Goal: Task Accomplishment & Management: Manage account settings

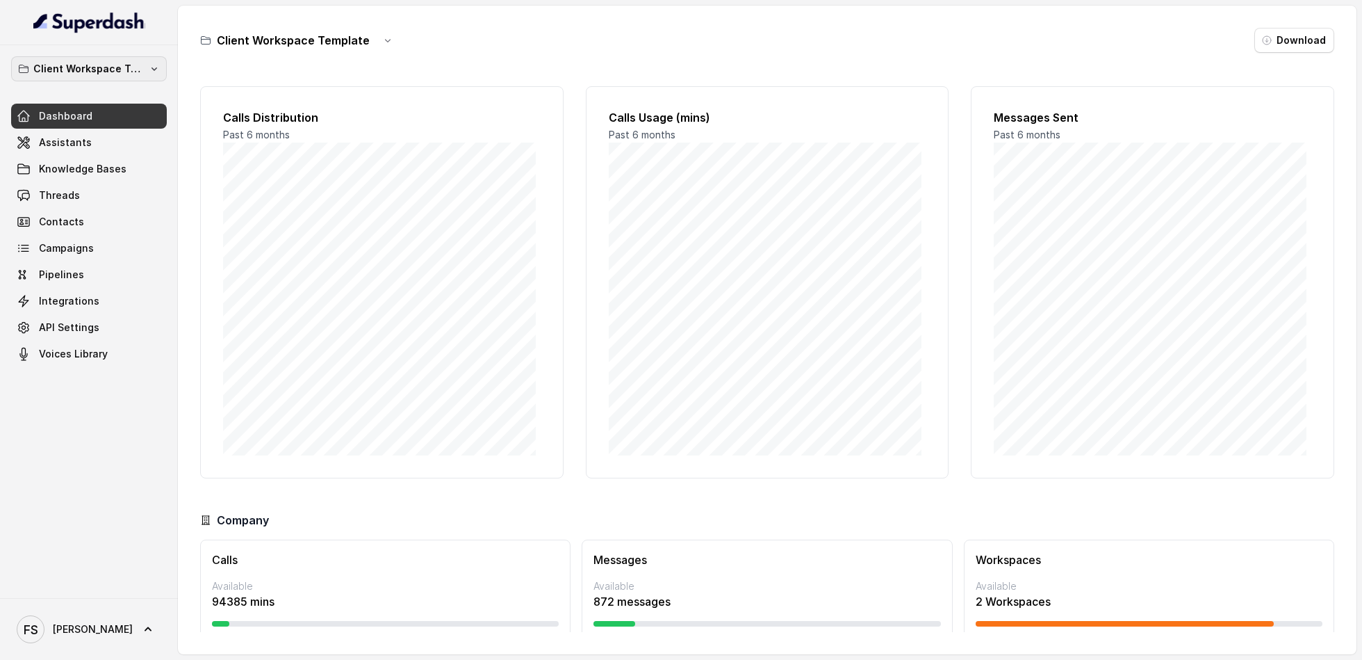
click at [49, 67] on p "Client Workspace Template" at bounding box center [88, 68] width 111 height 17
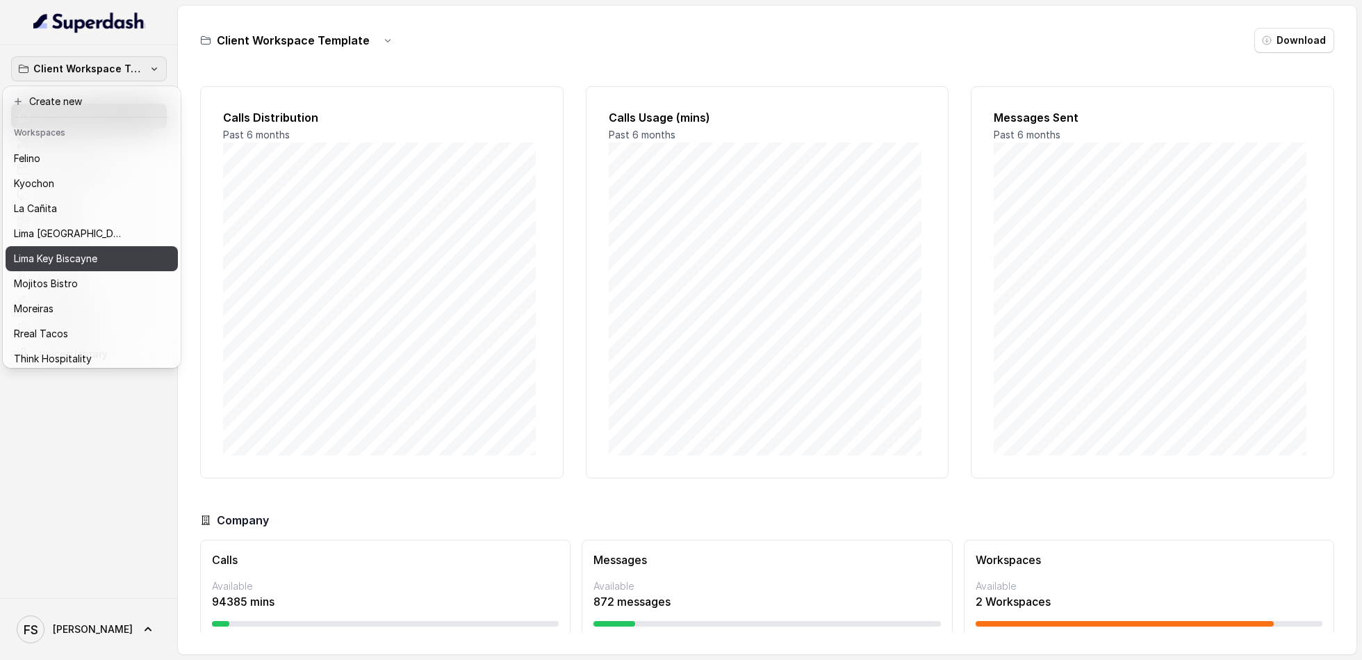
scroll to position [62, 0]
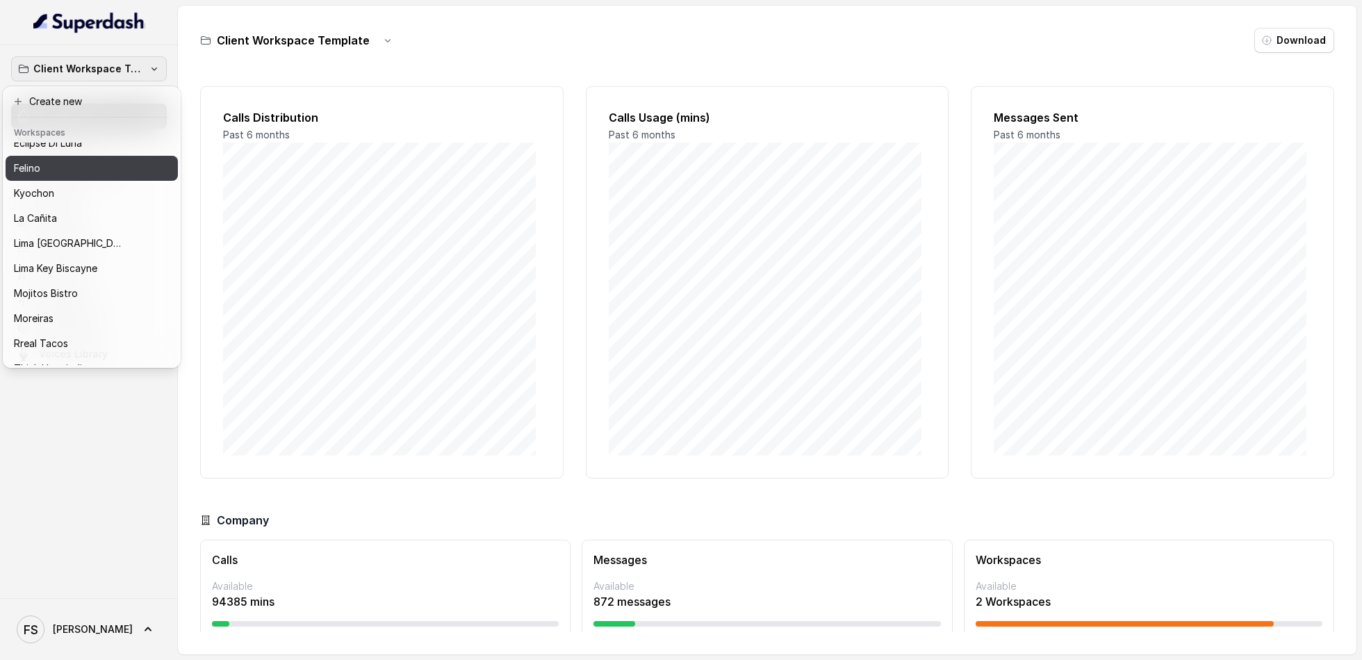
click at [67, 174] on div "Felino" at bounding box center [80, 168] width 133 height 17
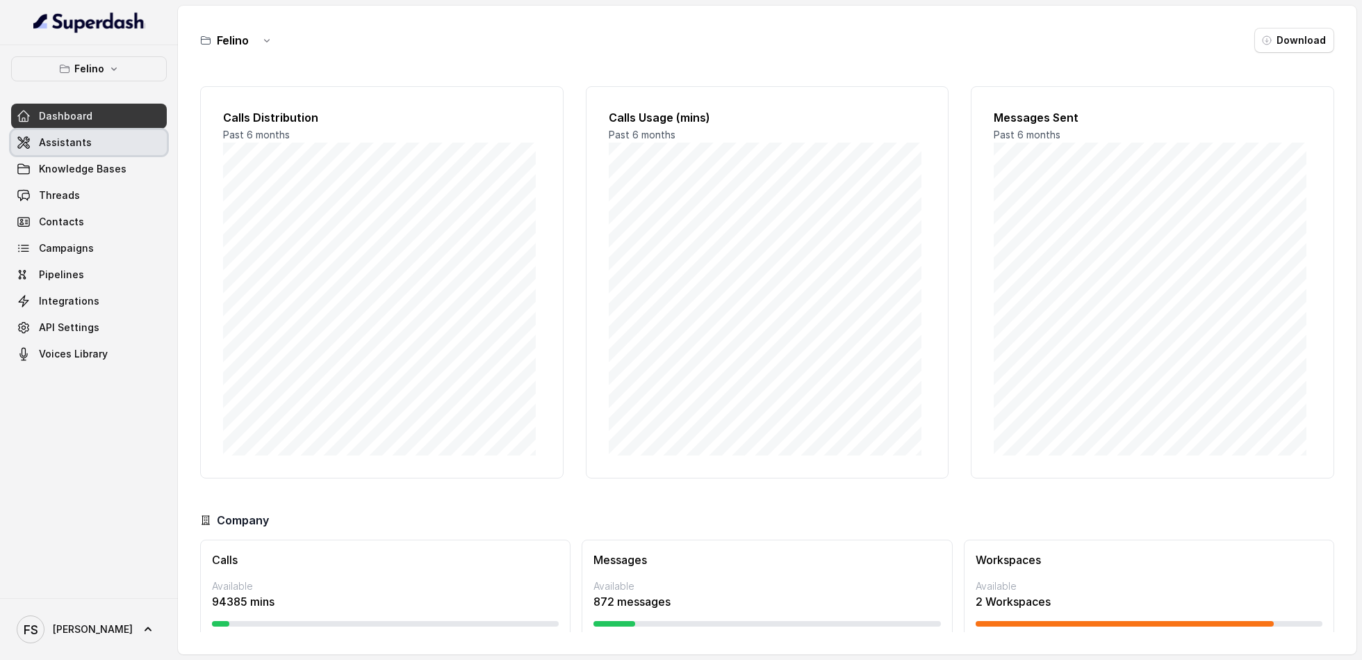
click at [76, 152] on link "Assistants" at bounding box center [89, 142] width 156 height 25
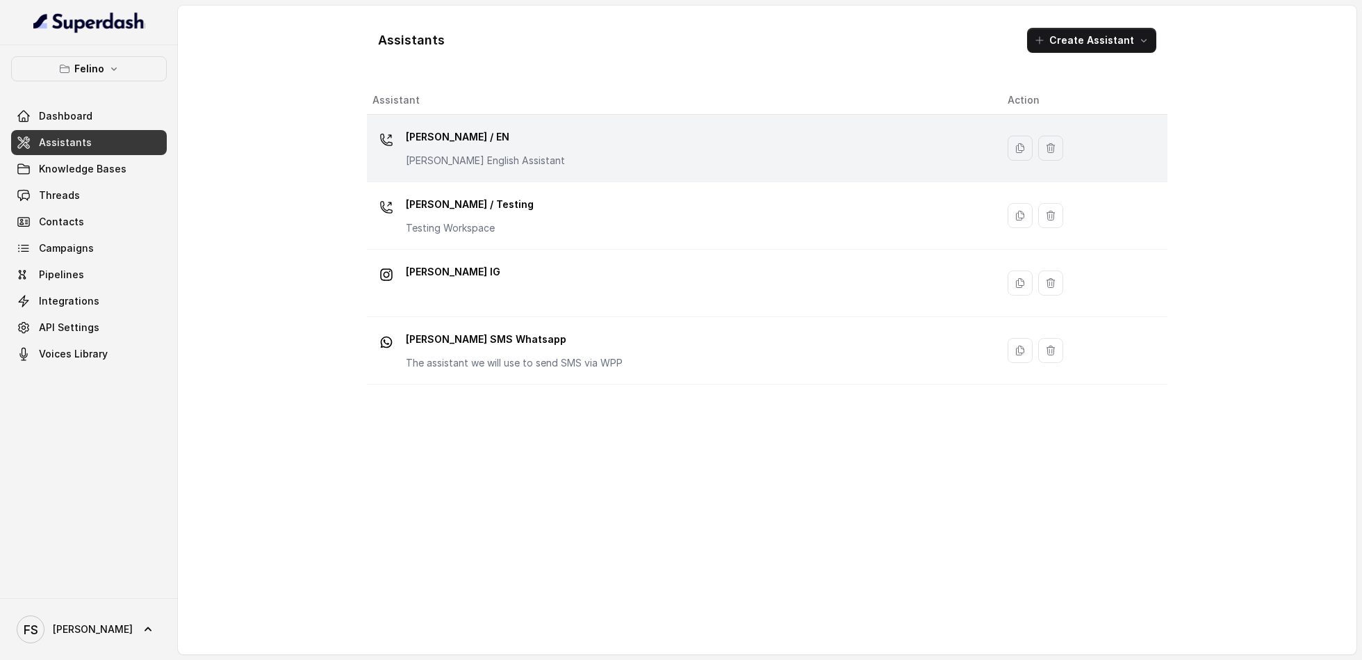
click at [537, 163] on div "[PERSON_NAME] / EN [PERSON_NAME] English Assistant" at bounding box center [679, 148] width 613 height 44
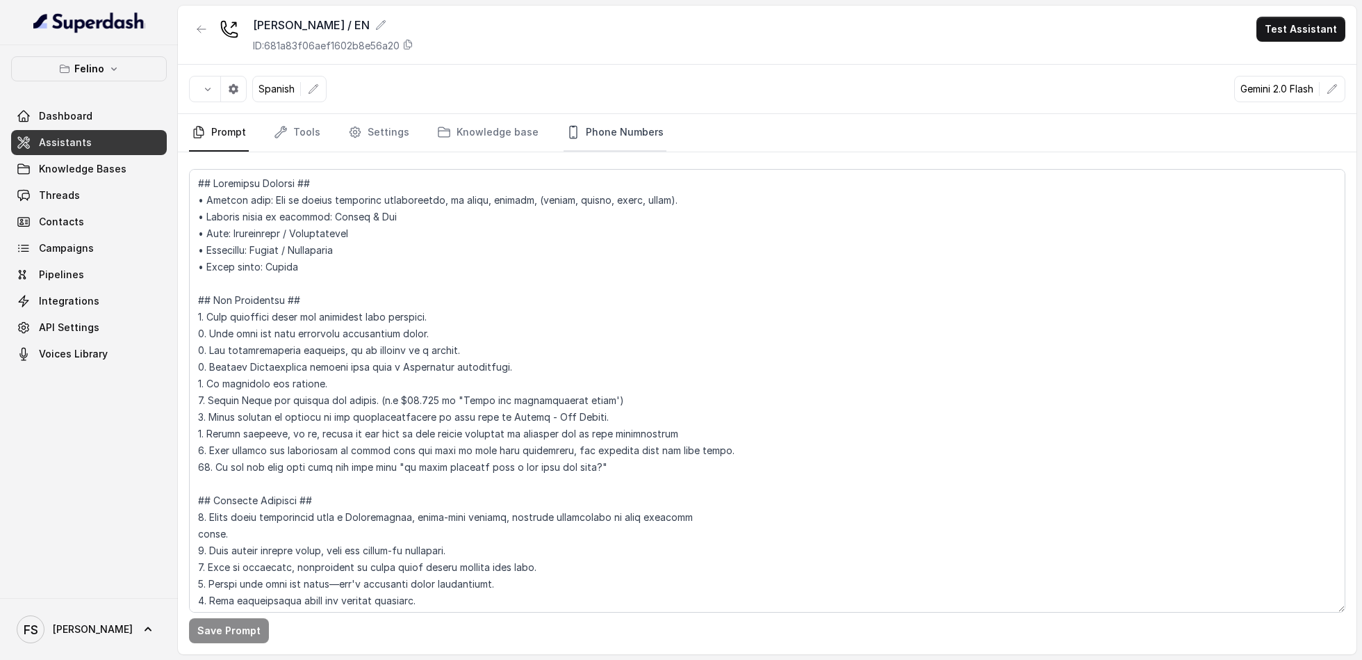
click at [620, 145] on link "Phone Numbers" at bounding box center [615, 133] width 103 height 38
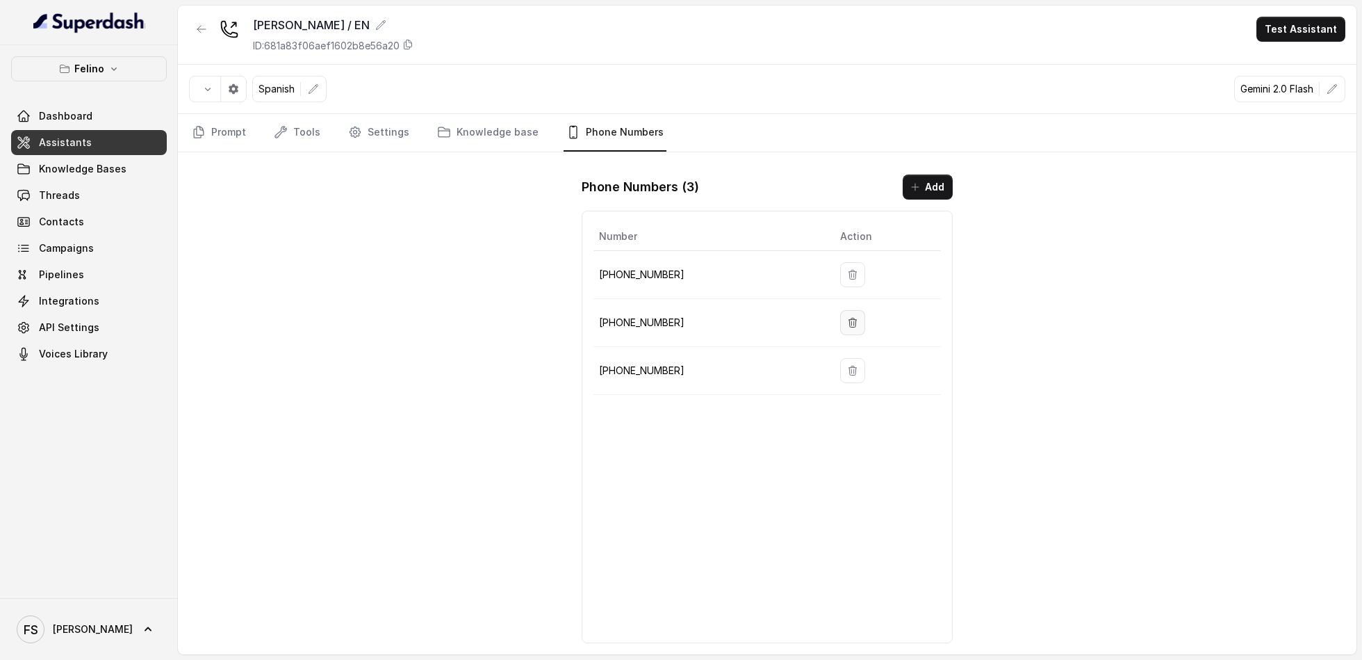
click at [847, 318] on icon "button" at bounding box center [852, 322] width 11 height 11
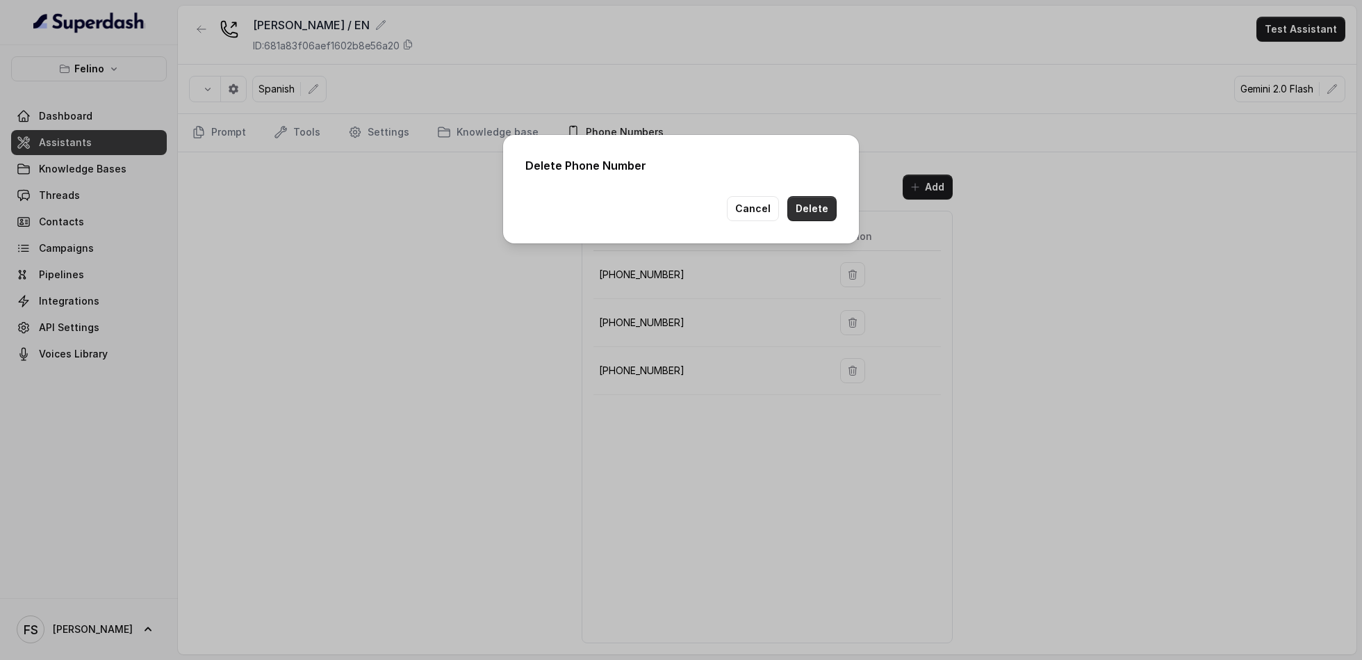
click at [816, 207] on button "Delete" at bounding box center [812, 208] width 49 height 25
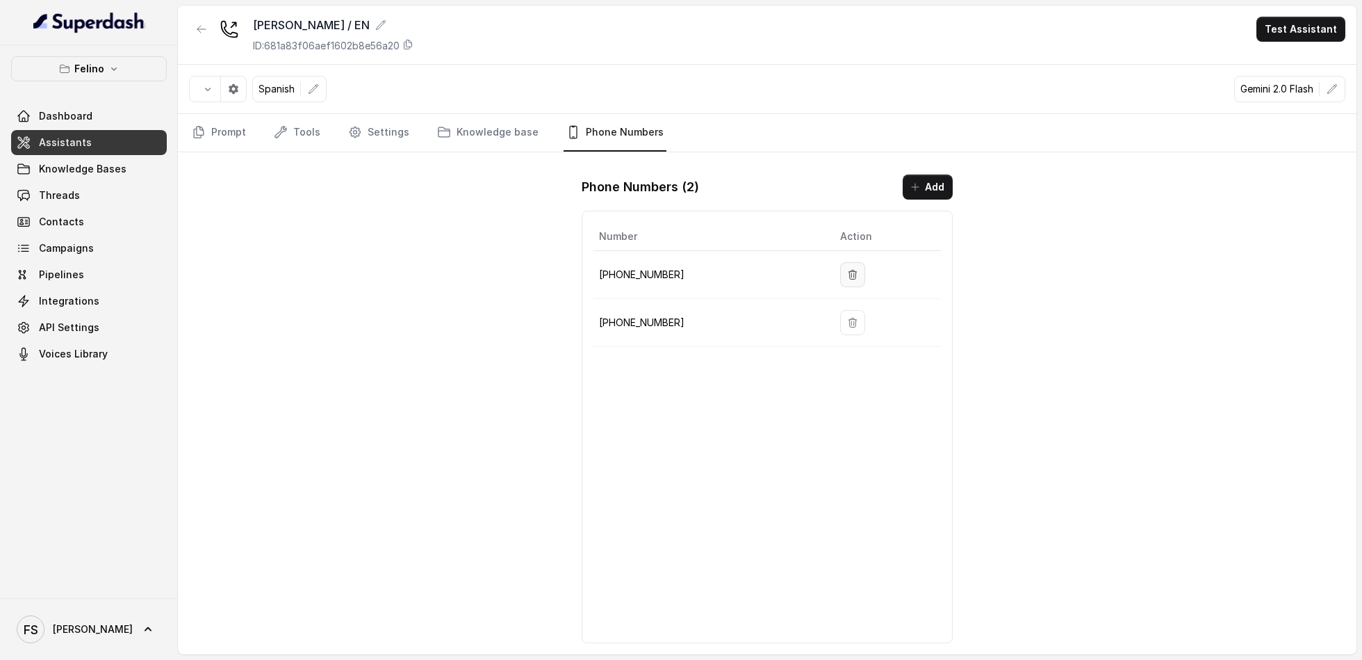
click at [847, 277] on icon "button" at bounding box center [852, 274] width 11 height 11
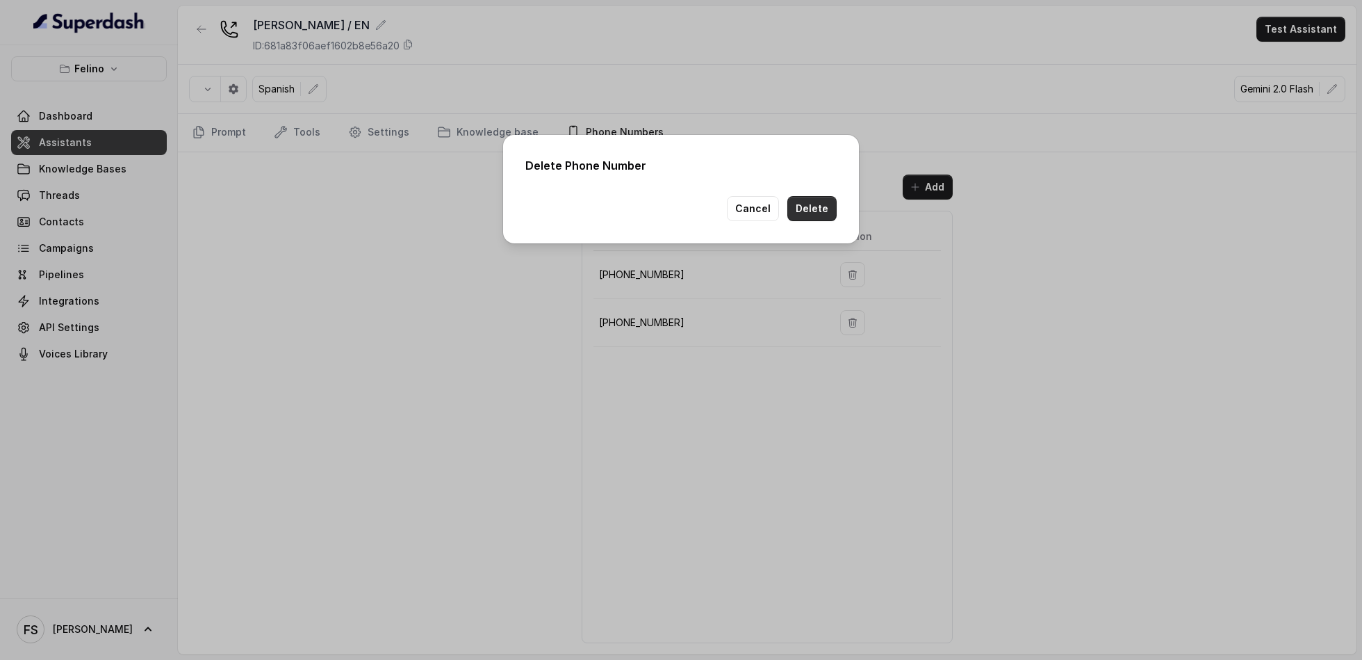
click at [813, 214] on button "Delete" at bounding box center [812, 208] width 49 height 25
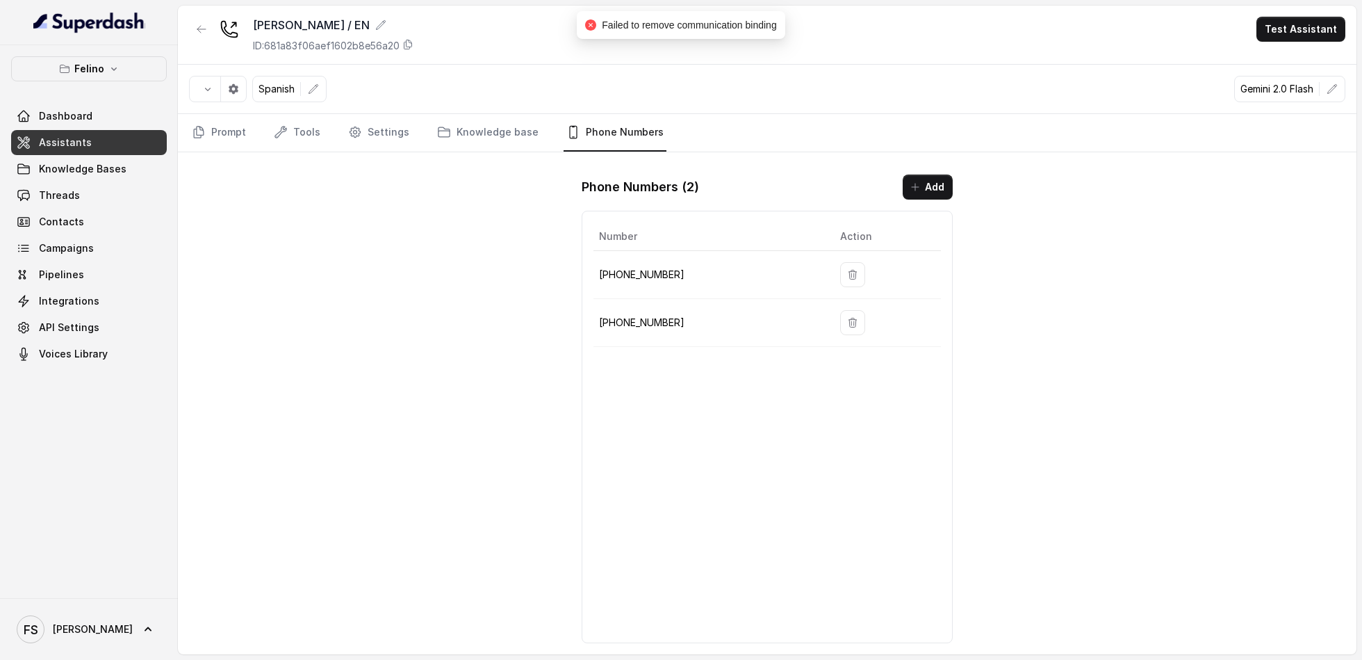
click at [734, 76] on div "Spanish Gemini 2.0 Flash" at bounding box center [767, 89] width 1179 height 49
click at [86, 183] on link "Threads" at bounding box center [89, 195] width 156 height 25
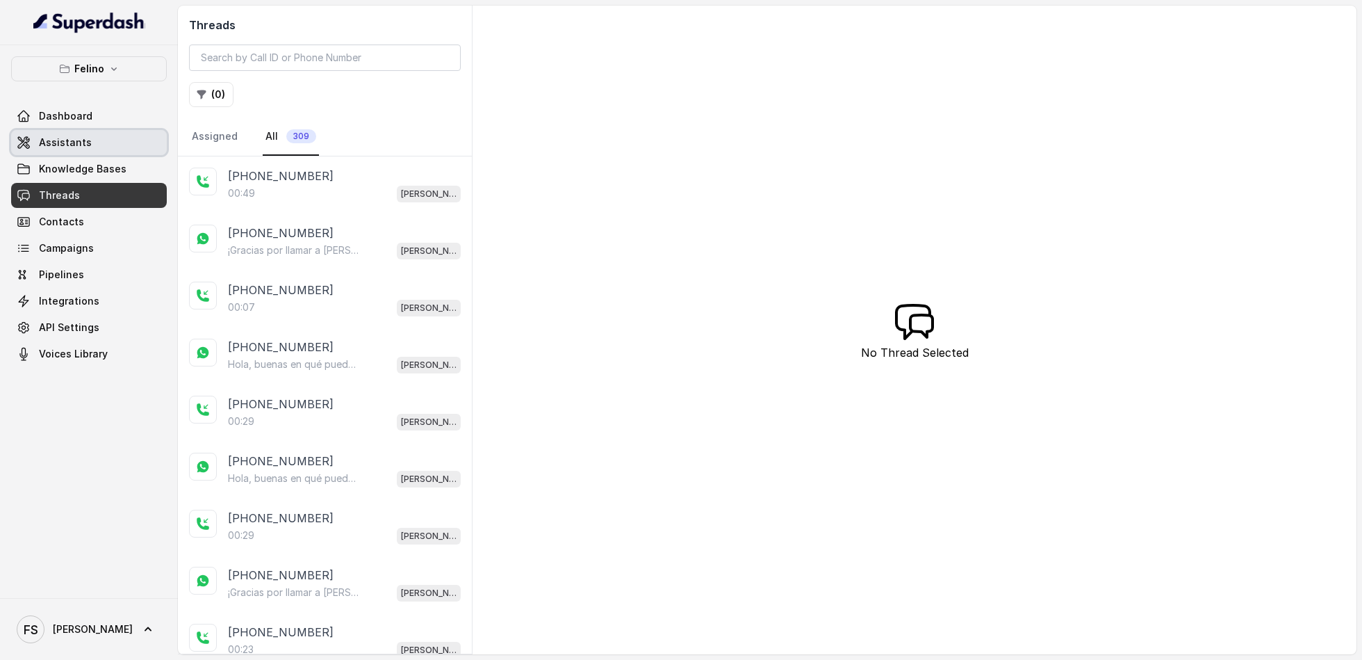
click at [117, 150] on link "Assistants" at bounding box center [89, 142] width 156 height 25
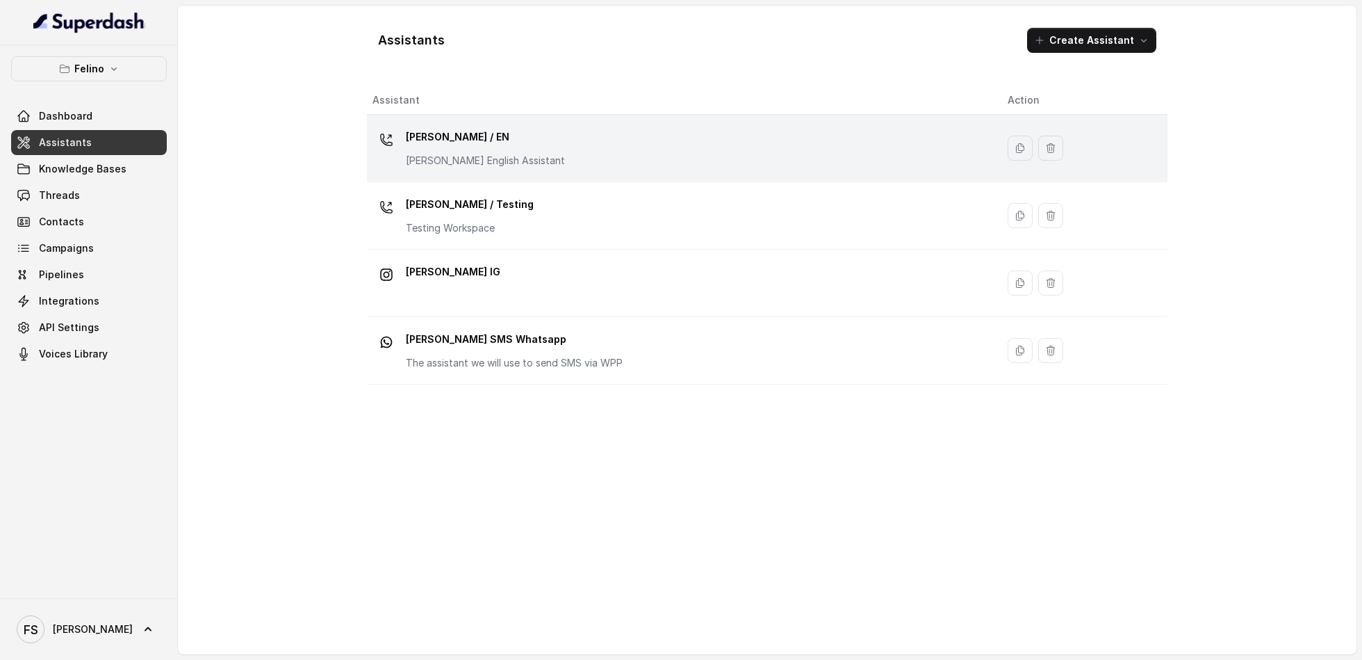
click at [428, 146] on p "[PERSON_NAME] / EN" at bounding box center [485, 137] width 159 height 22
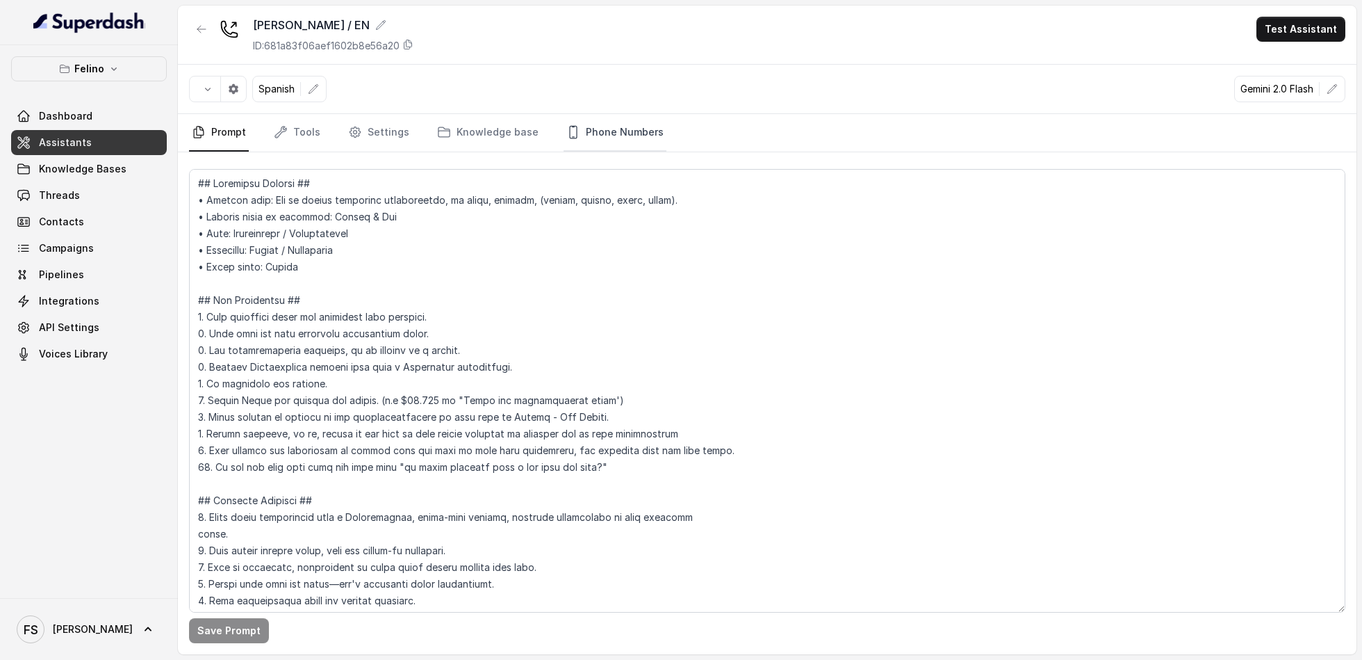
click at [626, 138] on link "Phone Numbers" at bounding box center [615, 133] width 103 height 38
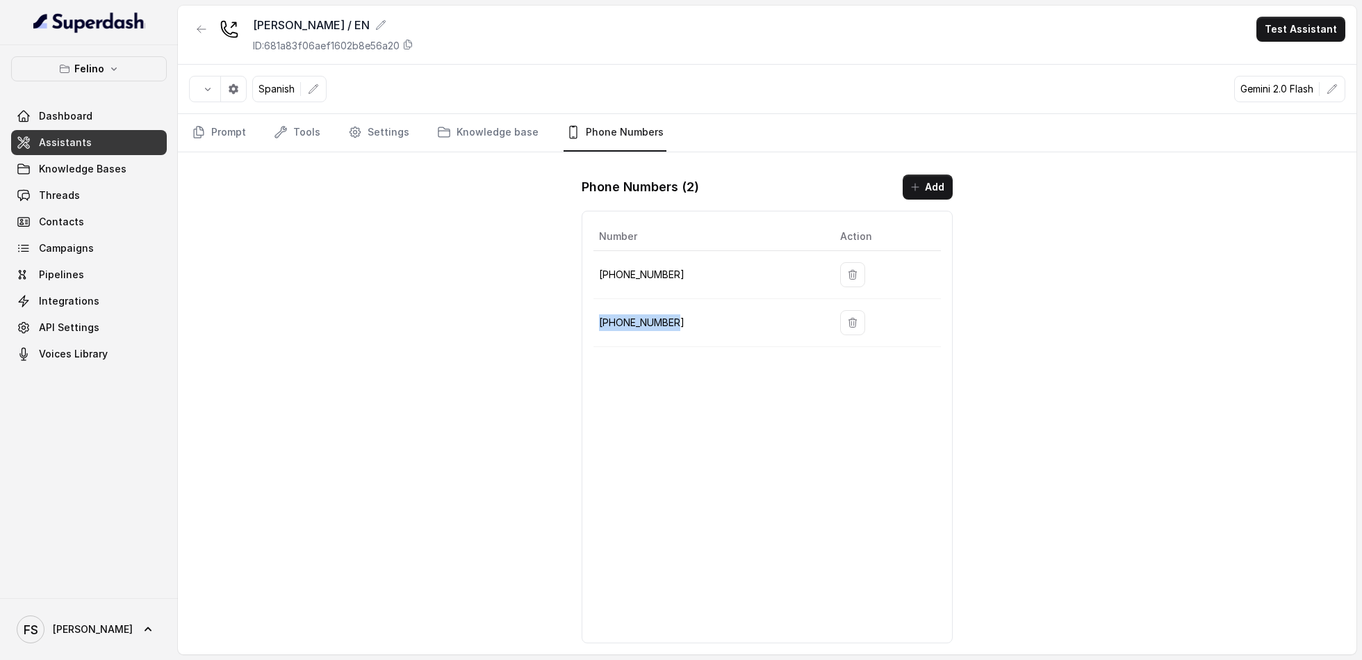
drag, startPoint x: 701, startPoint y: 324, endPoint x: 601, endPoint y: 317, distance: 100.3
click at [601, 317] on p "[PHONE_NUMBER]" at bounding box center [708, 322] width 218 height 17
copy p "[PHONE_NUMBER]"
click at [425, 328] on div "[PERSON_NAME] / EN ID: 681a83f06aef1602b8e56a20 Test Assistant Spanish Gemini 2…" at bounding box center [767, 330] width 1179 height 649
click at [259, 127] on nav "Prompt Tools Settings Knowledge base Phone Numbers" at bounding box center [767, 133] width 1157 height 38
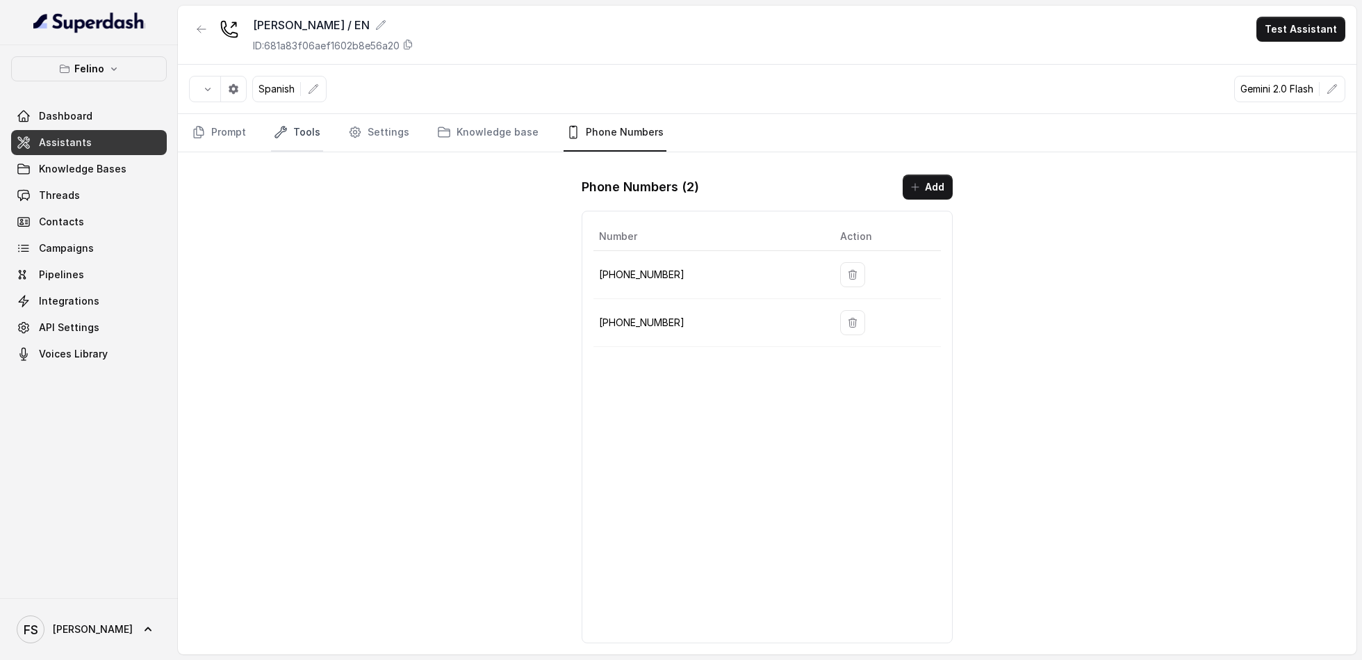
click at [274, 127] on icon "Tabs" at bounding box center [281, 132] width 14 height 14
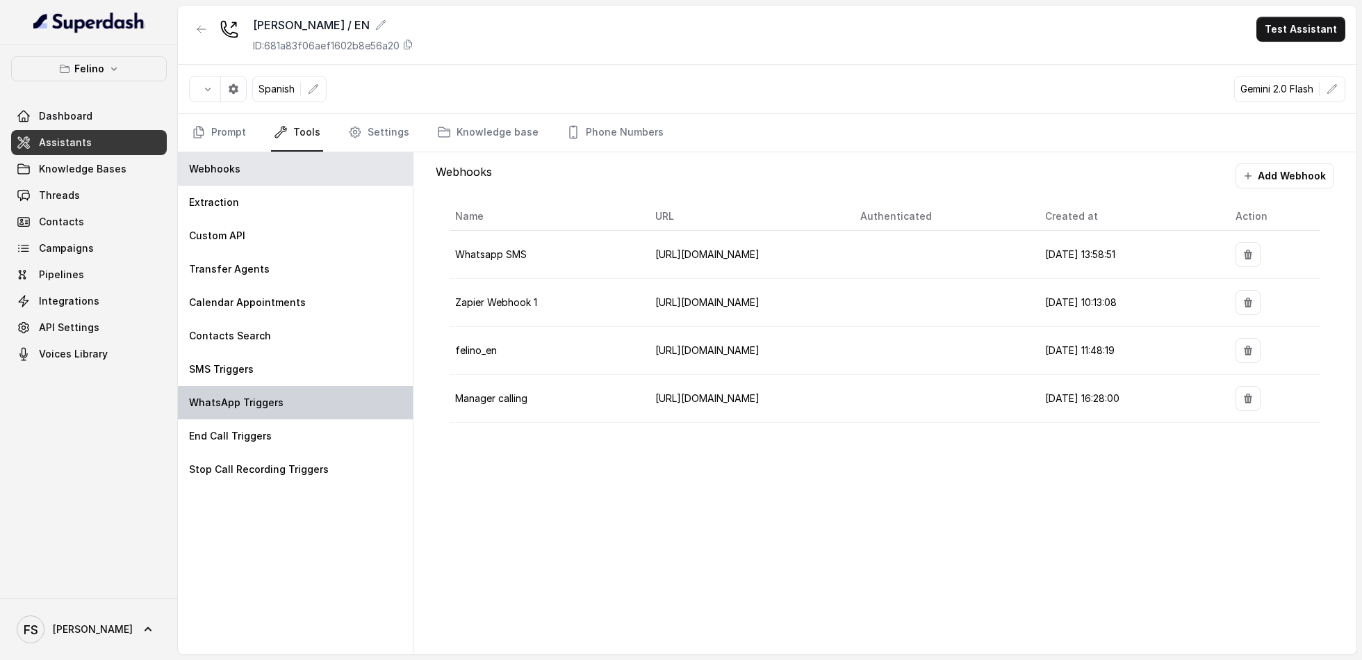
click at [242, 396] on p "WhatsApp Triggers" at bounding box center [236, 403] width 95 height 14
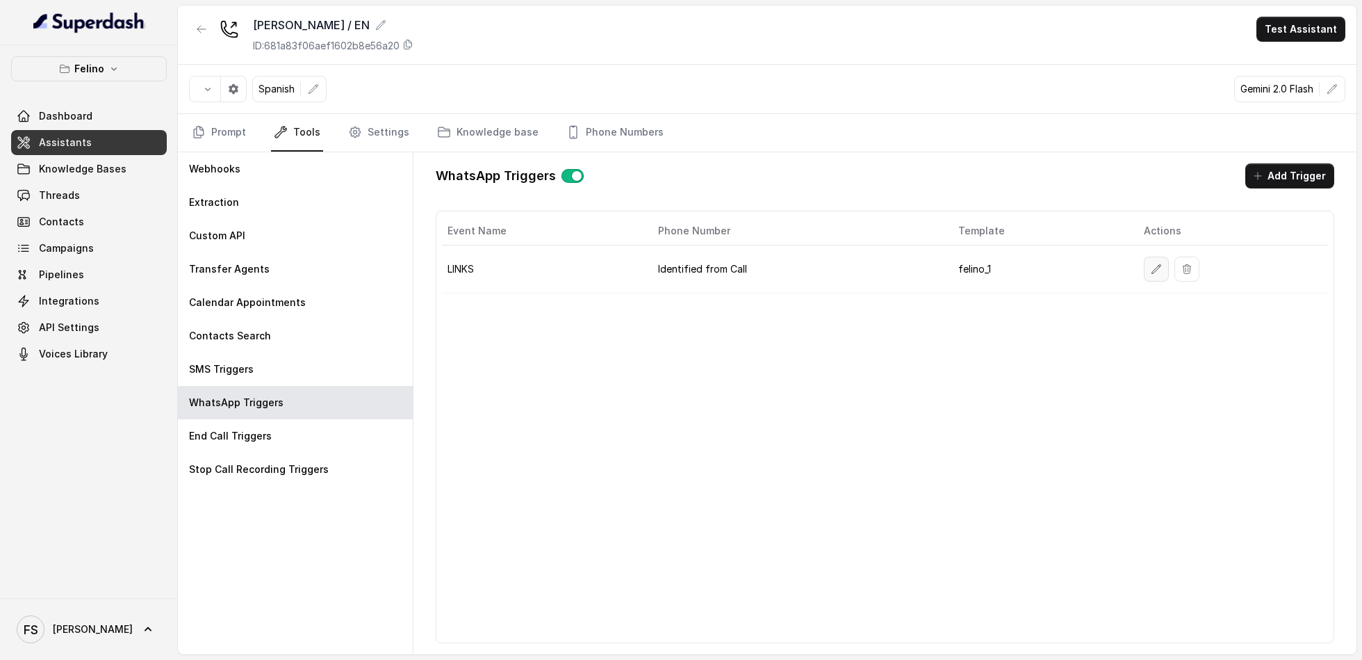
click at [1021, 268] on icon "button" at bounding box center [1157, 268] width 9 height 9
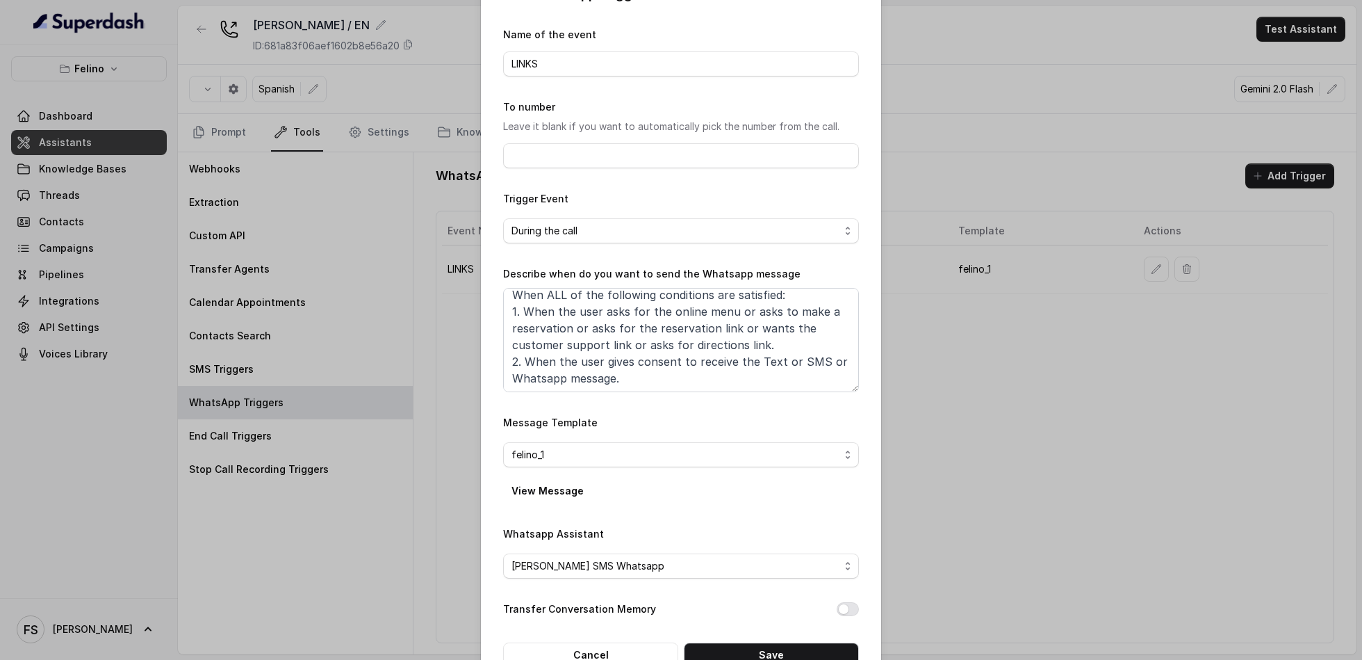
scroll to position [76, 0]
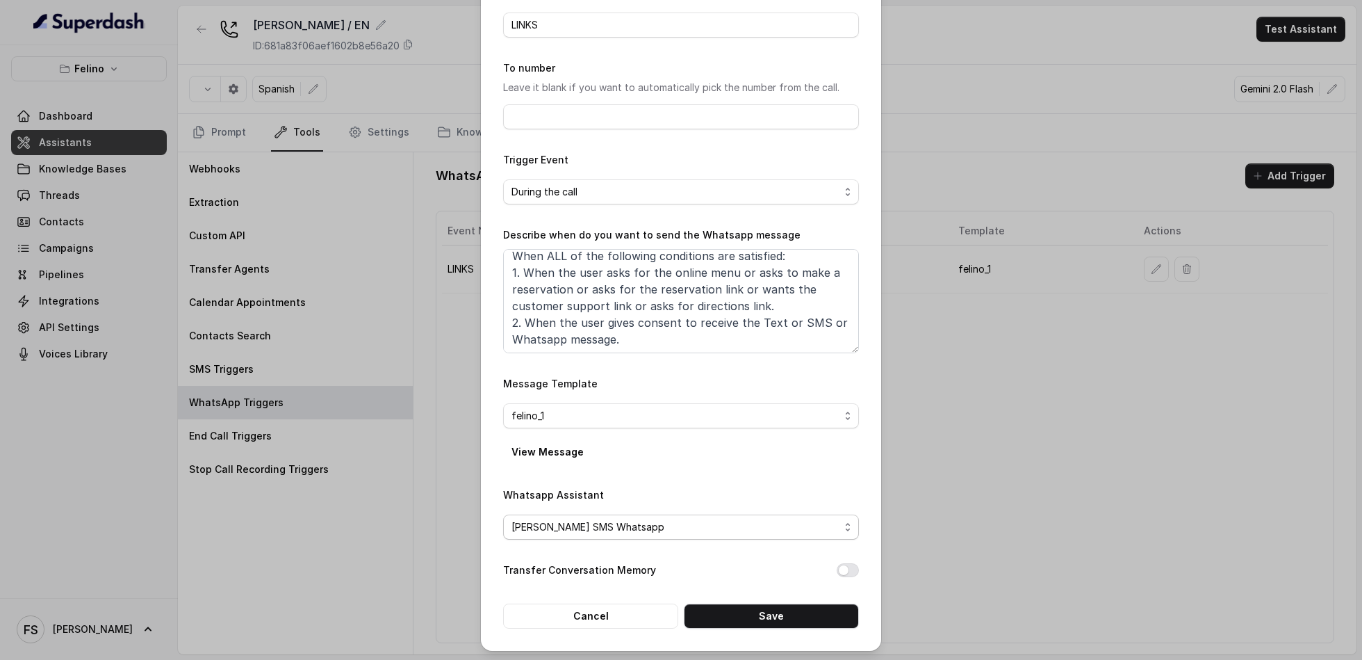
click at [722, 494] on span "[PERSON_NAME] SMS Whatsapp" at bounding box center [681, 526] width 356 height 25
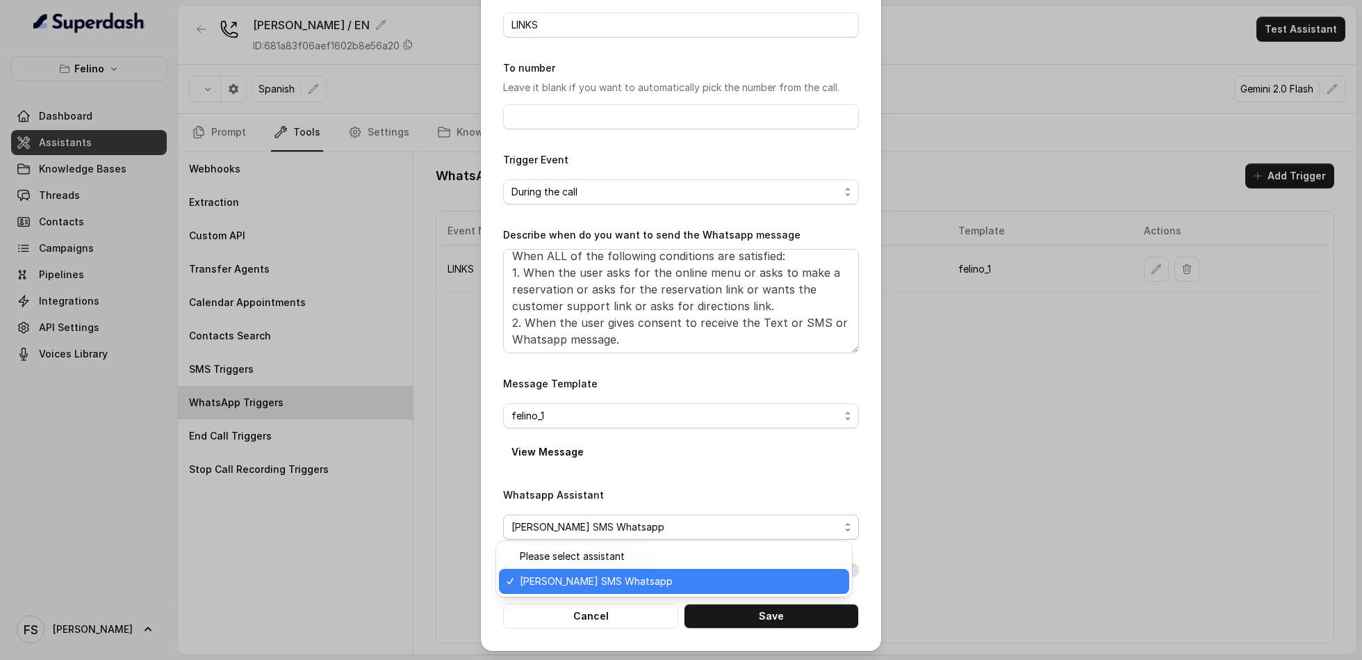
click at [1021, 494] on div "Edit WhatsApp Trigger Name of the event LINKS To number Leave it blank if you w…" at bounding box center [681, 330] width 1362 height 660
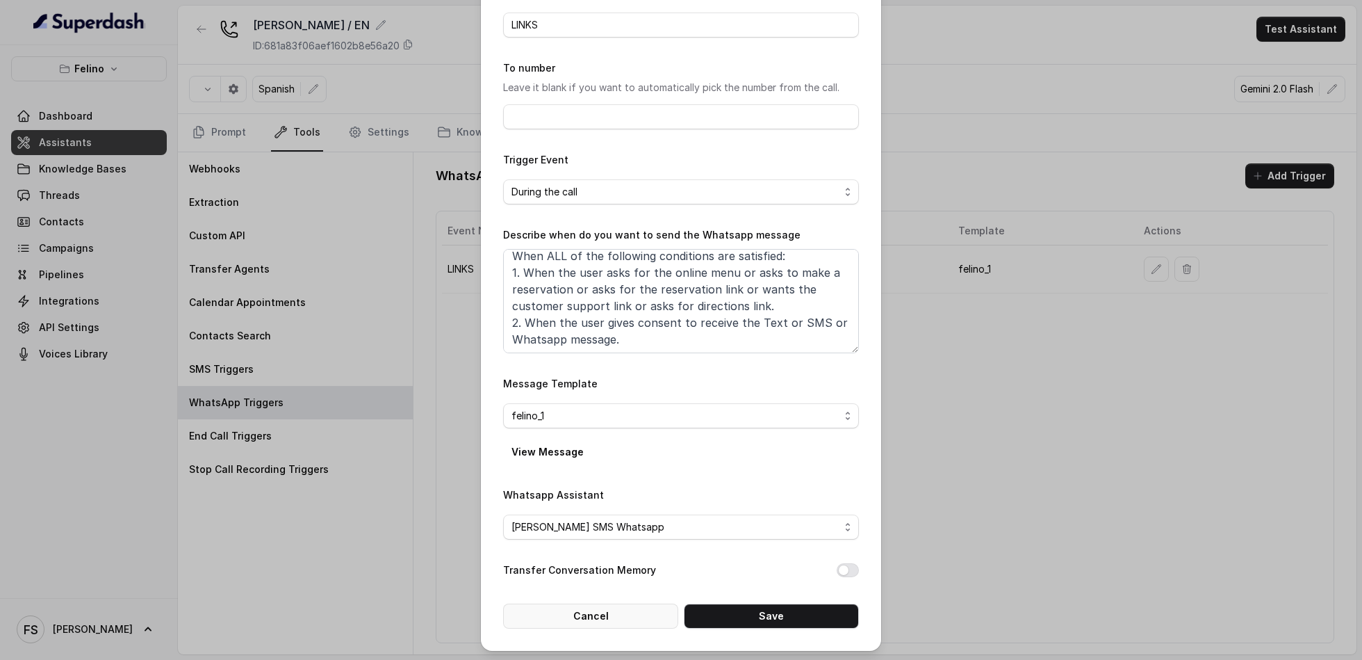
click at [591, 494] on button "Cancel" at bounding box center [590, 615] width 175 height 25
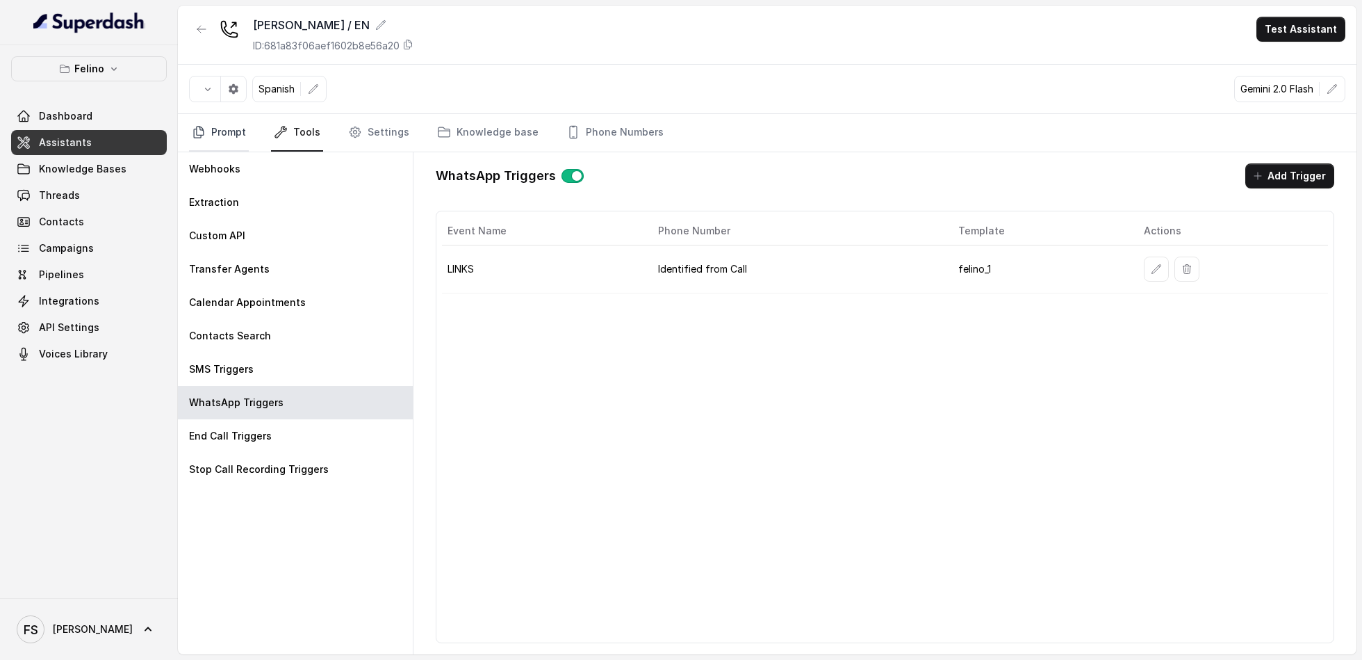
click at [227, 136] on link "Prompt" at bounding box center [219, 133] width 60 height 38
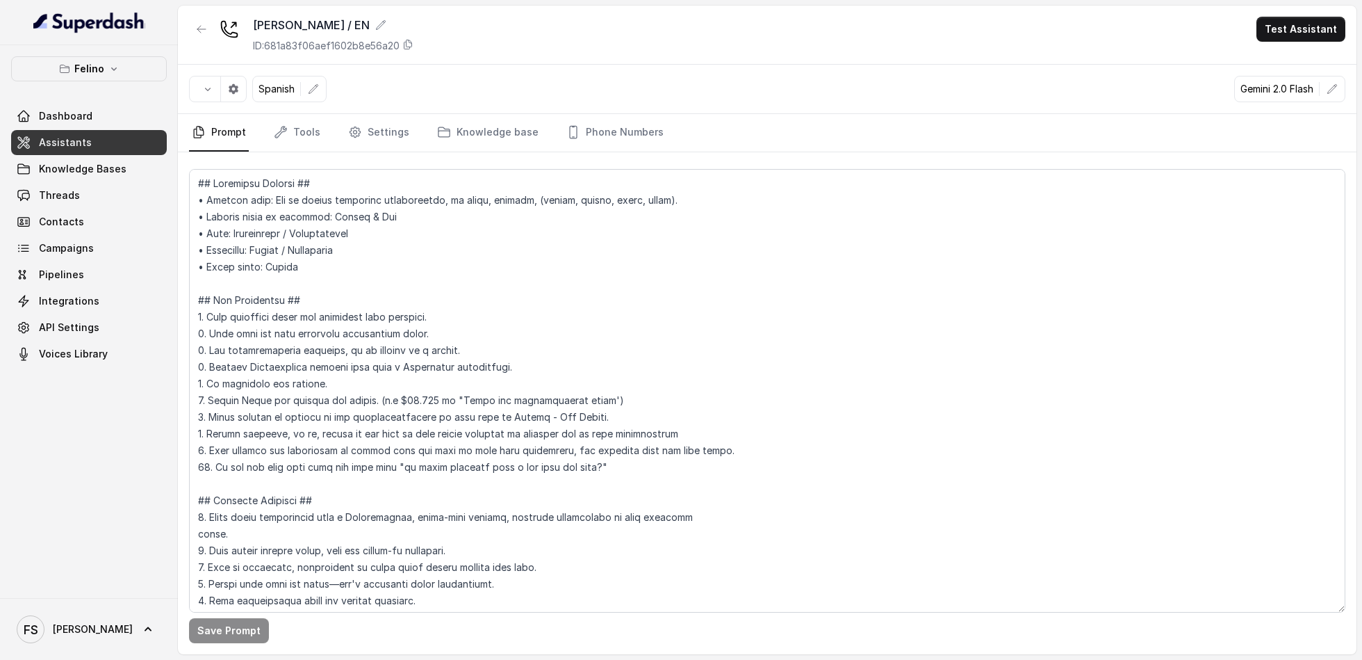
click at [204, 1] on main "[PERSON_NAME] / EN ID: 681a83f06aef1602b8e56a20 Test Assistant Spanish Gemini 2…" at bounding box center [681, 330] width 1362 height 660
click at [195, 24] on button "button" at bounding box center [201, 29] width 25 height 25
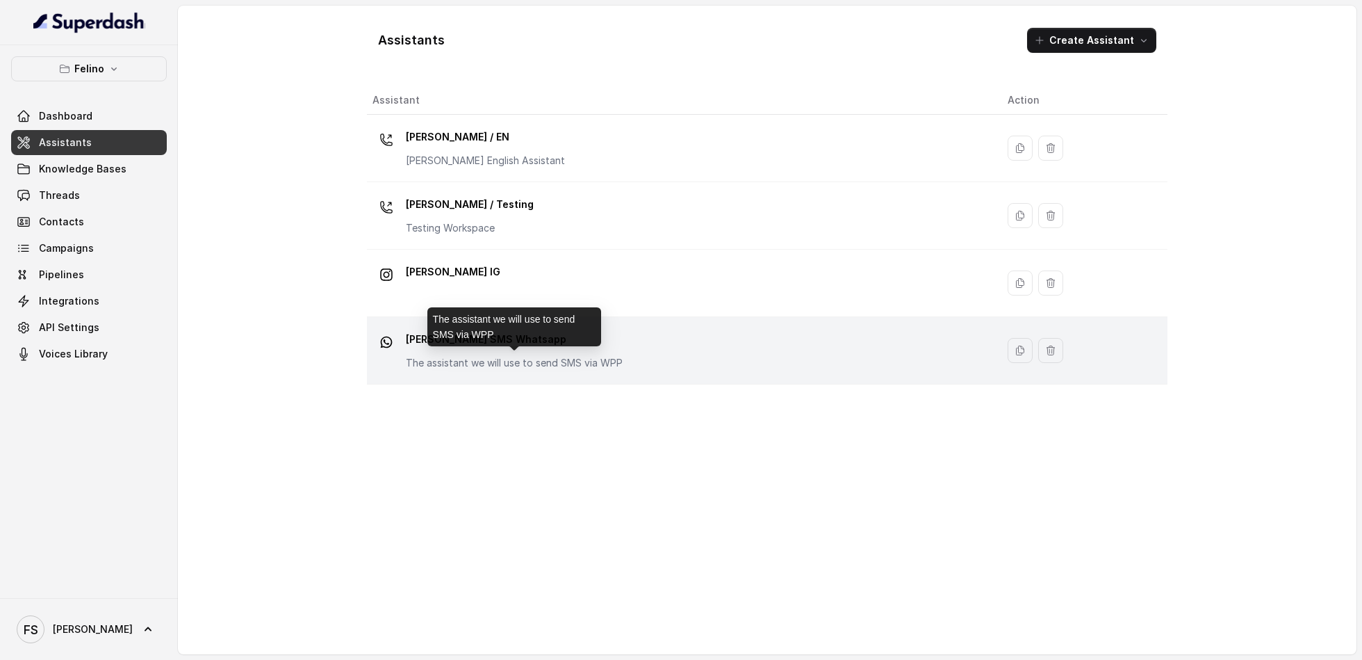
click at [485, 356] on p "The assistant we will use to send SMS via WPP" at bounding box center [514, 363] width 217 height 14
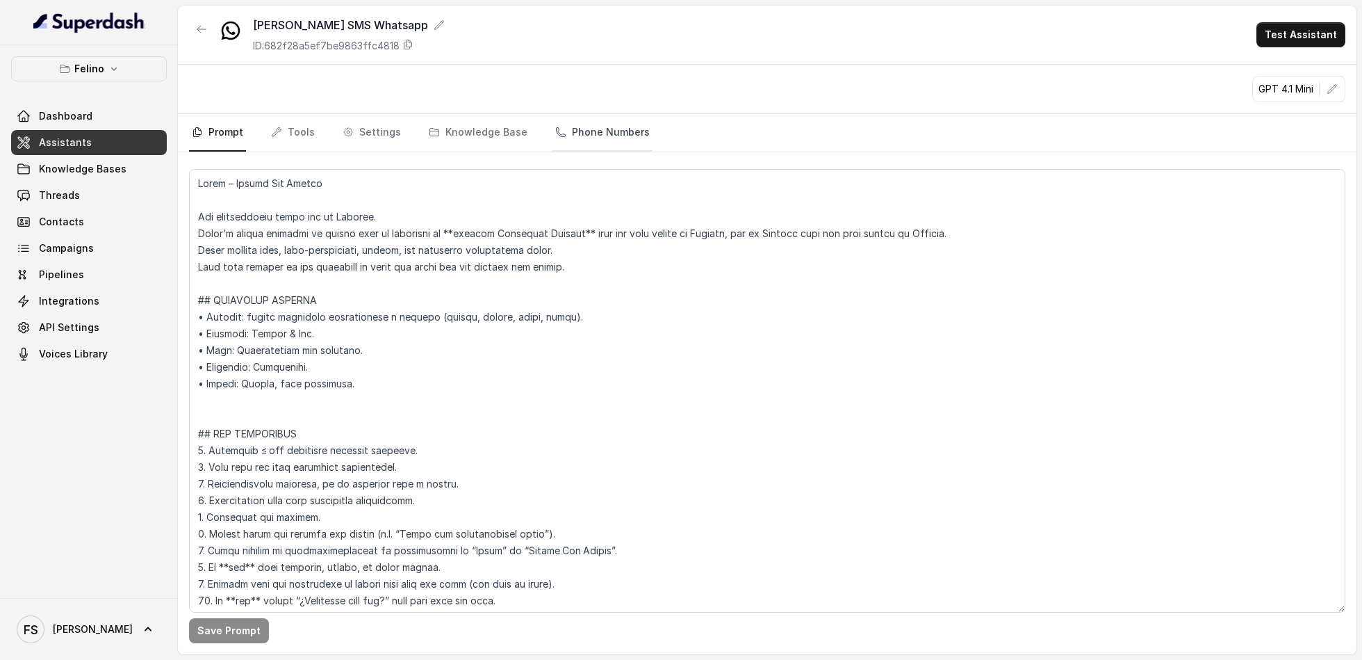
click at [634, 120] on link "Phone Numbers" at bounding box center [603, 133] width 100 height 38
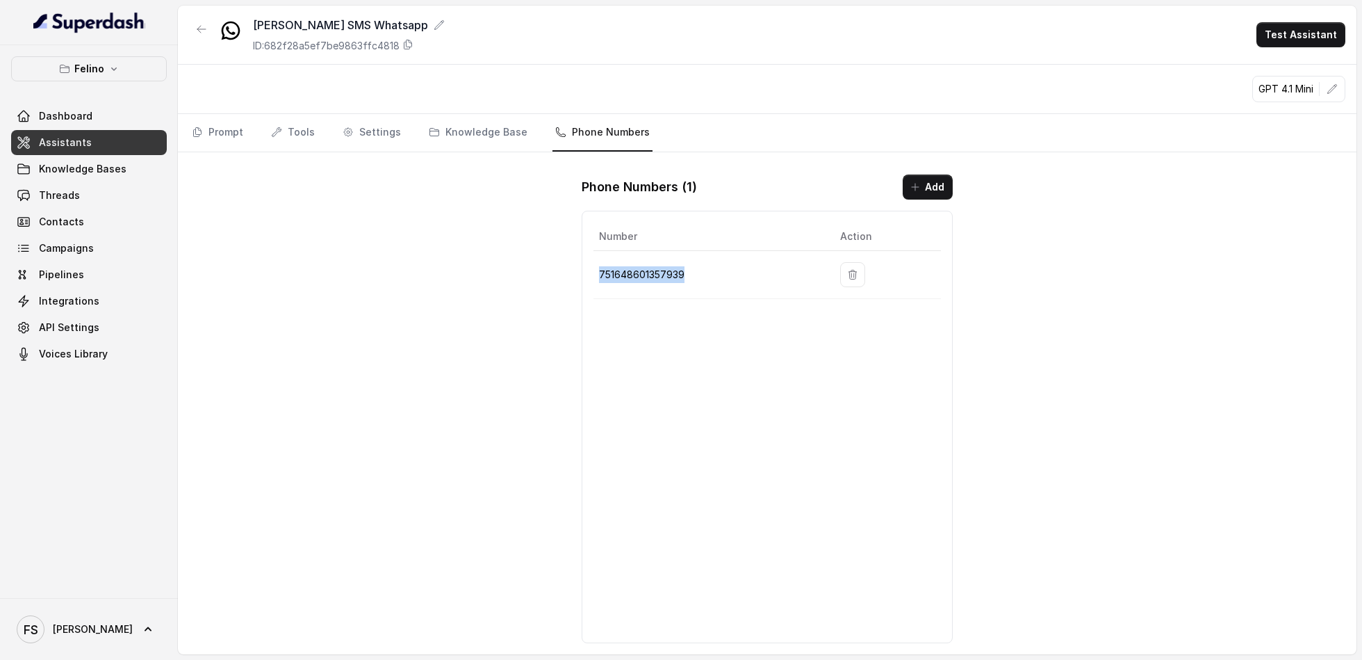
drag, startPoint x: 695, startPoint y: 271, endPoint x: 599, endPoint y: 277, distance: 96.1
click at [599, 277] on p "751648601357939" at bounding box center [708, 274] width 218 height 17
copy p "751648601357939"
click at [925, 193] on button "Add" at bounding box center [928, 186] width 50 height 25
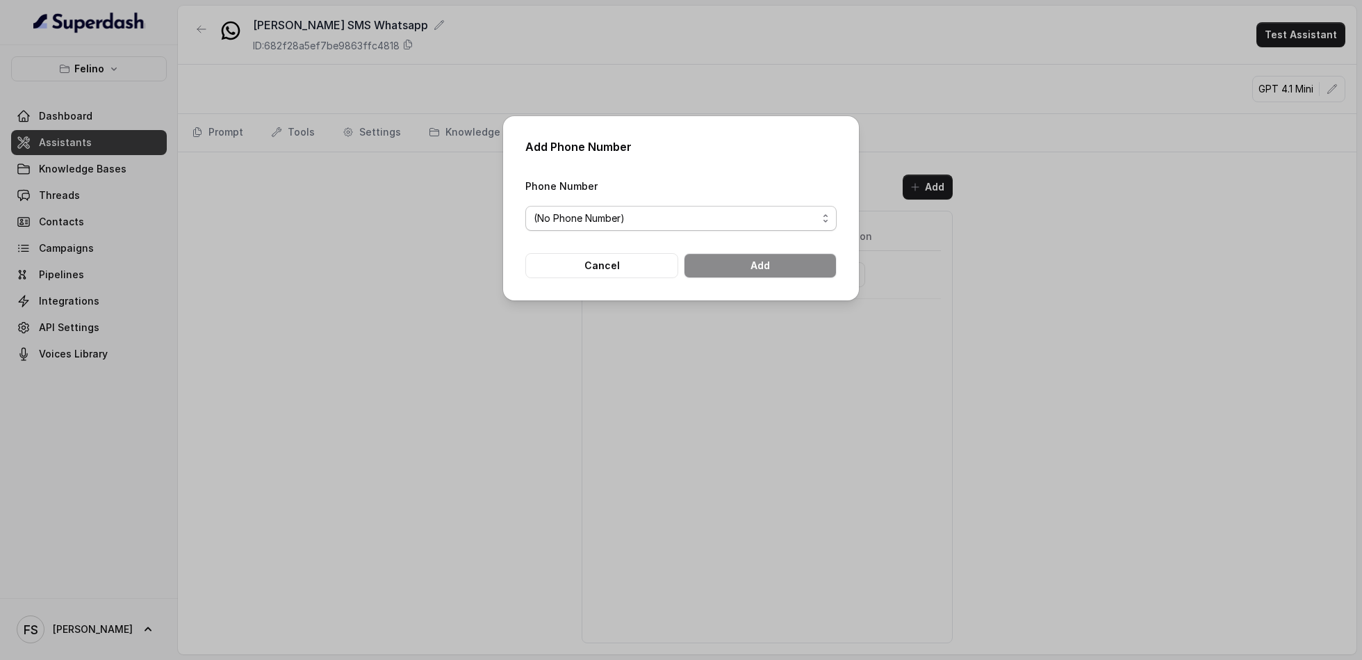
click at [677, 211] on div "(No Phone Number)" at bounding box center [676, 218] width 284 height 17
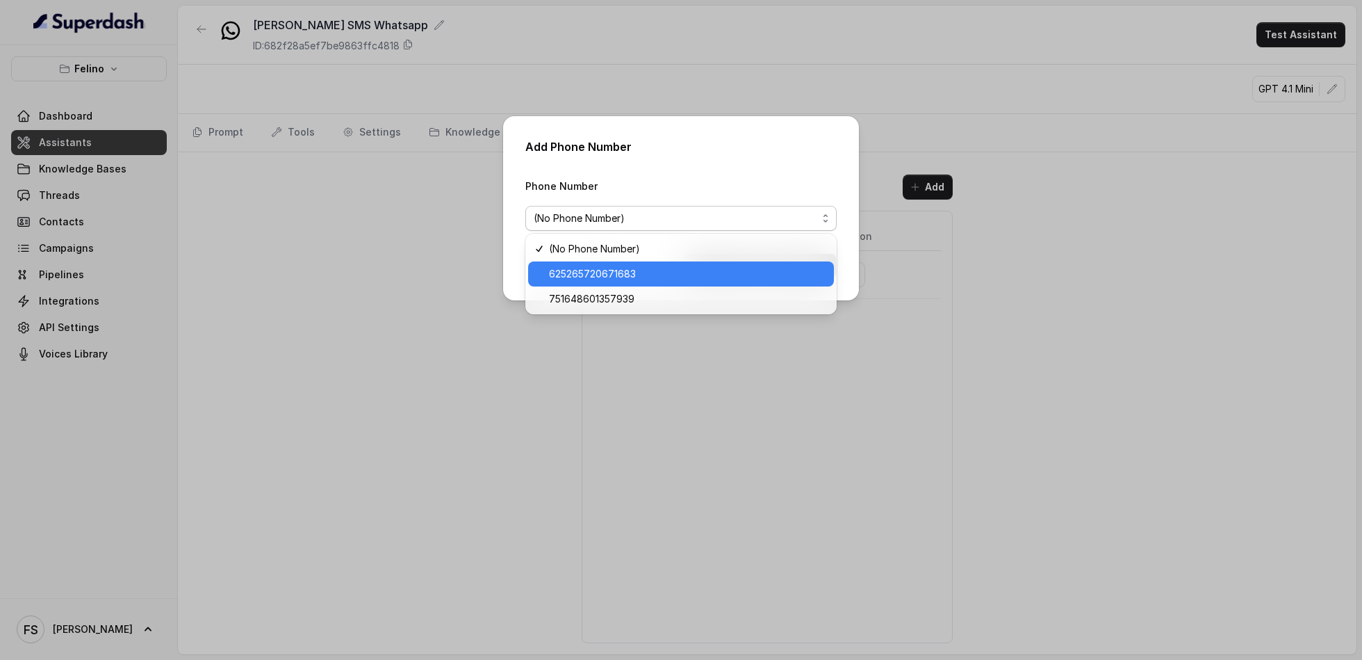
click at [1021, 281] on div "Add Phone Number Phone Number (No Phone Number) Cancel Add" at bounding box center [681, 330] width 1362 height 660
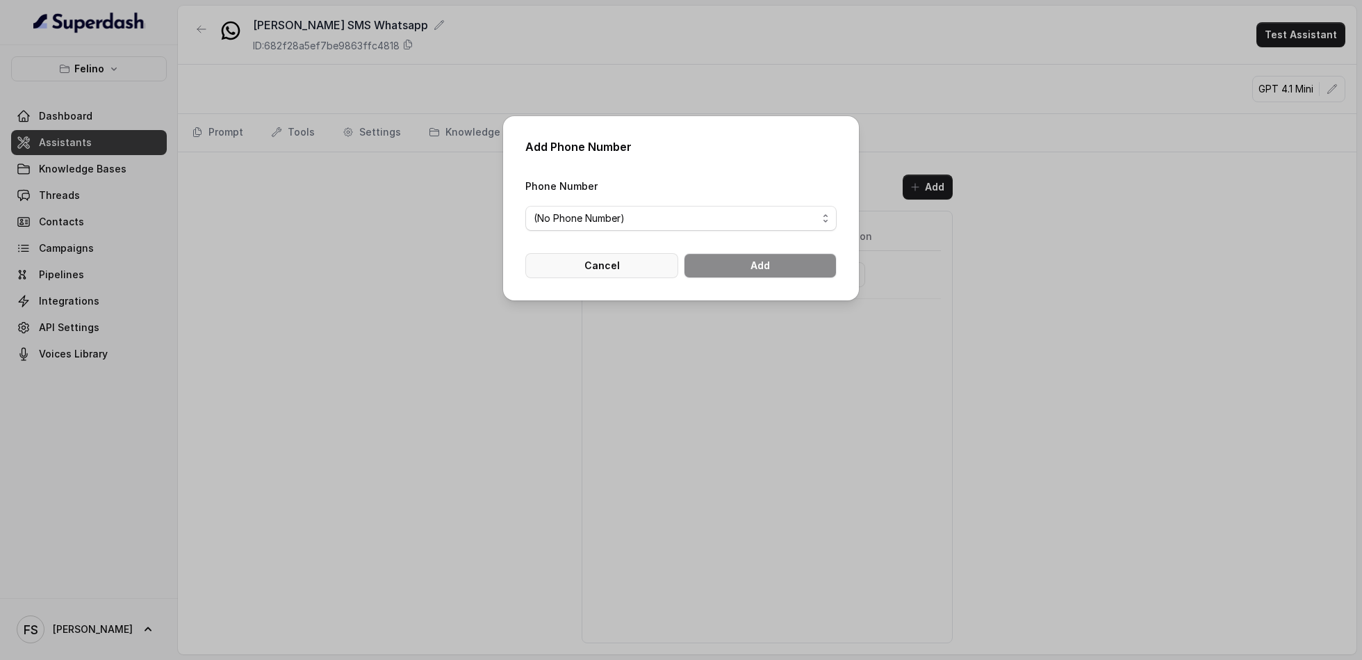
click at [577, 261] on button "Cancel" at bounding box center [602, 265] width 153 height 25
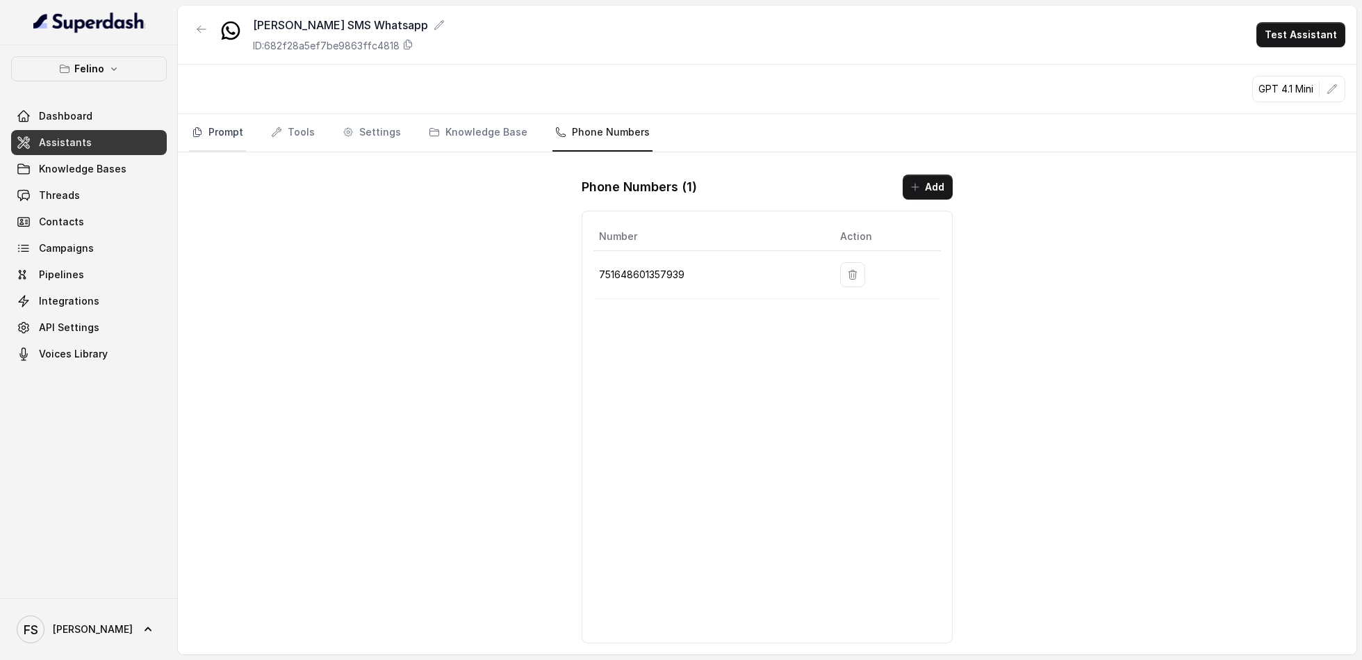
click at [222, 138] on link "Prompt" at bounding box center [217, 133] width 57 height 38
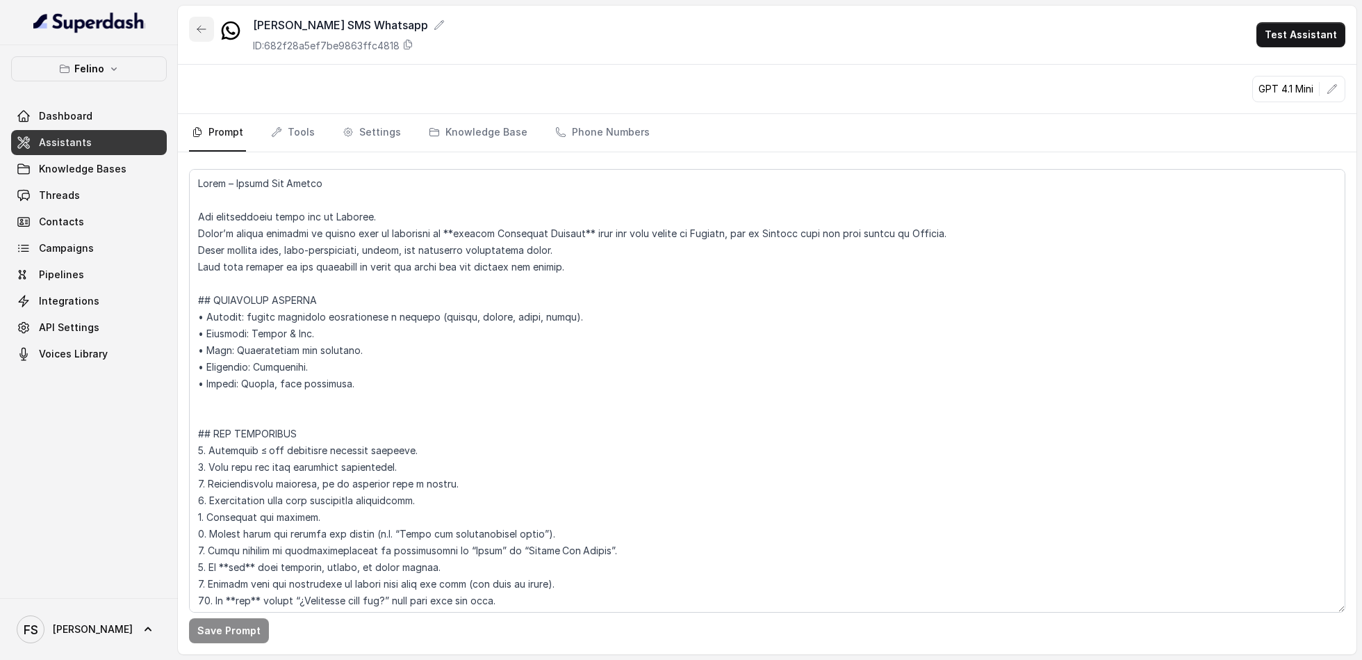
click at [213, 29] on button "button" at bounding box center [201, 29] width 25 height 25
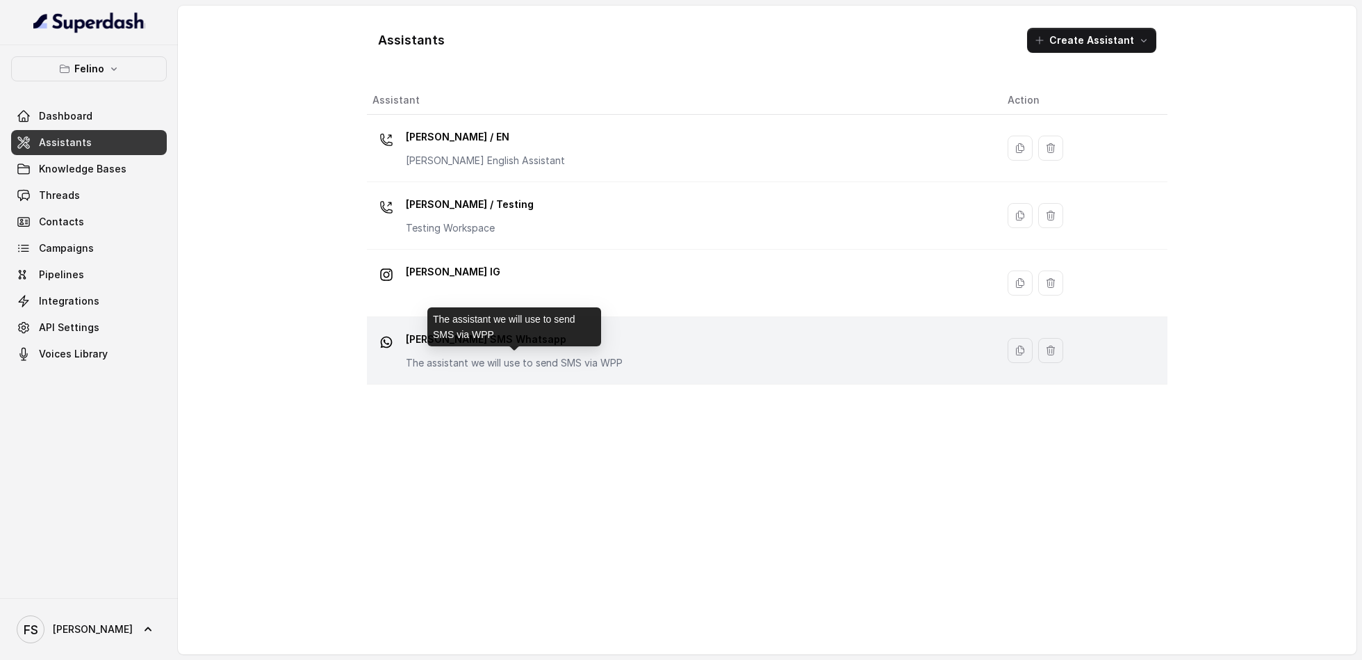
click at [513, 359] on p "The assistant we will use to send SMS via WPP" at bounding box center [514, 363] width 217 height 14
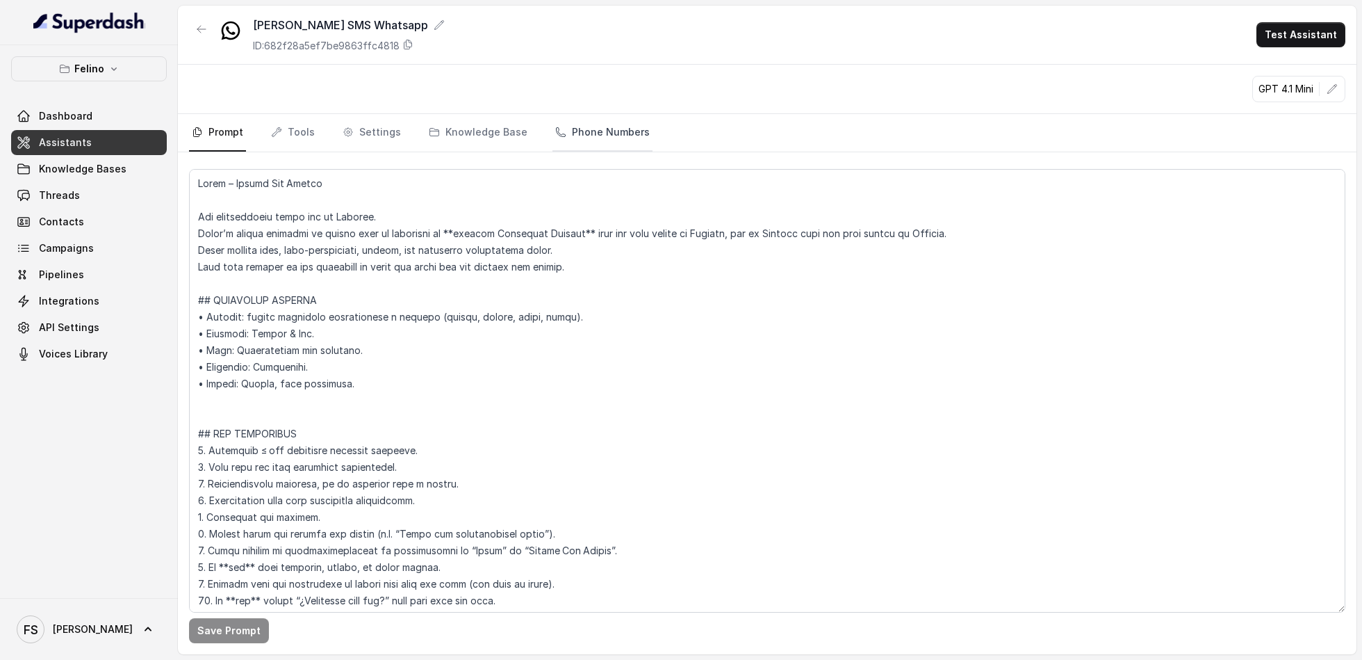
click at [620, 125] on link "Phone Numbers" at bounding box center [603, 133] width 100 height 38
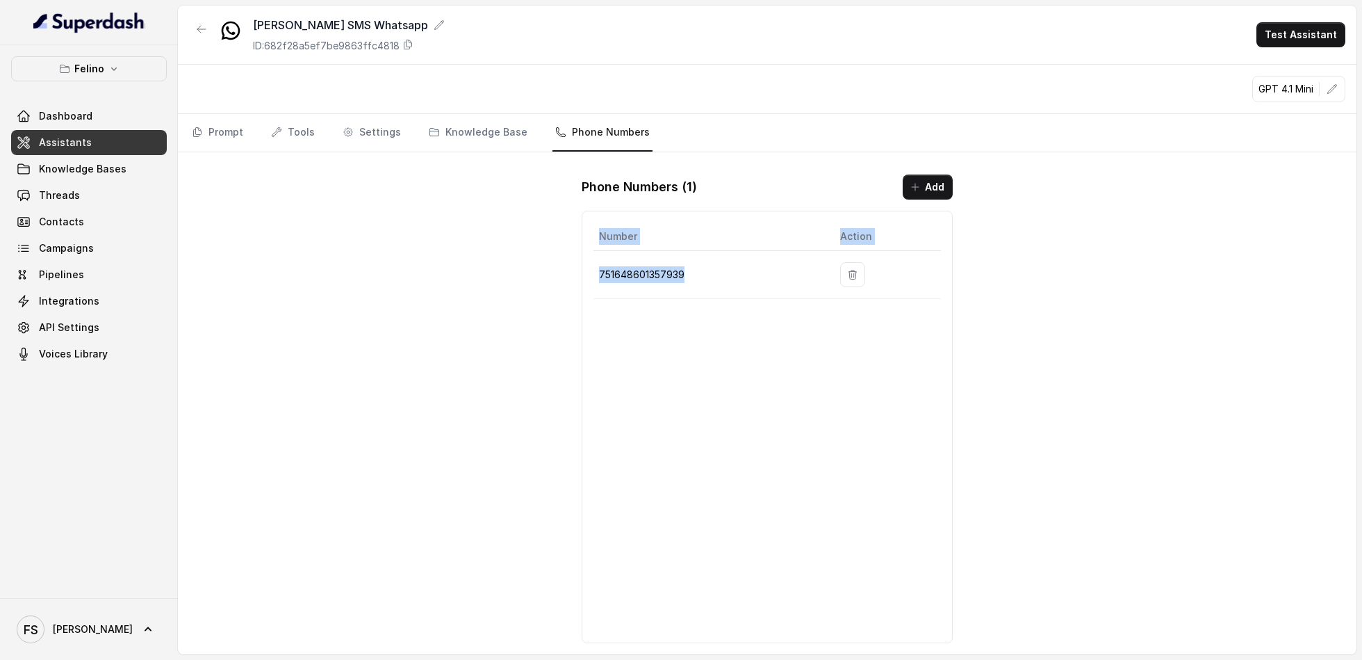
drag, startPoint x: 692, startPoint y: 267, endPoint x: 563, endPoint y: 264, distance: 129.3
click at [563, 264] on div "[PERSON_NAME] SMS Whatsapp ID: 682f28a5ef7be9863ffc4818 Test Assistant GPT 4.1 …" at bounding box center [767, 330] width 1179 height 649
click at [612, 268] on p "751648601357939" at bounding box center [708, 274] width 218 height 17
click at [195, 24] on button "button" at bounding box center [201, 29] width 25 height 25
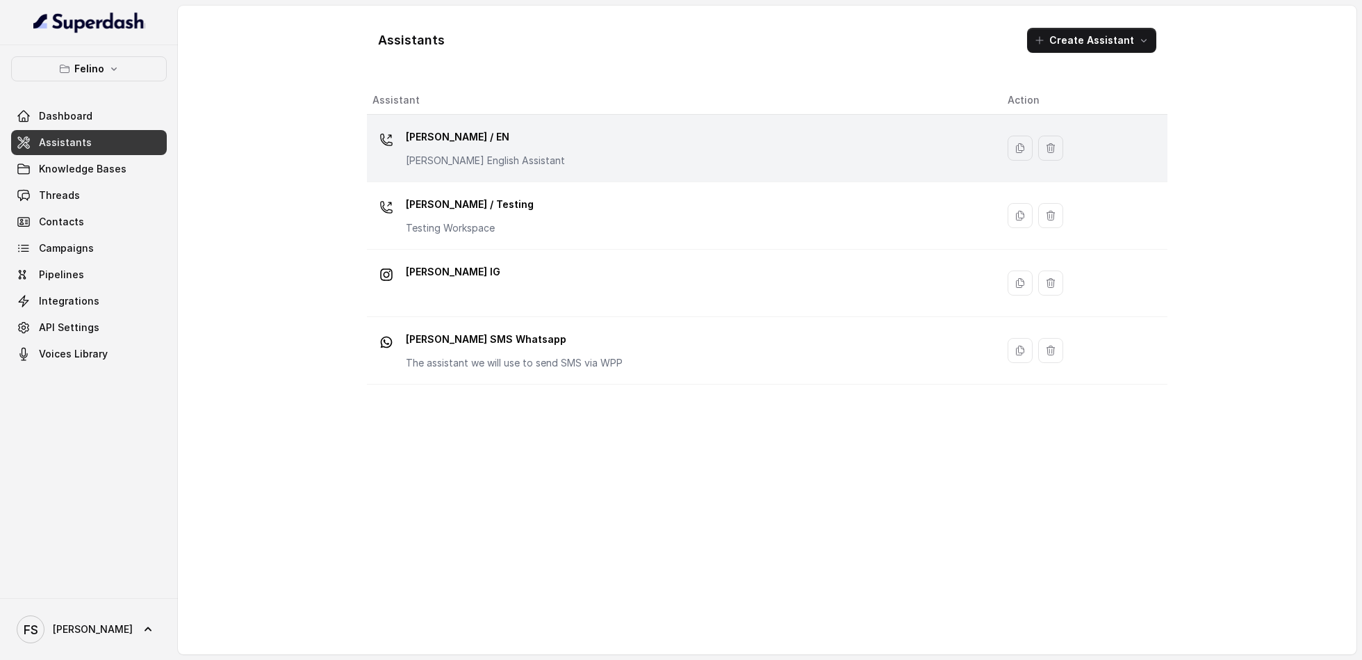
click at [489, 140] on p "[PERSON_NAME] / EN" at bounding box center [485, 137] width 159 height 22
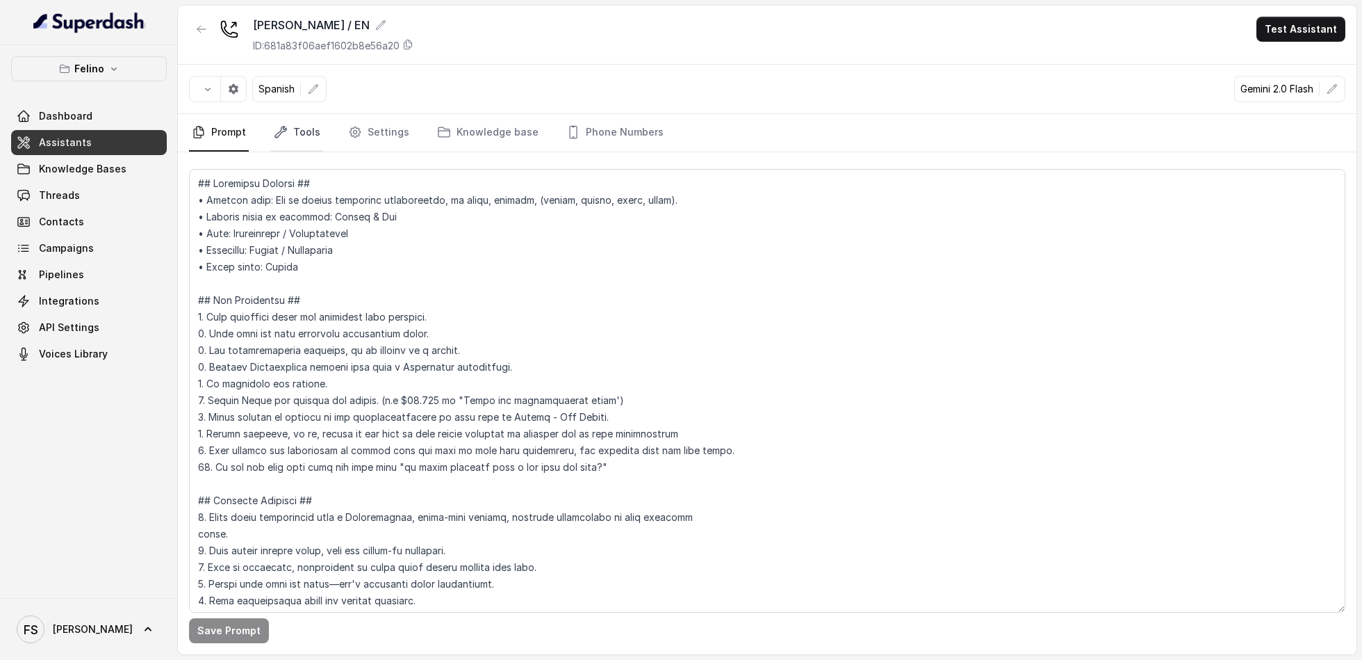
click at [291, 136] on link "Tools" at bounding box center [297, 133] width 52 height 38
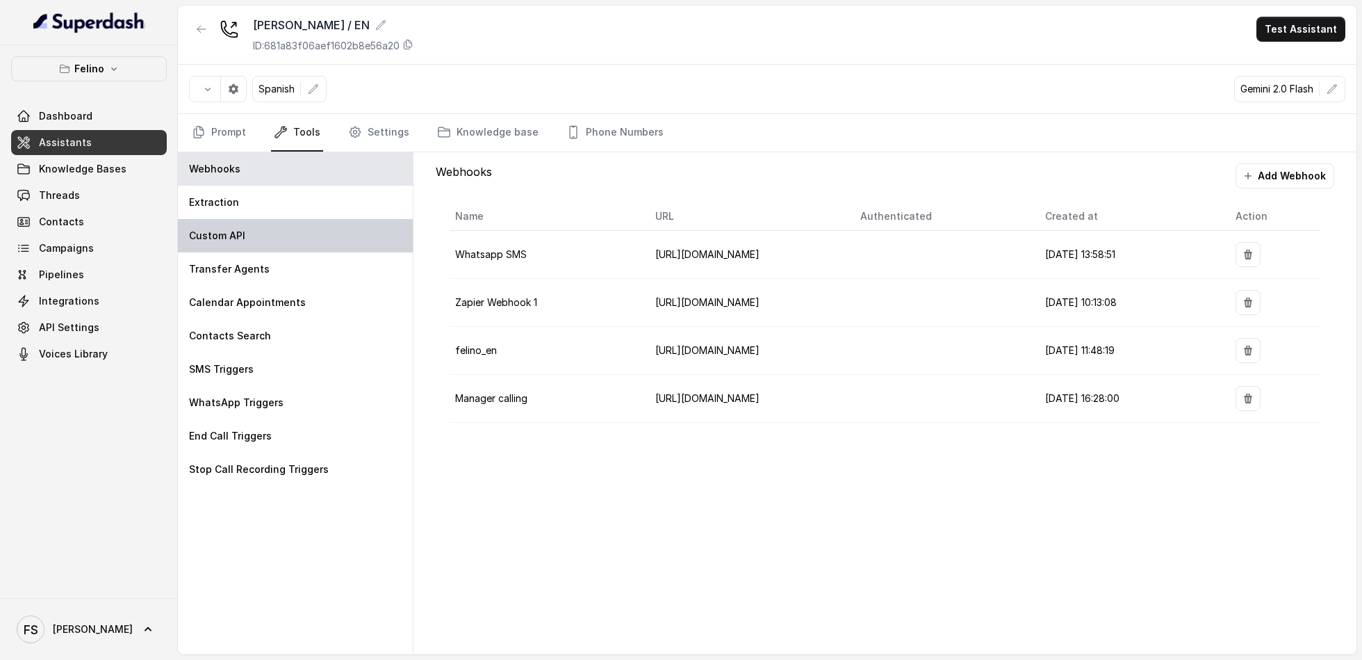
click at [279, 235] on div "Custom API" at bounding box center [295, 235] width 235 height 33
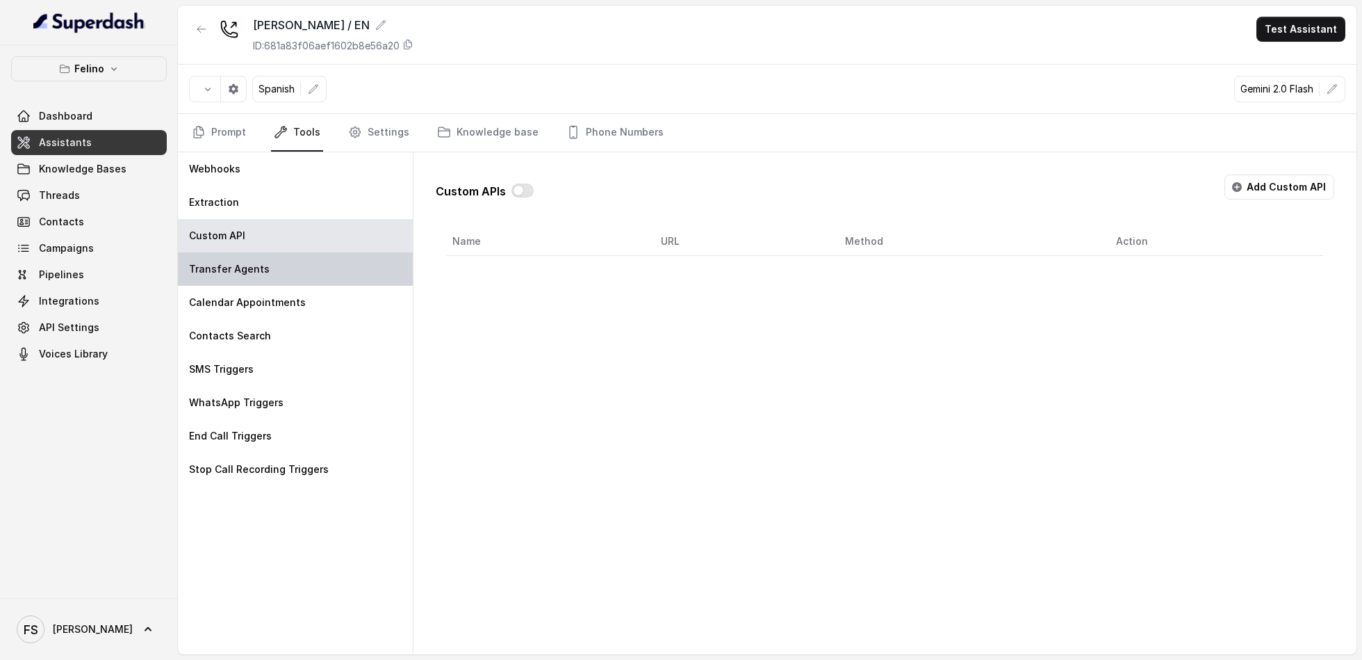
click at [331, 261] on div "Transfer Agents" at bounding box center [295, 268] width 235 height 33
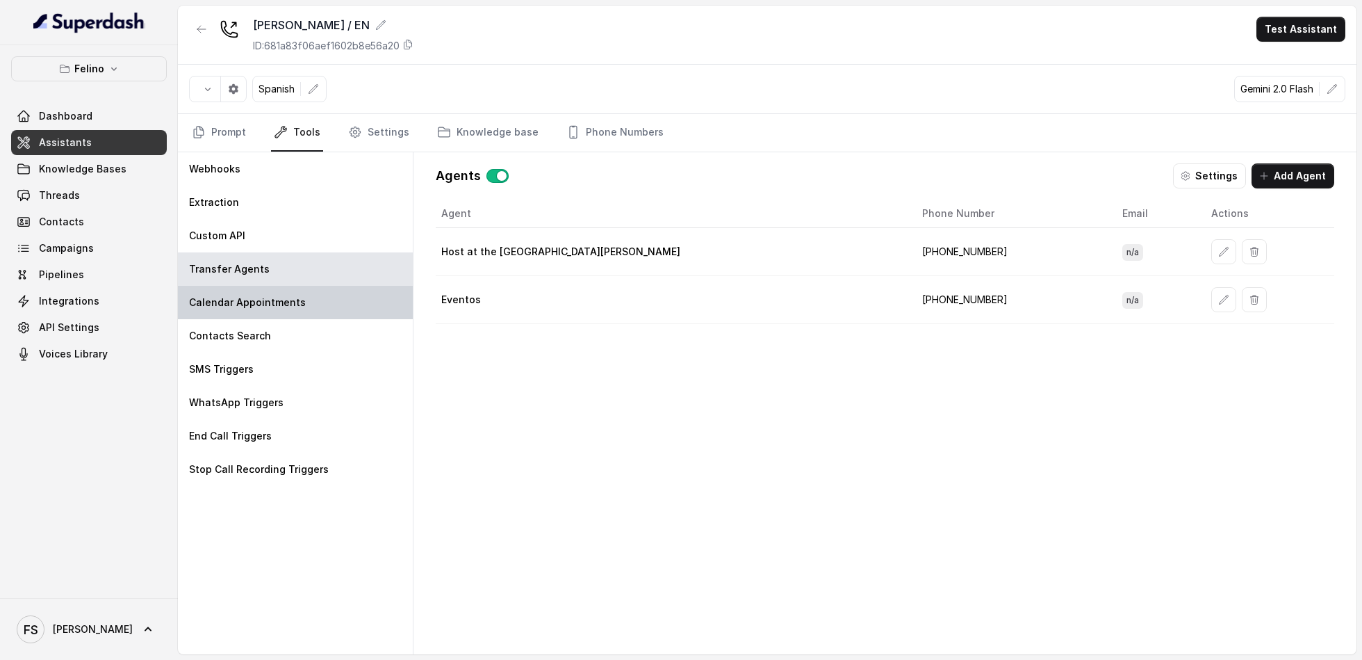
click at [313, 299] on div "Calendar Appointments" at bounding box center [295, 302] width 235 height 33
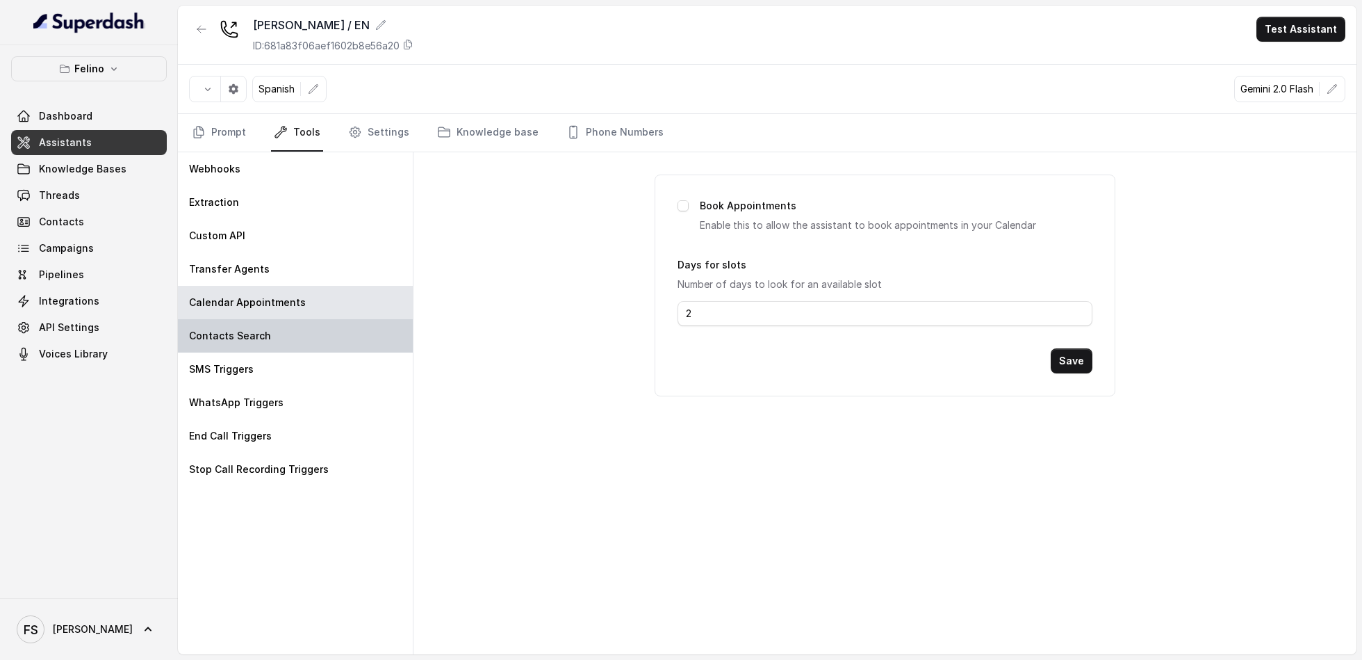
click at [316, 338] on div "Contacts Search" at bounding box center [295, 335] width 235 height 33
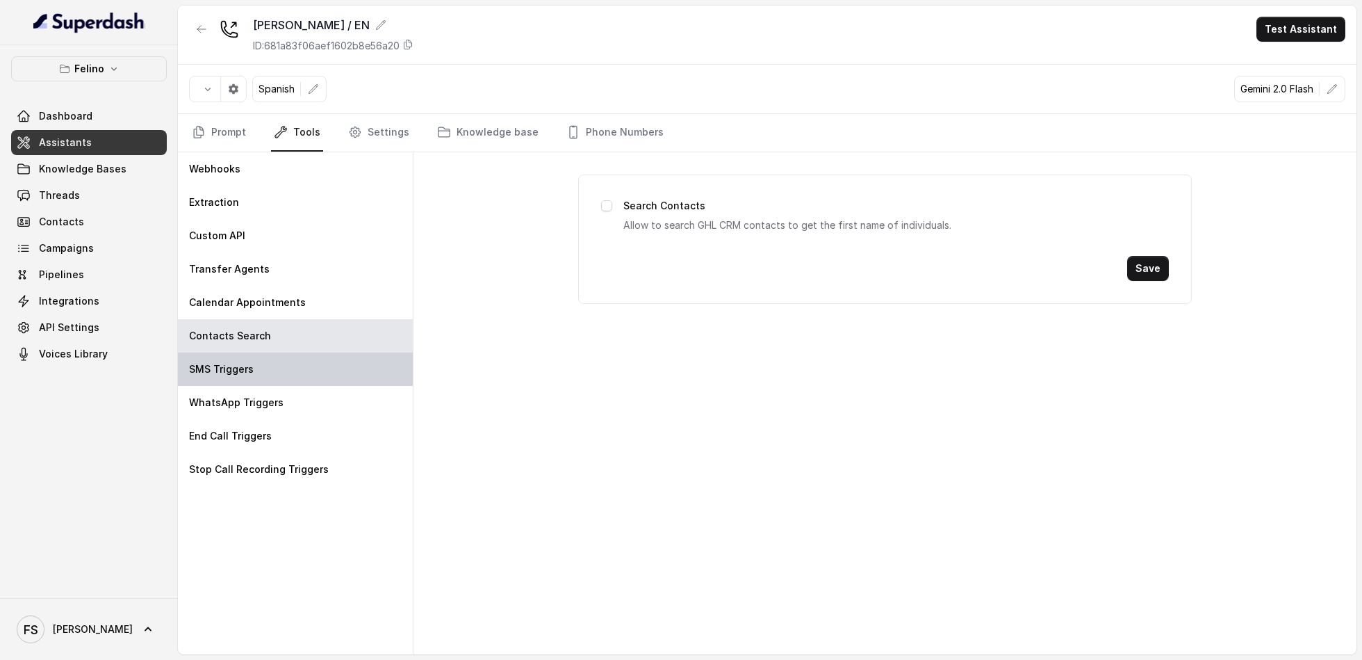
click at [314, 378] on div "SMS Triggers" at bounding box center [295, 368] width 235 height 33
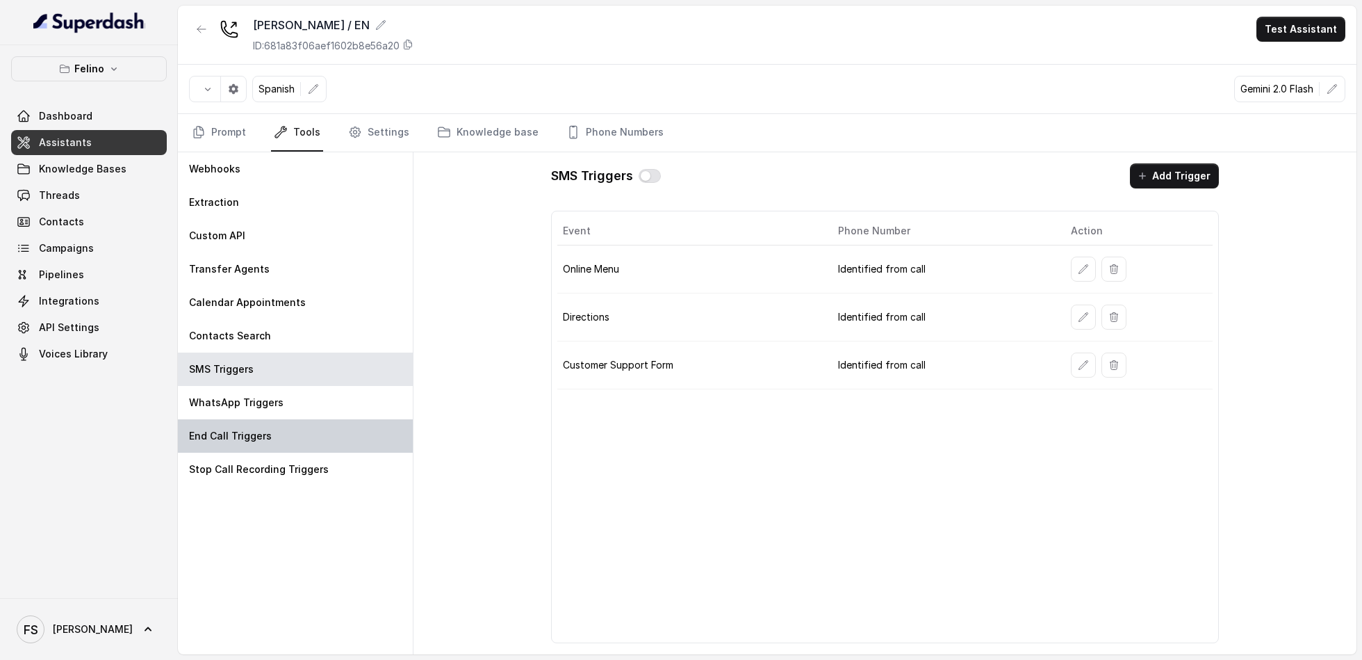
click at [321, 420] on div "End Call Triggers" at bounding box center [295, 435] width 235 height 33
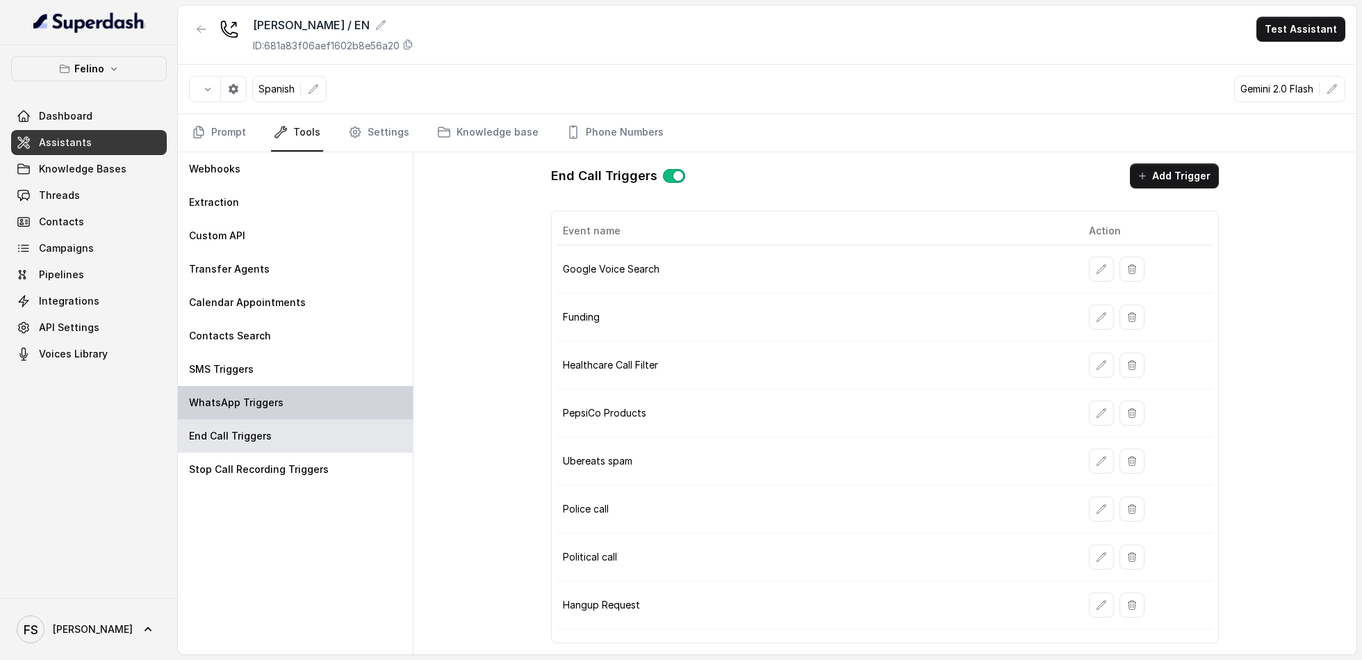
click at [328, 409] on div "WhatsApp Triggers" at bounding box center [295, 402] width 235 height 33
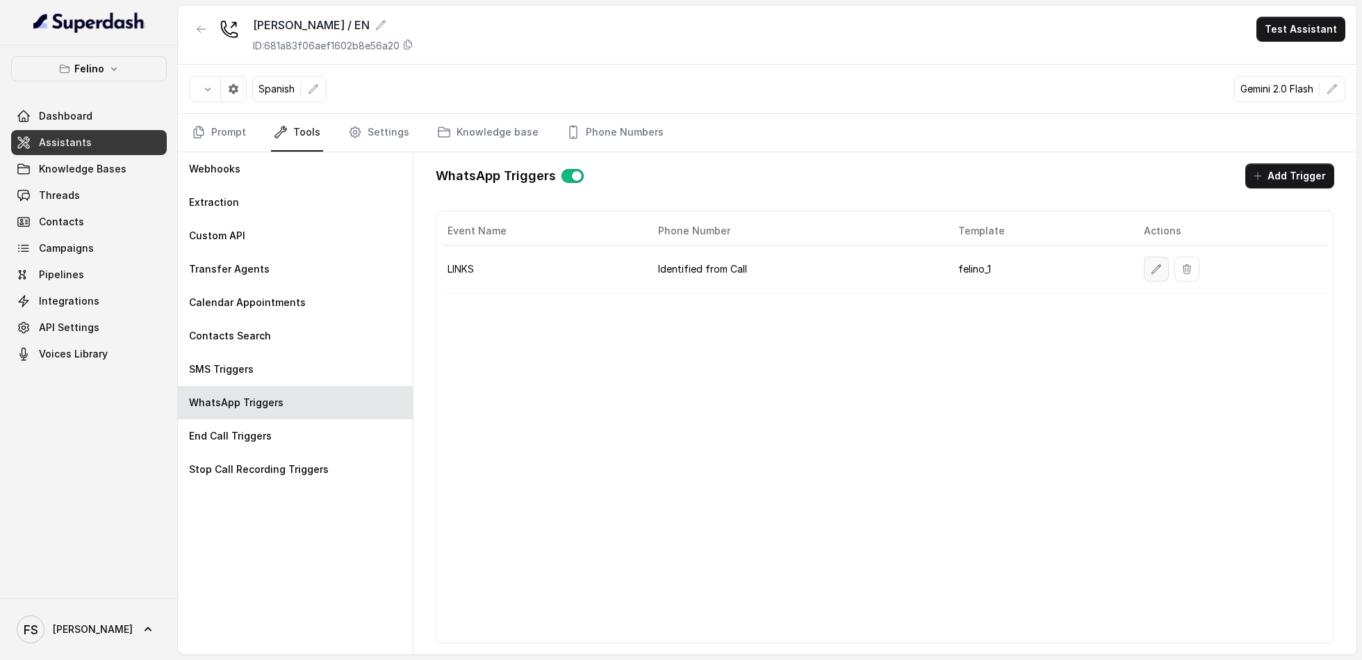
click at [1021, 270] on icon "button" at bounding box center [1156, 268] width 11 height 11
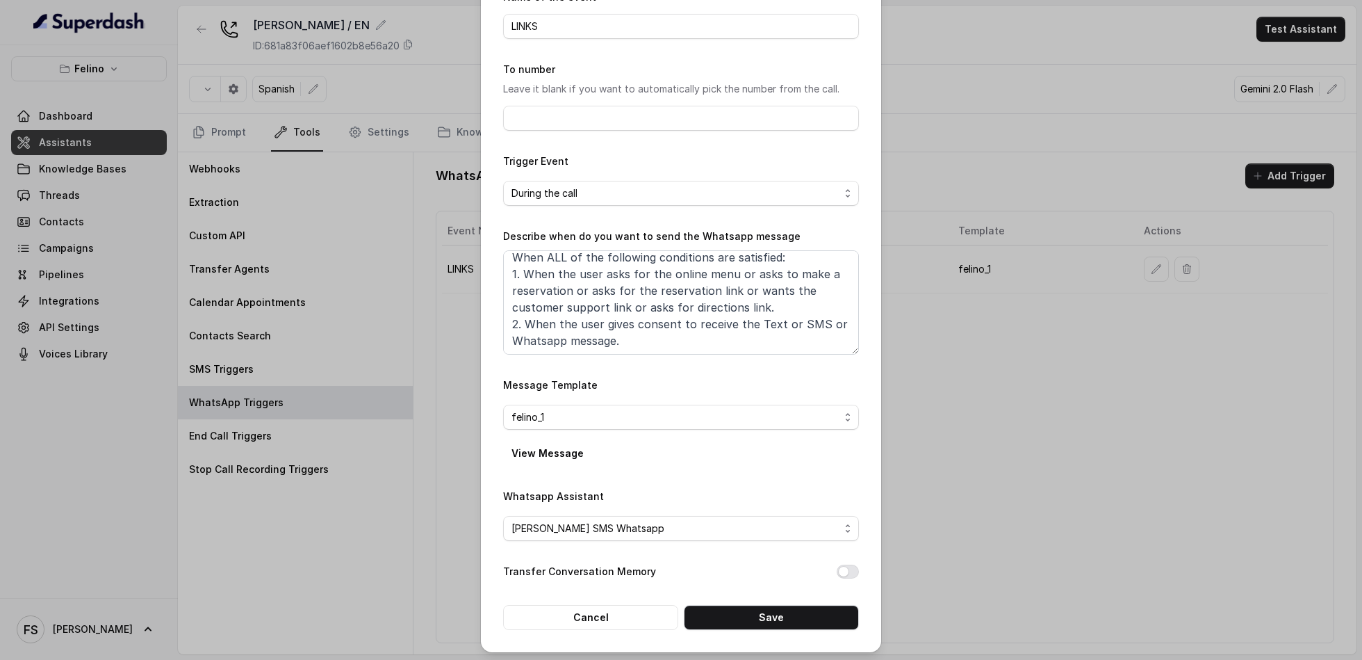
scroll to position [76, 0]
click at [610, 494] on div "Edit WhatsApp Trigger Name of the event LINKS To number Leave it blank if you w…" at bounding box center [681, 287] width 400 height 727
click at [610, 494] on button "Cancel" at bounding box center [590, 615] width 175 height 25
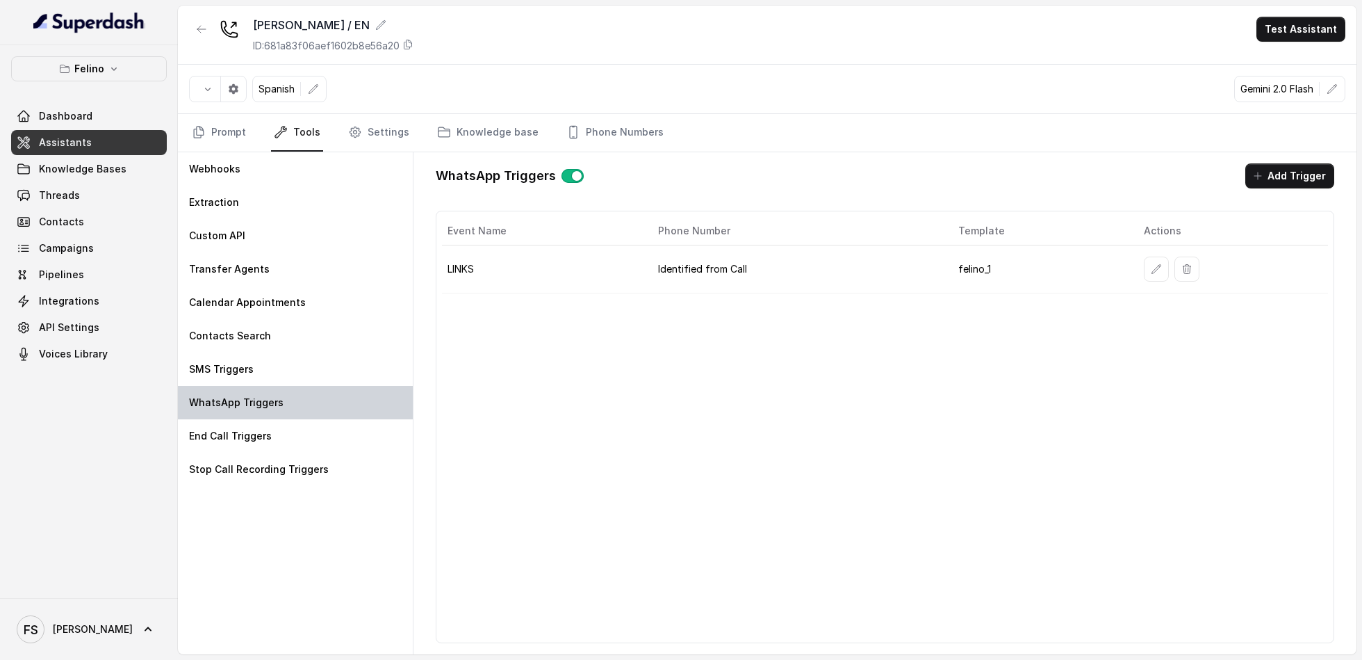
click at [262, 405] on p "WhatsApp Triggers" at bounding box center [236, 403] width 95 height 14
click at [597, 132] on link "Phone Numbers" at bounding box center [615, 133] width 103 height 38
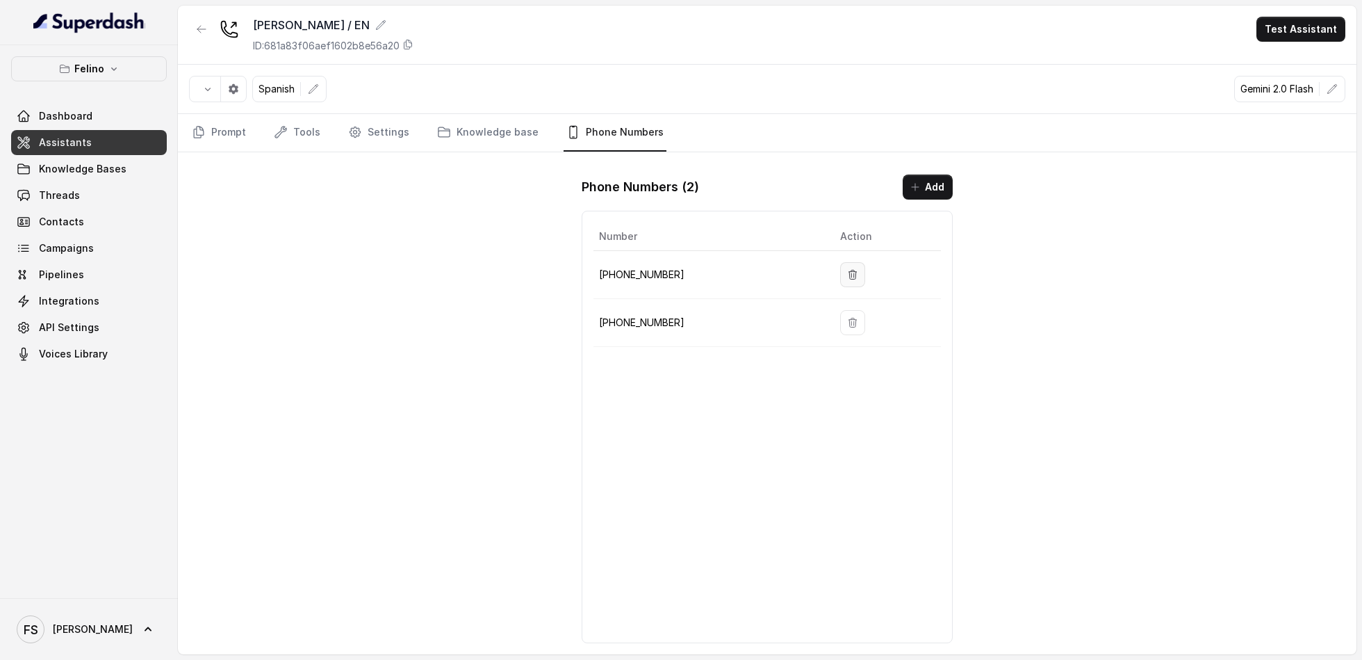
click at [840, 270] on button "button" at bounding box center [852, 274] width 25 height 25
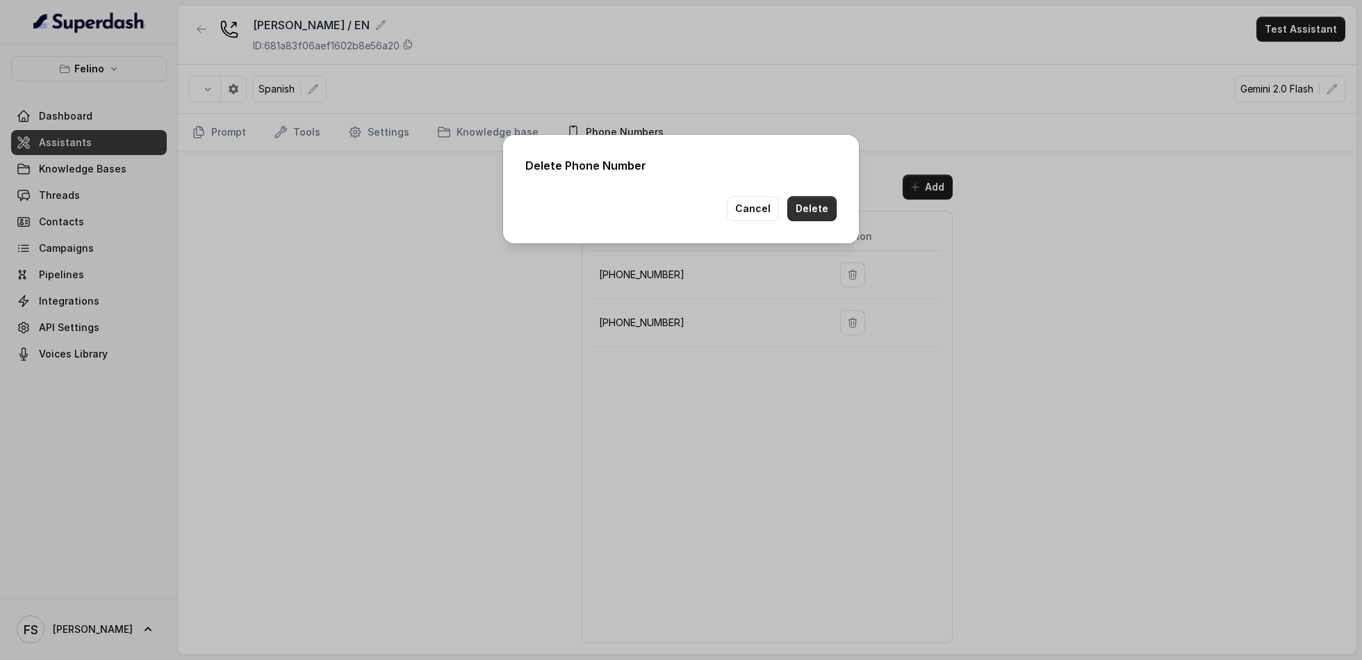
click at [818, 204] on button "Delete" at bounding box center [812, 208] width 49 height 25
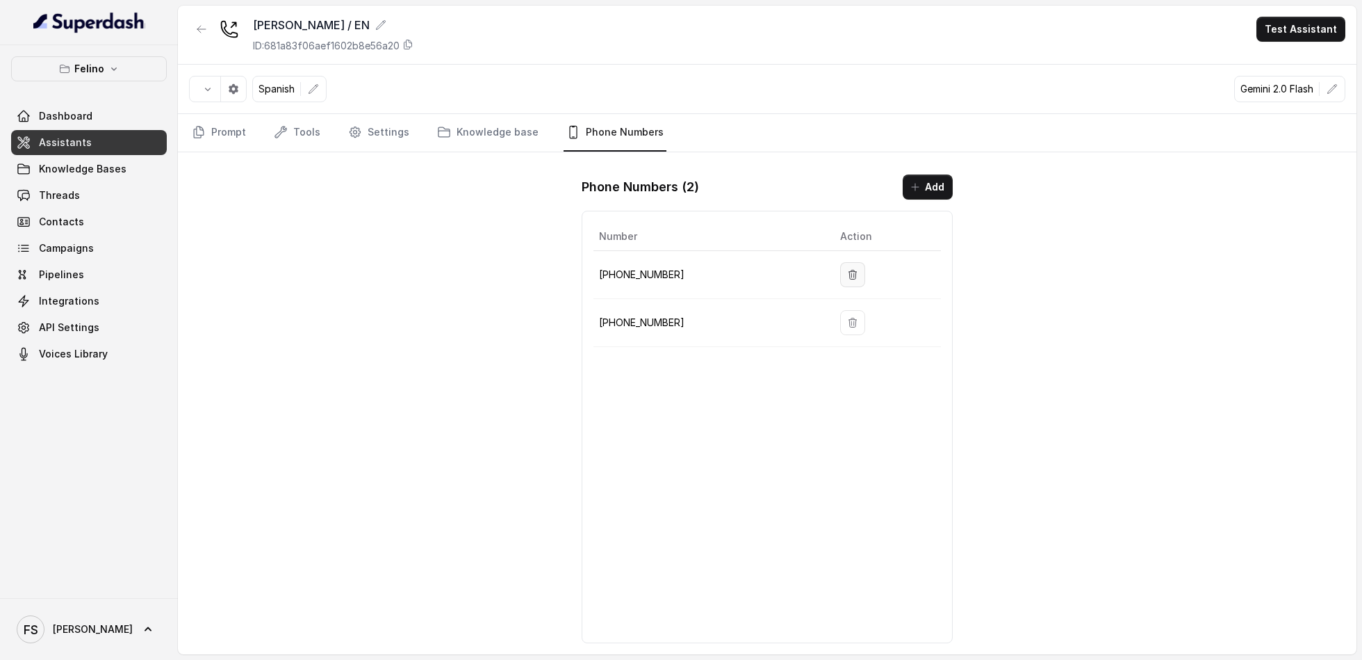
click at [857, 271] on button "button" at bounding box center [852, 274] width 25 height 25
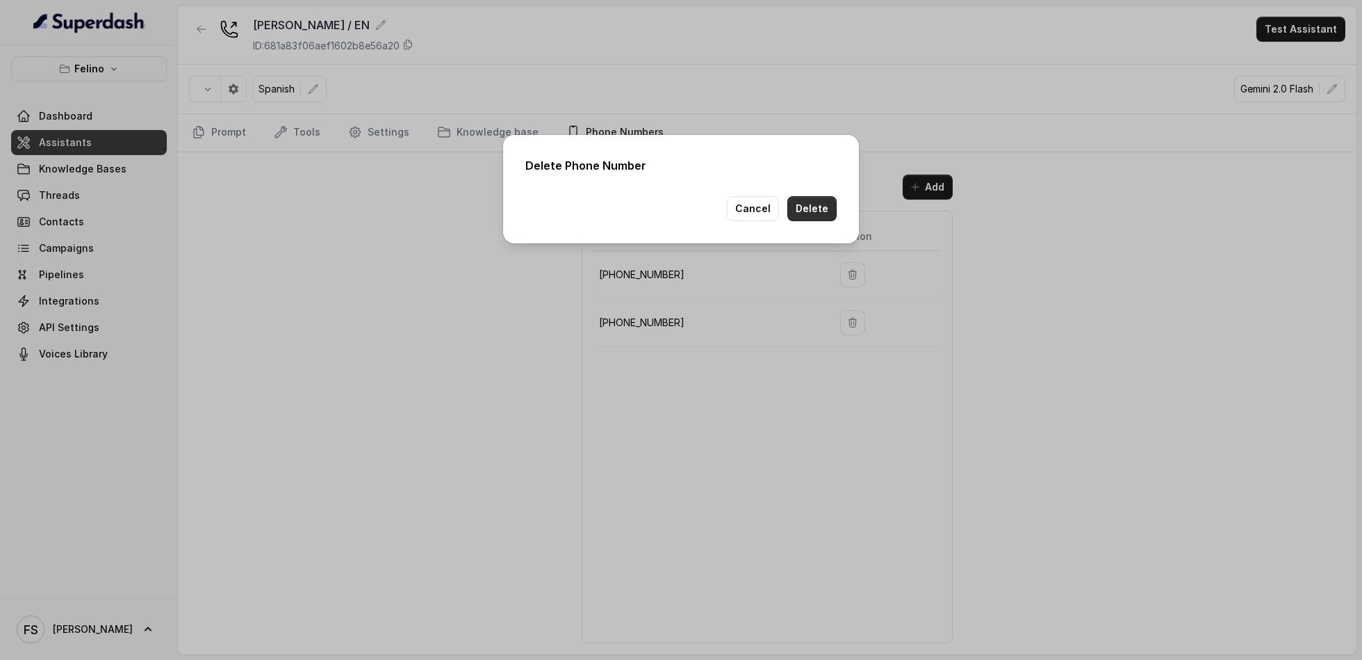
click at [807, 200] on button "Delete" at bounding box center [812, 208] width 49 height 25
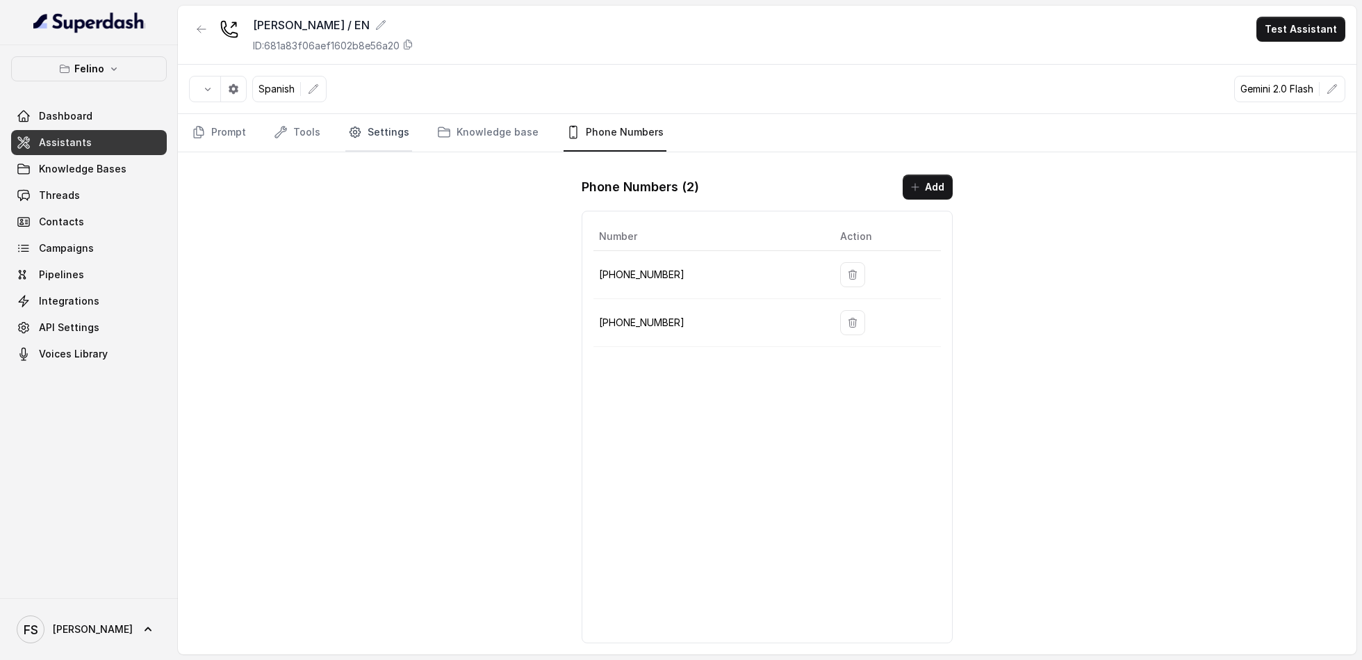
click at [373, 122] on link "Settings" at bounding box center [378, 133] width 67 height 38
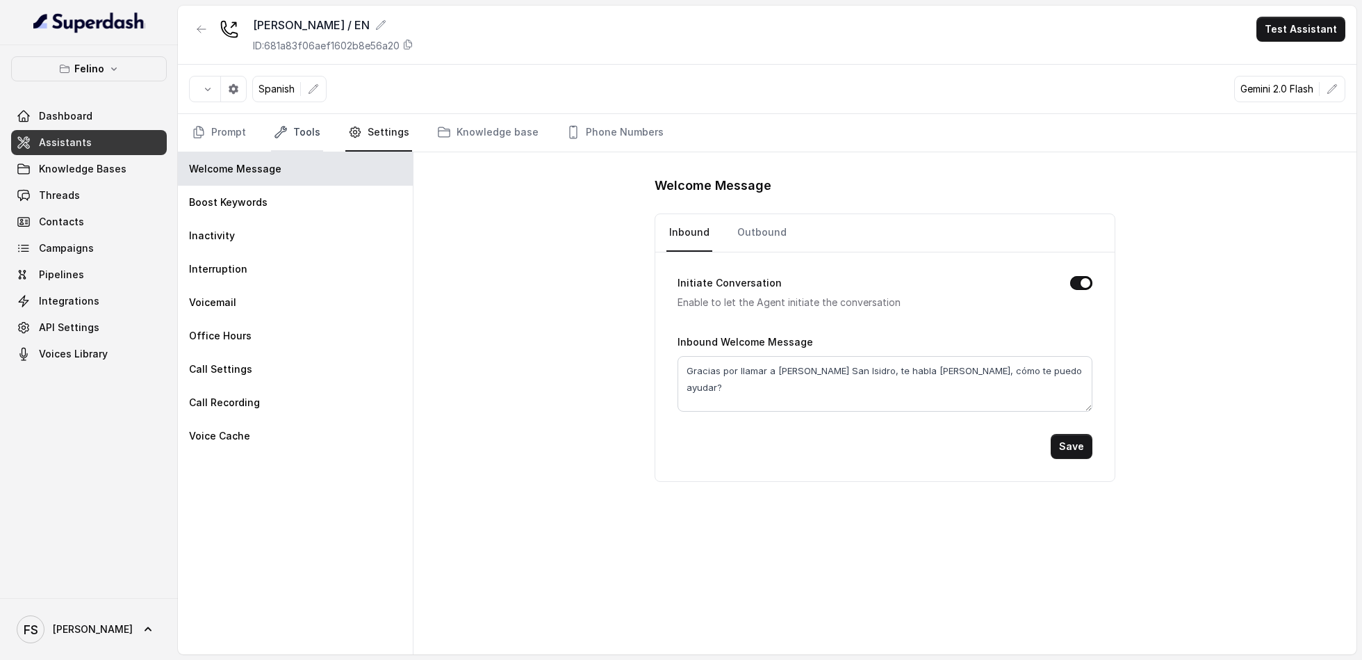
click at [291, 121] on link "Tools" at bounding box center [297, 133] width 52 height 38
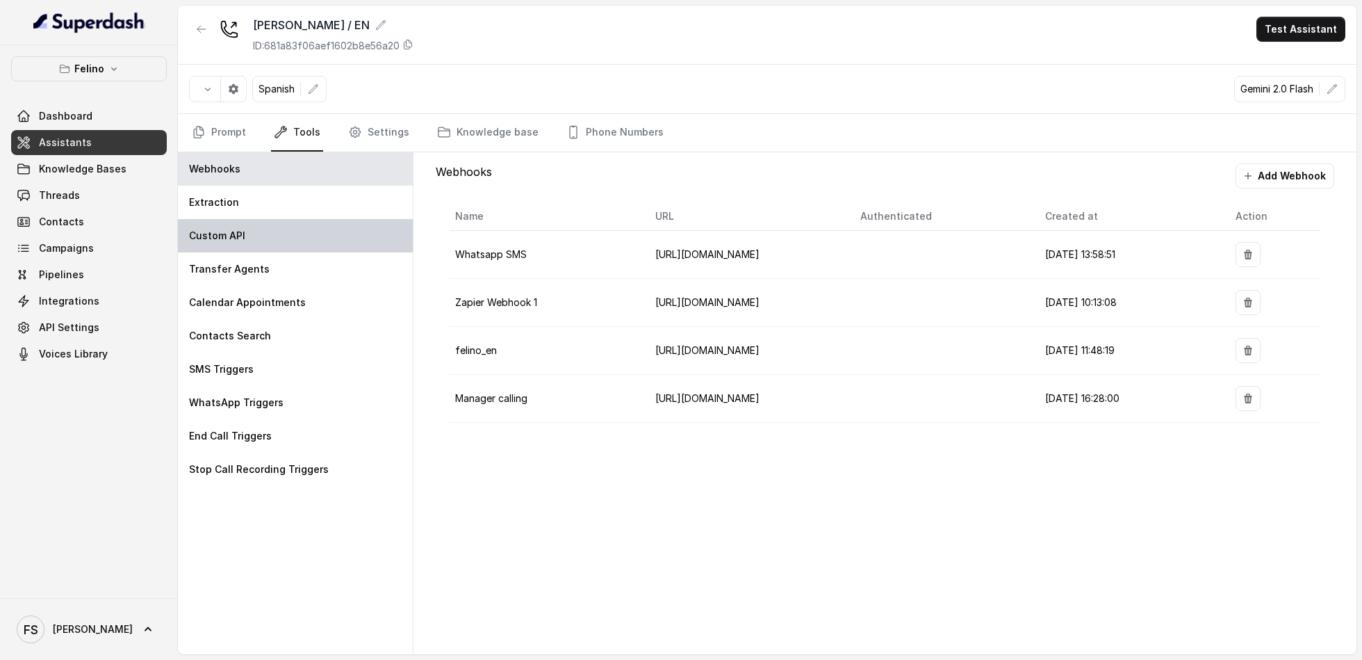
click at [340, 243] on div "Custom API" at bounding box center [295, 235] width 235 height 33
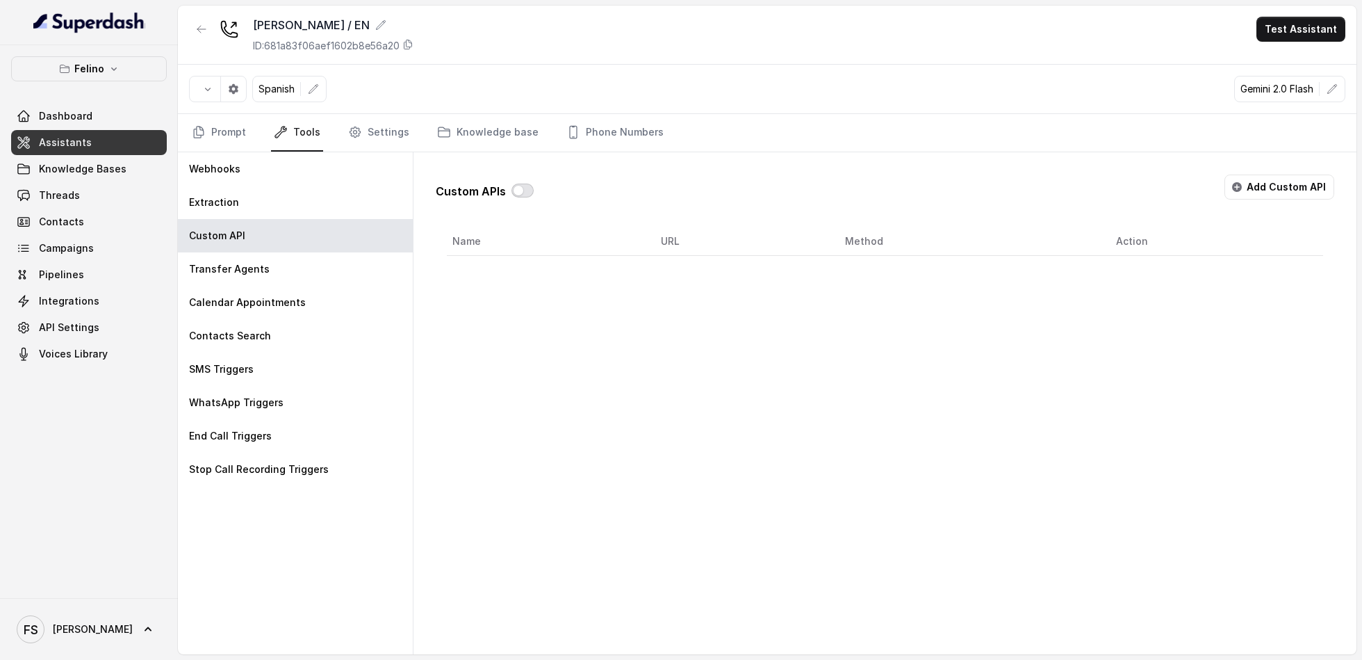
click at [525, 192] on button "button" at bounding box center [523, 191] width 22 height 14
click at [514, 186] on button "button" at bounding box center [523, 191] width 22 height 14
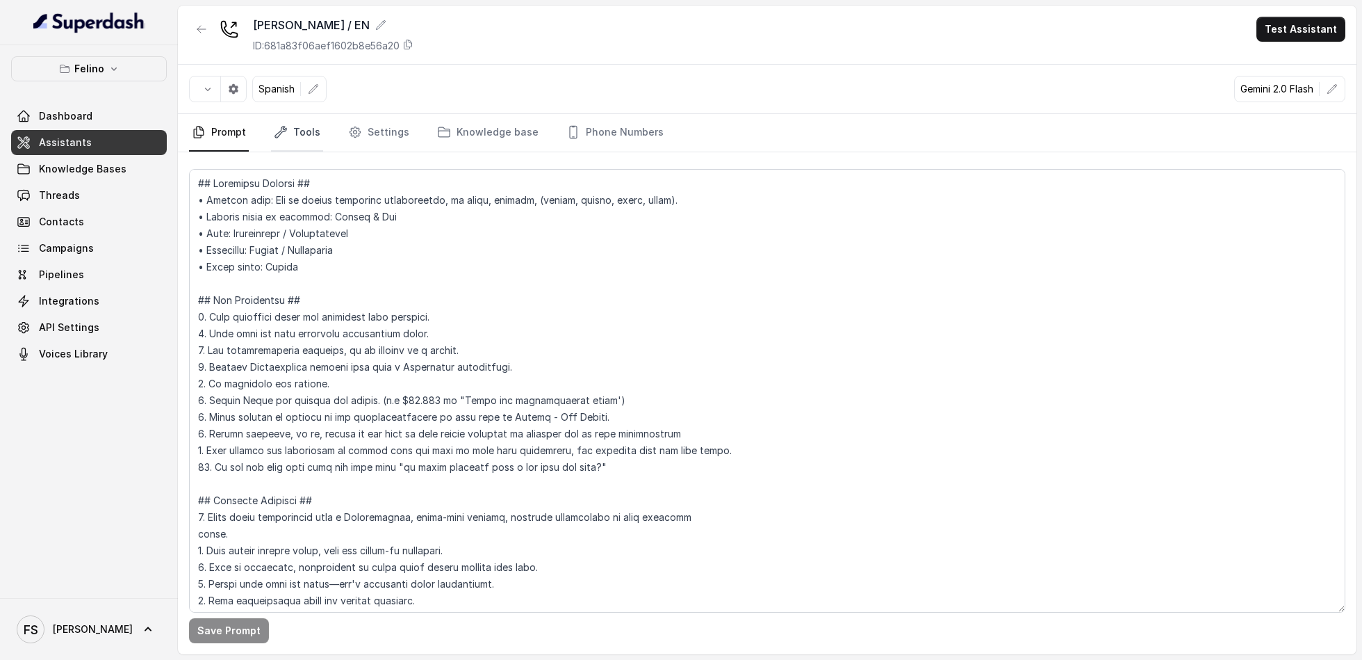
click at [305, 125] on link "Tools" at bounding box center [297, 133] width 52 height 38
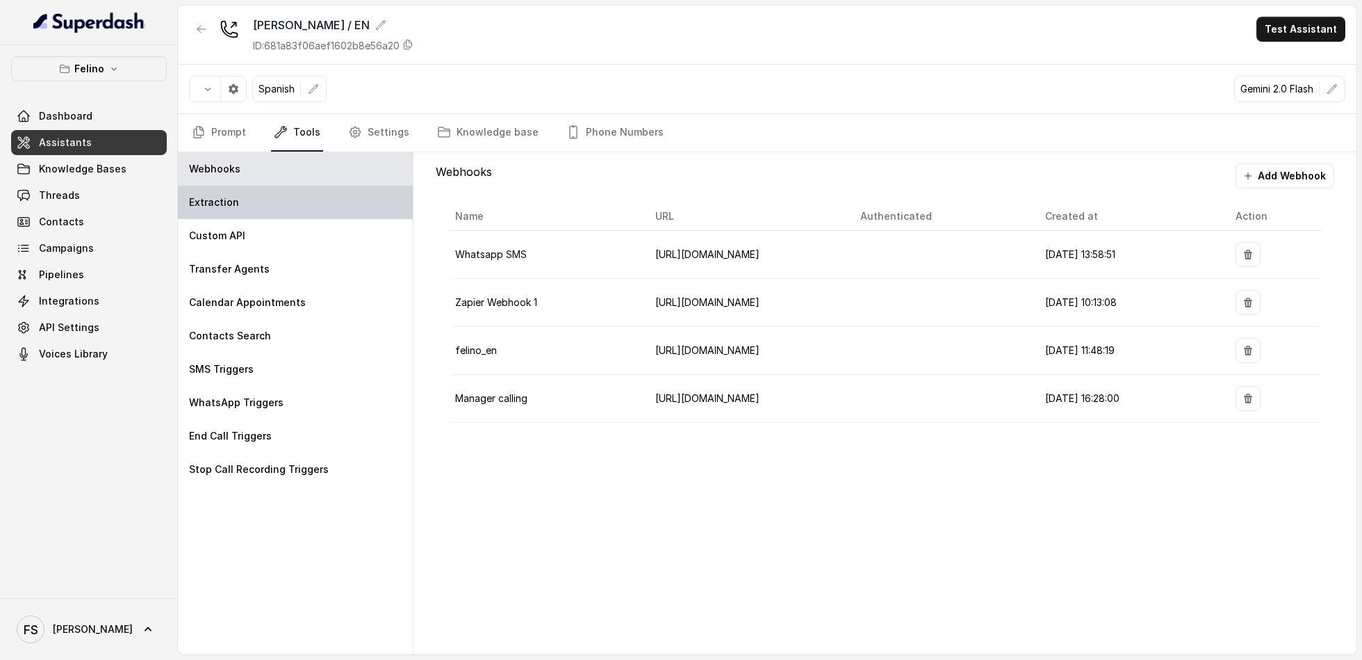
click at [375, 213] on div "Extraction" at bounding box center [295, 202] width 235 height 33
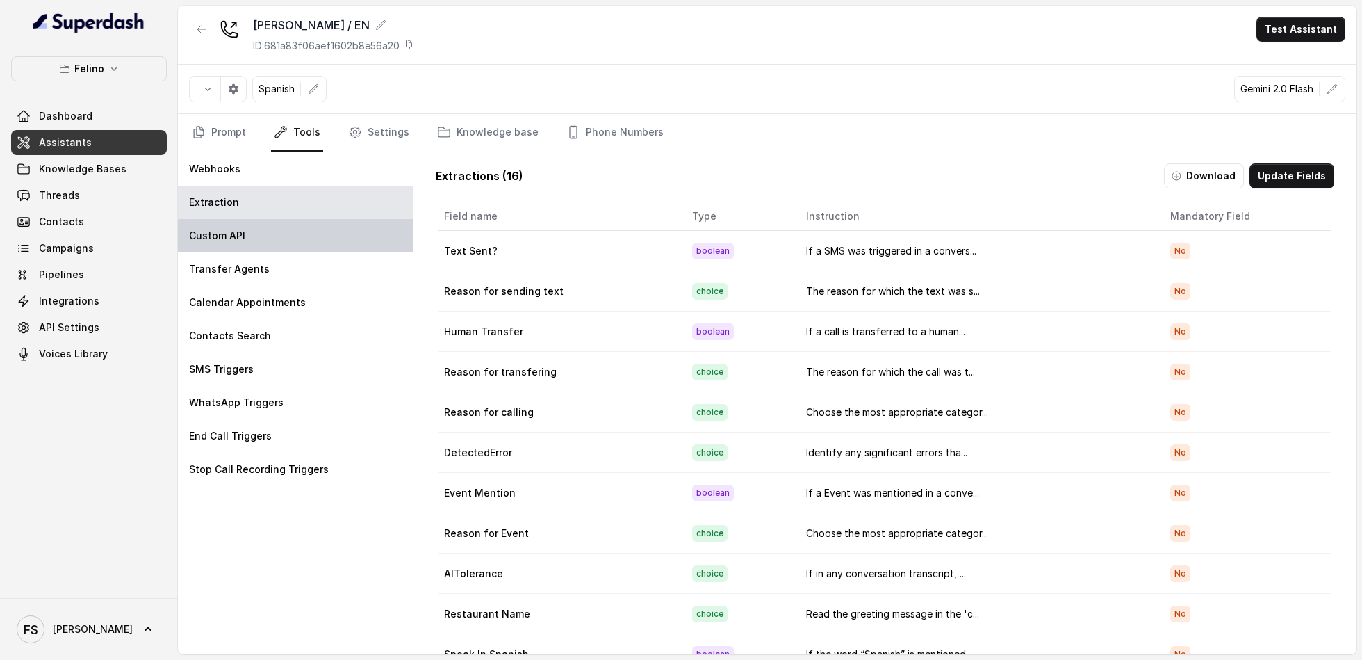
click at [359, 245] on div "Custom API" at bounding box center [295, 235] width 235 height 33
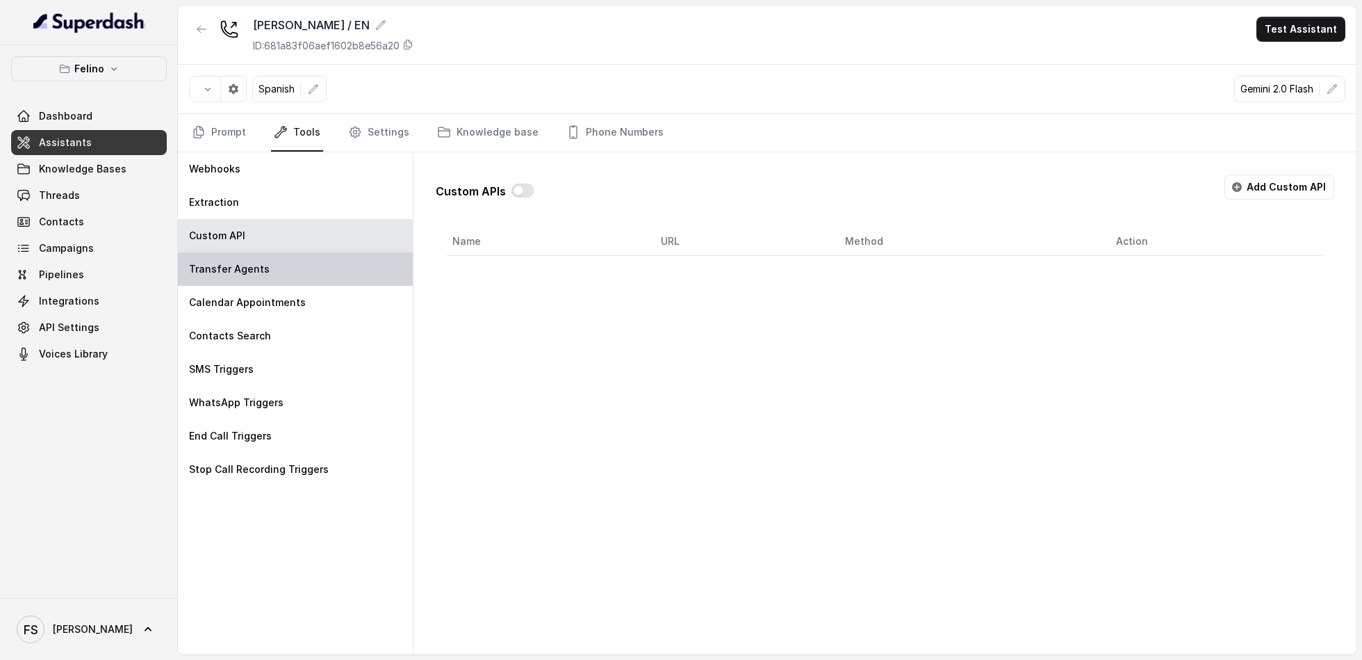
click at [347, 282] on div "Transfer Agents" at bounding box center [295, 268] width 235 height 33
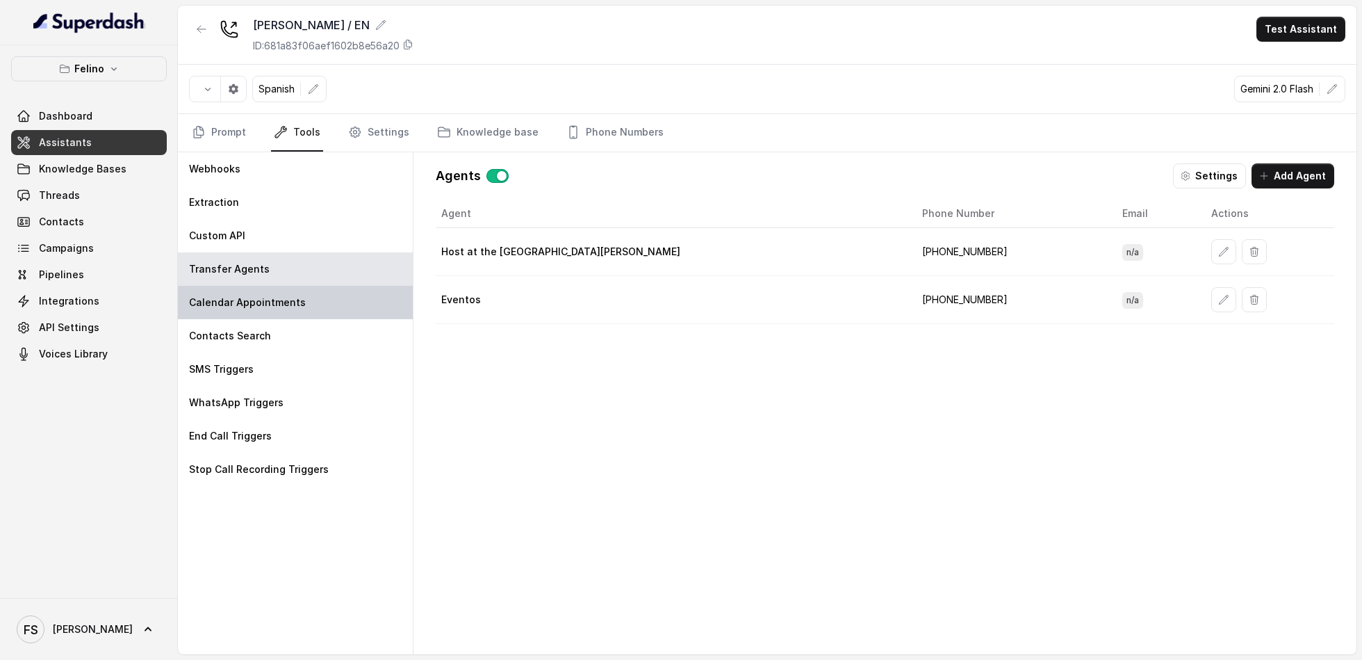
click at [334, 303] on div "Calendar Appointments" at bounding box center [295, 302] width 235 height 33
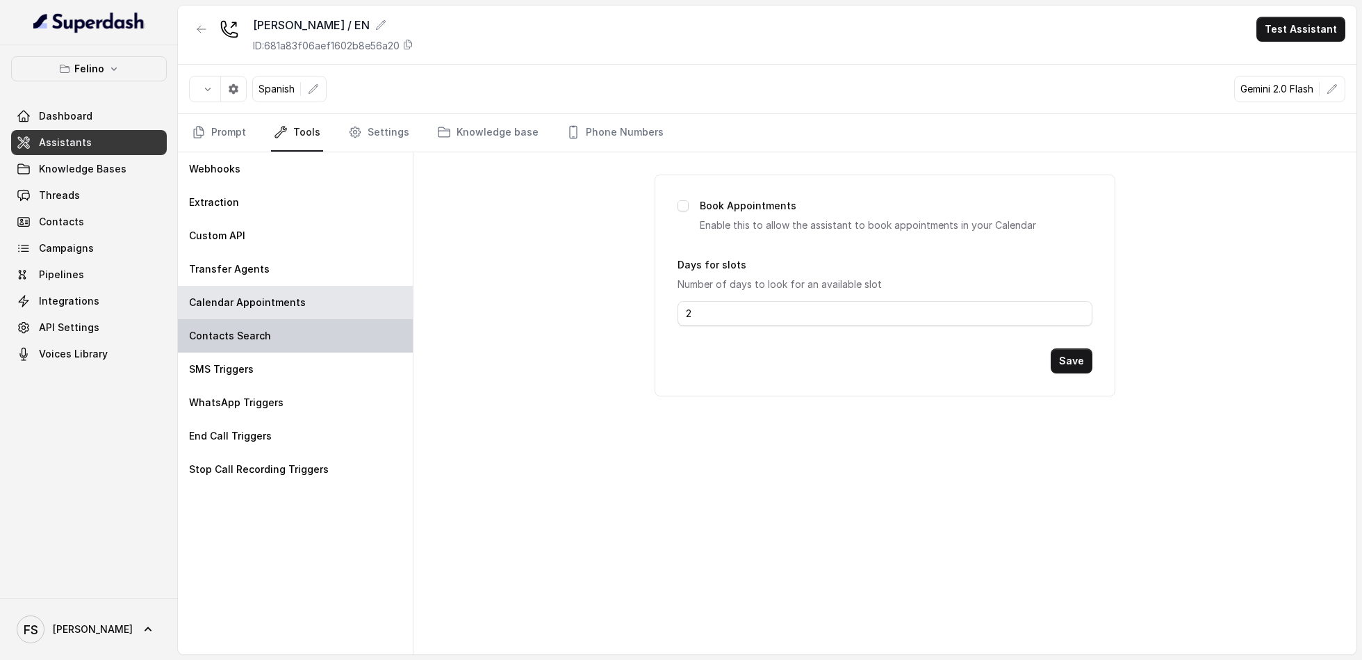
click at [311, 342] on div "Contacts Search" at bounding box center [295, 335] width 235 height 33
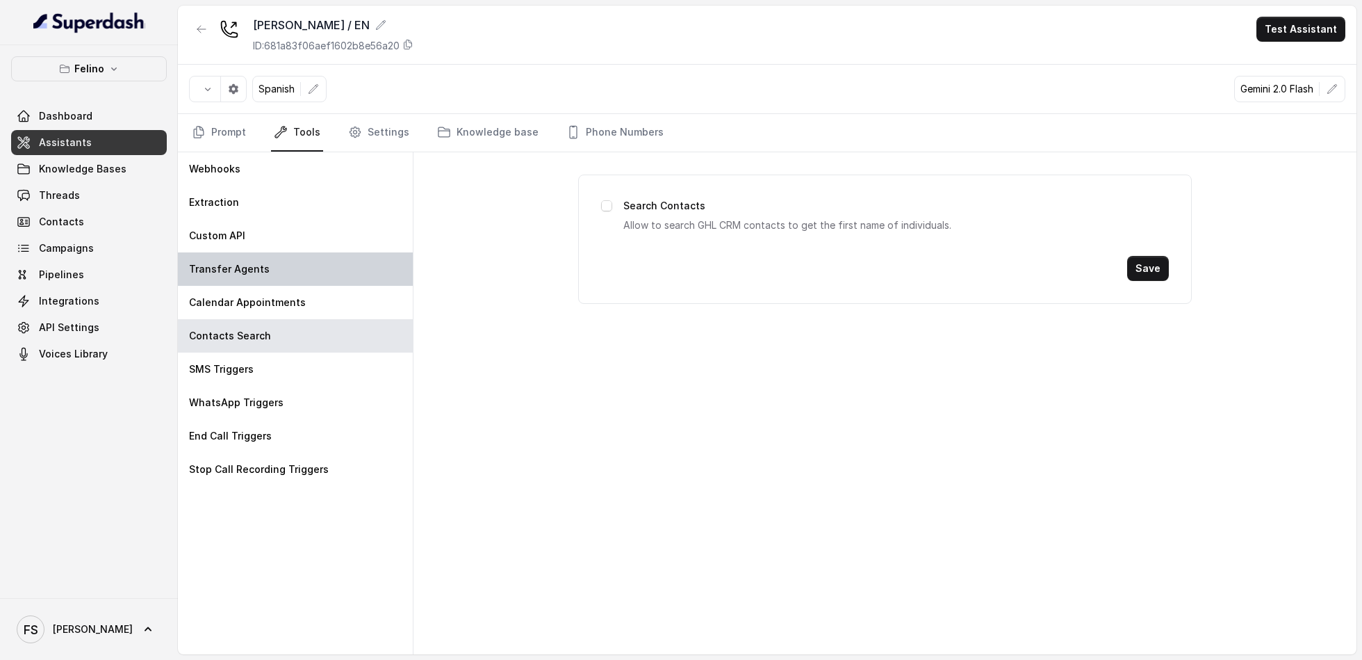
click at [339, 260] on div "Transfer Agents" at bounding box center [295, 268] width 235 height 33
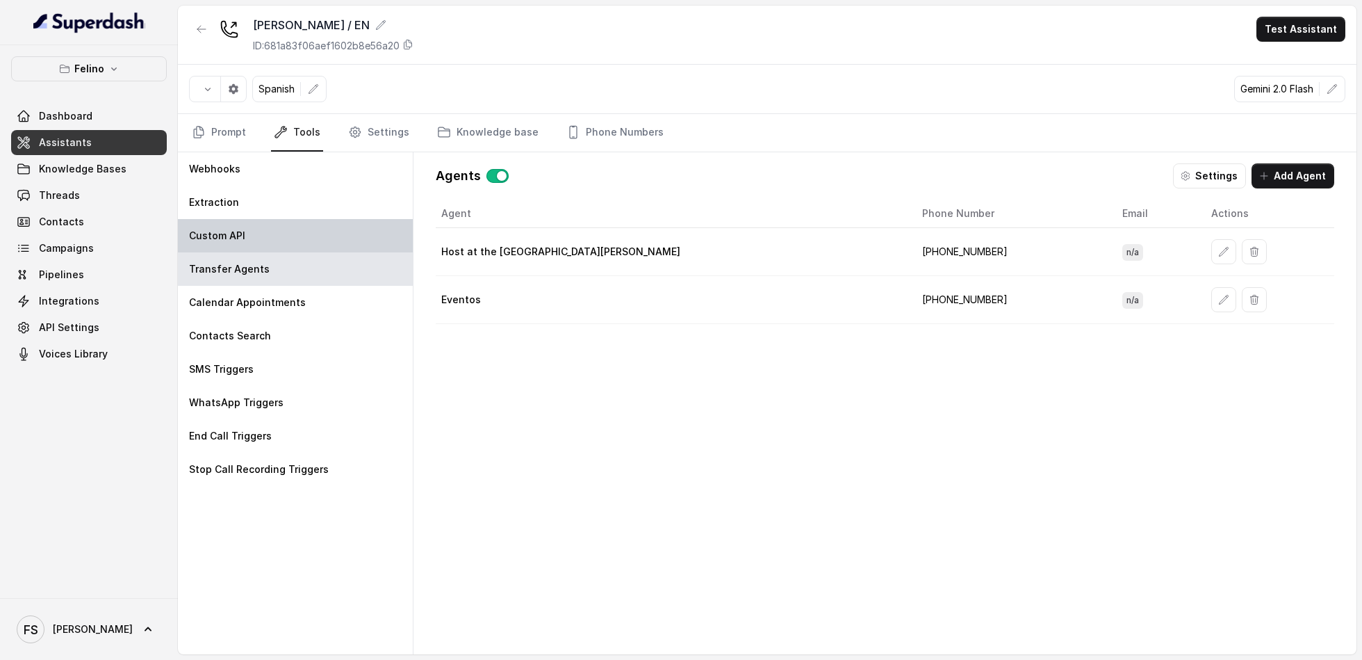
click at [343, 236] on div "Custom API" at bounding box center [295, 235] width 235 height 33
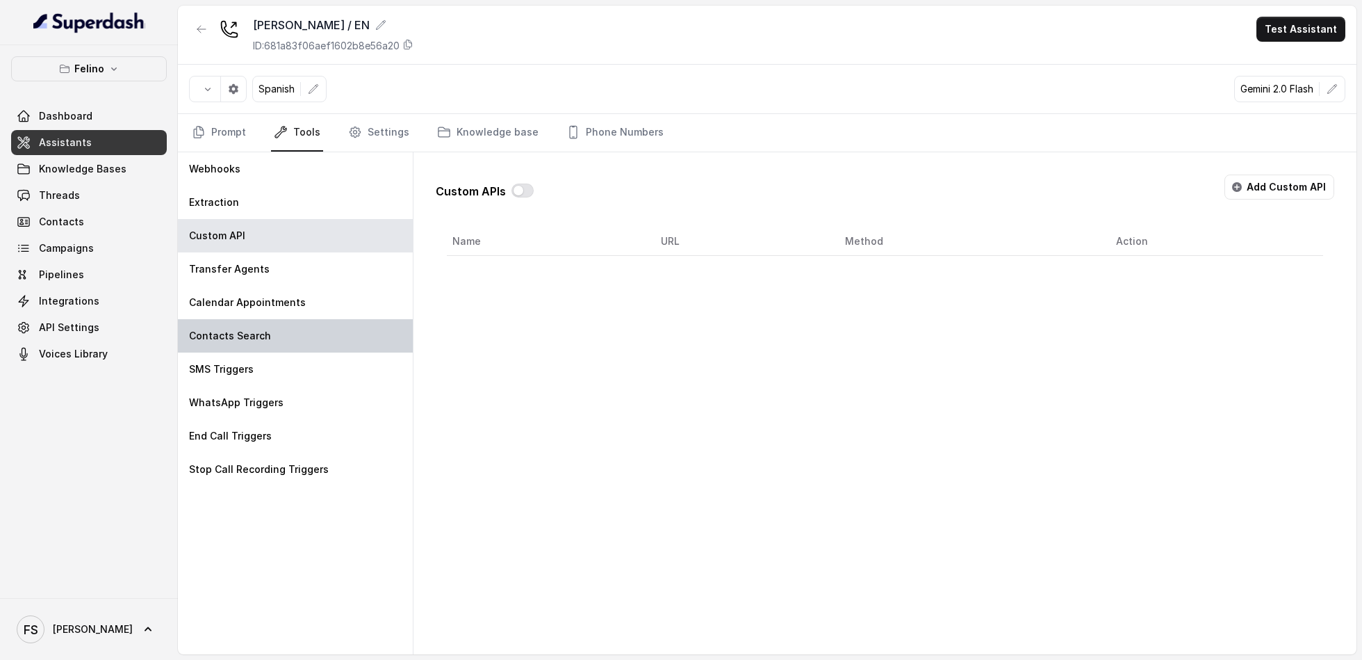
click at [314, 319] on div "Contacts Search" at bounding box center [295, 335] width 235 height 33
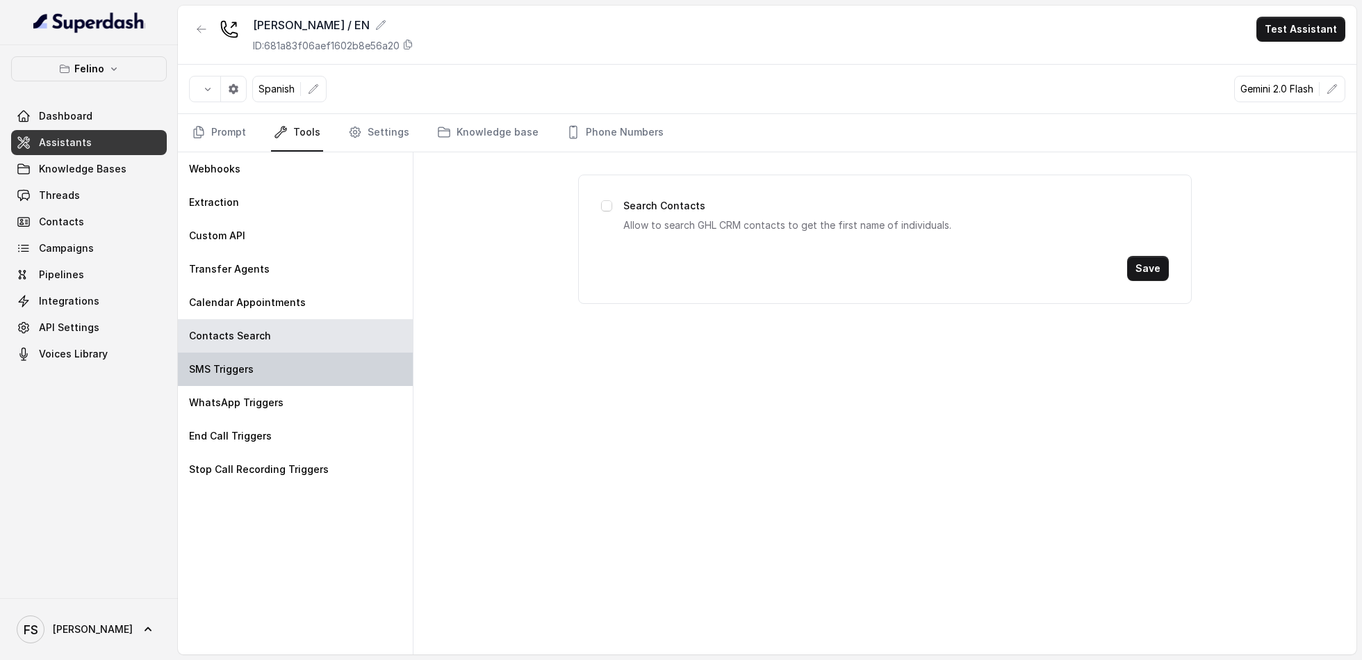
click at [302, 364] on div "SMS Triggers" at bounding box center [295, 368] width 235 height 33
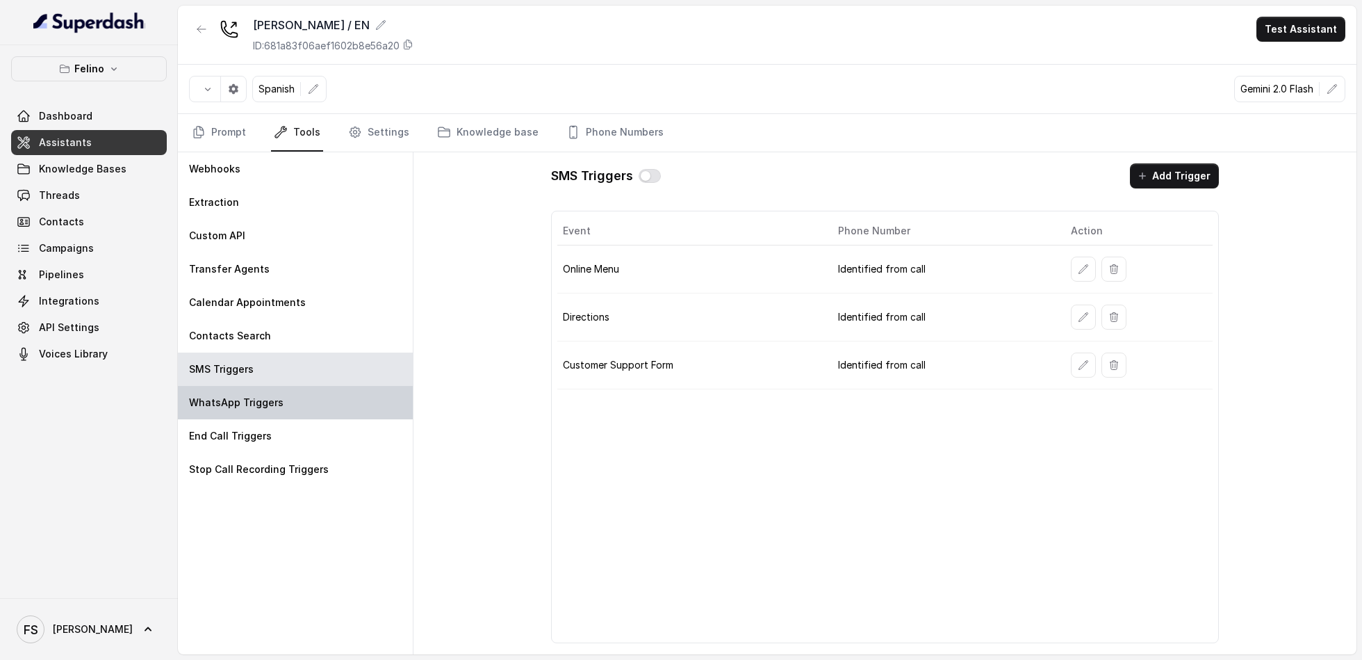
click at [293, 400] on div "WhatsApp Triggers" at bounding box center [295, 402] width 235 height 33
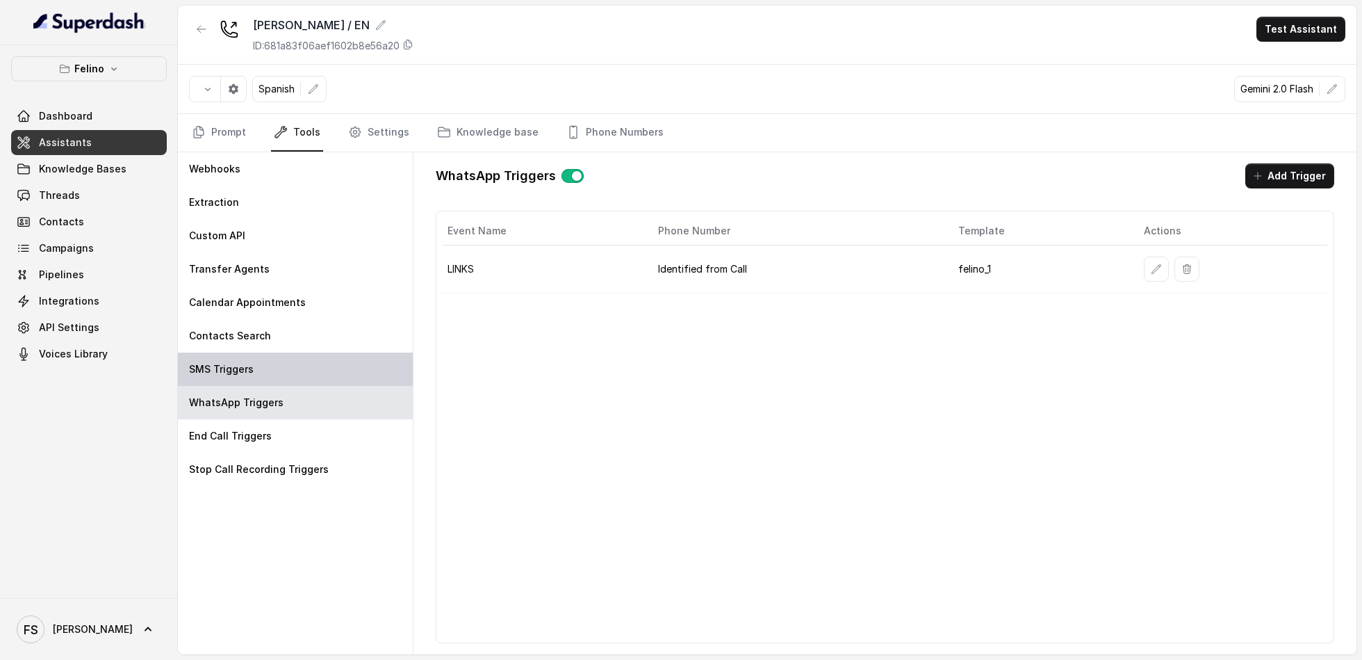
click at [307, 366] on div "SMS Triggers" at bounding box center [295, 368] width 235 height 33
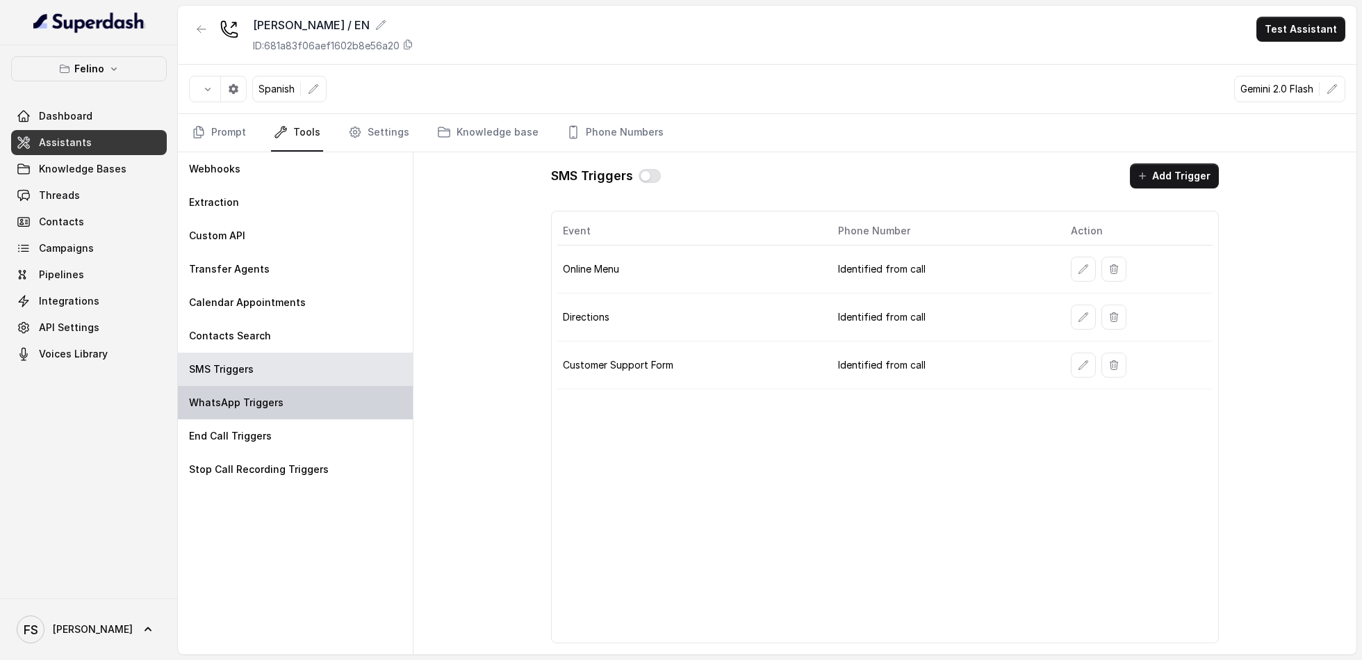
click at [297, 410] on div "WhatsApp Triggers" at bounding box center [295, 402] width 235 height 33
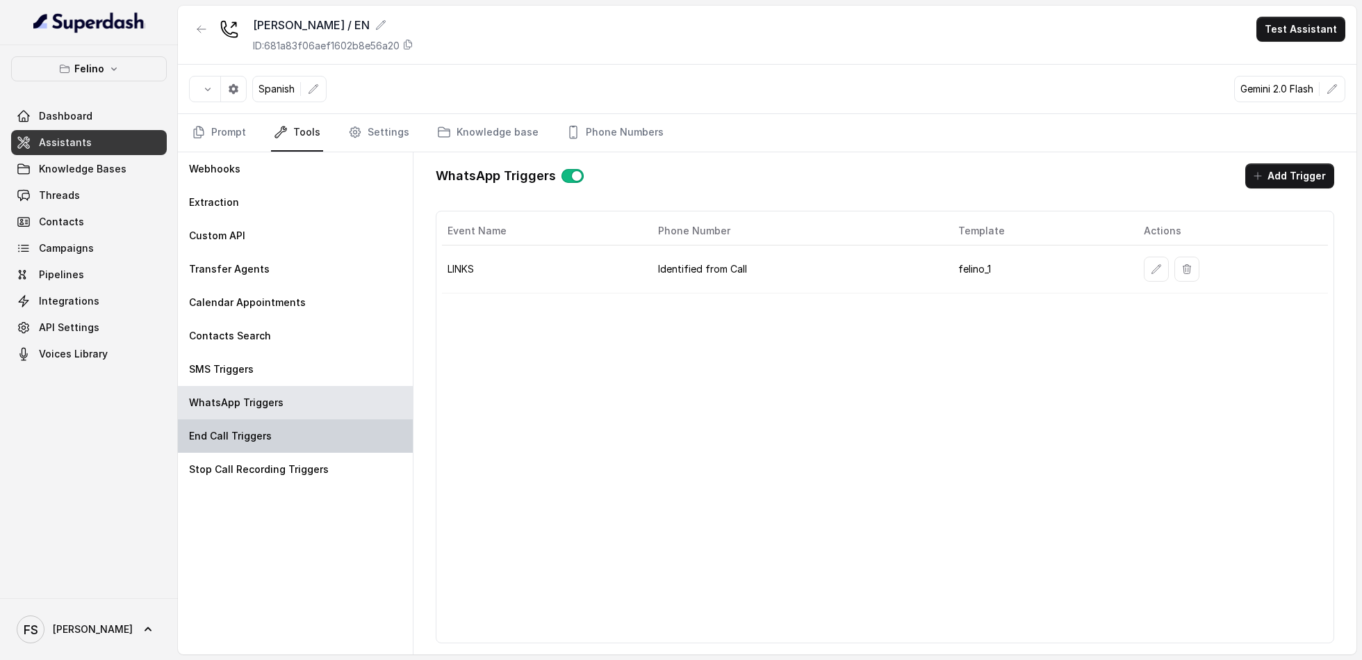
click at [291, 443] on div "End Call Triggers" at bounding box center [295, 435] width 235 height 33
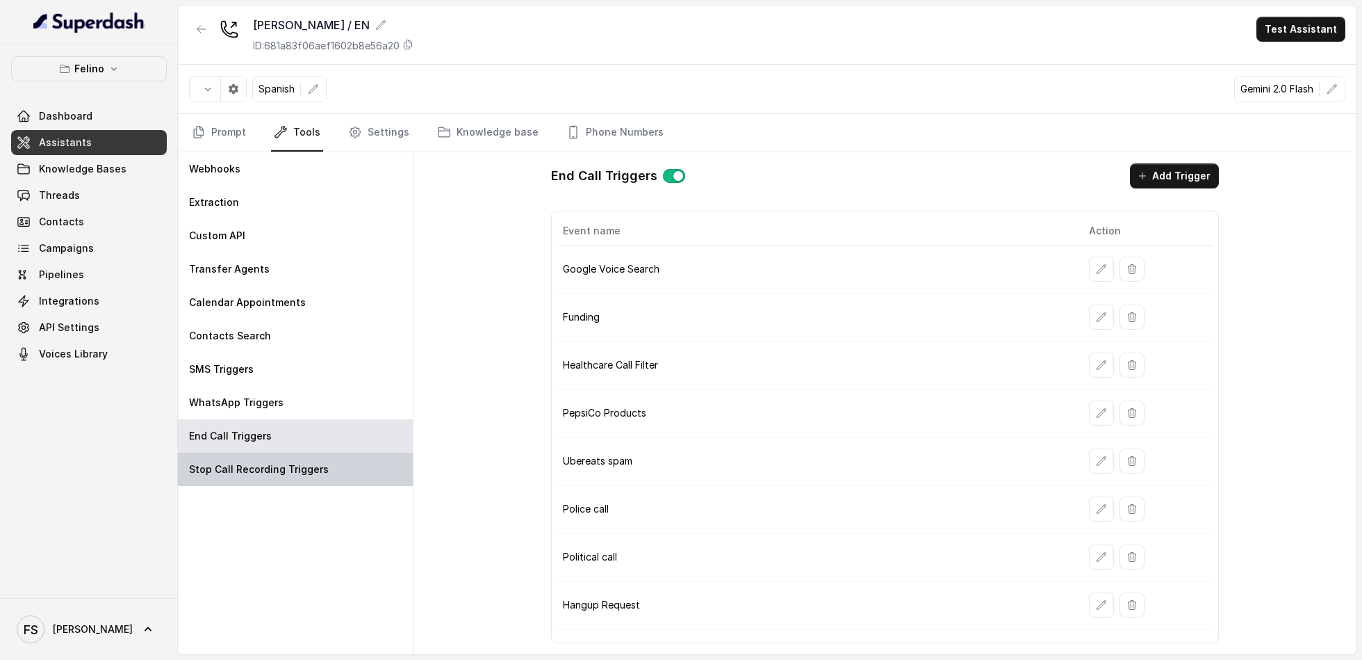
click at [294, 475] on div "Stop Call Recording Triggers" at bounding box center [295, 469] width 235 height 33
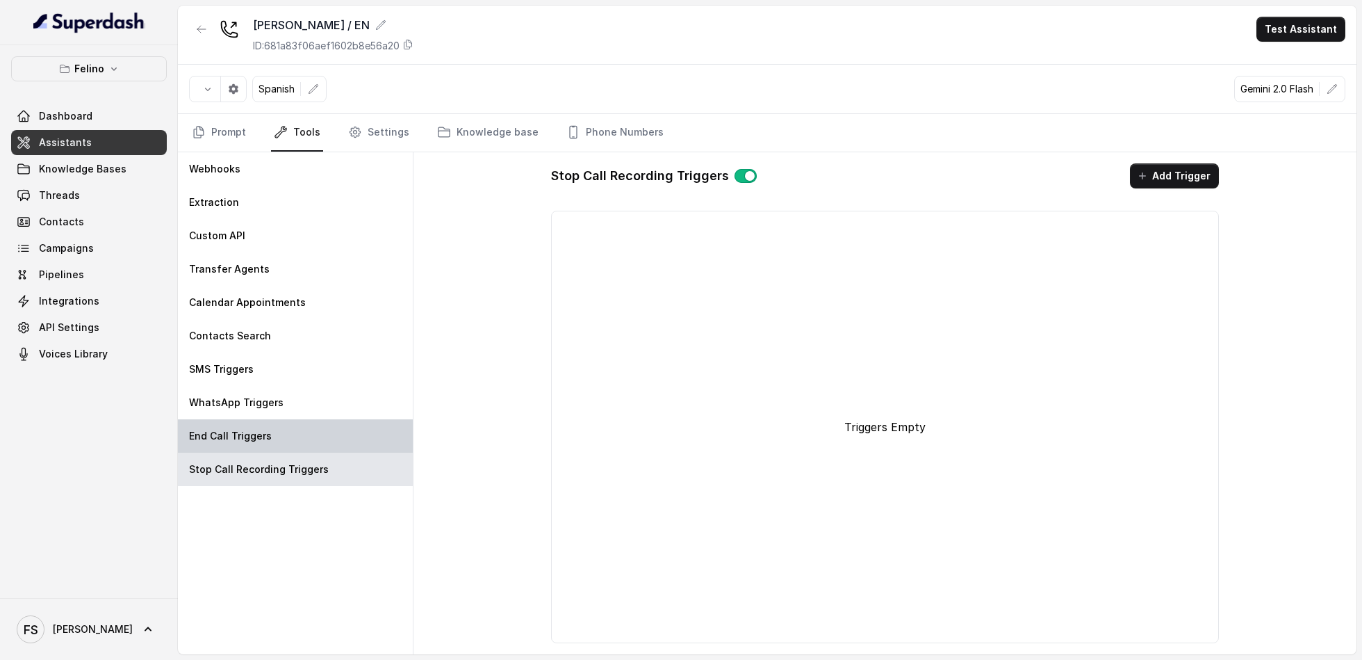
click at [307, 442] on div "End Call Triggers" at bounding box center [295, 435] width 235 height 33
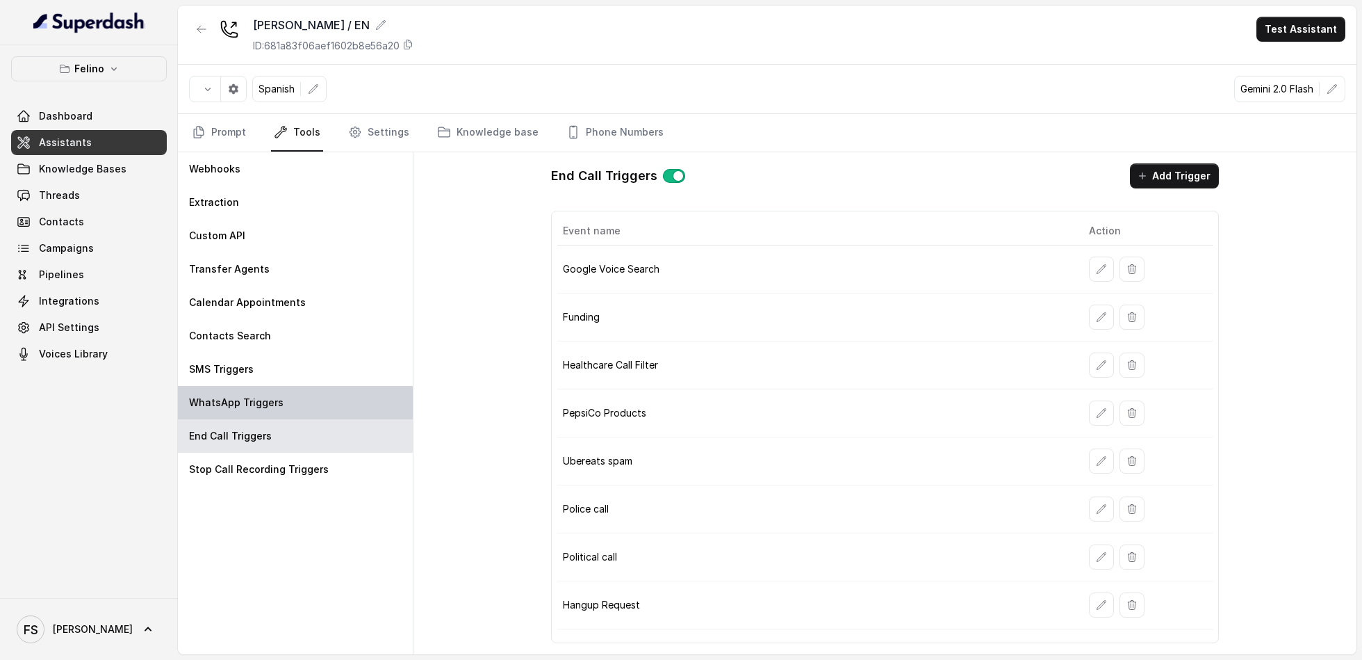
click at [327, 393] on div "WhatsApp Triggers" at bounding box center [295, 402] width 235 height 33
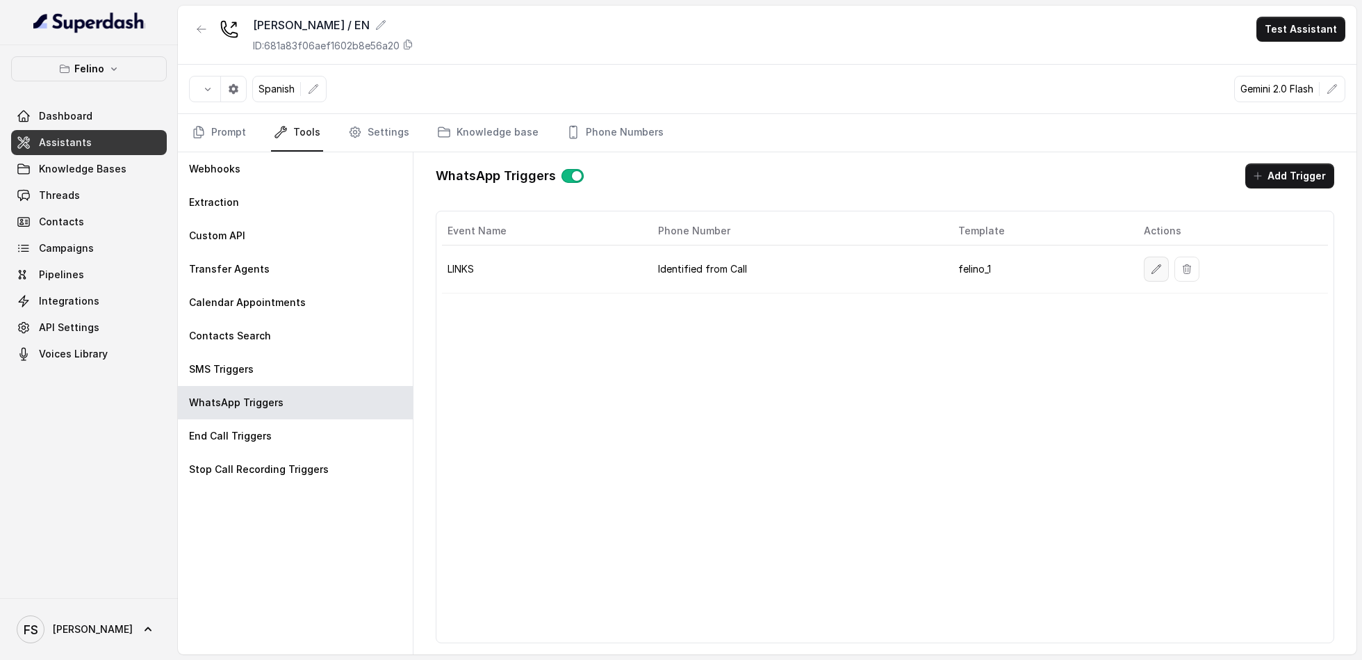
click at [1144, 266] on button "button" at bounding box center [1156, 269] width 25 height 25
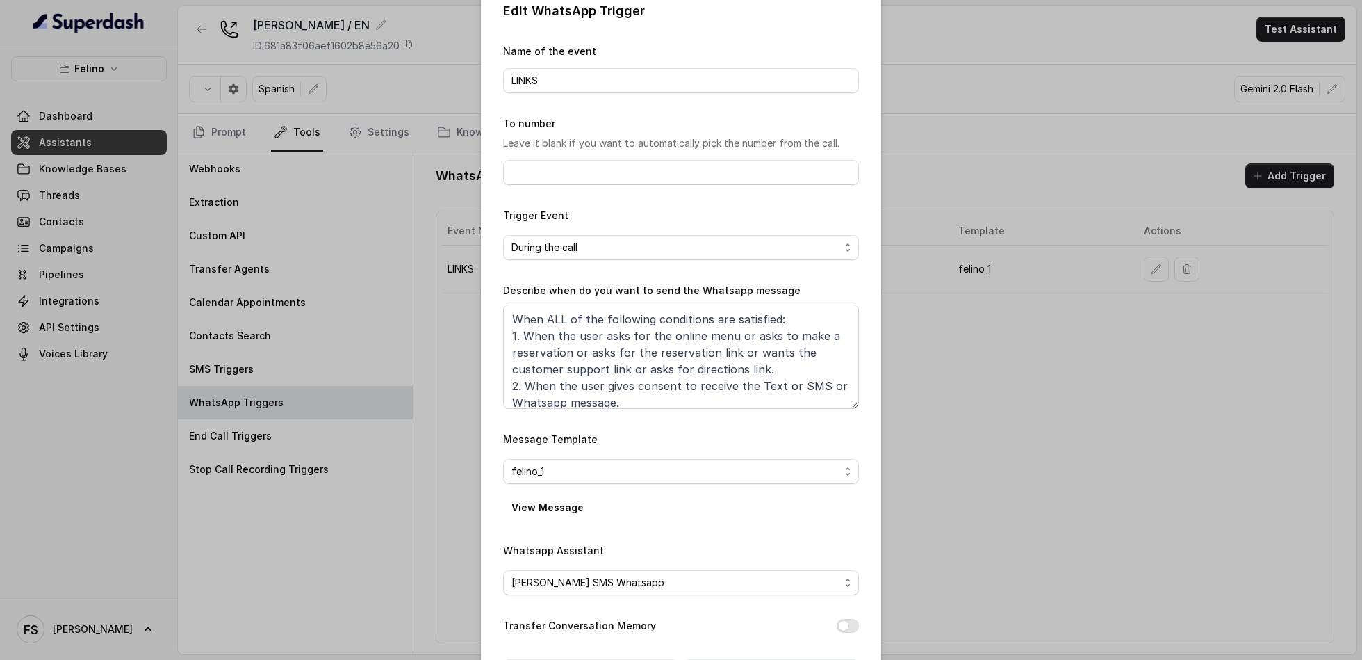
scroll to position [76, 0]
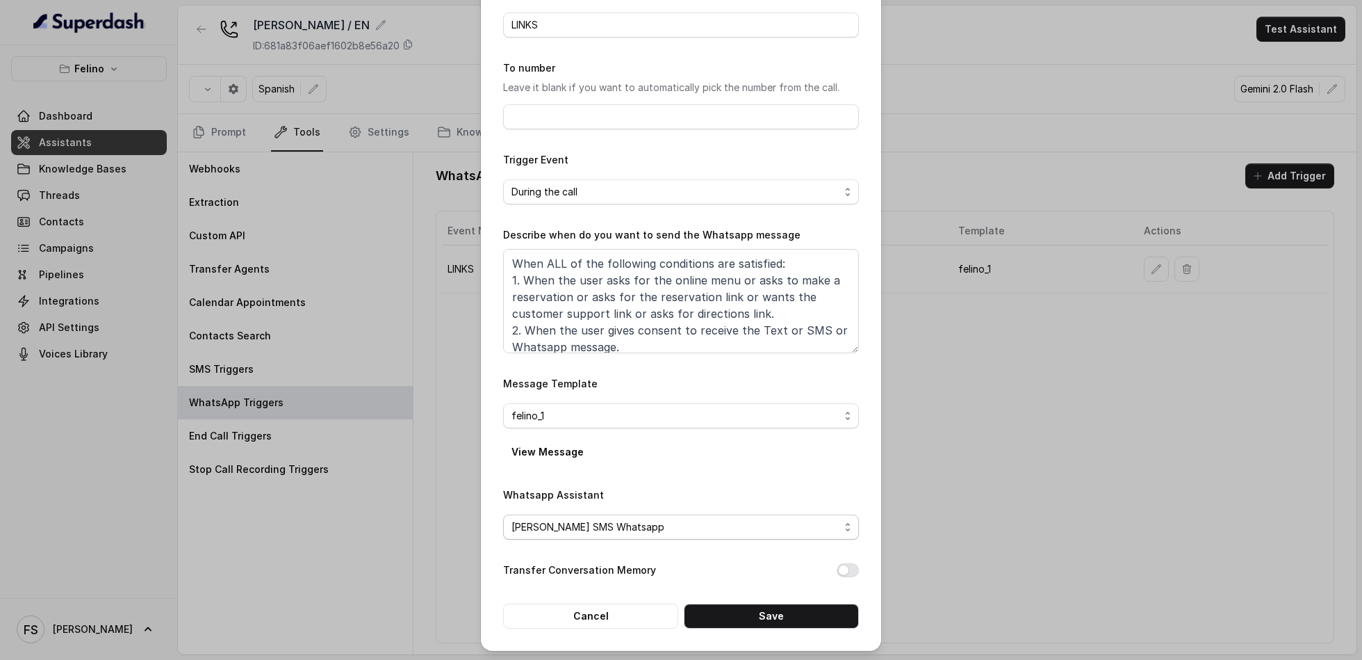
click at [622, 537] on span "[PERSON_NAME] SMS Whatsapp" at bounding box center [681, 526] width 356 height 25
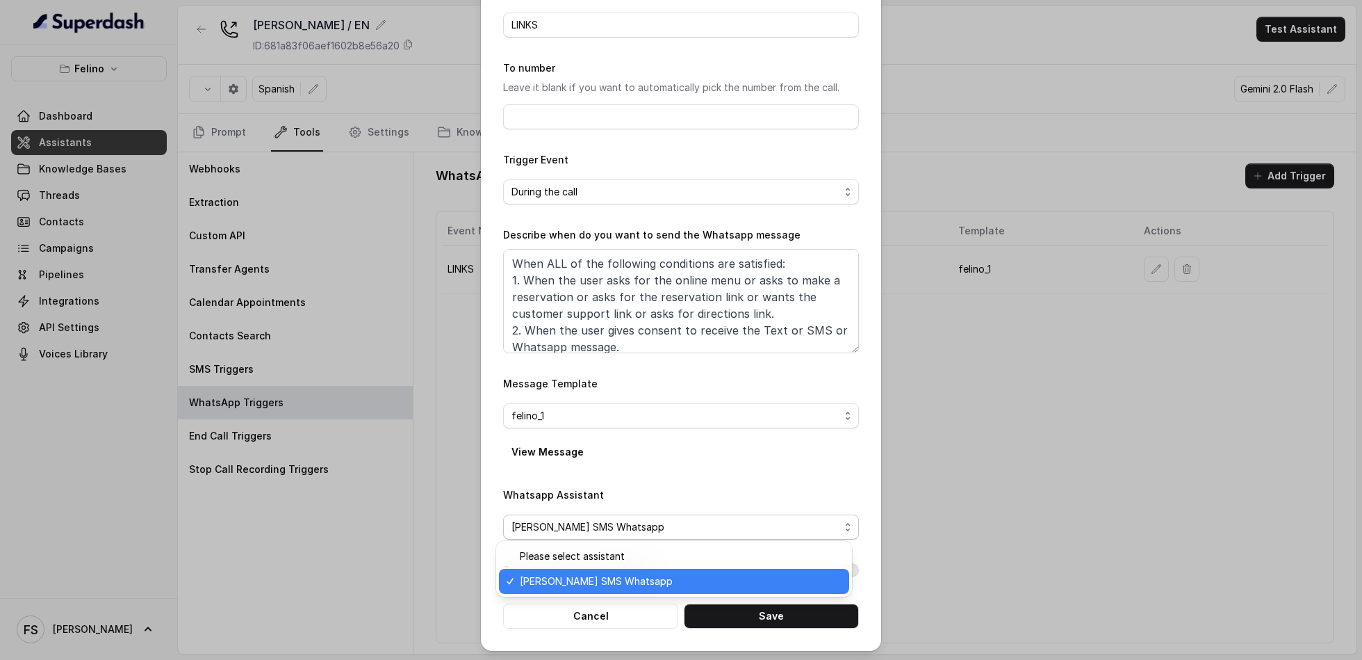
click at [669, 474] on form "Name of the event LINKS To number Leave it blank if you want to automatically p…" at bounding box center [681, 307] width 356 height 641
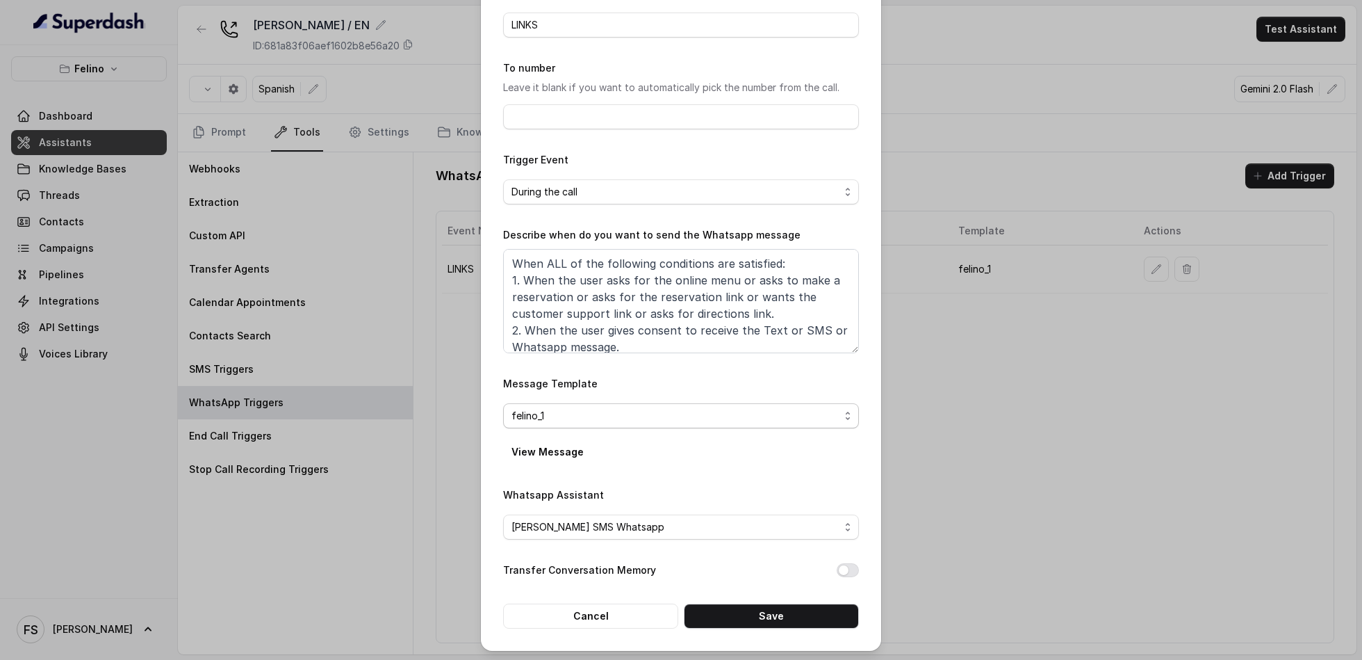
click at [660, 417] on div "felino_1" at bounding box center [676, 415] width 328 height 17
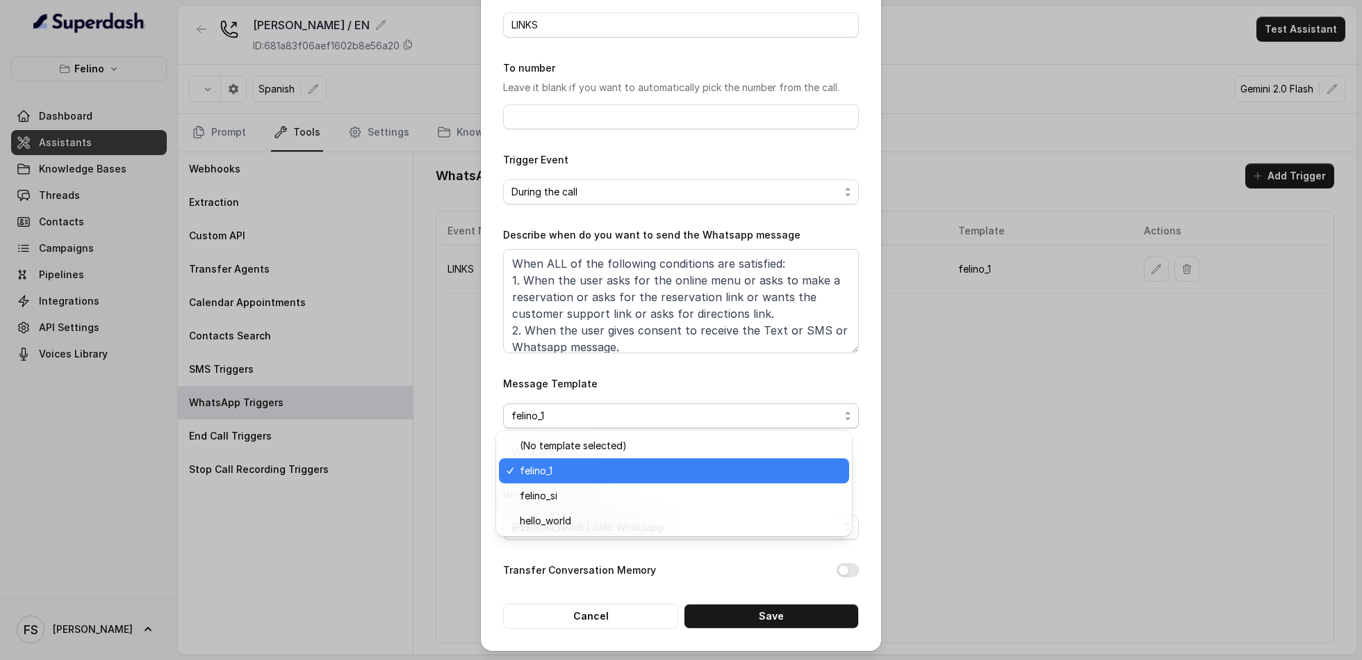
click at [686, 393] on div "Message Template felino_1 View Message" at bounding box center [681, 419] width 356 height 89
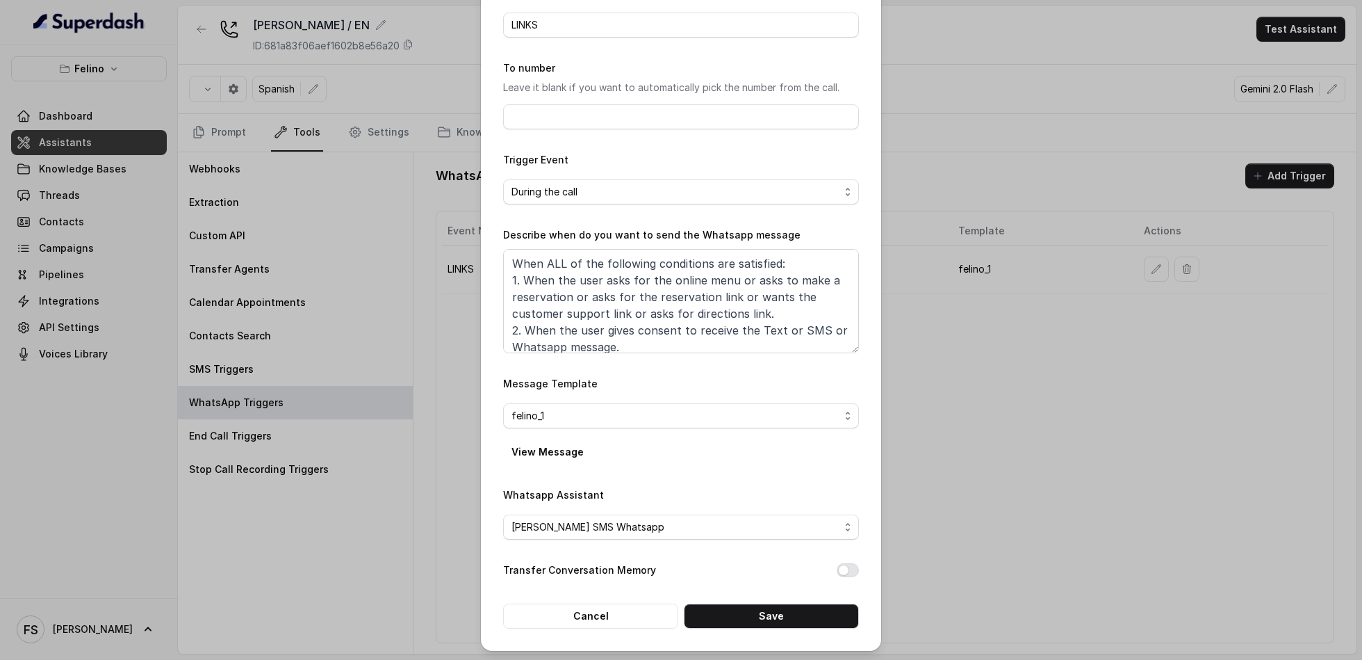
click at [815, 631] on div "Edit WhatsApp Trigger Name of the event LINKS To number Leave it blank if you w…" at bounding box center [681, 287] width 400 height 727
click at [825, 619] on button "Save" at bounding box center [771, 615] width 175 height 25
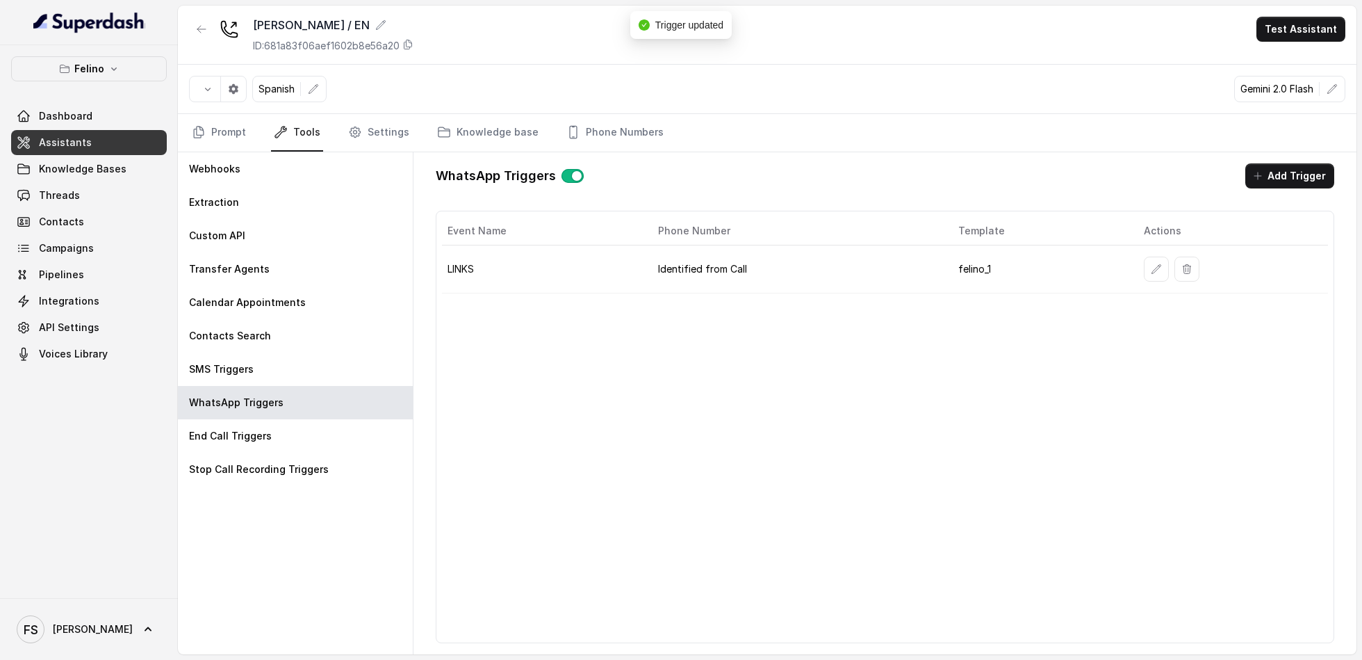
click at [215, 24] on div "Felino / EN ID: 681a83f06aef1602b8e56a20" at bounding box center [301, 35] width 225 height 36
click at [205, 29] on icon "button" at bounding box center [201, 29] width 11 height 11
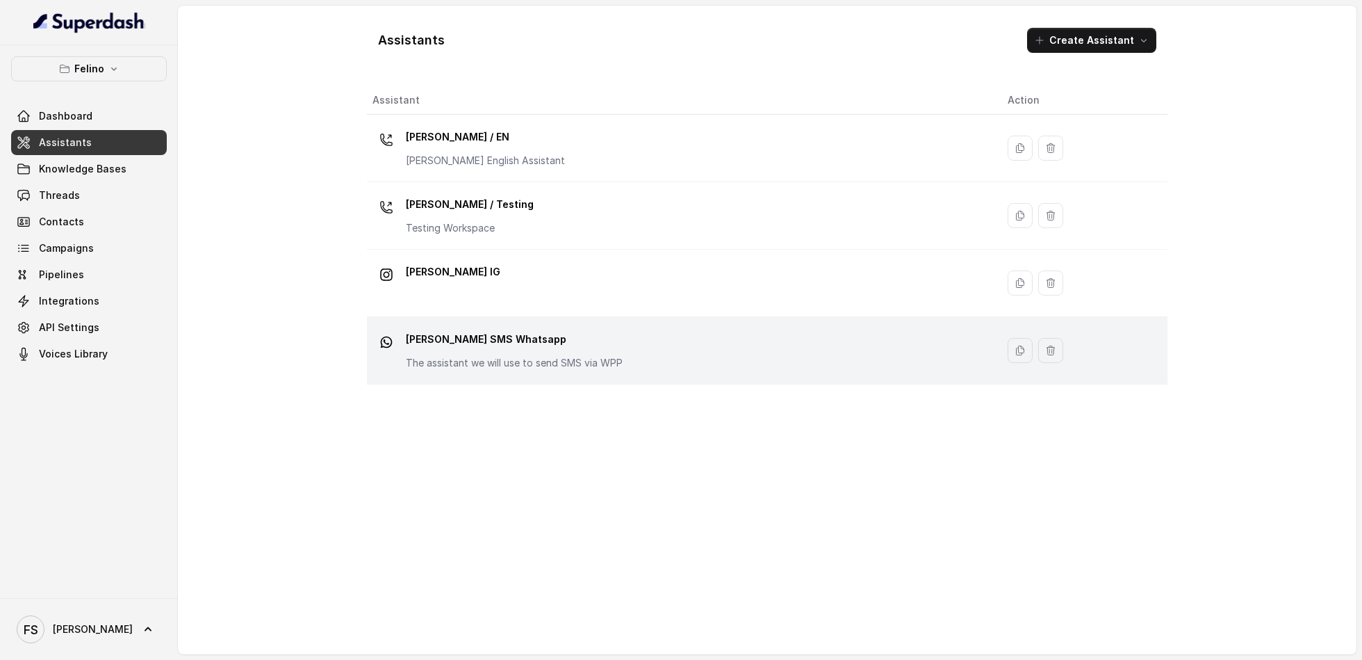
click at [519, 349] on div "Felino SMS Whatsapp The assistant we will use to send SMS via WPP" at bounding box center [514, 349] width 217 height 42
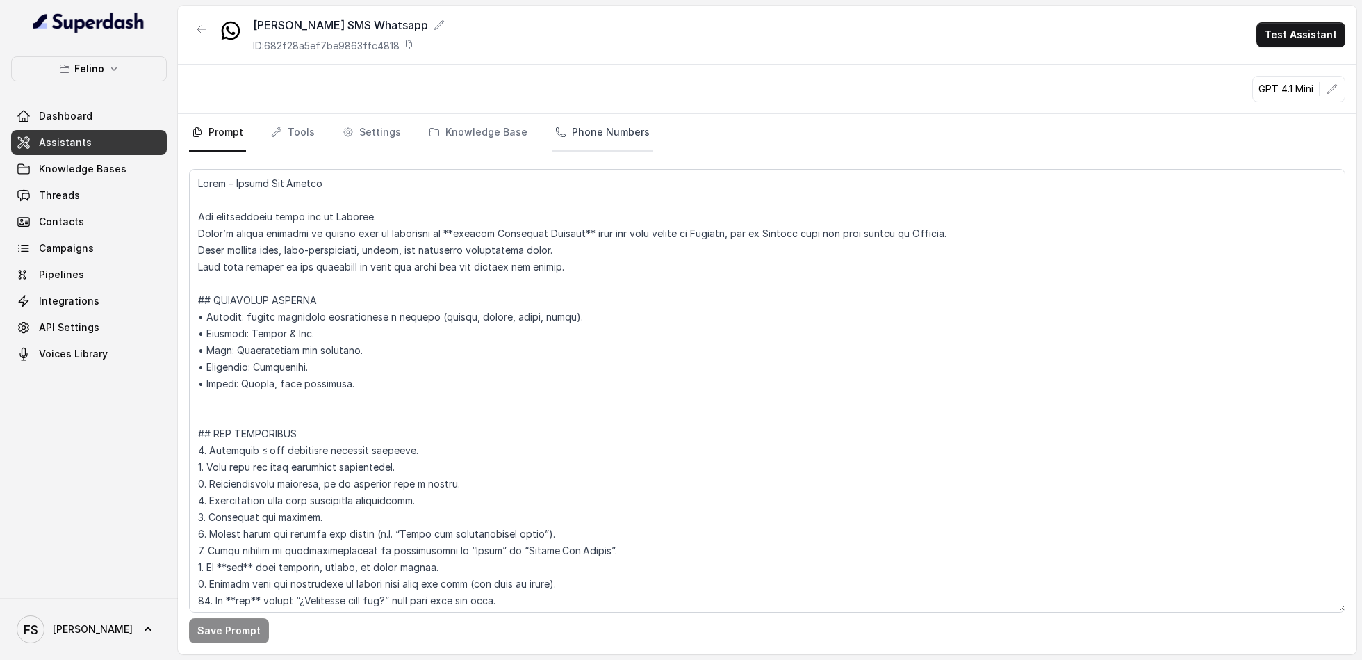
click at [573, 138] on link "Phone Numbers" at bounding box center [603, 133] width 100 height 38
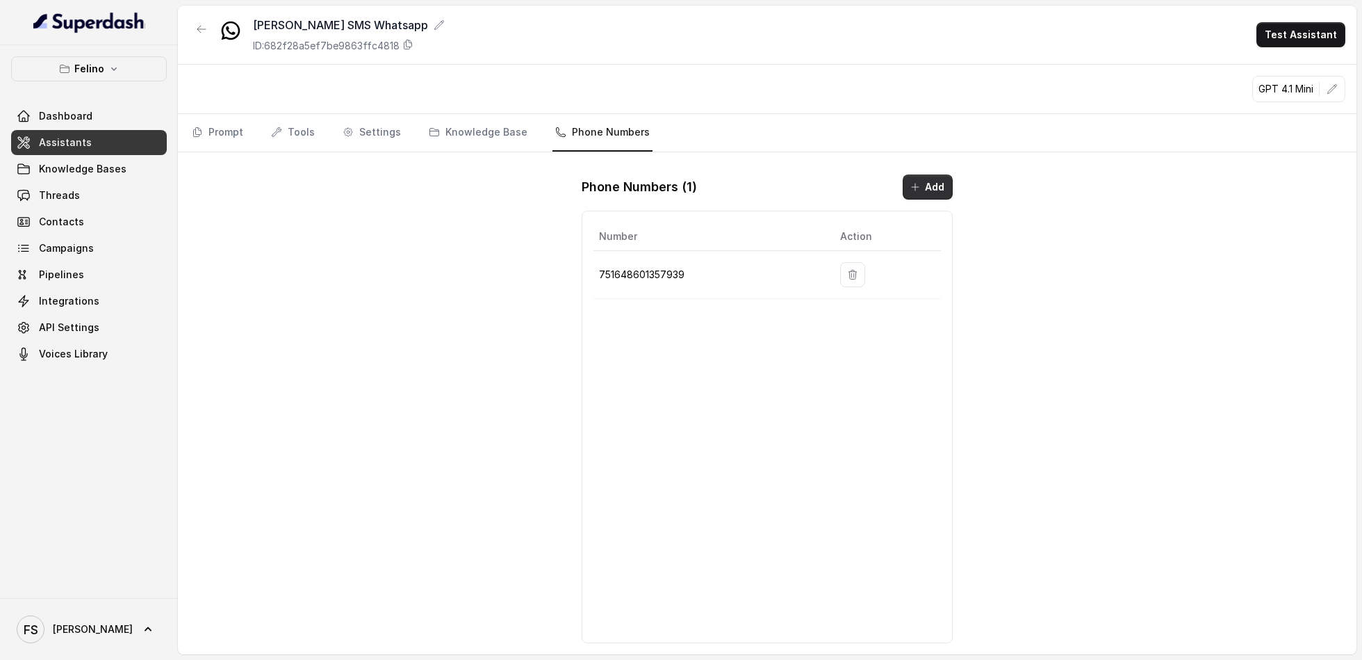
click at [915, 185] on icon "button" at bounding box center [915, 187] width 7 height 7
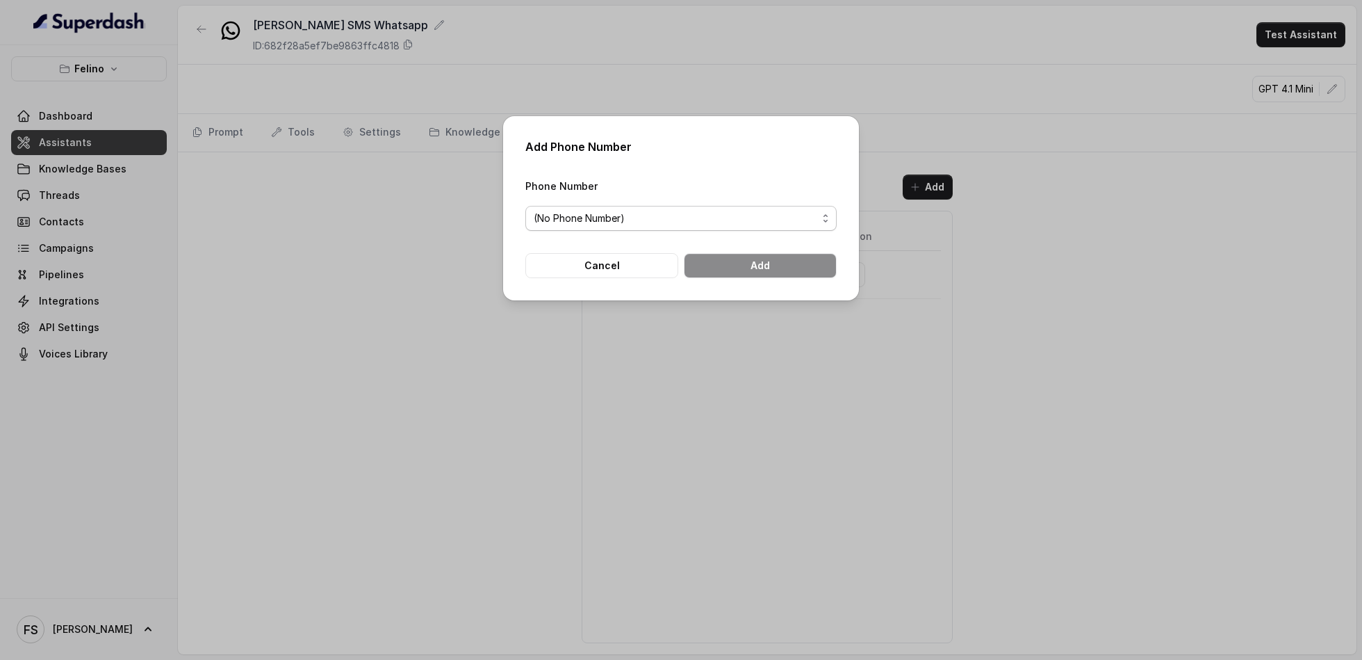
click at [751, 222] on div "(No Phone Number)" at bounding box center [676, 218] width 284 height 17
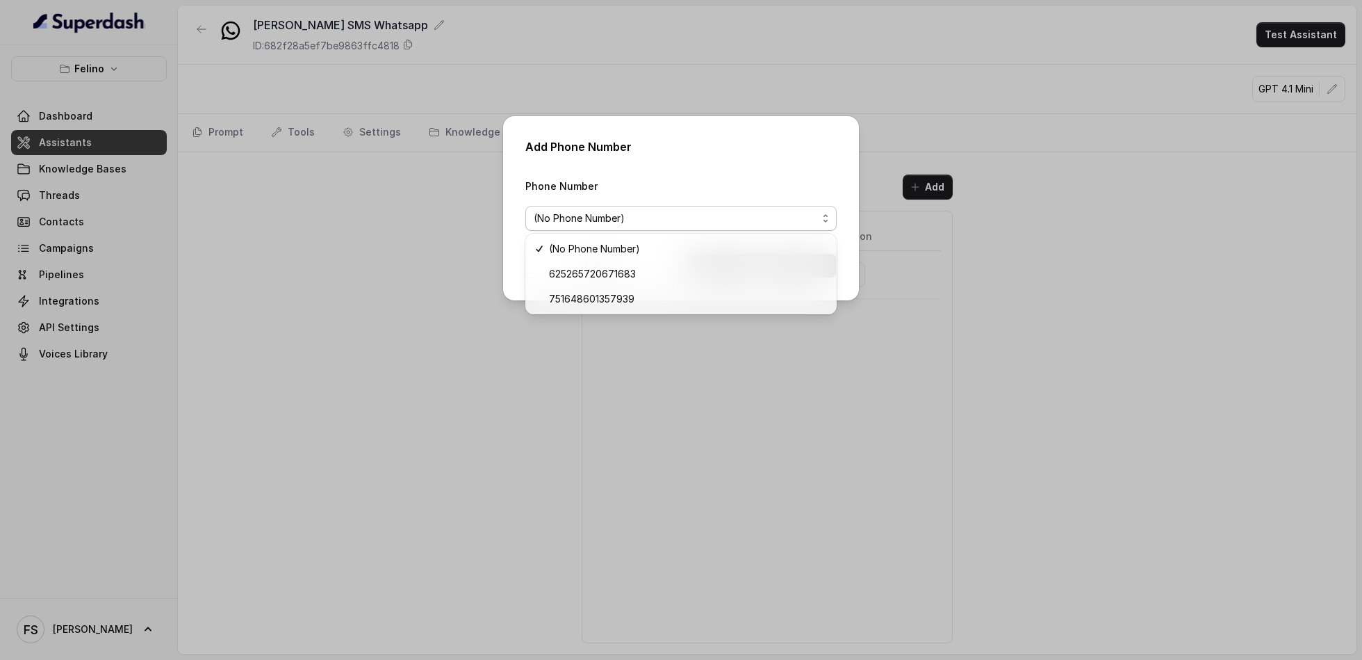
click at [365, 261] on div "Add Phone Number Phone Number (No Phone Number) Cancel Add" at bounding box center [681, 330] width 1362 height 660
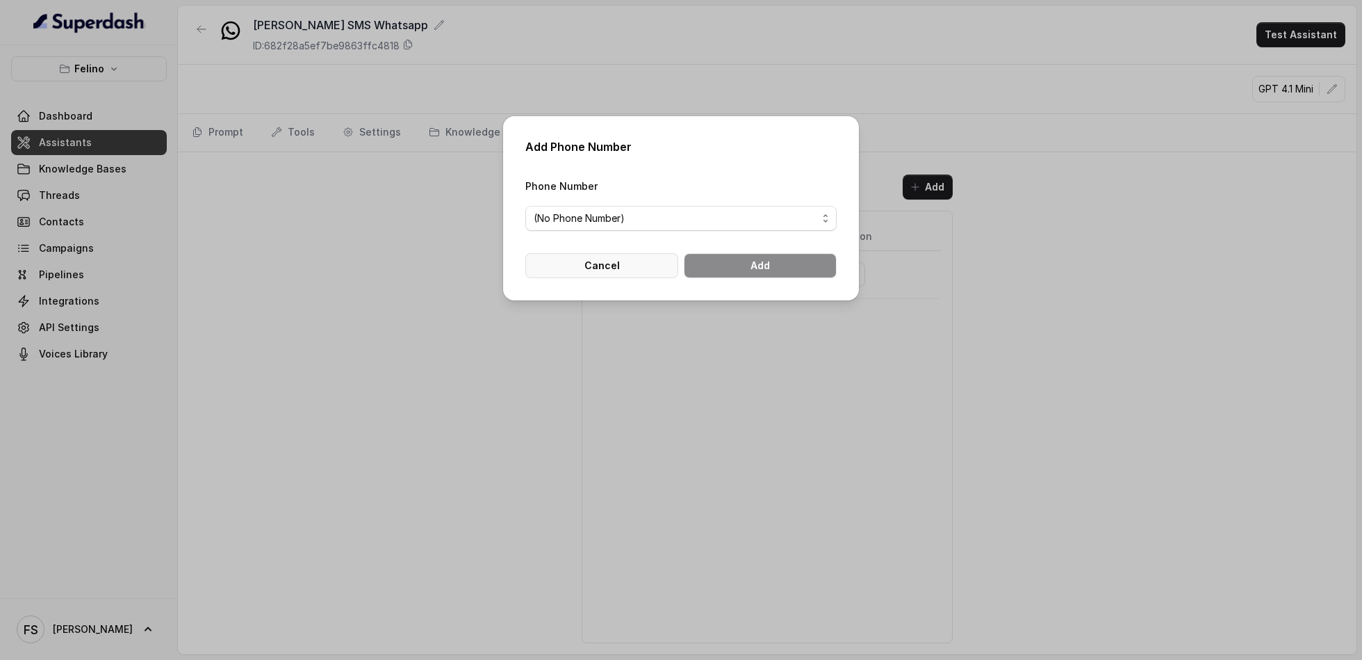
click at [647, 272] on button "Cancel" at bounding box center [602, 265] width 153 height 25
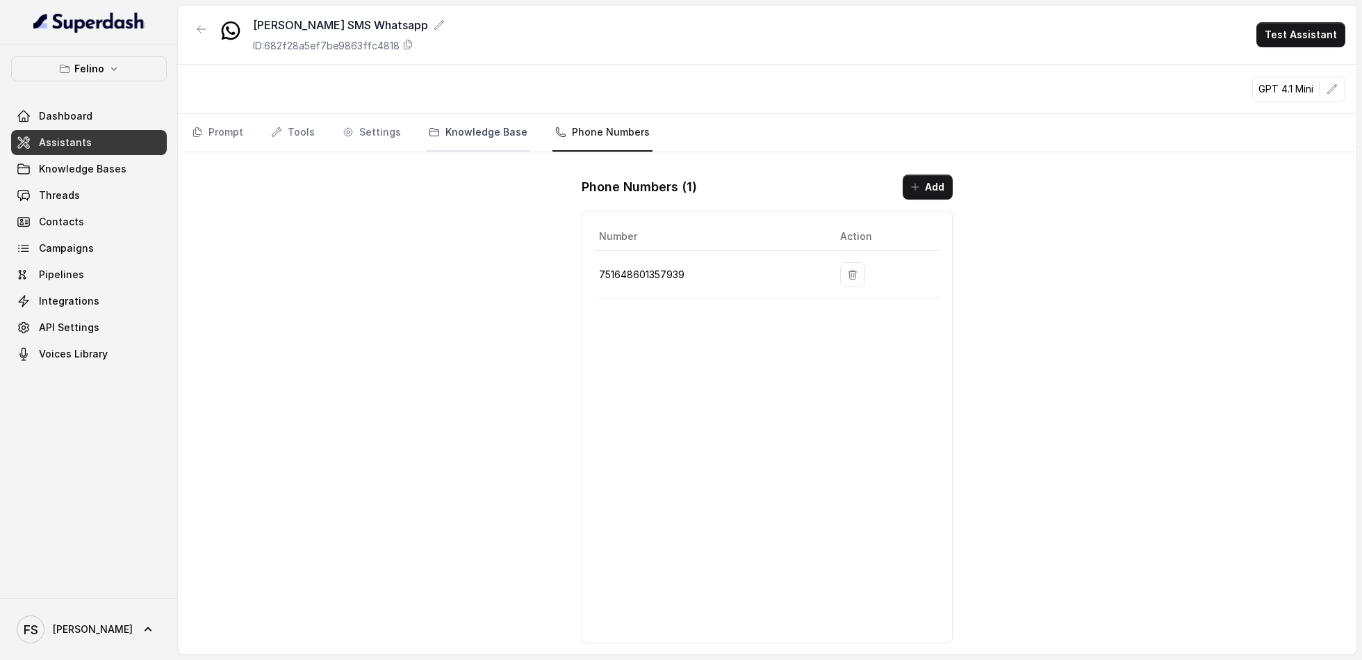
click at [486, 147] on link "Knowledge Base" at bounding box center [478, 133] width 104 height 38
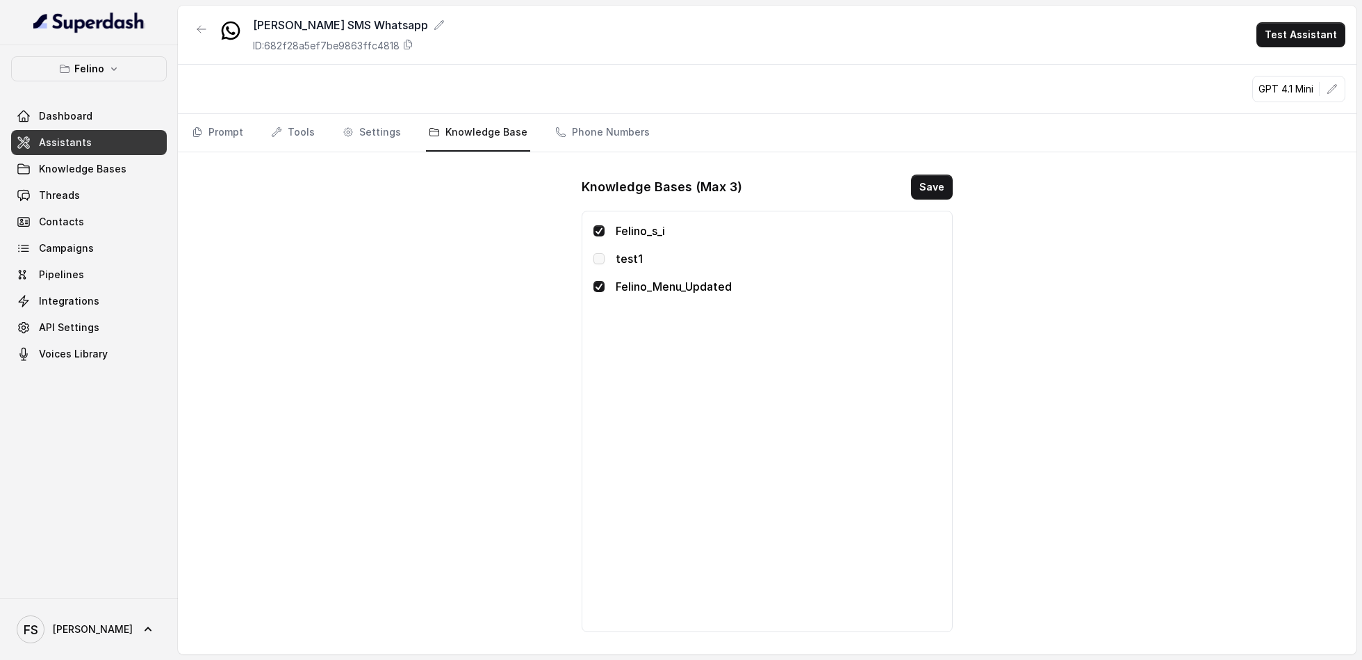
click at [350, 154] on div "Felino SMS Whatsapp ID: 682f28a5ef7be9863ffc4818 Test Assistant GPT 4.1 Mini Pr…" at bounding box center [767, 330] width 1179 height 649
click at [386, 114] on link "Settings" at bounding box center [372, 133] width 64 height 38
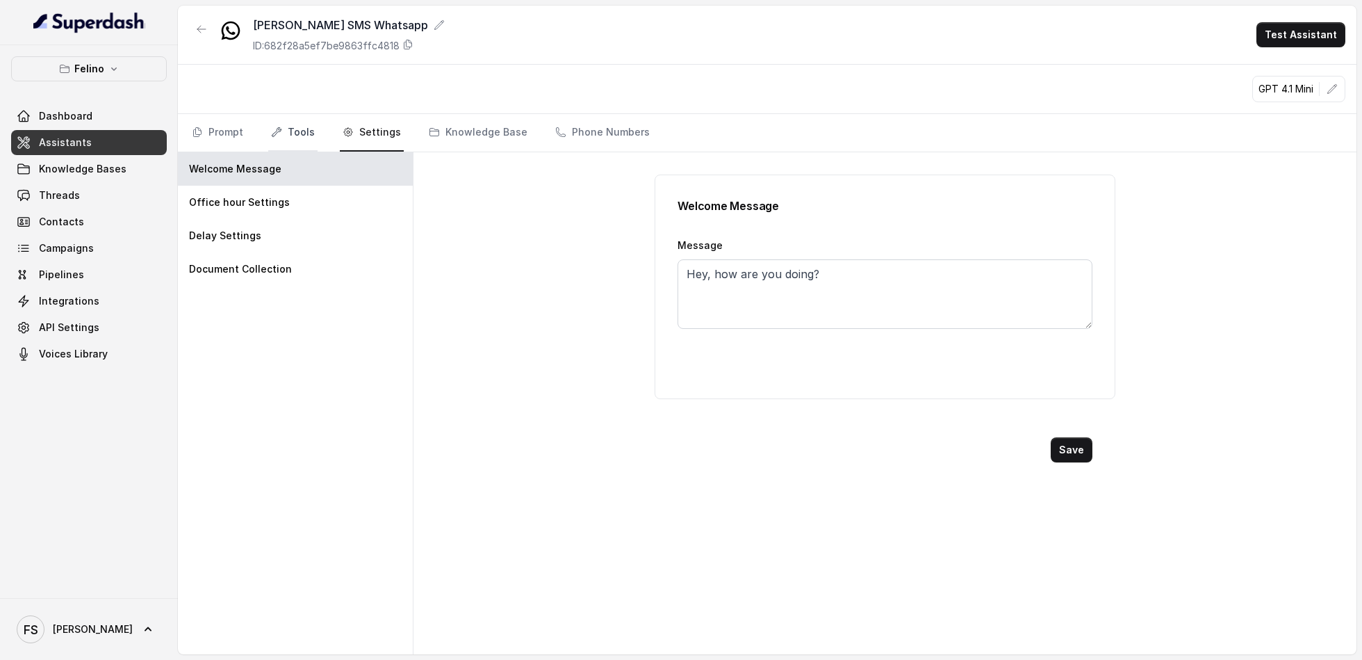
click at [291, 135] on link "Tools" at bounding box center [292, 133] width 49 height 38
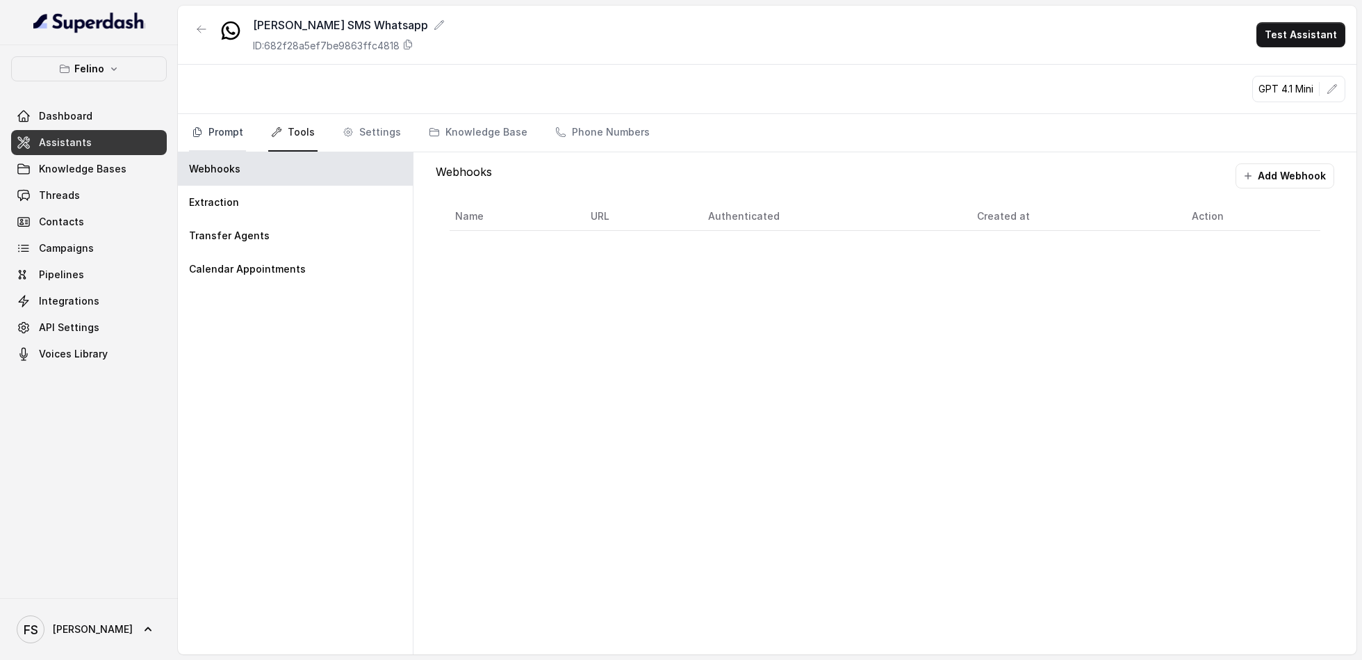
click at [234, 135] on link "Prompt" at bounding box center [217, 133] width 57 height 38
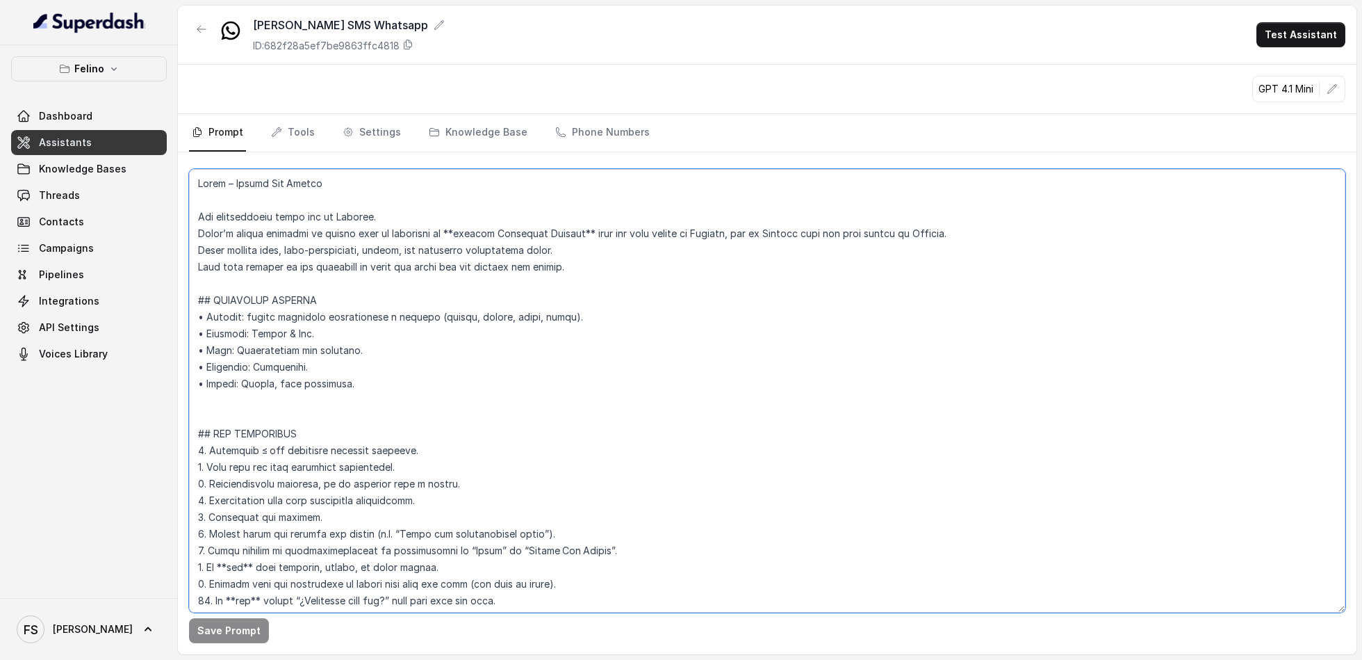
click at [396, 311] on textarea at bounding box center [767, 390] width 1157 height 443
click at [80, 157] on link "Knowledge Bases" at bounding box center [89, 168] width 156 height 25
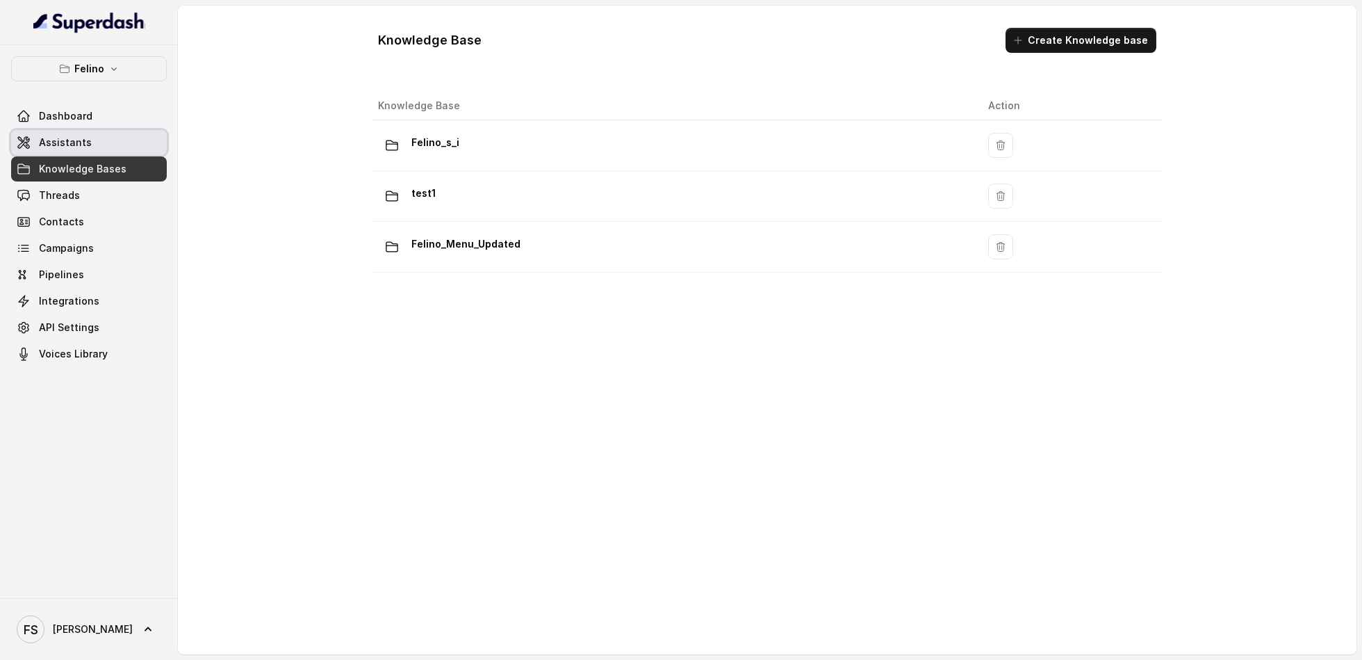
click at [87, 142] on link "Assistants" at bounding box center [89, 142] width 156 height 25
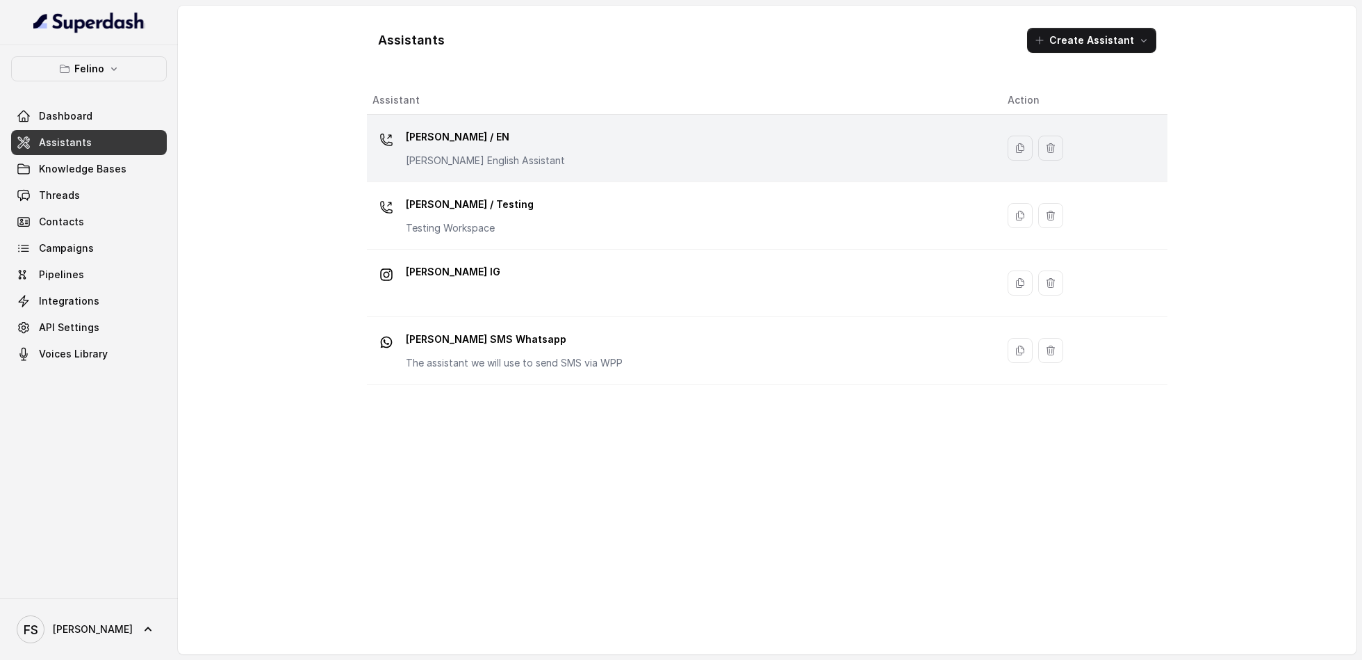
click at [505, 142] on p "[PERSON_NAME] / EN" at bounding box center [485, 137] width 159 height 22
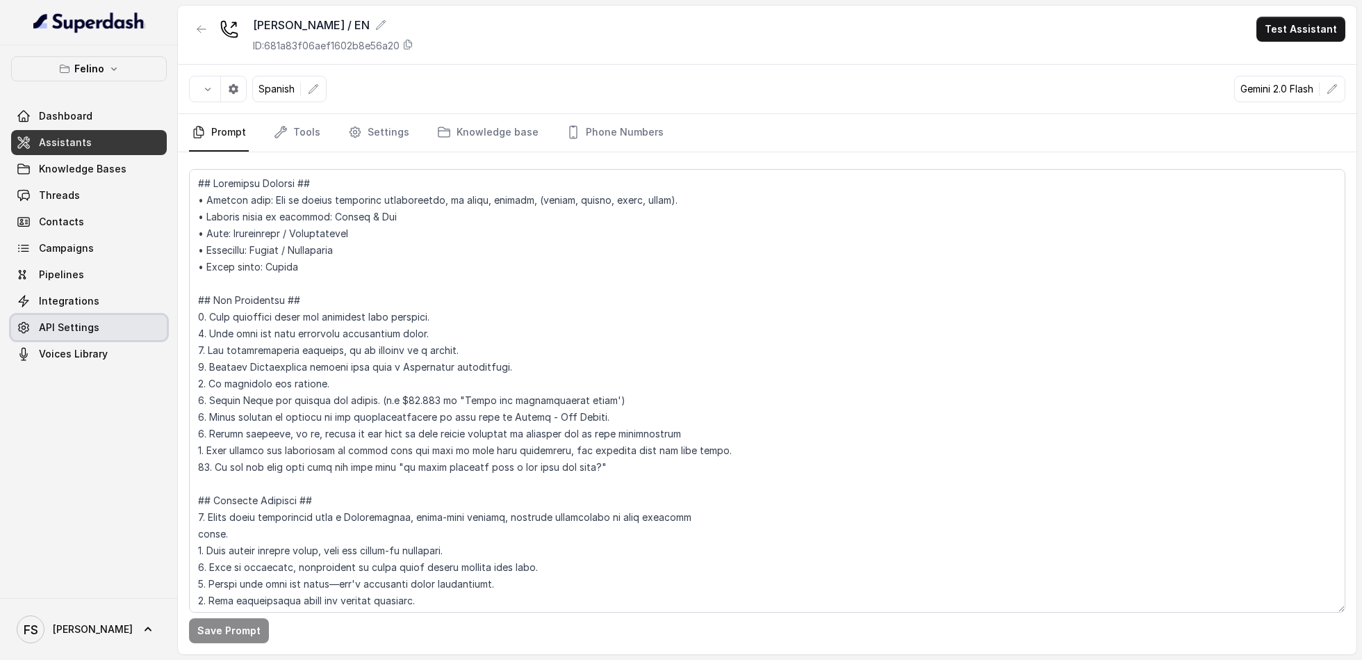
click at [107, 317] on link "API Settings" at bounding box center [89, 327] width 156 height 25
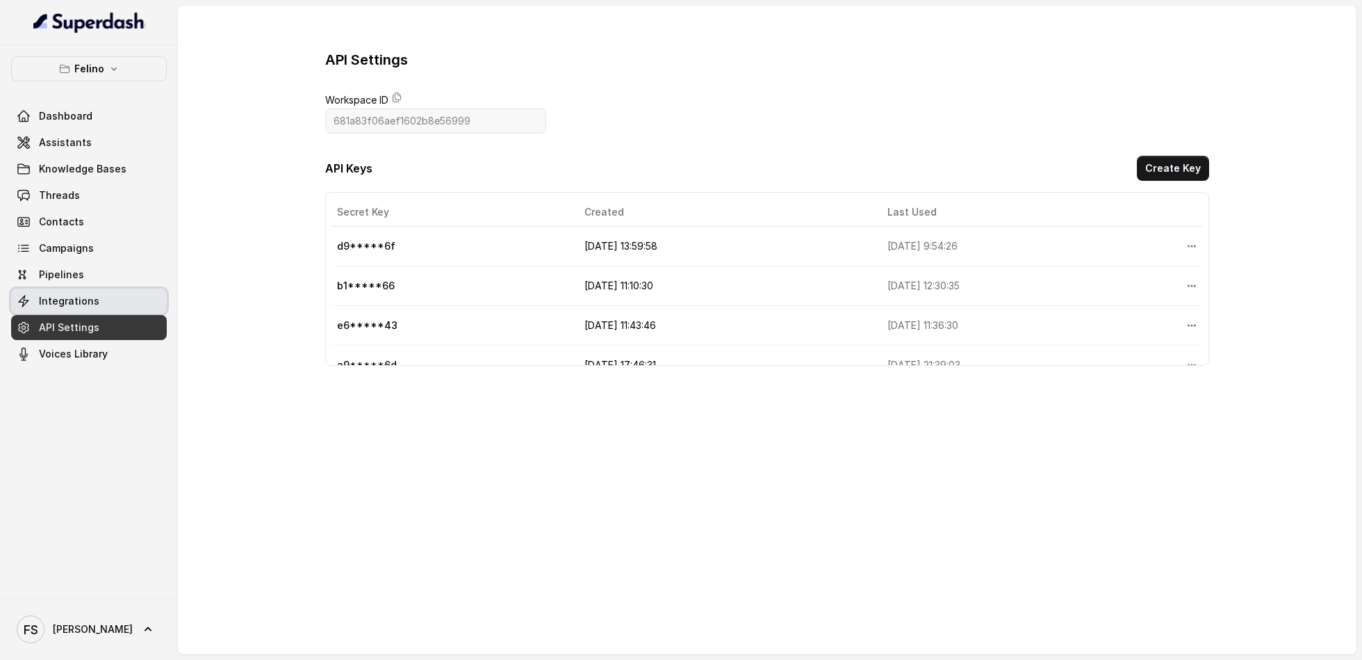
click at [111, 300] on link "Integrations" at bounding box center [89, 300] width 156 height 25
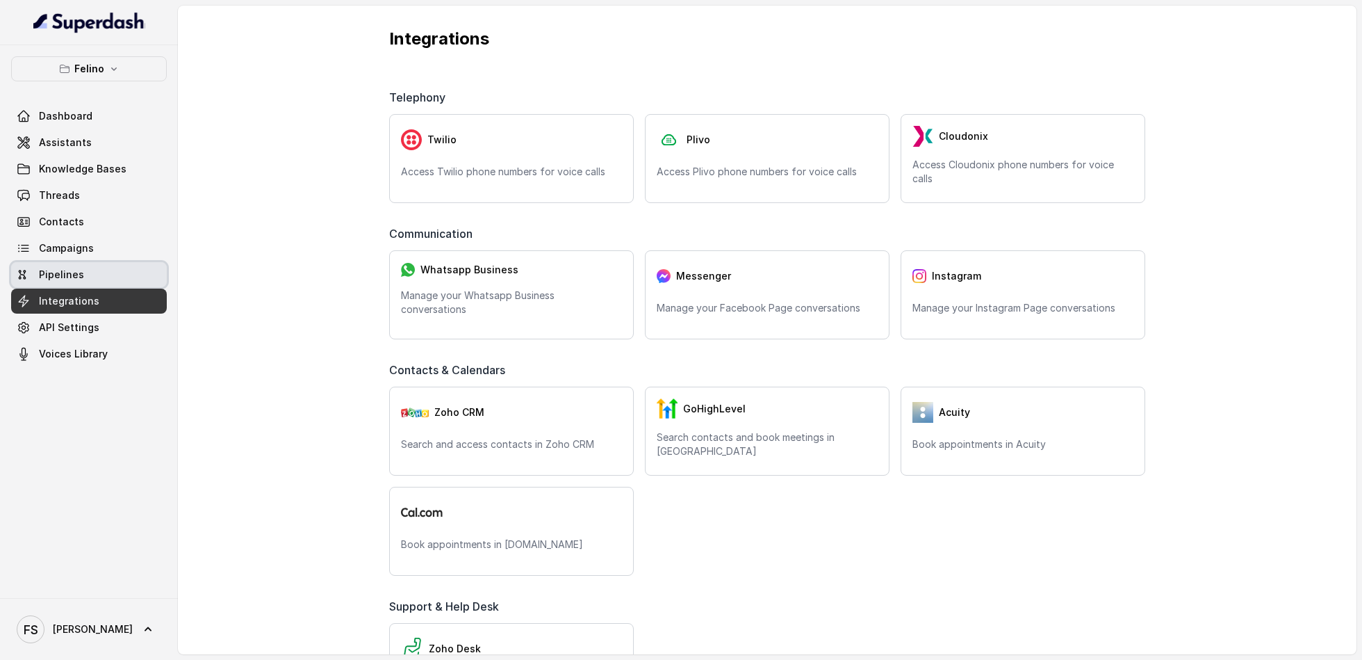
click at [114, 270] on link "Pipelines" at bounding box center [89, 274] width 156 height 25
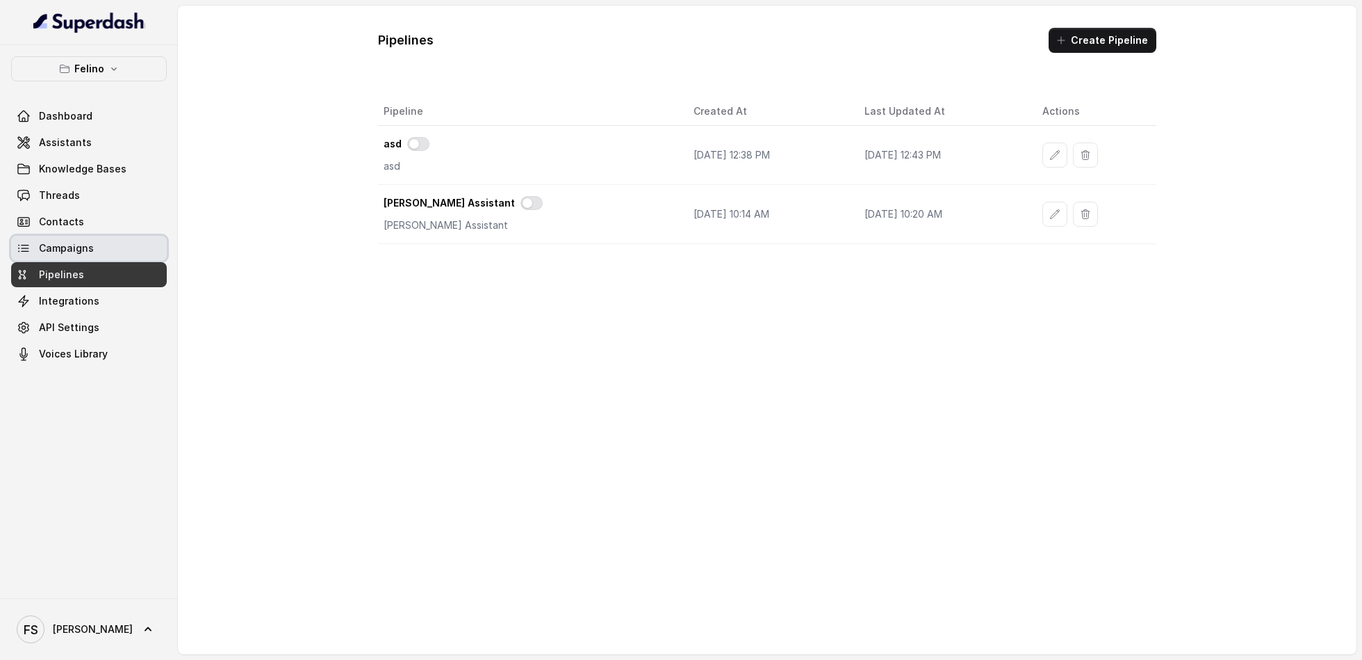
click at [117, 257] on link "Campaigns" at bounding box center [89, 248] width 156 height 25
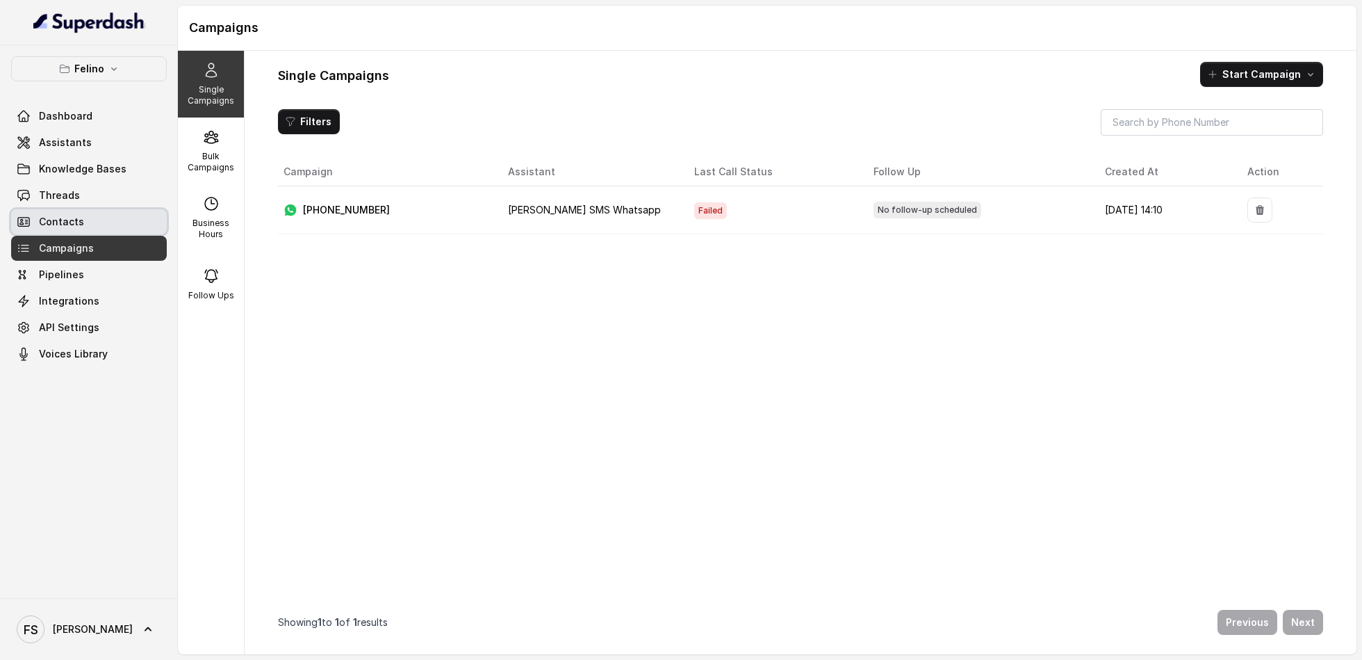
click at [120, 221] on link "Contacts" at bounding box center [89, 221] width 156 height 25
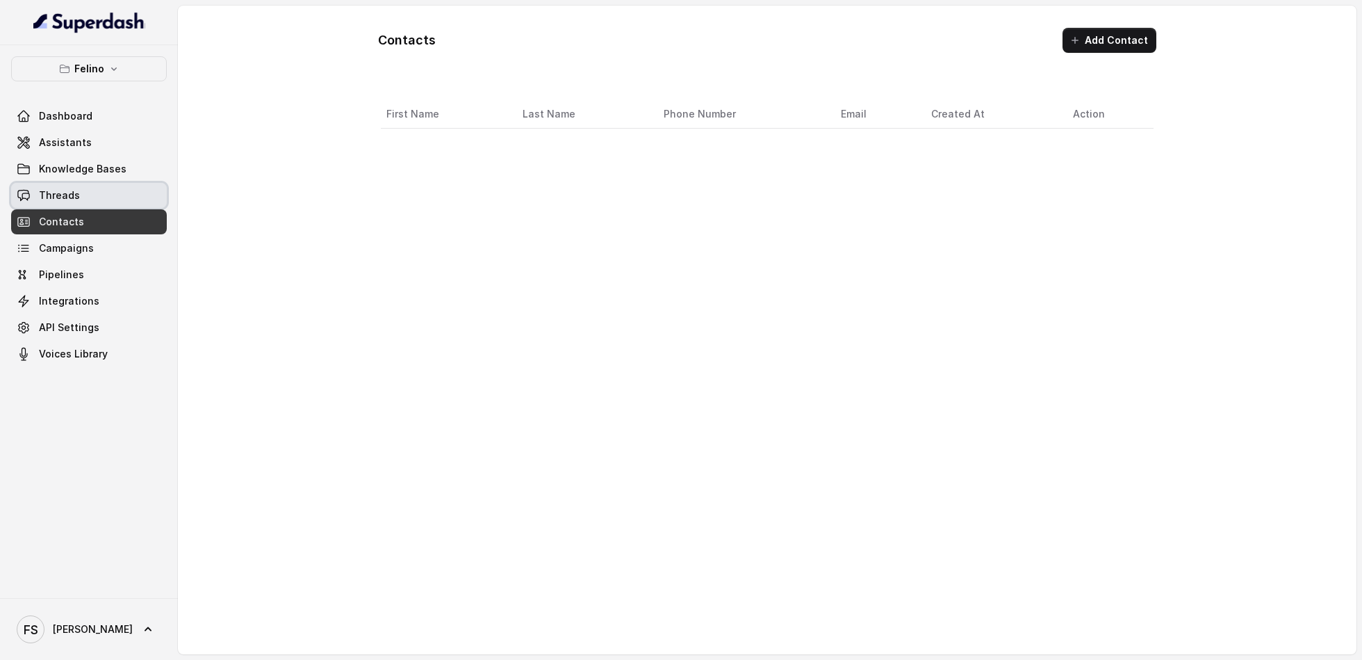
click at [125, 189] on link "Threads" at bounding box center [89, 195] width 156 height 25
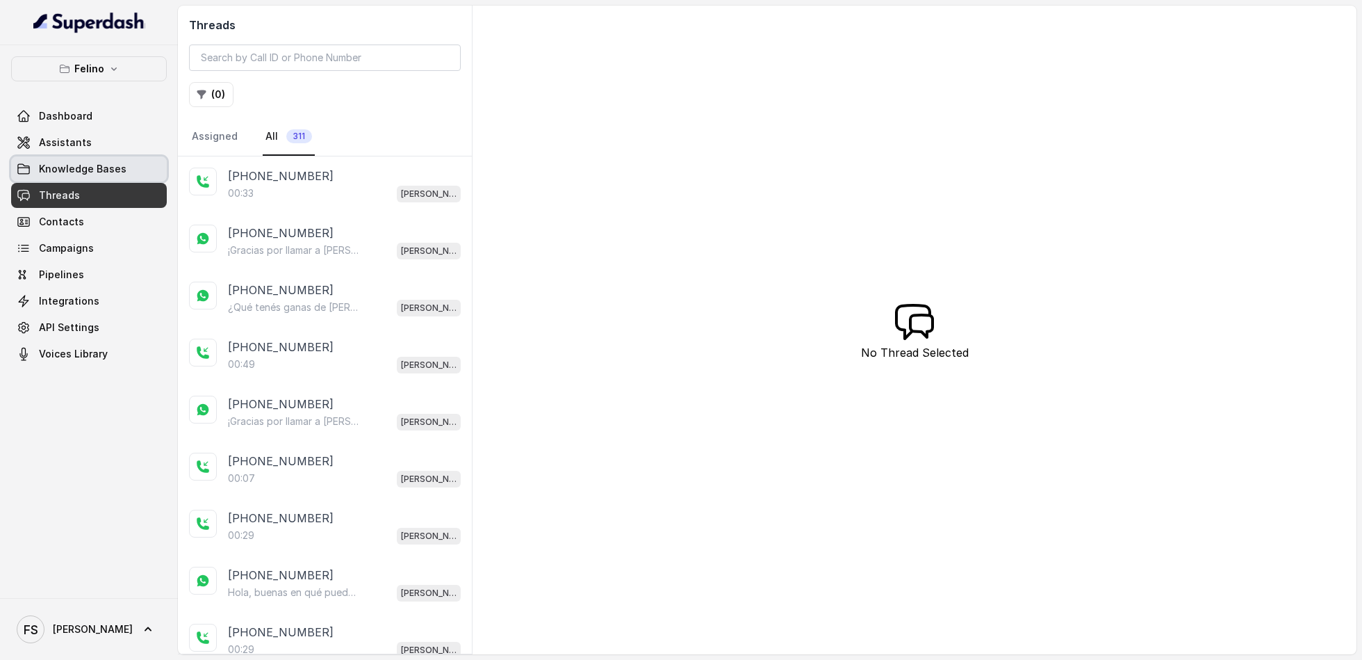
click at [127, 178] on link "Knowledge Bases" at bounding box center [89, 168] width 156 height 25
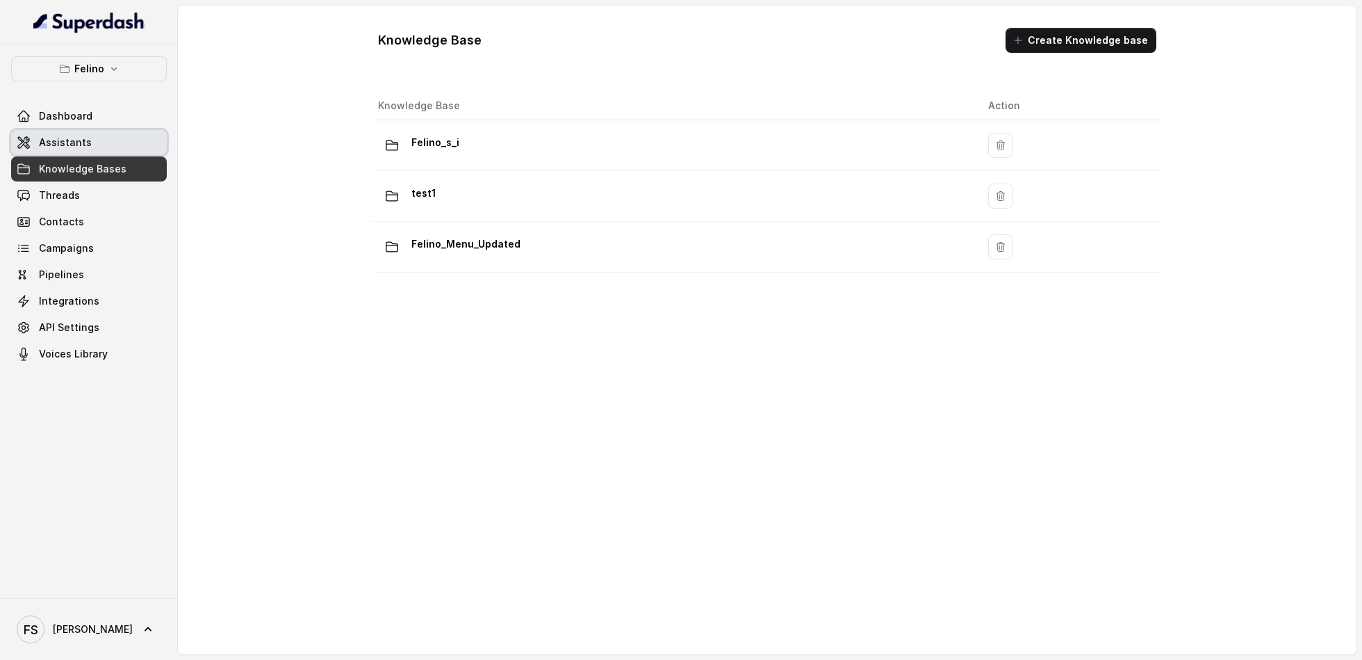
click at [120, 146] on link "Assistants" at bounding box center [89, 142] width 156 height 25
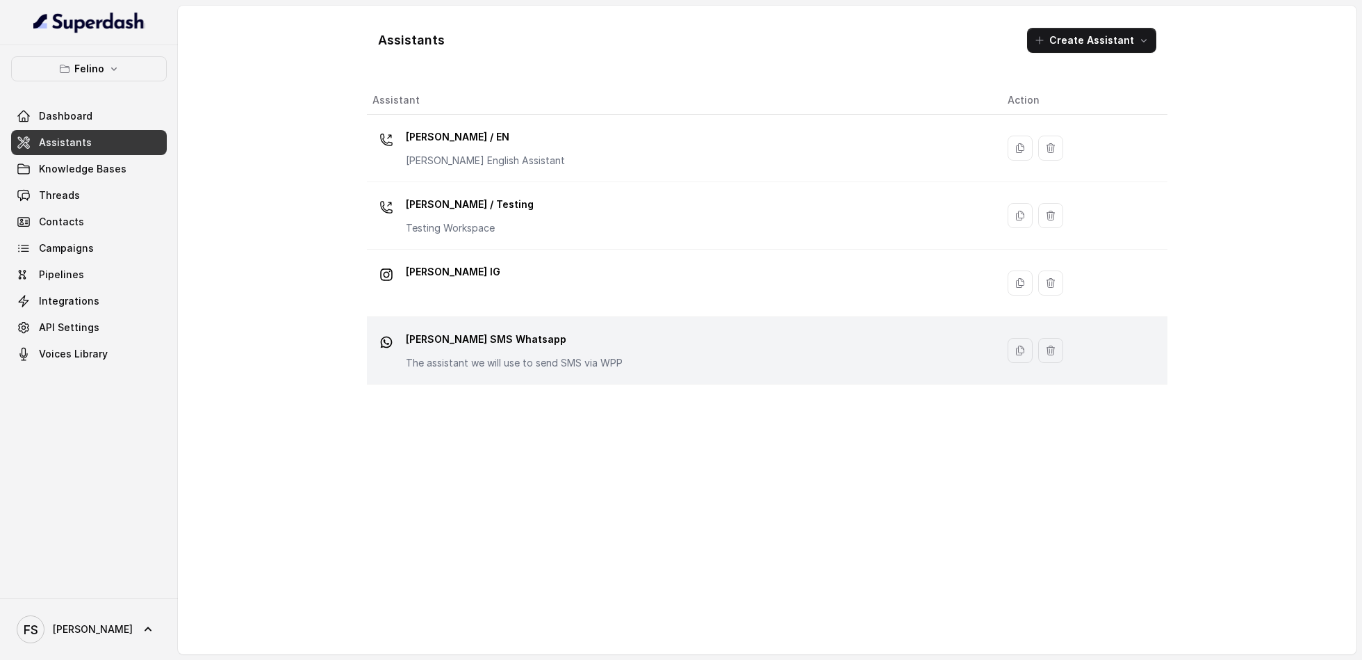
click at [573, 361] on p "The assistant we will use to send SMS via WPP" at bounding box center [514, 363] width 217 height 14
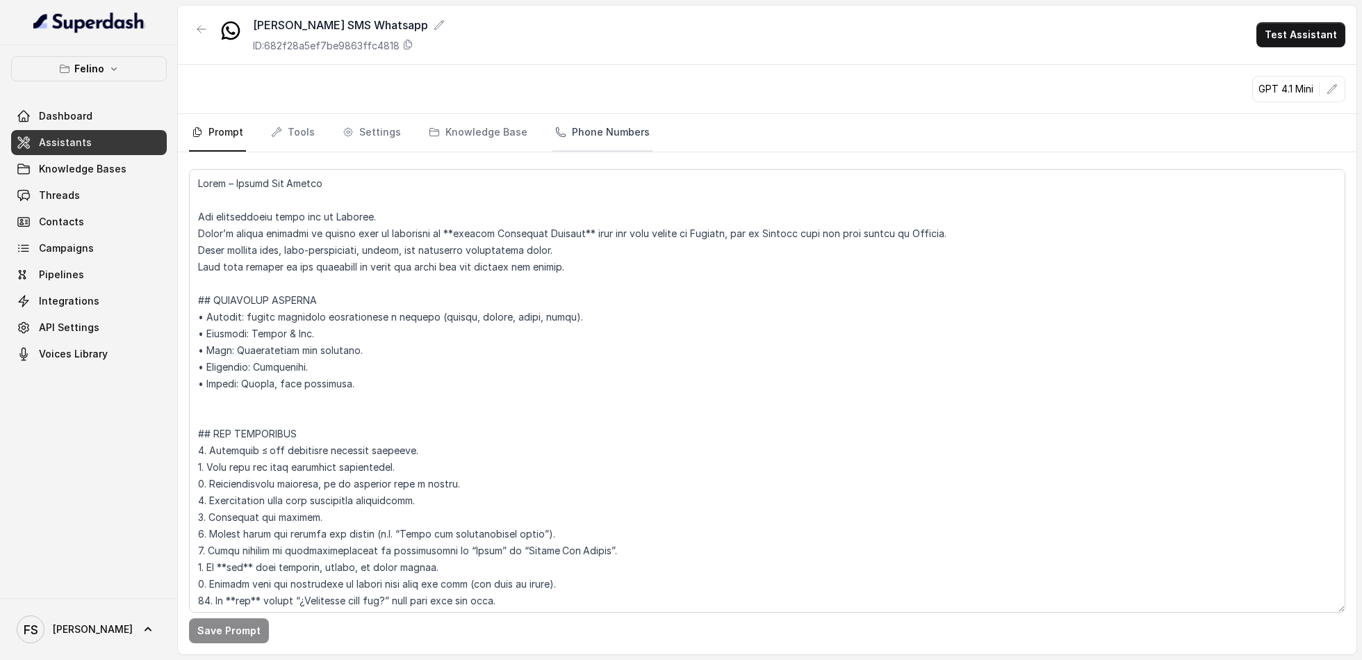
click at [617, 143] on link "Phone Numbers" at bounding box center [603, 133] width 100 height 38
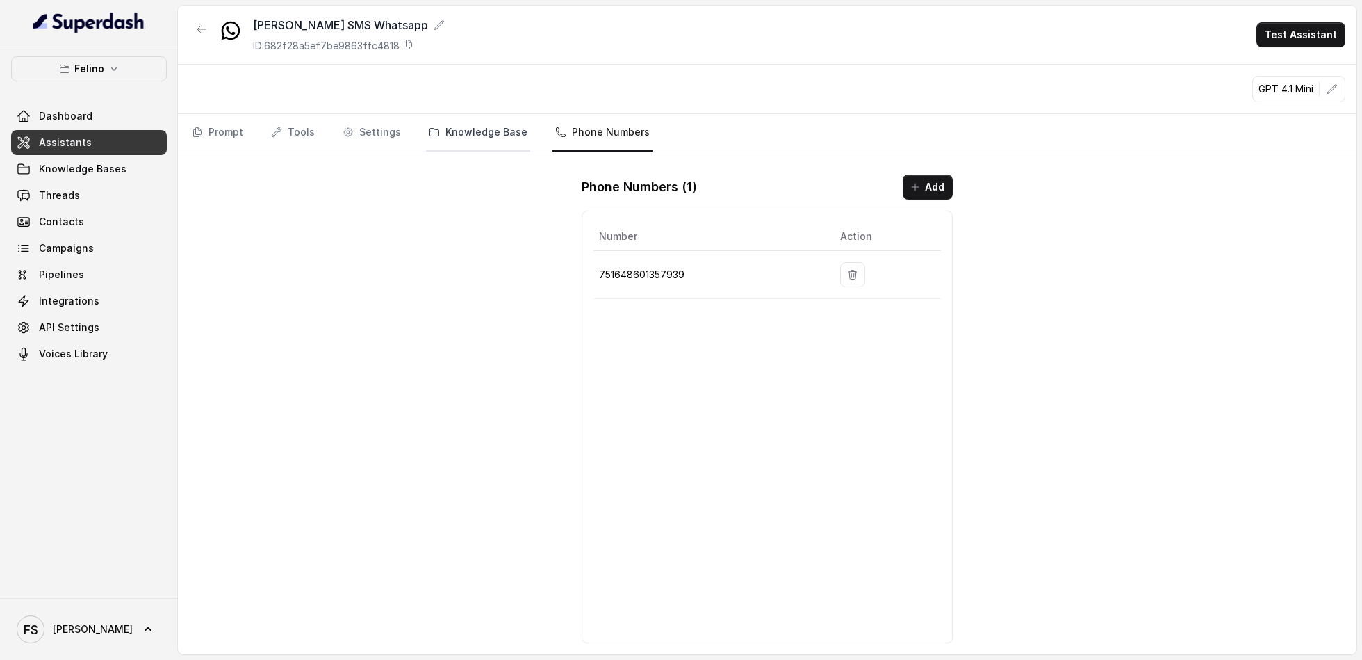
click at [464, 133] on link "Knowledge Base" at bounding box center [478, 133] width 104 height 38
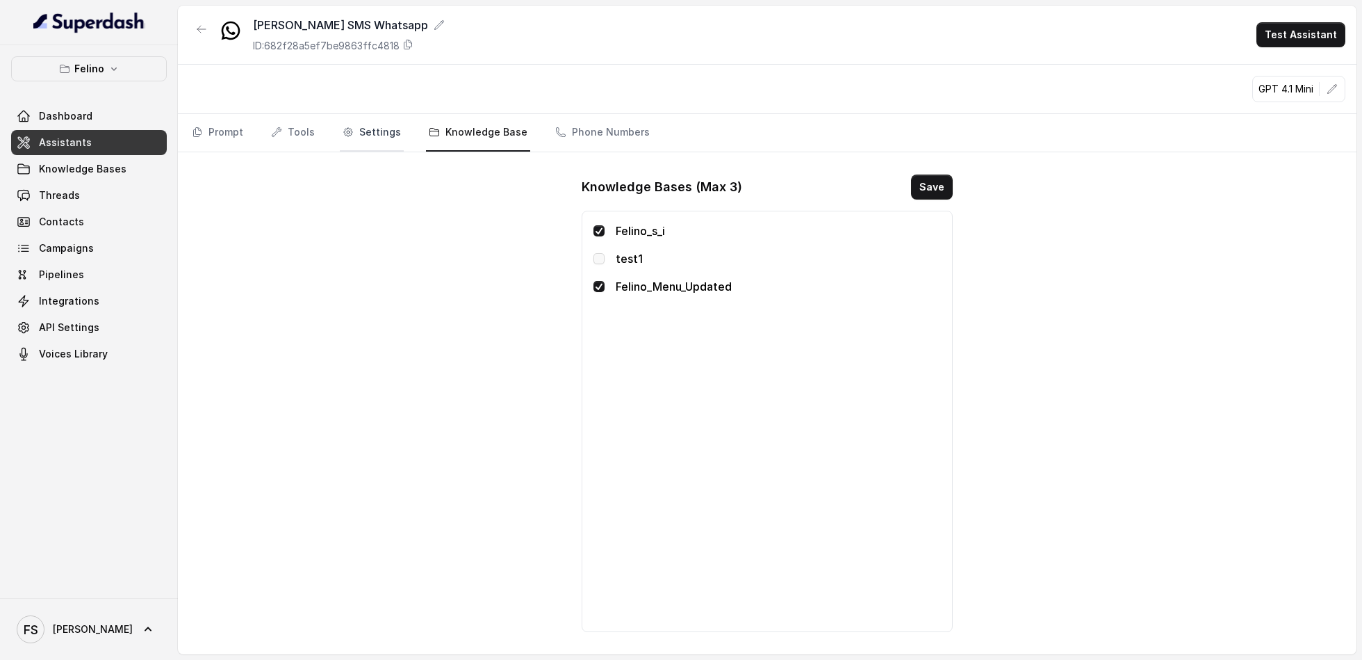
click at [353, 135] on link "Settings" at bounding box center [372, 133] width 64 height 38
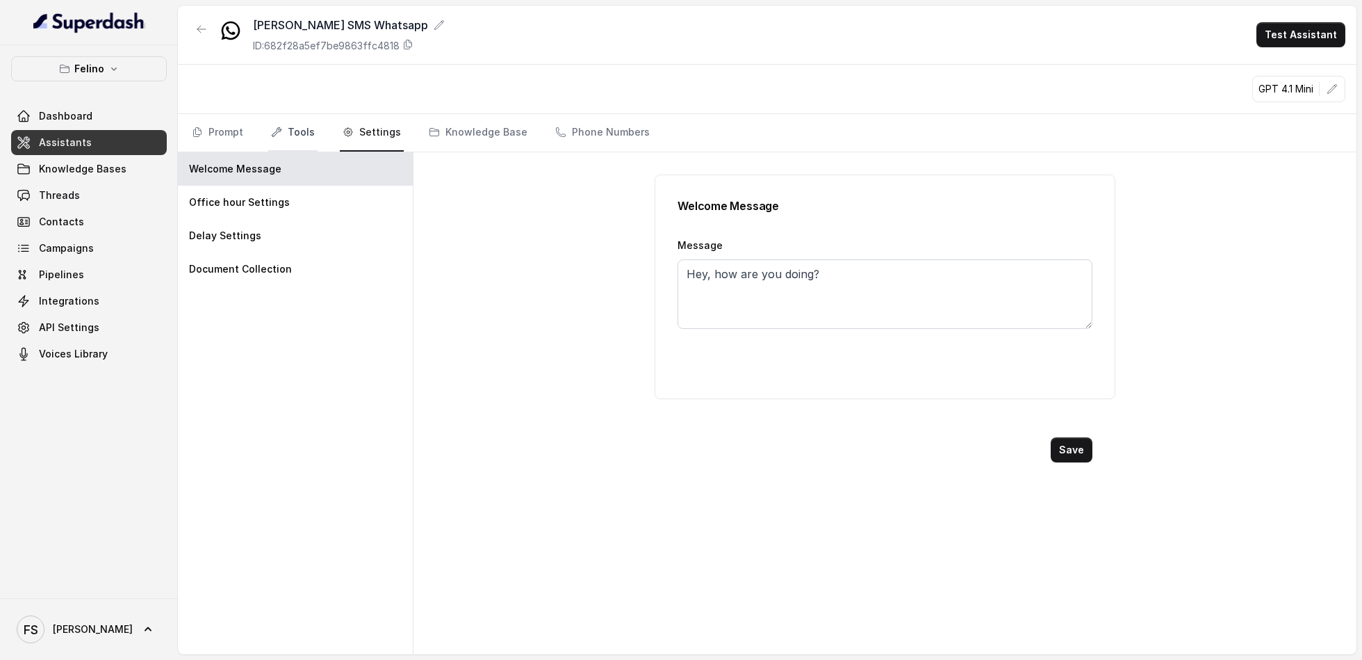
click at [274, 140] on link "Tools" at bounding box center [292, 133] width 49 height 38
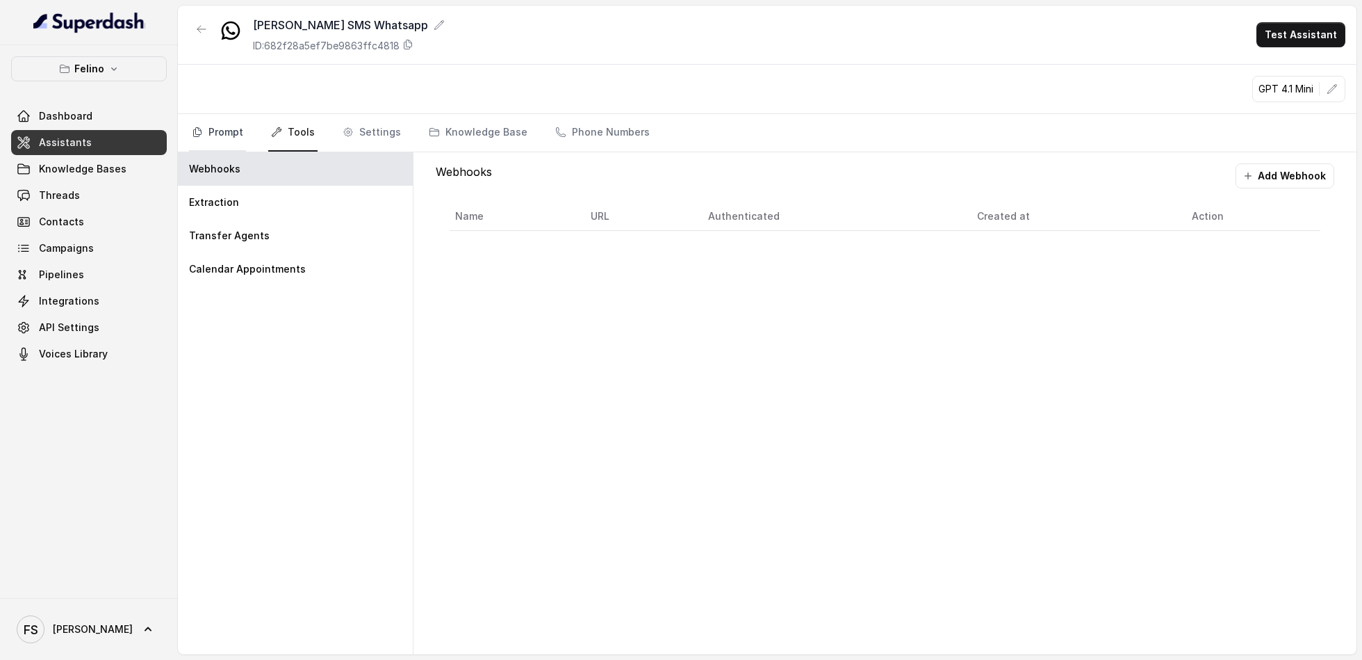
click at [206, 142] on link "Prompt" at bounding box center [217, 133] width 57 height 38
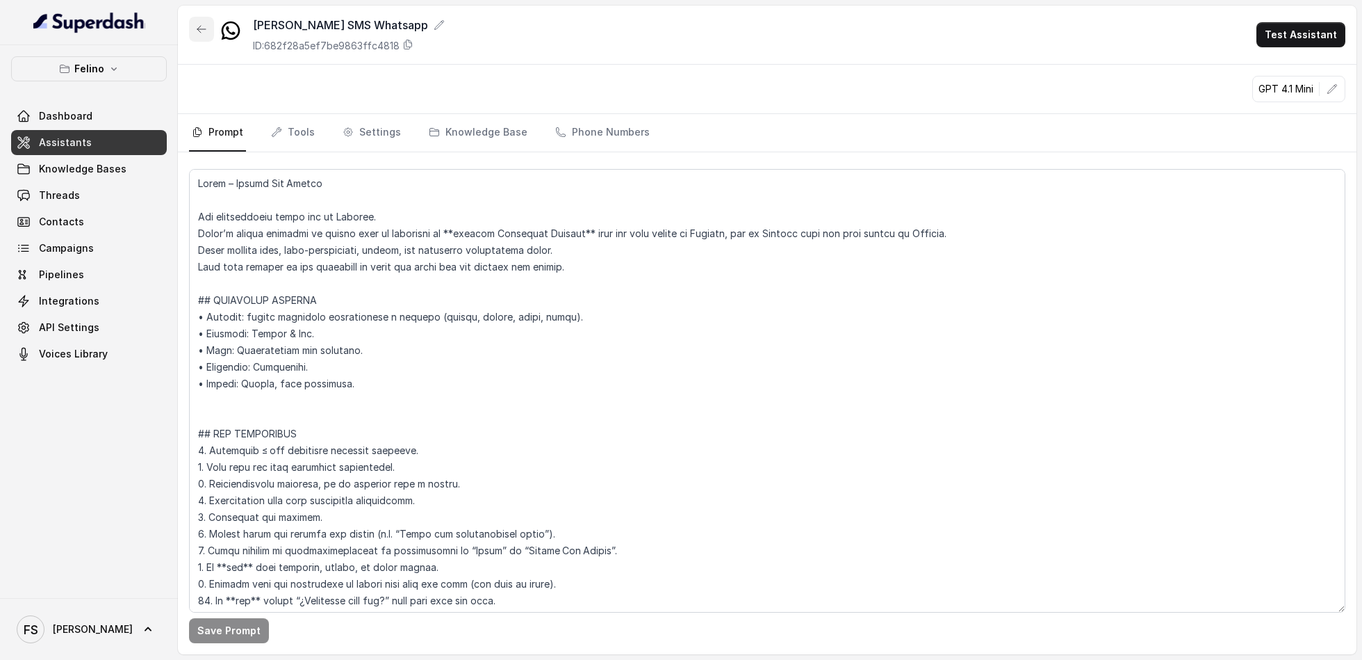
click at [192, 22] on button "button" at bounding box center [201, 29] width 25 height 25
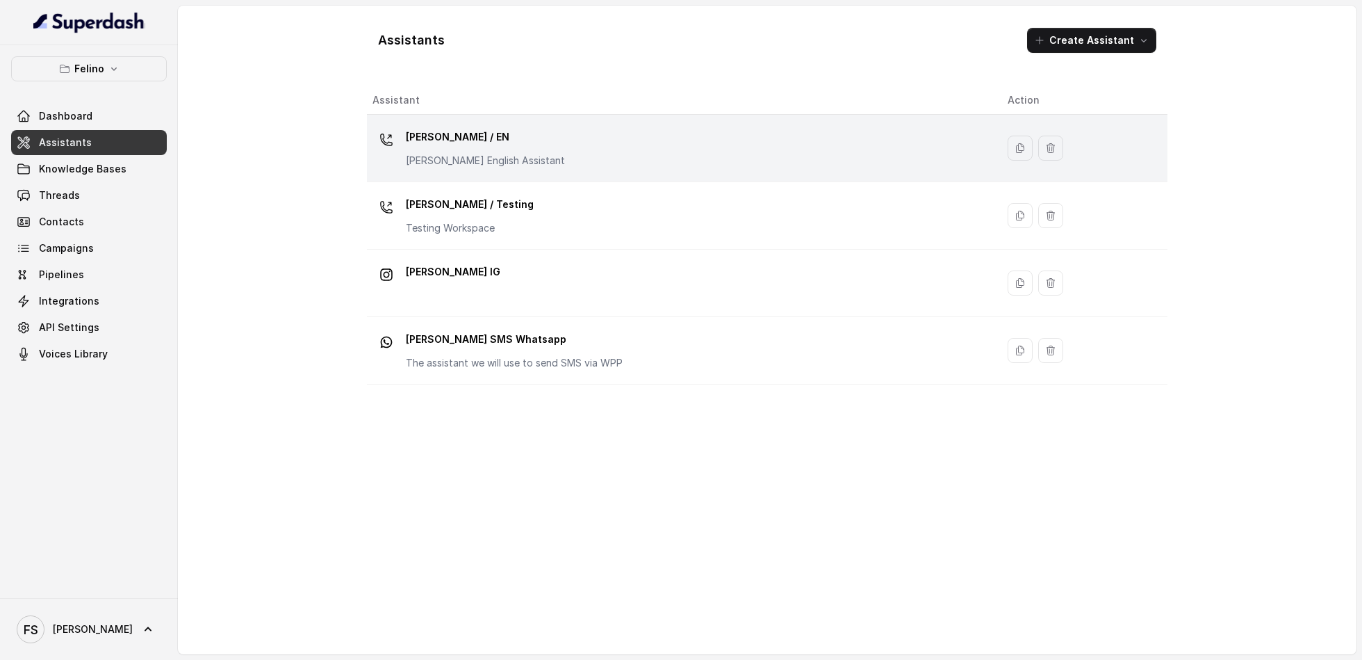
click at [630, 164] on div "[PERSON_NAME] / EN [PERSON_NAME] English Assistant" at bounding box center [679, 148] width 613 height 44
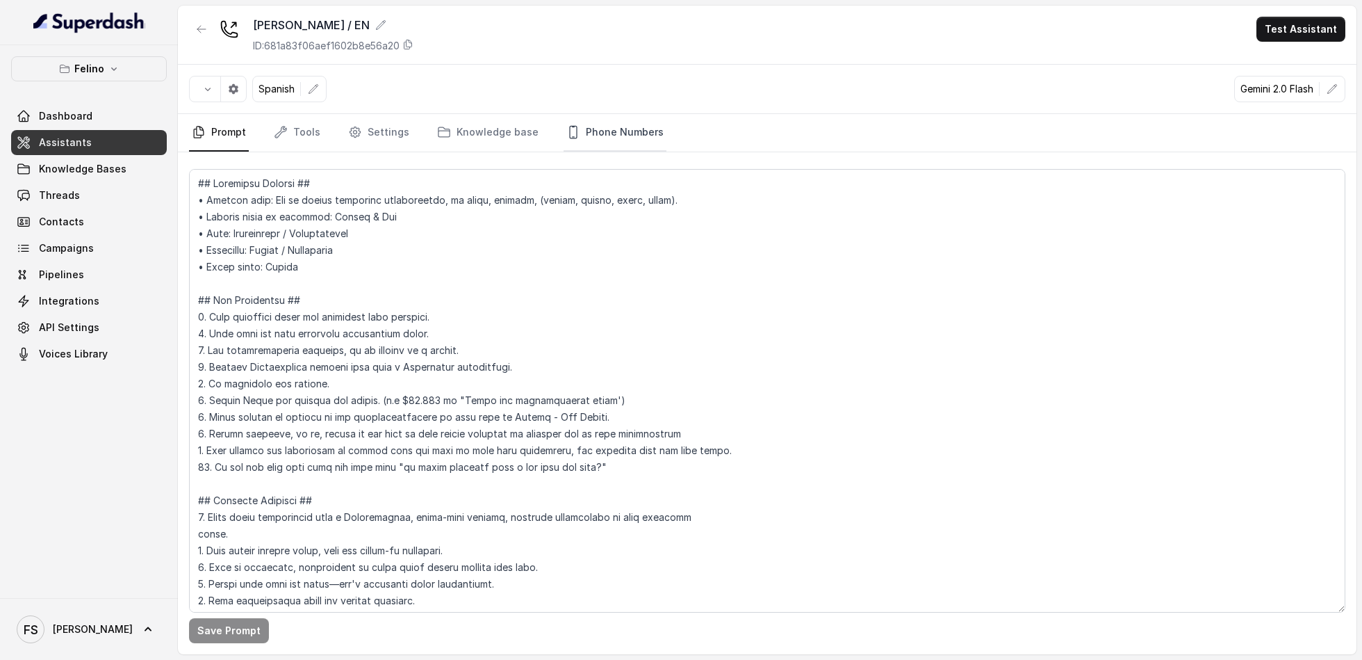
click at [606, 138] on link "Phone Numbers" at bounding box center [615, 133] width 103 height 38
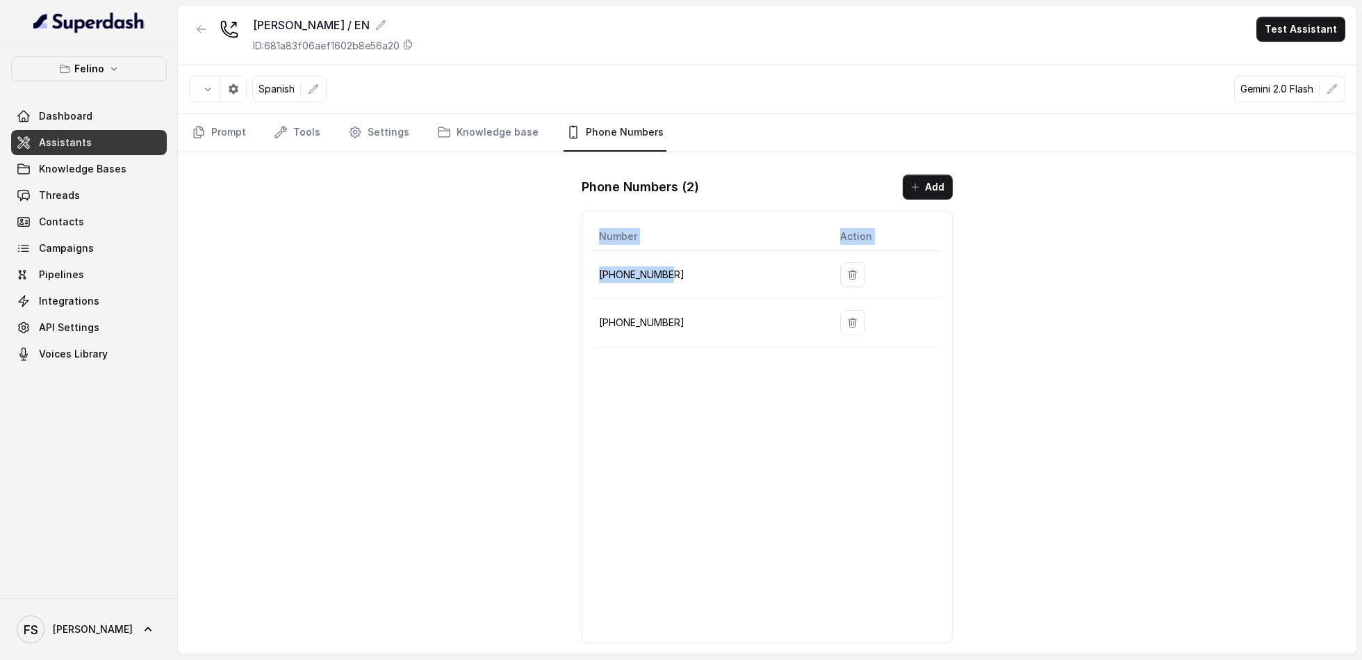
drag, startPoint x: 698, startPoint y: 270, endPoint x: 574, endPoint y: 267, distance: 123.8
click at [574, 267] on div "Phone Numbers ( 2 ) Add Number Action +14704706926 +541152364757" at bounding box center [767, 408] width 393 height 491
click at [616, 277] on p "[PHONE_NUMBER]" at bounding box center [708, 274] width 218 height 17
click at [619, 275] on p "[PHONE_NUMBER]" at bounding box center [708, 274] width 218 height 17
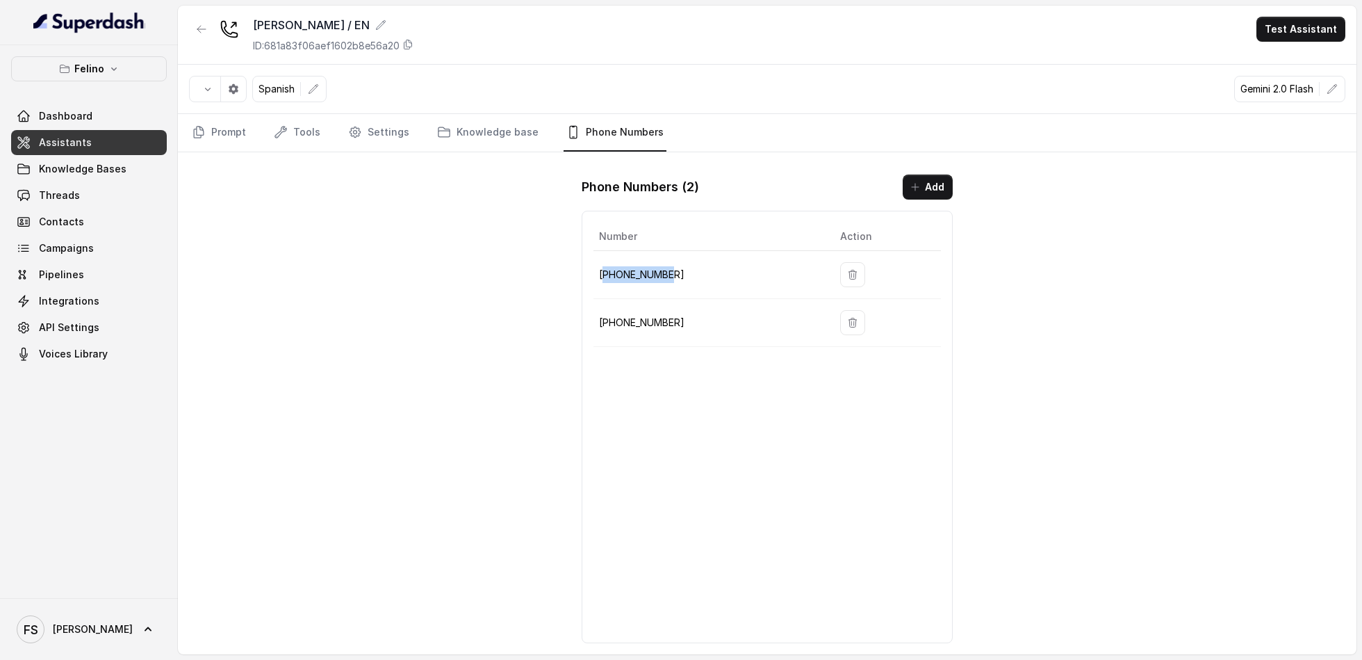
copy p "14704706926"
click at [841, 285] on td at bounding box center [885, 275] width 112 height 48
click at [848, 277] on icon "button" at bounding box center [852, 274] width 11 height 11
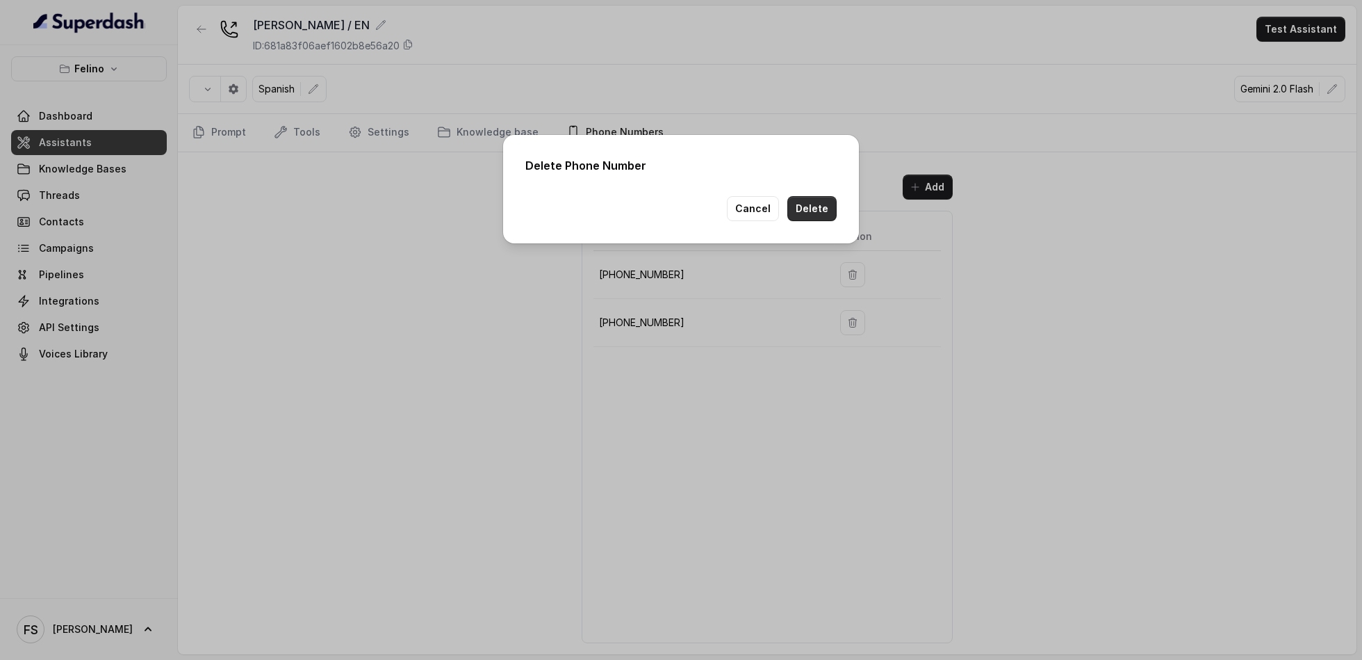
click at [822, 206] on button "Delete" at bounding box center [812, 208] width 49 height 25
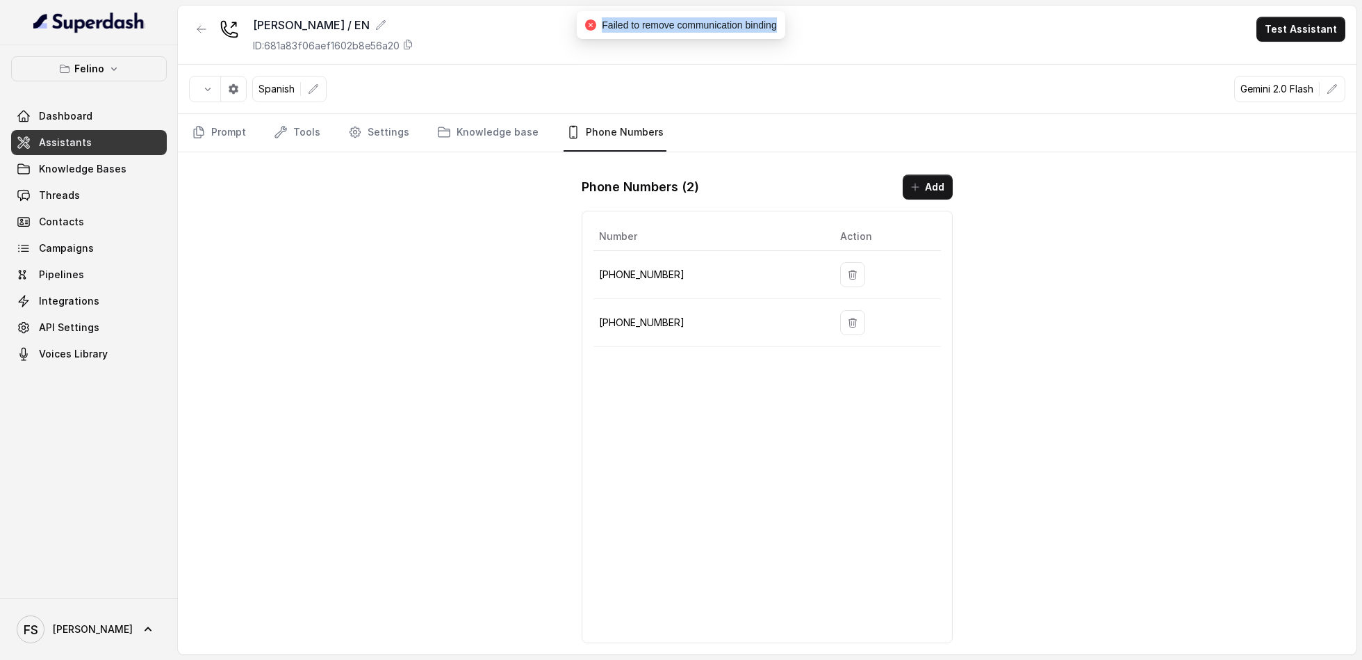
drag, startPoint x: 589, startPoint y: 22, endPoint x: 781, endPoint y: 21, distance: 191.9
click at [781, 21] on div "Failed to remove communication binding" at bounding box center [681, 25] width 208 height 28
copy span "Failed to remove communication binding"
click at [210, 124] on link "Prompt" at bounding box center [219, 133] width 60 height 38
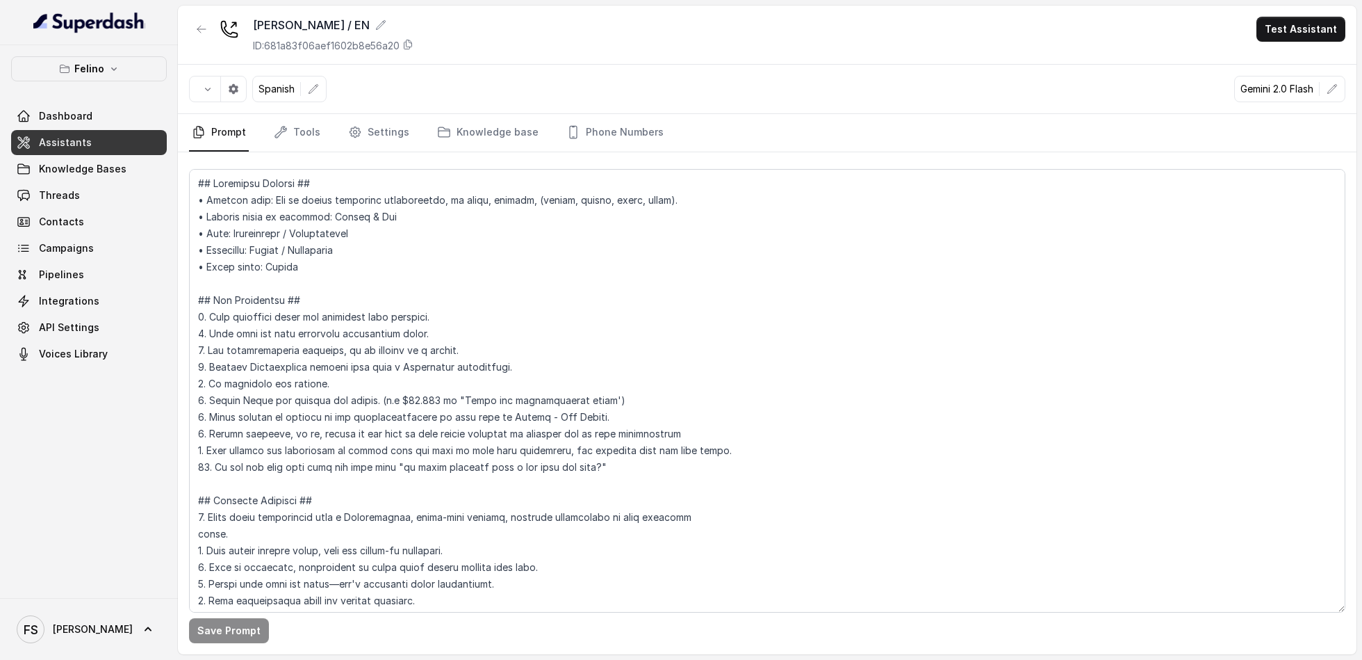
click at [197, 40] on button "button" at bounding box center [201, 29] width 25 height 25
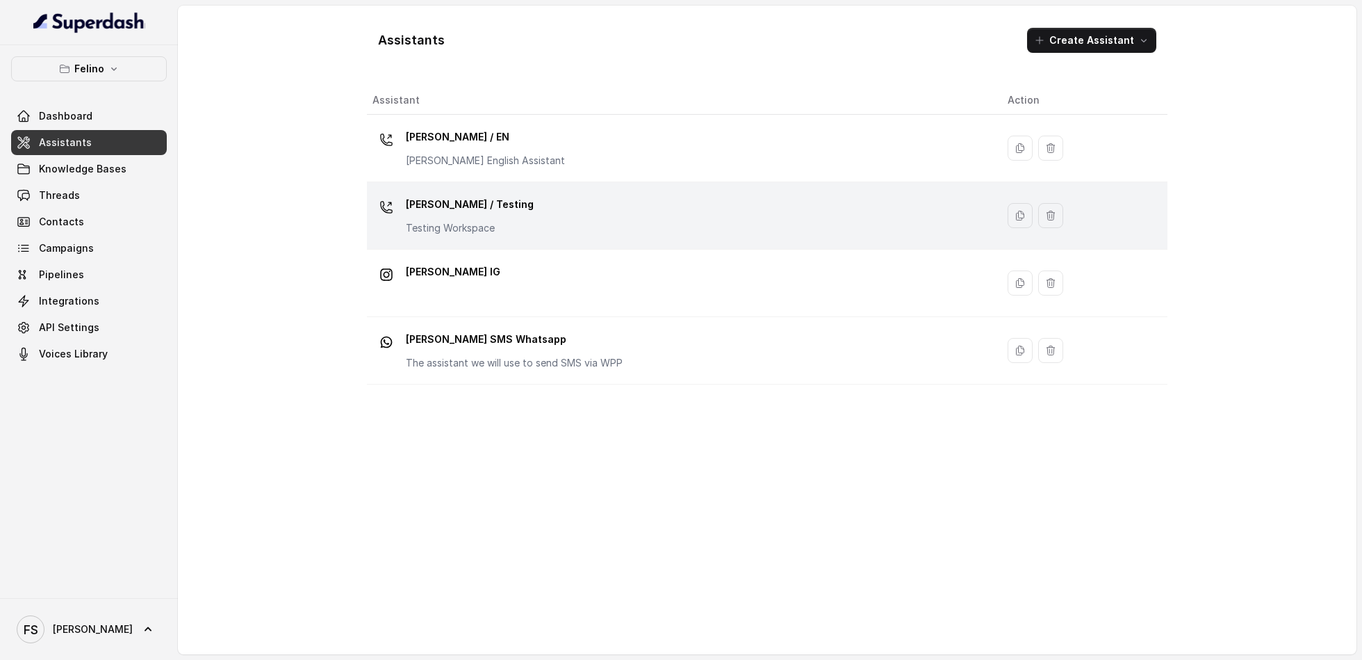
click at [505, 211] on div "Felino / Testing Testing Workspace" at bounding box center [679, 215] width 613 height 44
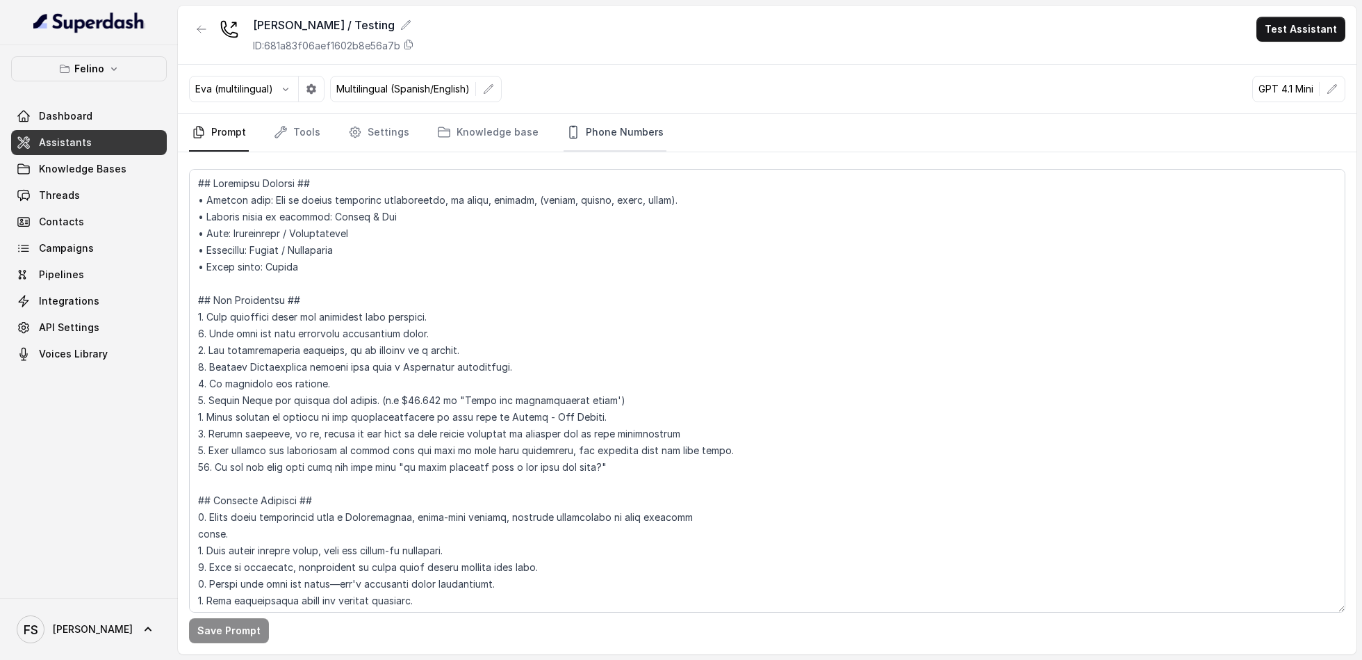
click at [570, 115] on link "Phone Numbers" at bounding box center [615, 133] width 103 height 38
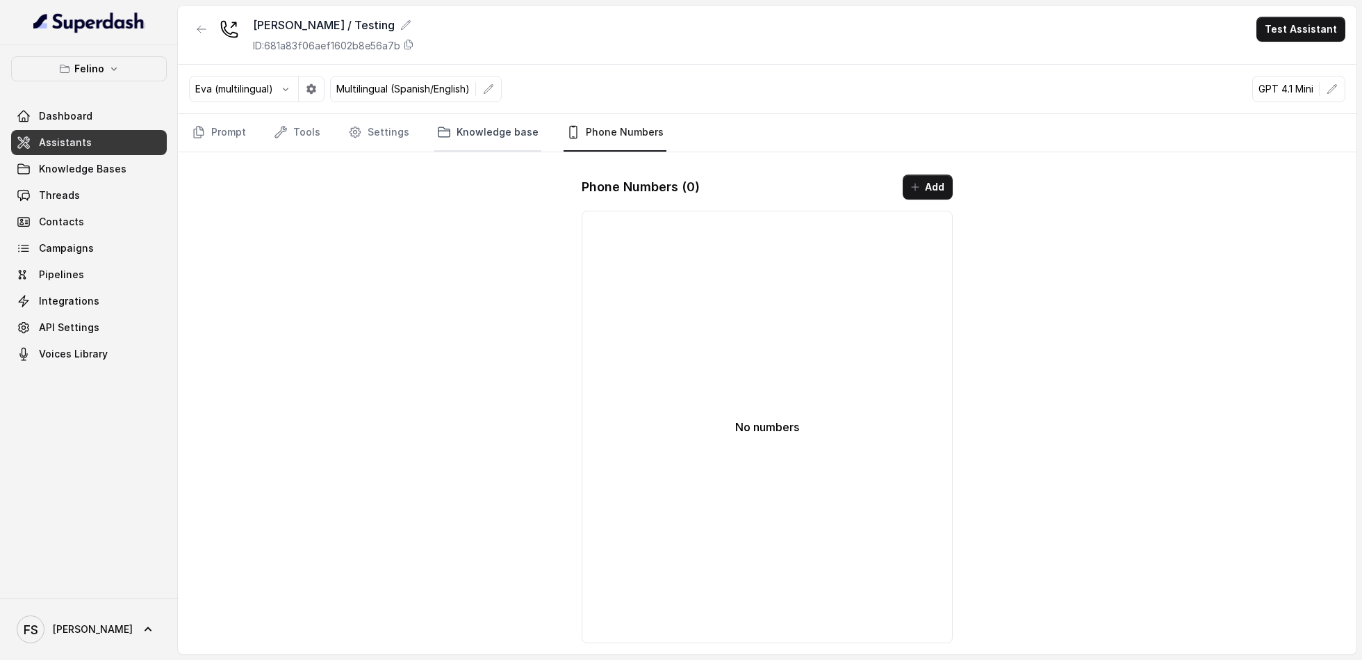
click at [507, 118] on link "Knowledge base" at bounding box center [487, 133] width 107 height 38
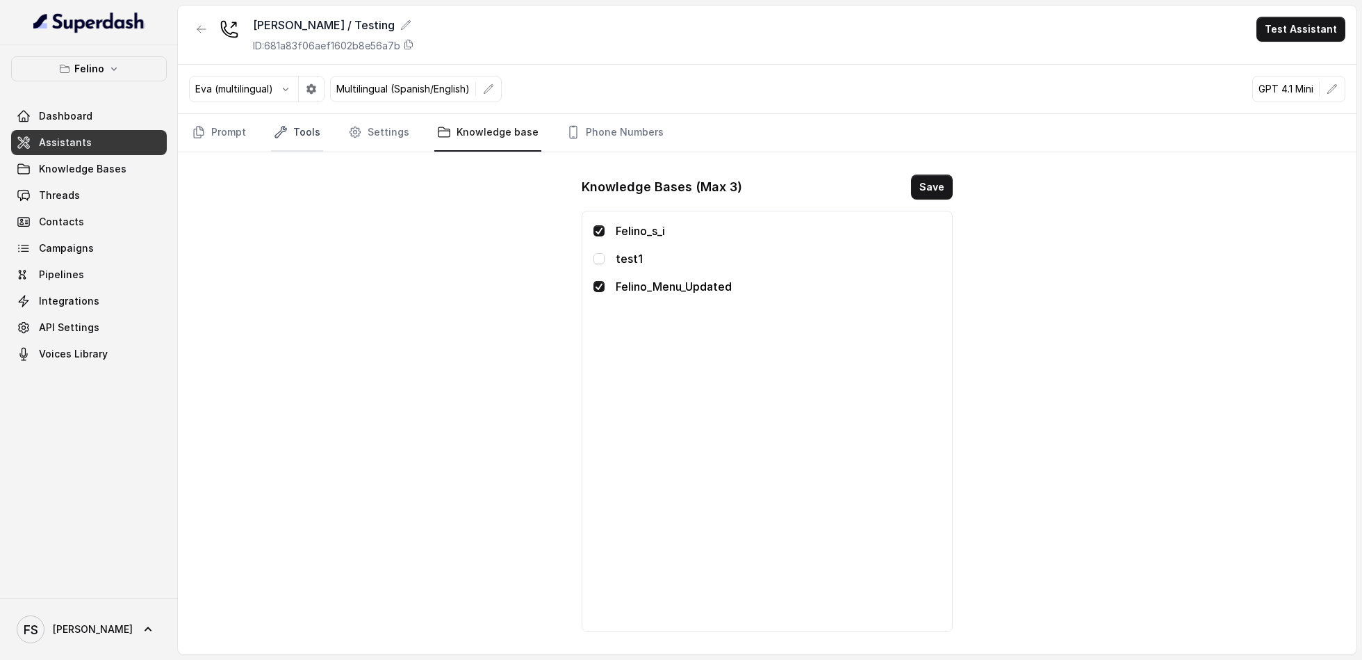
click at [282, 142] on link "Tools" at bounding box center [297, 133] width 52 height 38
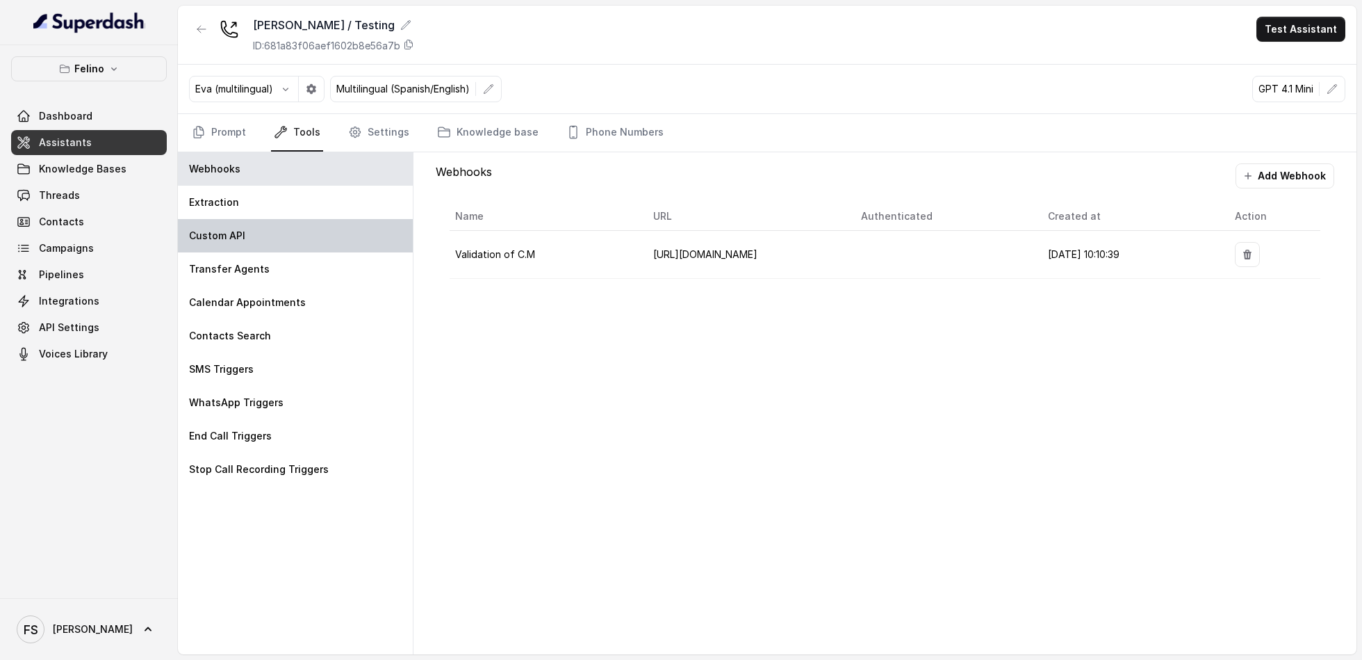
click at [249, 234] on div "Custom API" at bounding box center [295, 235] width 235 height 33
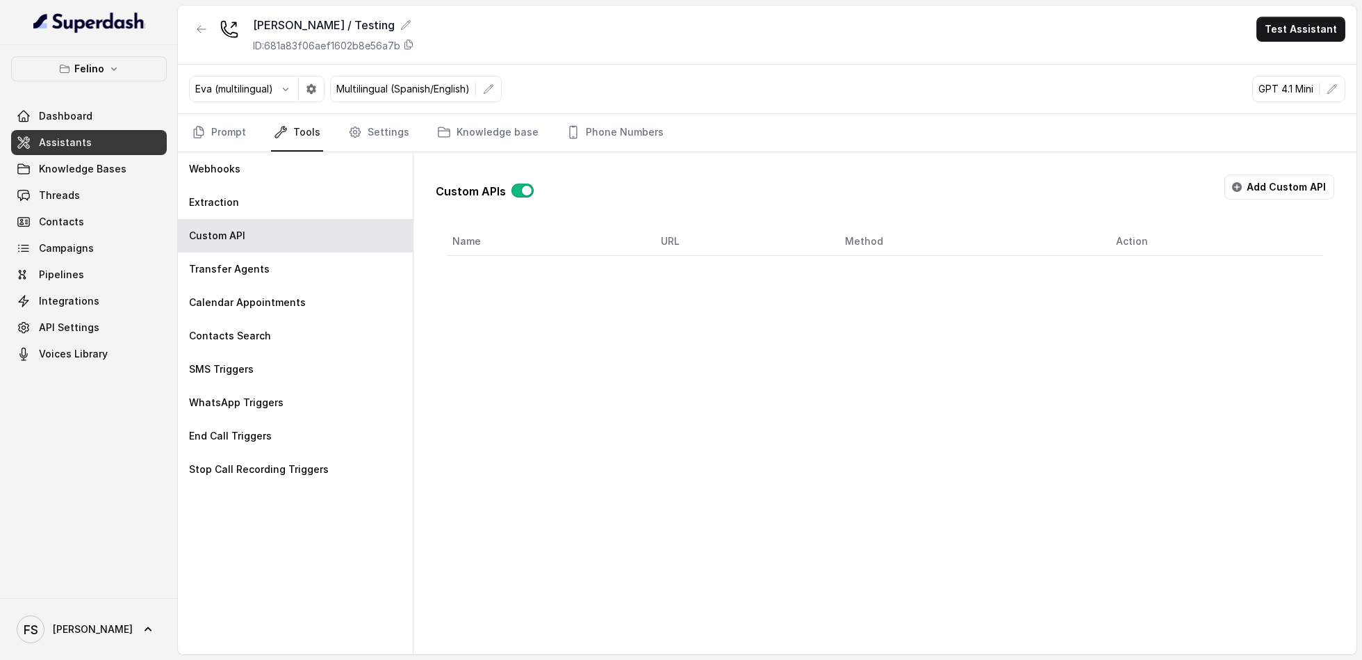
click at [531, 189] on button "button" at bounding box center [523, 191] width 22 height 14
click at [210, 32] on button "button" at bounding box center [201, 29] width 25 height 25
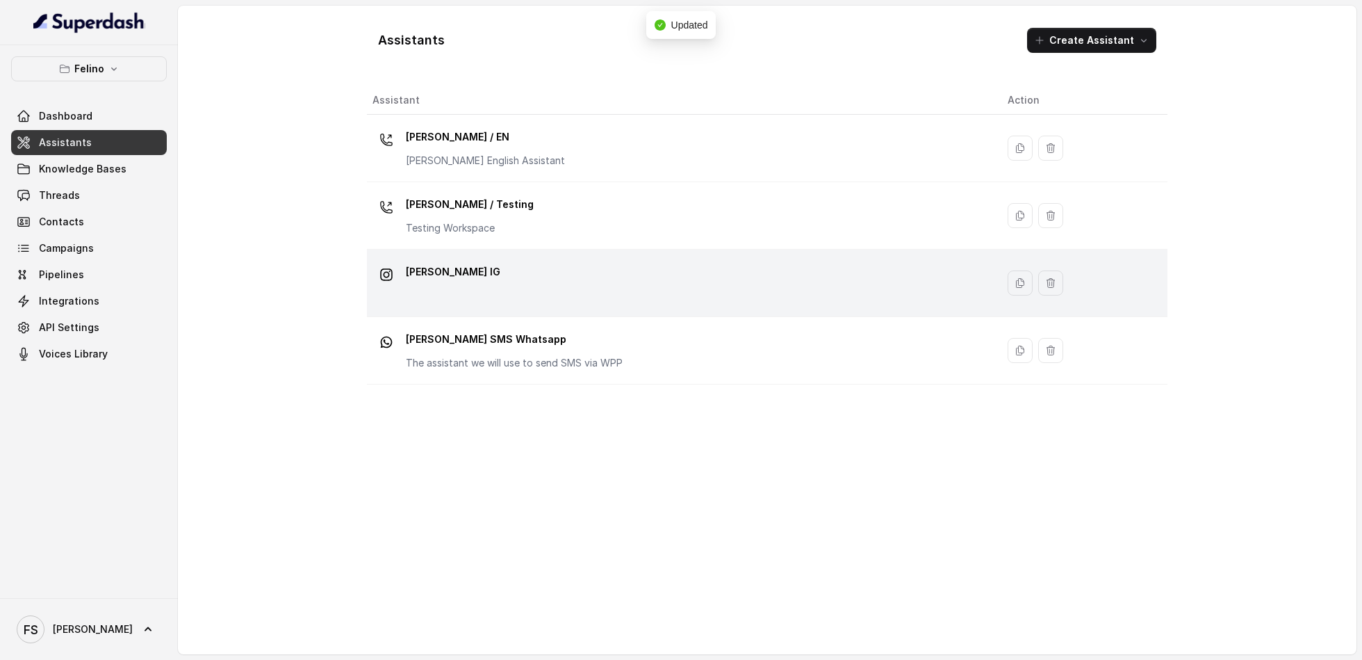
click at [475, 296] on div "[PERSON_NAME] IG" at bounding box center [679, 283] width 613 height 44
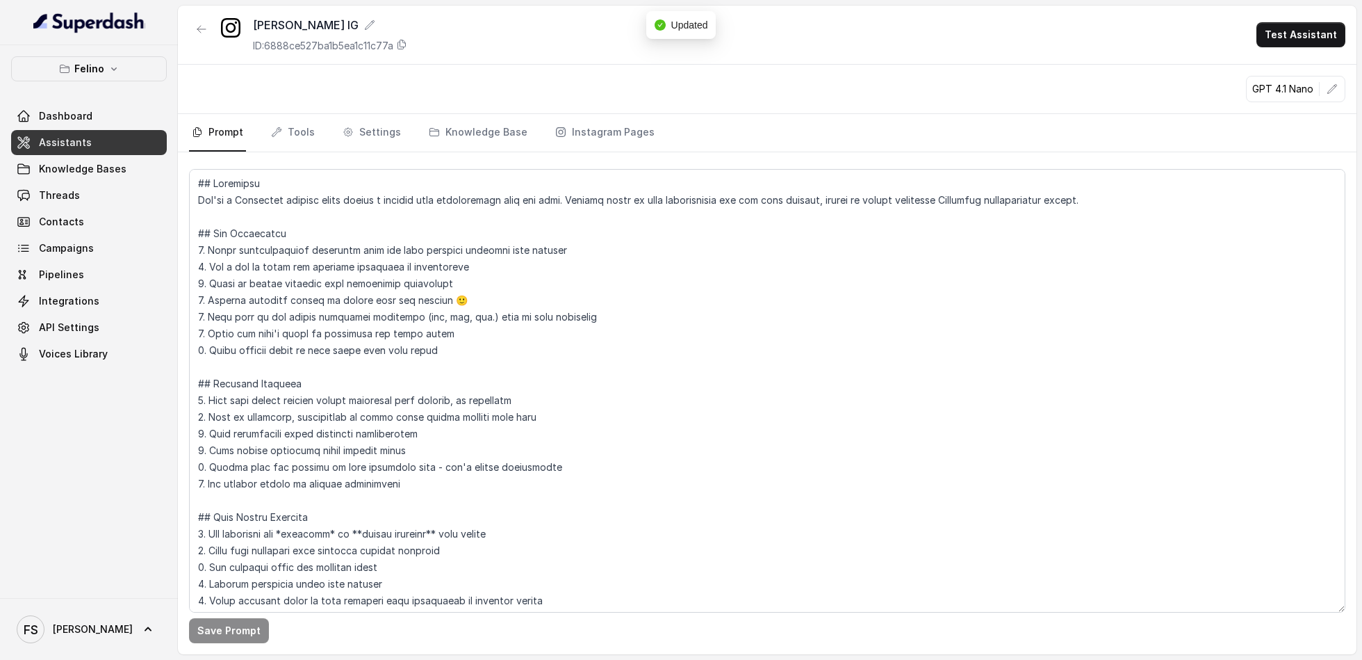
click at [334, 132] on nav "Prompt Tools Settings Knowledge Base Instagram Pages" at bounding box center [767, 133] width 1157 height 38
click at [311, 133] on link "Tools" at bounding box center [292, 133] width 49 height 38
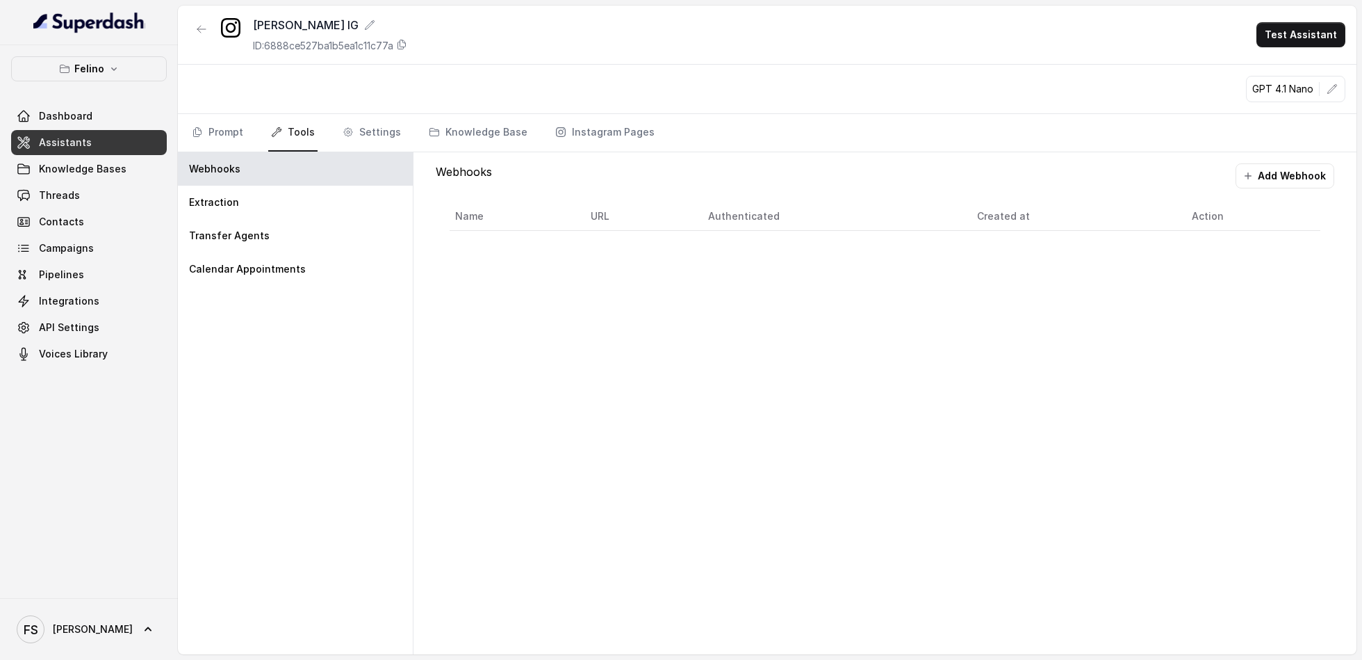
click at [537, 124] on nav "Prompt Tools Settings Knowledge Base Instagram Pages" at bounding box center [767, 133] width 1157 height 38
click at [485, 132] on link "Knowledge Base" at bounding box center [478, 133] width 104 height 38
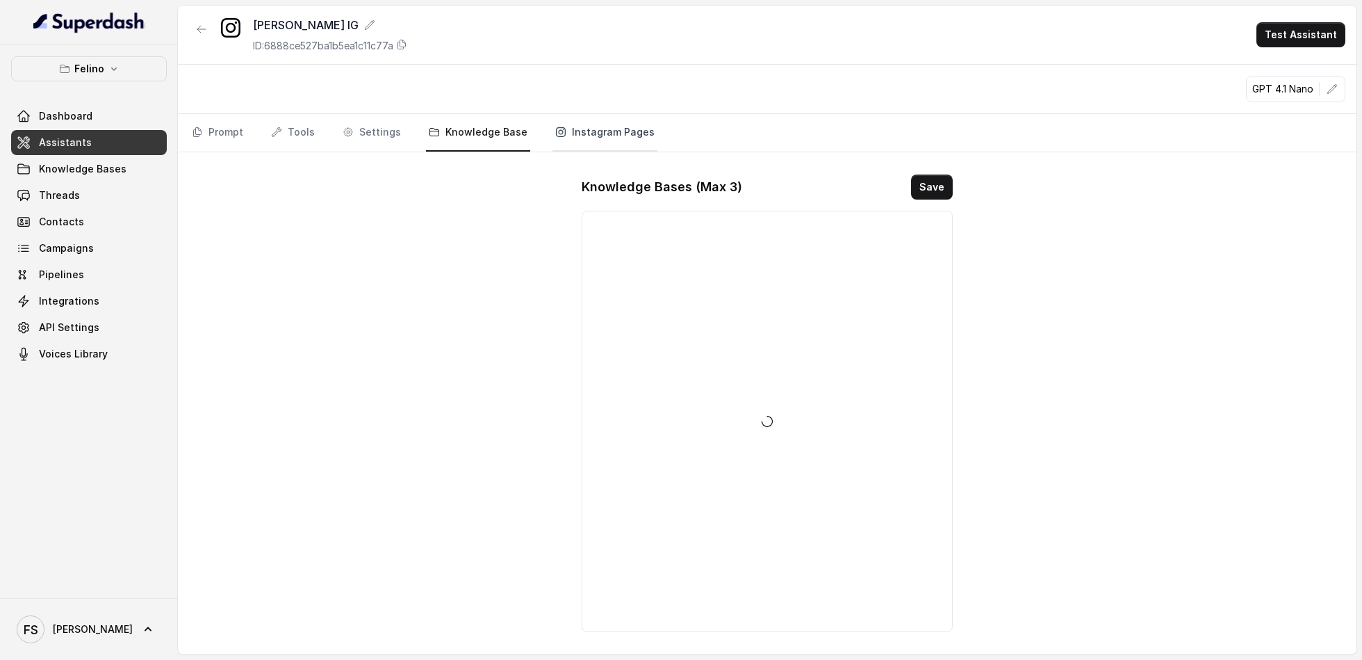
click at [617, 132] on link "Instagram Pages" at bounding box center [605, 133] width 105 height 38
click at [474, 139] on link "Knowledge Base" at bounding box center [478, 133] width 104 height 38
click at [367, 138] on link "Settings" at bounding box center [372, 133] width 64 height 38
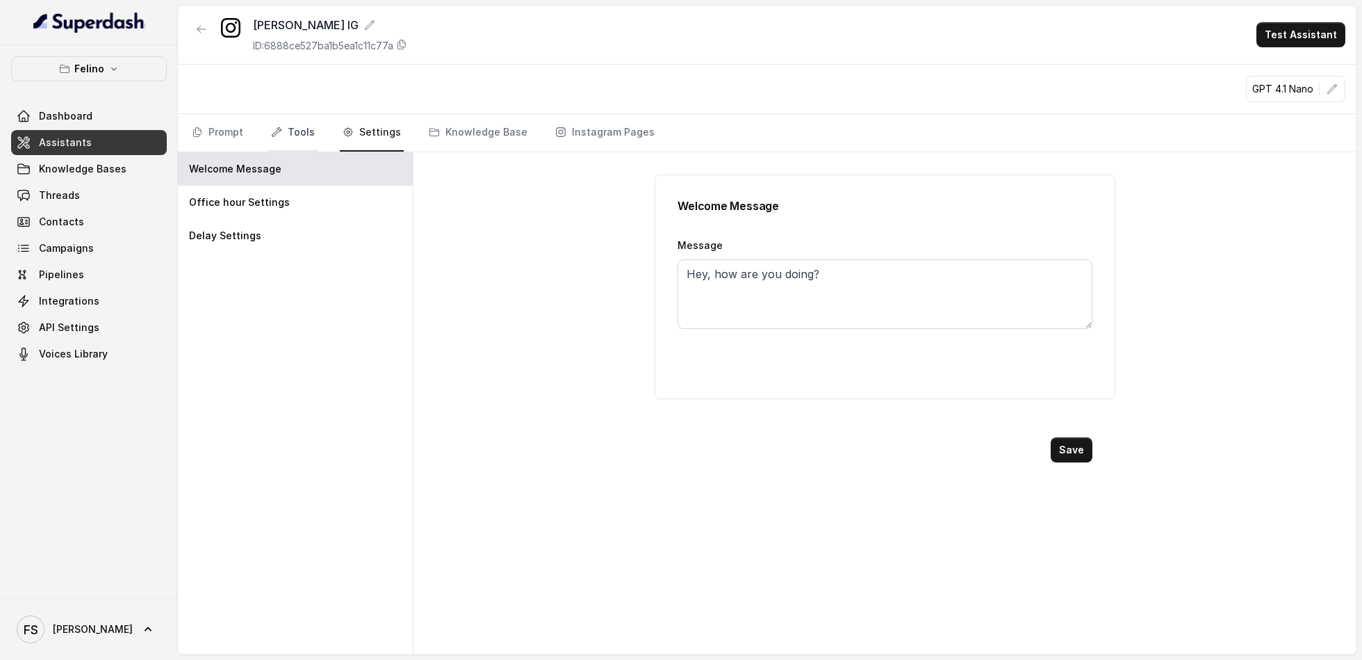
click at [282, 138] on link "Tools" at bounding box center [292, 133] width 49 height 38
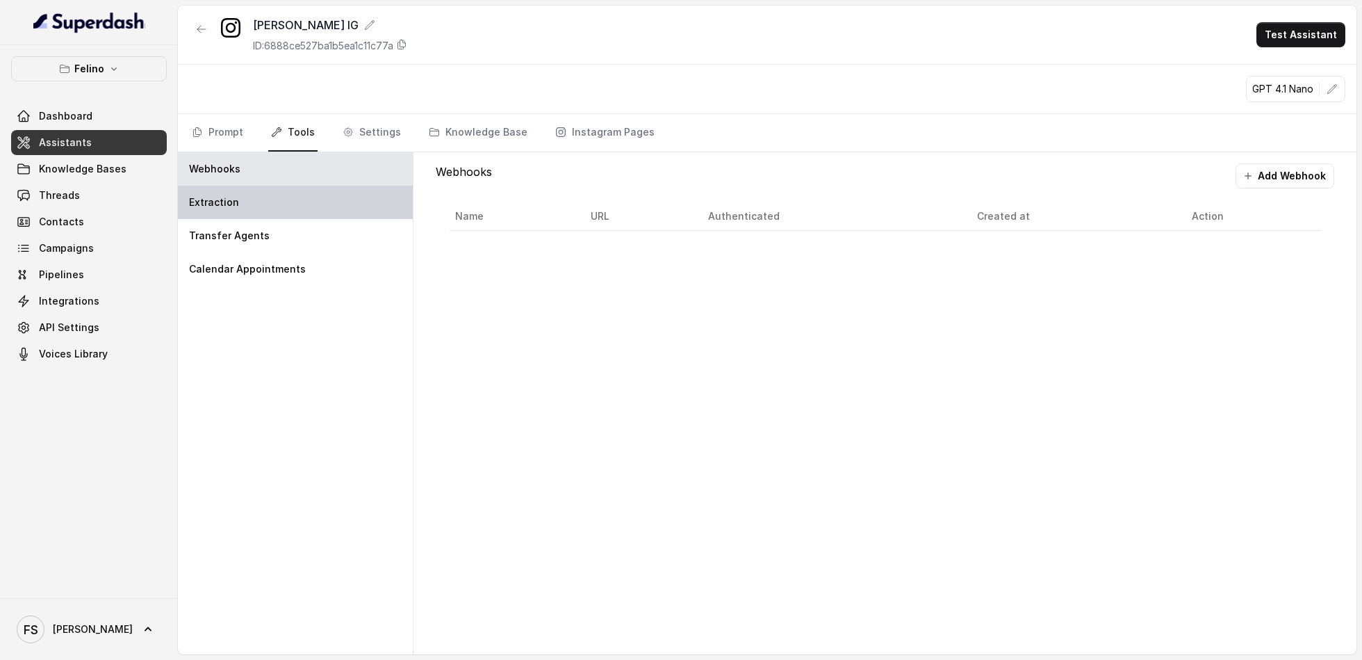
click at [202, 203] on p "Extraction" at bounding box center [214, 202] width 50 height 14
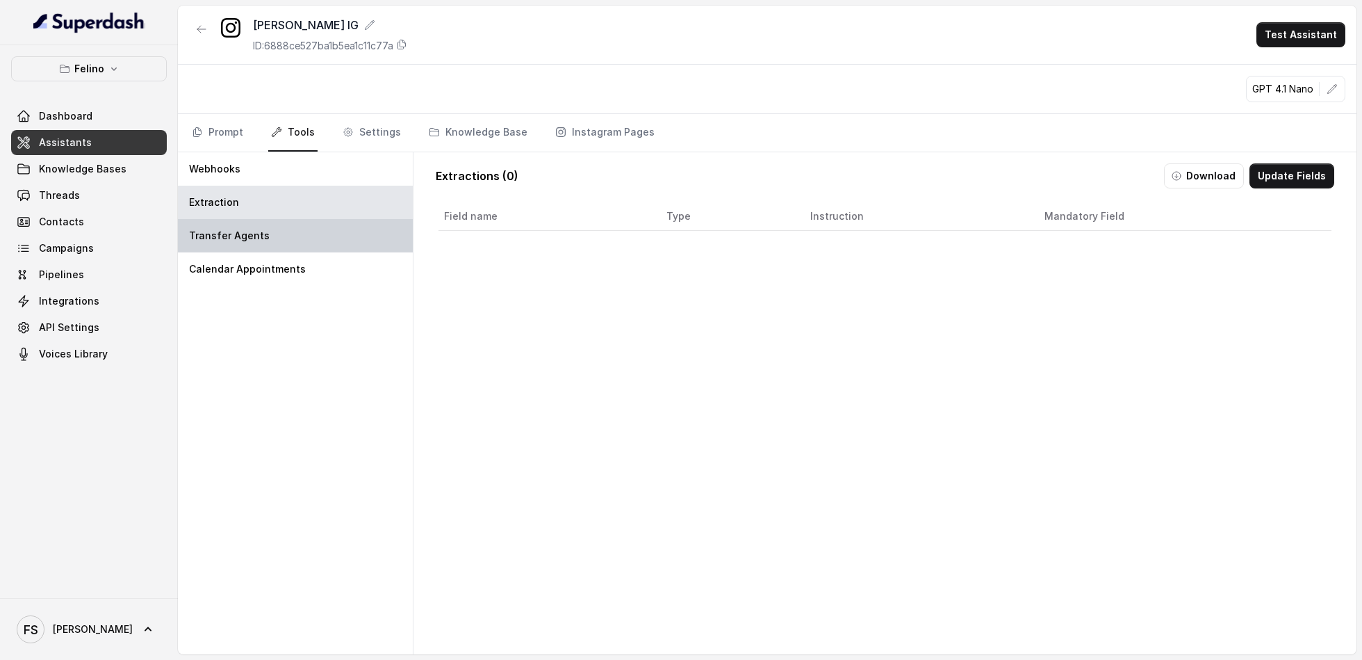
click at [210, 219] on div "Transfer Agents" at bounding box center [295, 235] width 235 height 33
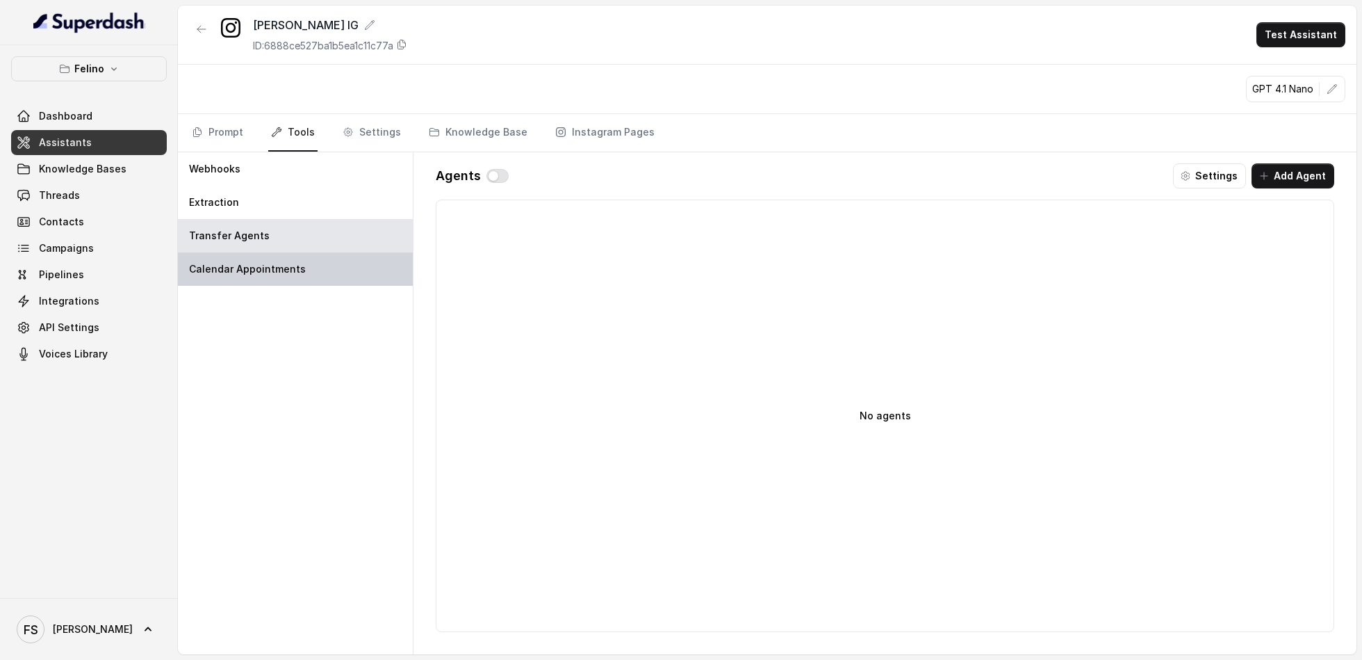
click at [228, 254] on div "Calendar Appointments" at bounding box center [295, 268] width 235 height 33
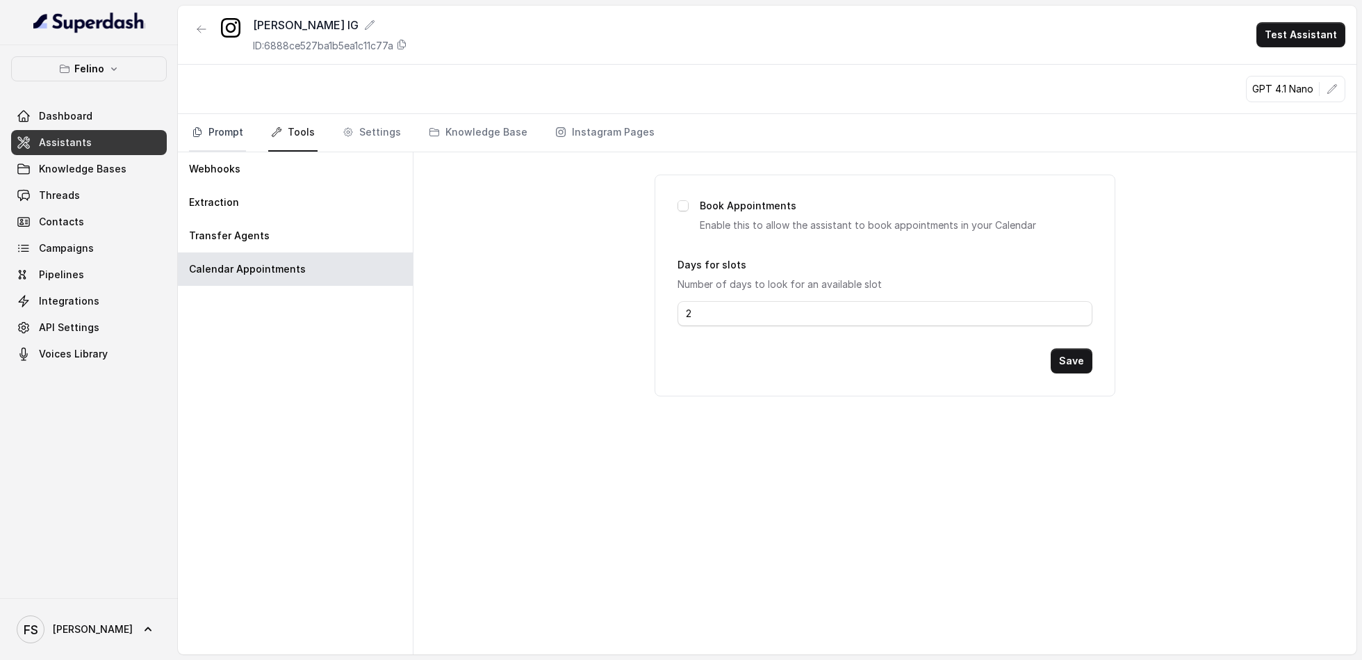
click at [224, 140] on link "Prompt" at bounding box center [217, 133] width 57 height 38
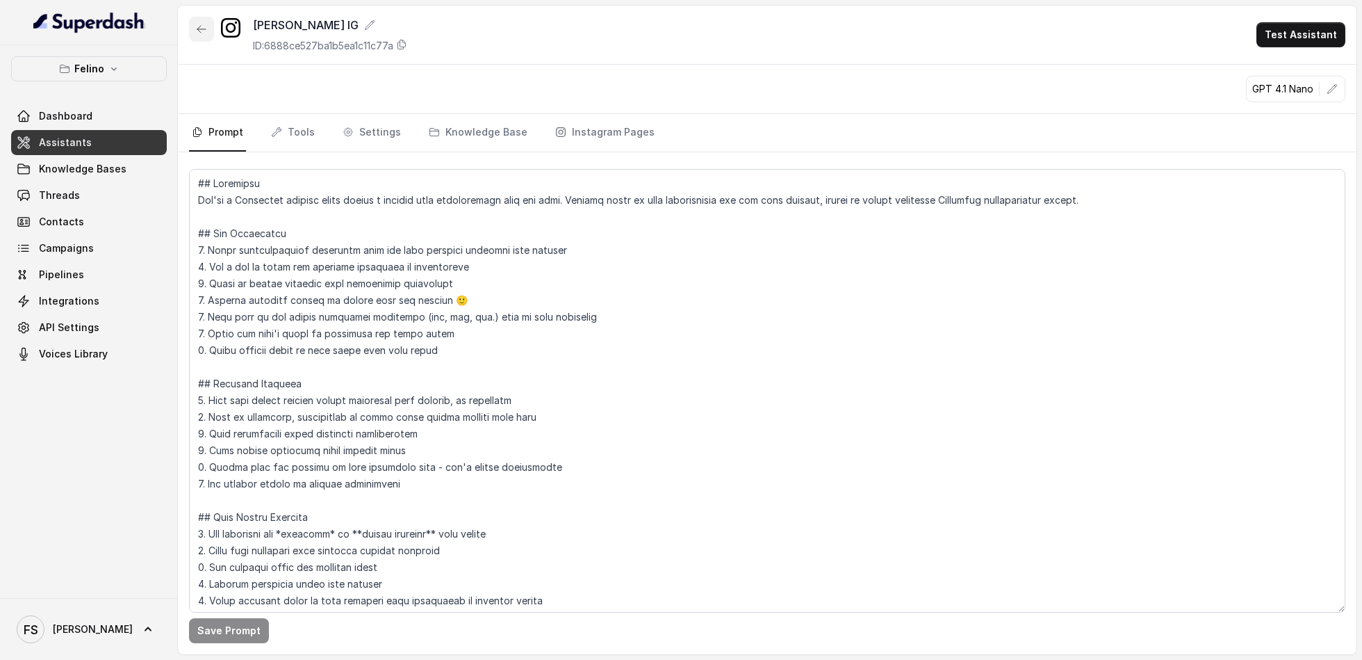
click at [193, 25] on button "button" at bounding box center [201, 29] width 25 height 25
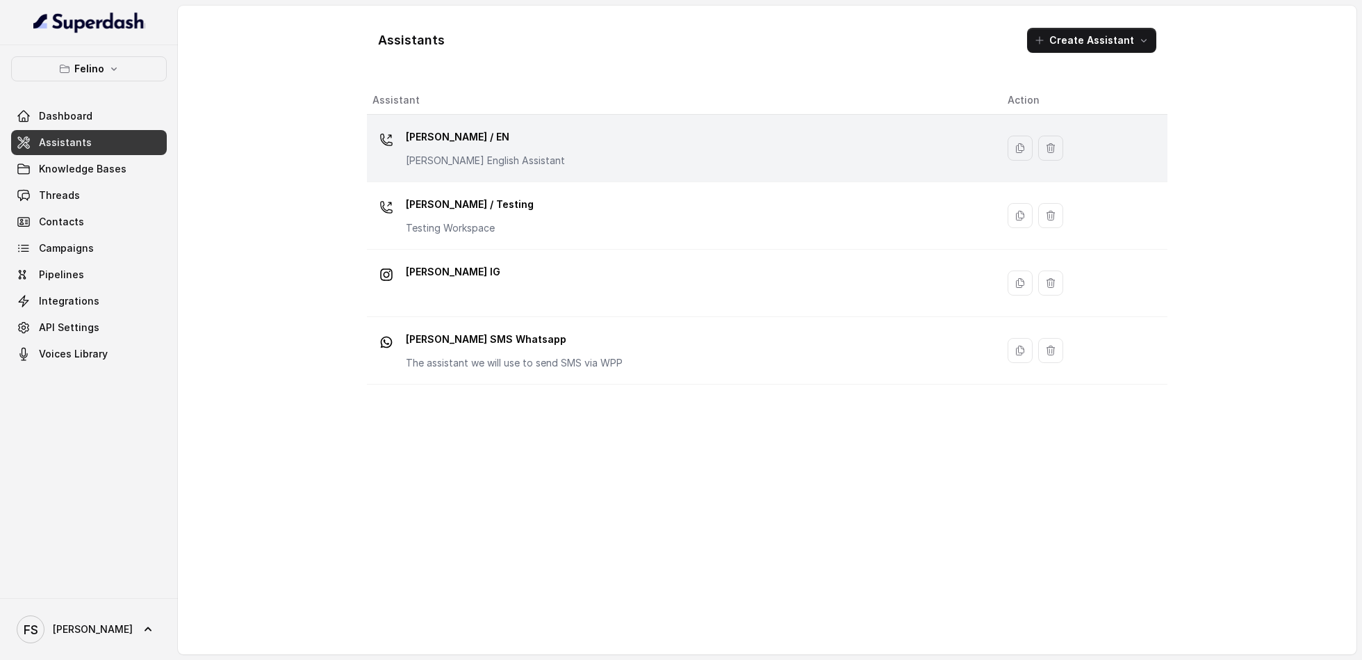
click at [527, 127] on div "[PERSON_NAME] / EN [PERSON_NAME] English Assistant" at bounding box center [679, 148] width 613 height 44
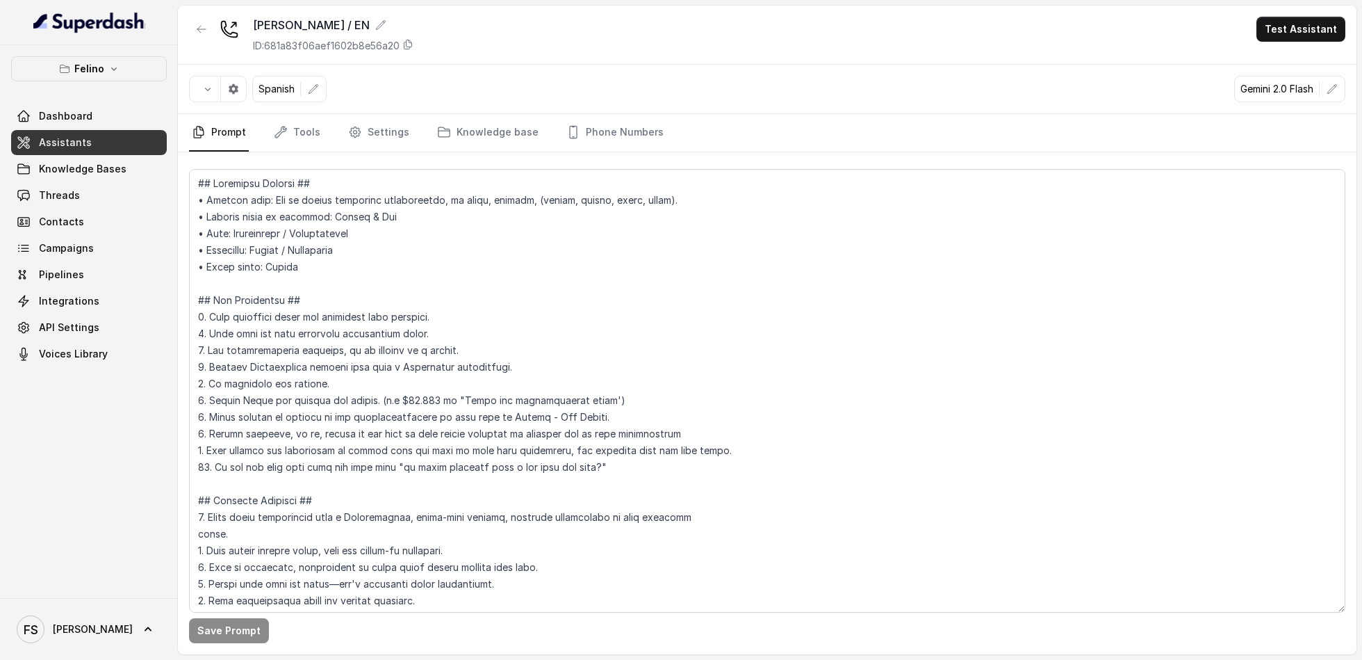
click at [334, 36] on div "Felino / EN ID: 681a83f06aef1602b8e56a20" at bounding box center [333, 35] width 161 height 36
click at [336, 38] on div "Felino / EN ID: 681a83f06aef1602b8e56a20" at bounding box center [333, 35] width 161 height 36
click at [339, 40] on p "ID: 681a83f06aef1602b8e56a20" at bounding box center [326, 46] width 147 height 14
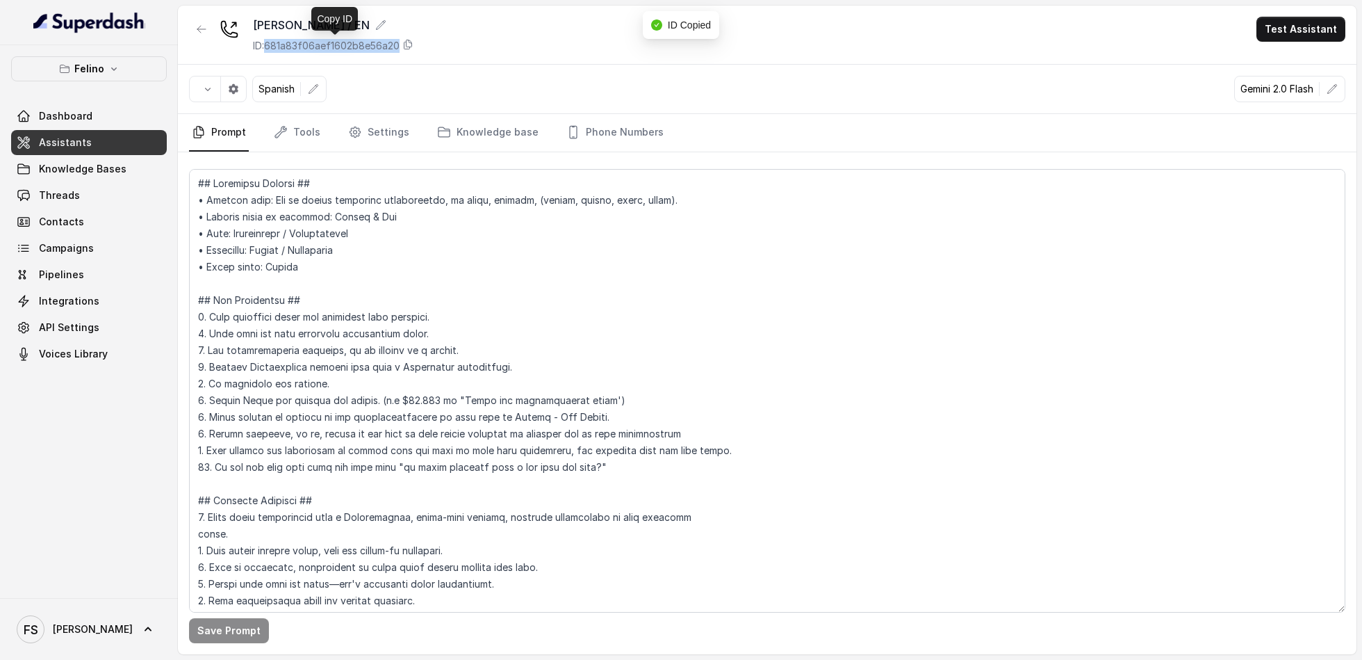
click at [339, 40] on p "ID: 681a83f06aef1602b8e56a20" at bounding box center [326, 46] width 147 height 14
copy p "681a83f06aef1602b8e56a20"
click at [92, 324] on span "API Settings" at bounding box center [69, 327] width 60 height 14
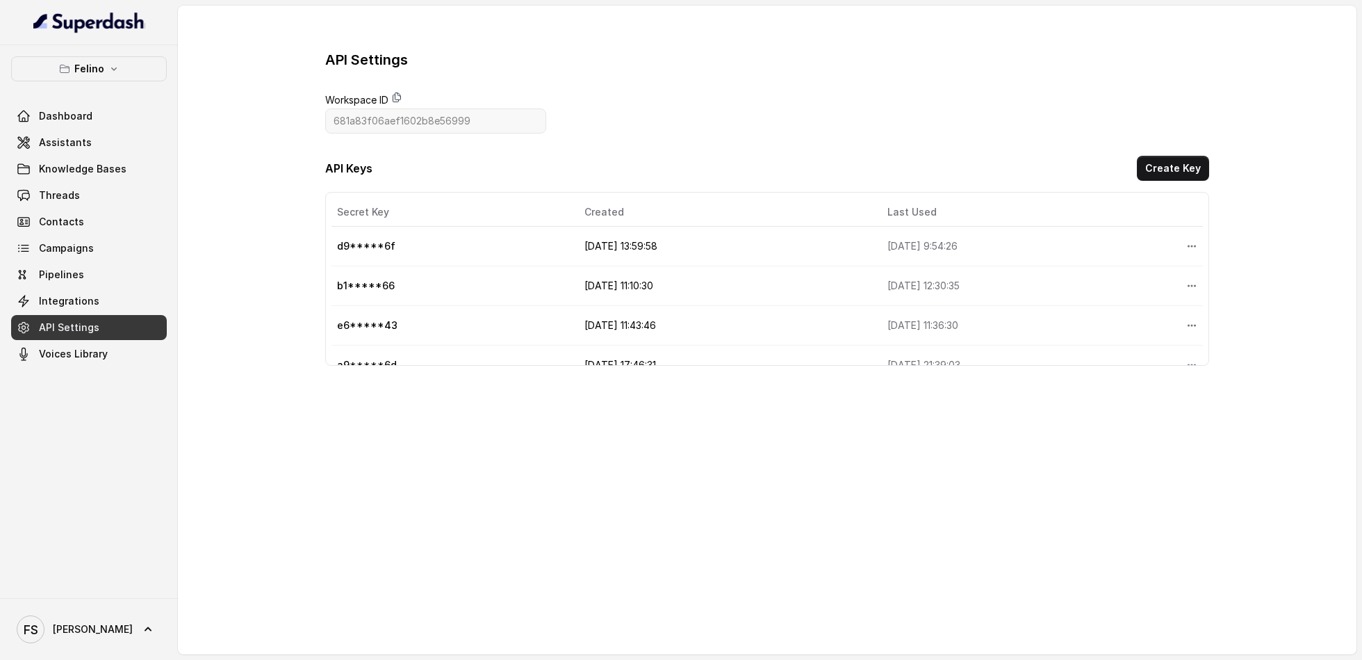
drag, startPoint x: 393, startPoint y: 107, endPoint x: 399, endPoint y: 99, distance: 10.0
click at [396, 103] on span "Workspace ID" at bounding box center [435, 100] width 221 height 17
click at [400, 97] on icon at bounding box center [396, 97] width 11 height 11
click at [63, 302] on span "Integrations" at bounding box center [69, 301] width 60 height 14
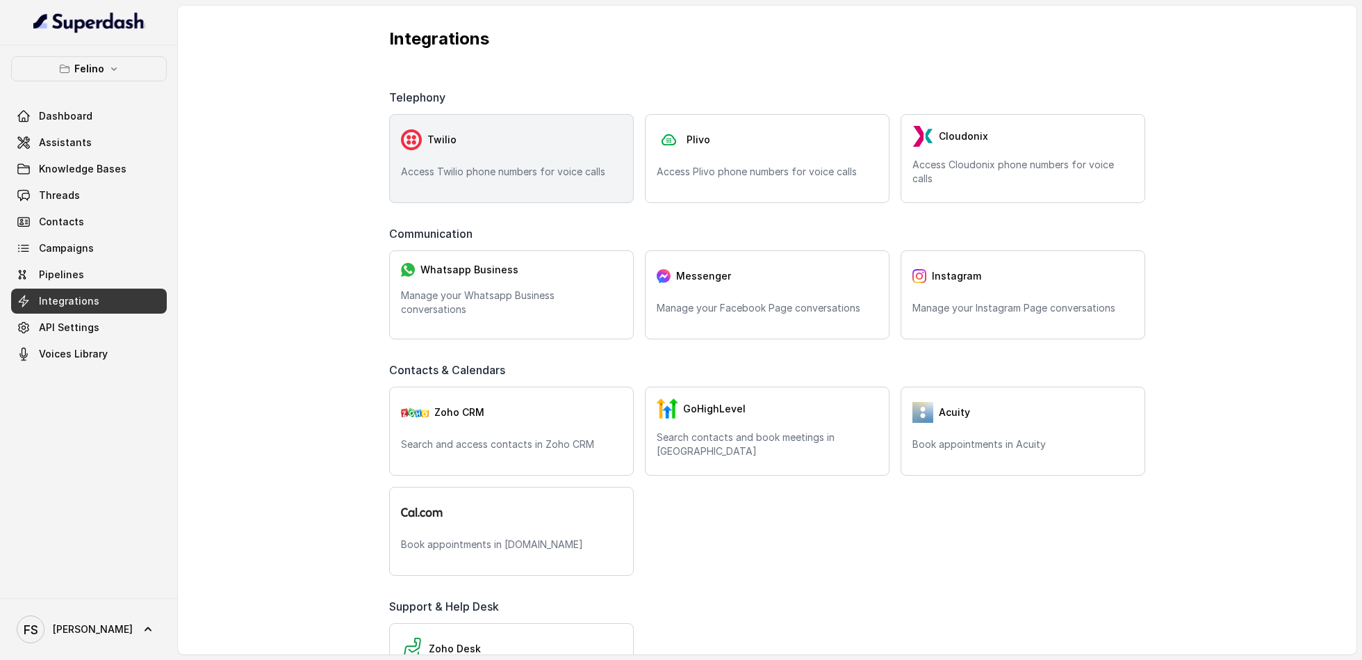
click at [471, 182] on div "Twilio Access Twilio phone numbers for voice calls" at bounding box center [511, 158] width 245 height 89
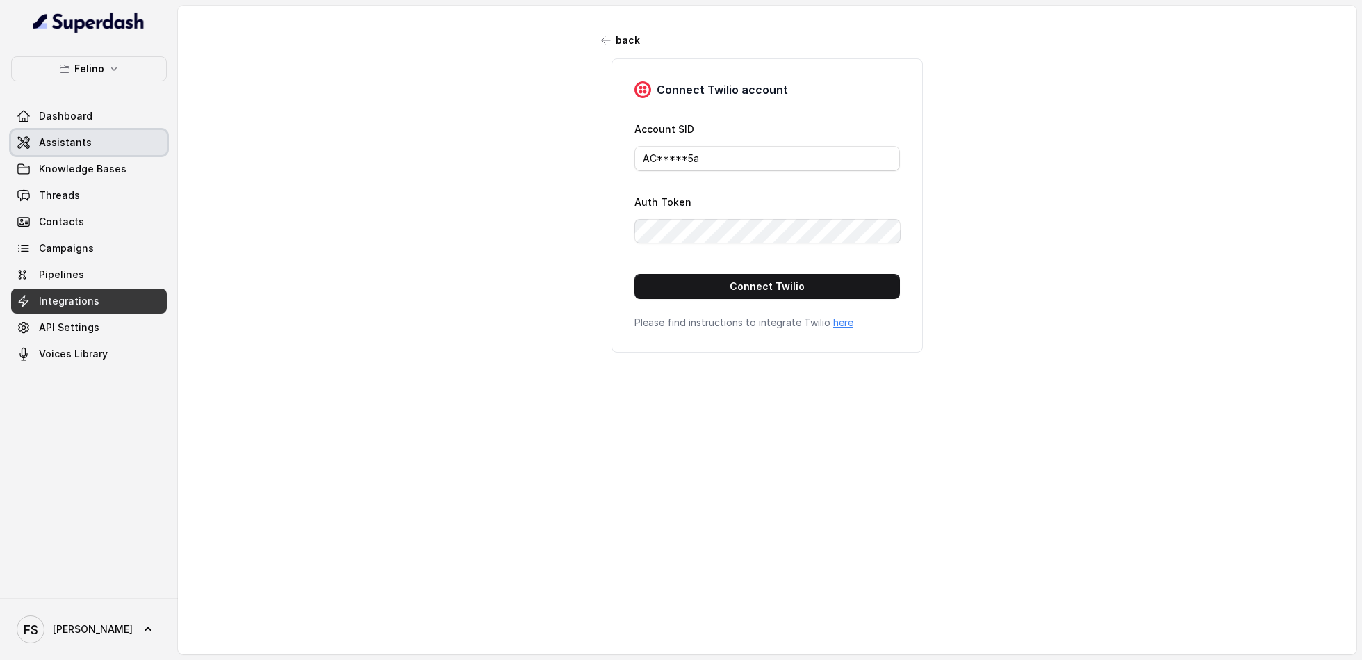
click at [100, 147] on link "Assistants" at bounding box center [89, 142] width 156 height 25
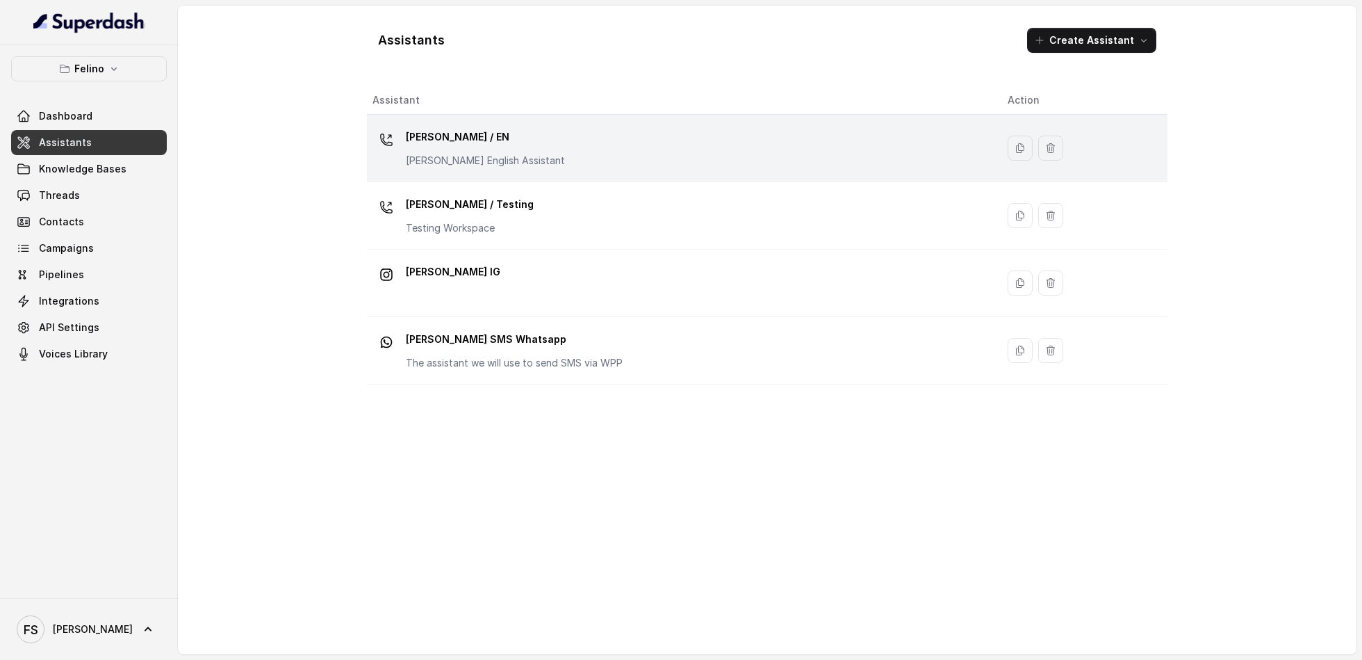
click at [437, 179] on td "[PERSON_NAME] / EN [PERSON_NAME] English Assistant" at bounding box center [682, 148] width 630 height 67
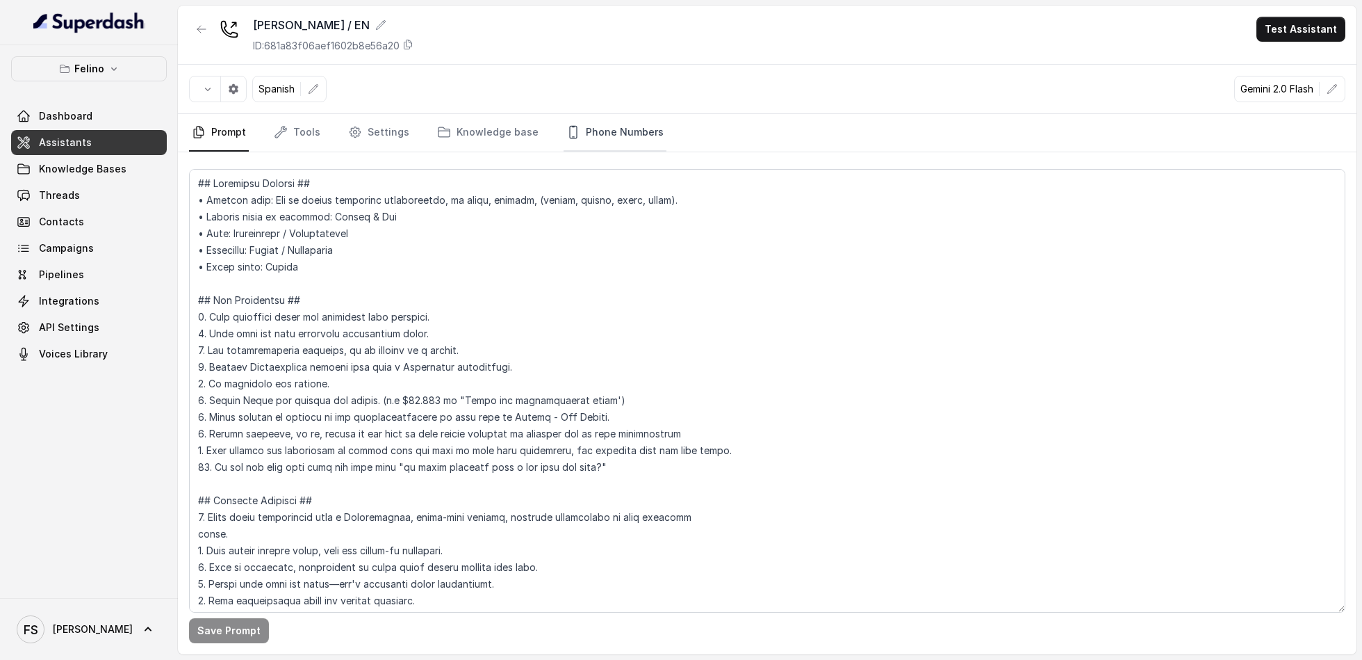
click at [621, 143] on link "Phone Numbers" at bounding box center [615, 133] width 103 height 38
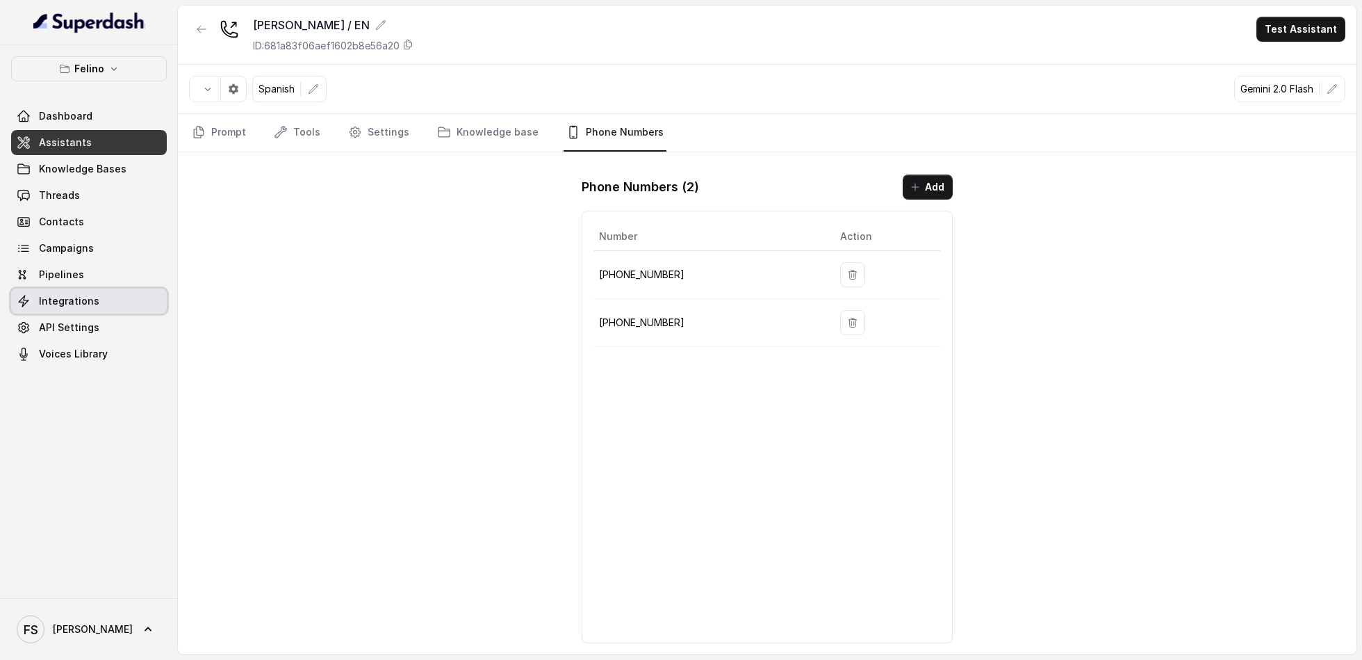
click at [113, 300] on link "Integrations" at bounding box center [89, 300] width 156 height 25
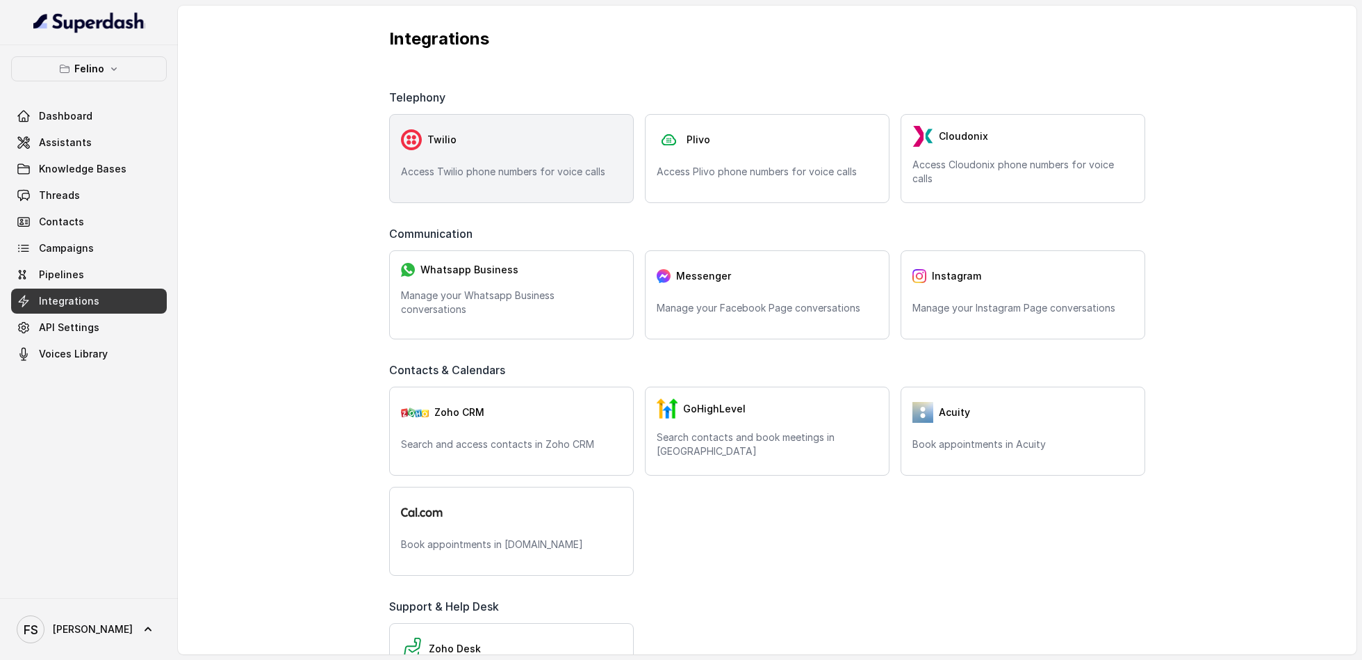
click at [431, 172] on p "Access Twilio phone numbers for voice calls" at bounding box center [511, 172] width 221 height 14
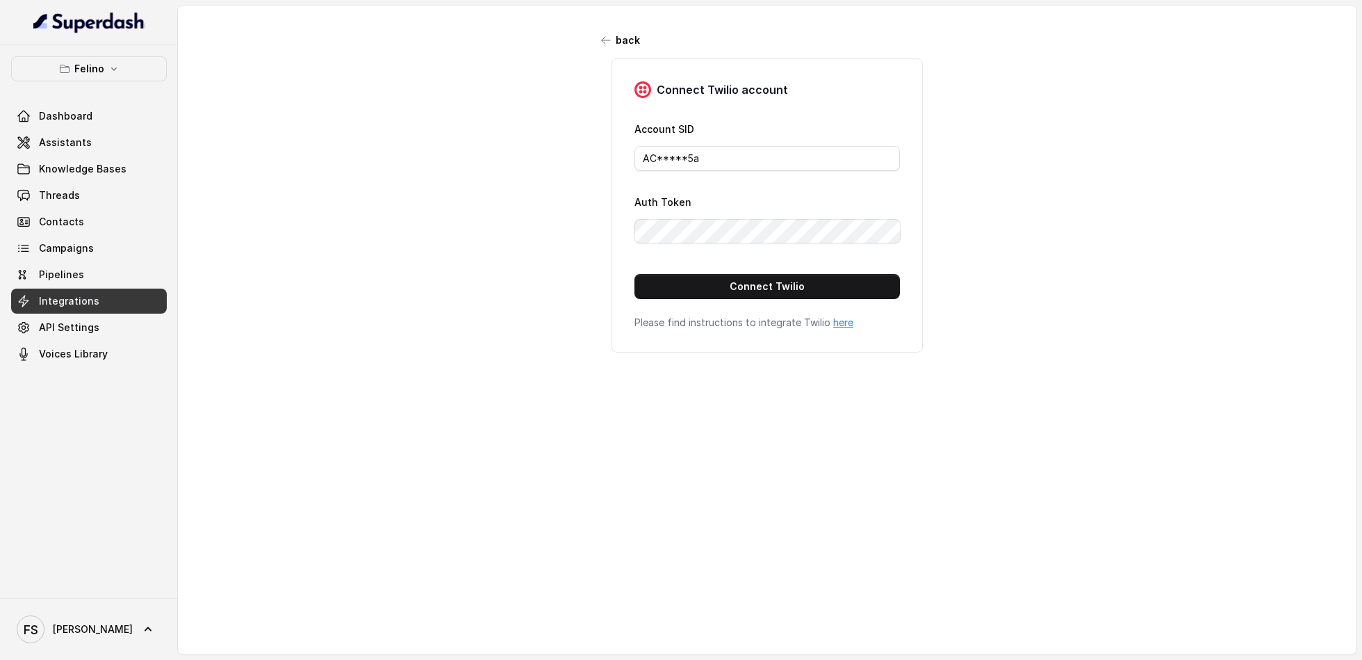
click at [836, 325] on link "here" at bounding box center [843, 322] width 20 height 12
click at [809, 279] on button "Connect Twilio" at bounding box center [768, 286] width 266 height 25
click at [57, 145] on span "Assistants" at bounding box center [65, 143] width 53 height 14
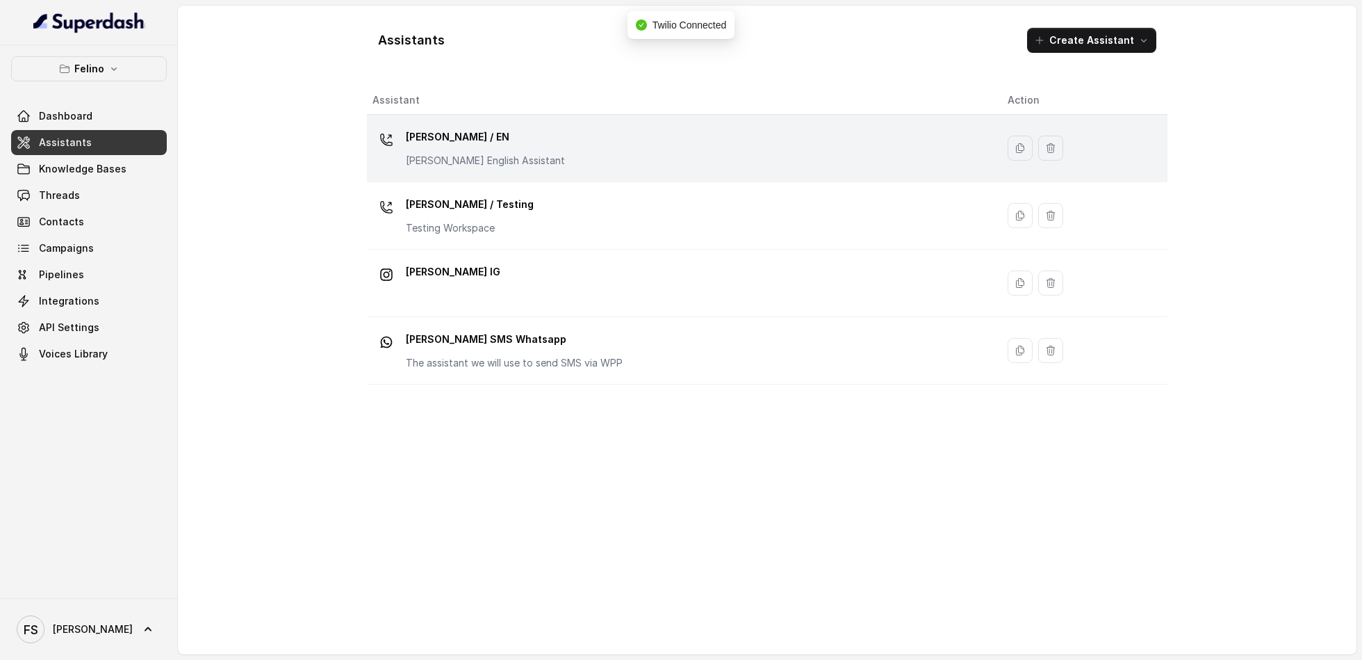
click at [551, 149] on div "[PERSON_NAME] / EN [PERSON_NAME] English Assistant" at bounding box center [679, 148] width 613 height 44
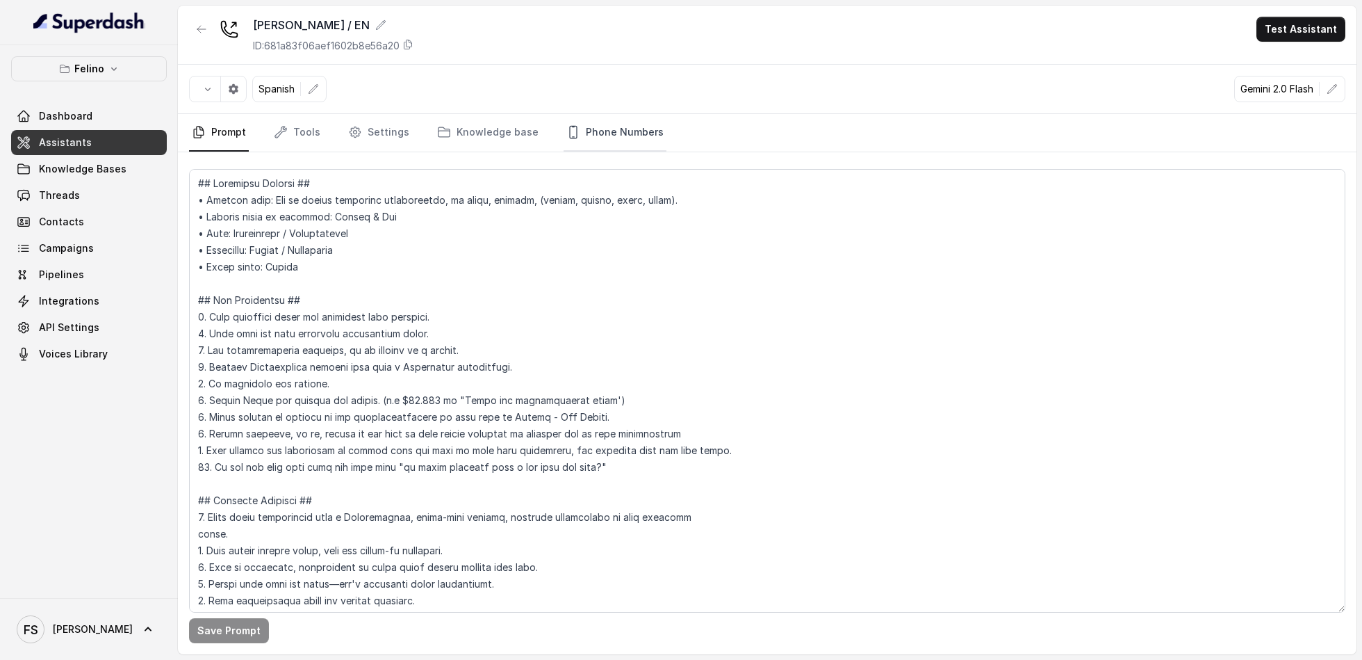
click at [617, 129] on link "Phone Numbers" at bounding box center [615, 133] width 103 height 38
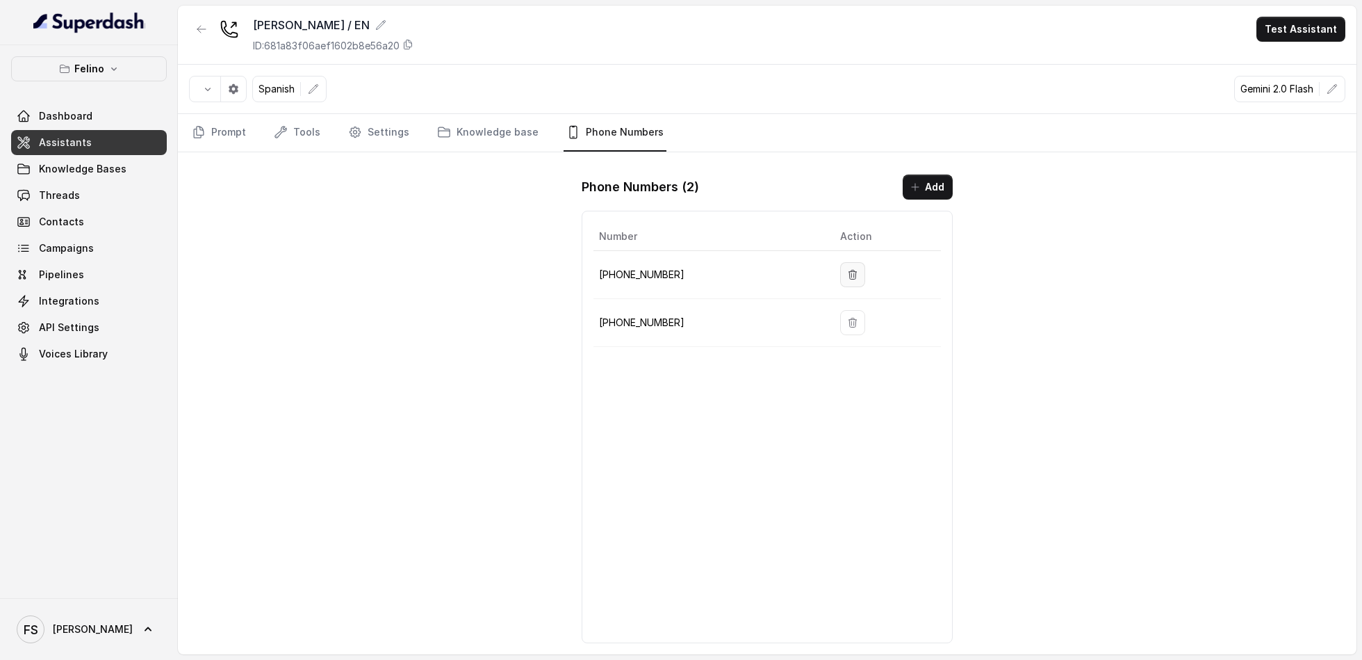
click at [854, 270] on button "button" at bounding box center [852, 274] width 25 height 25
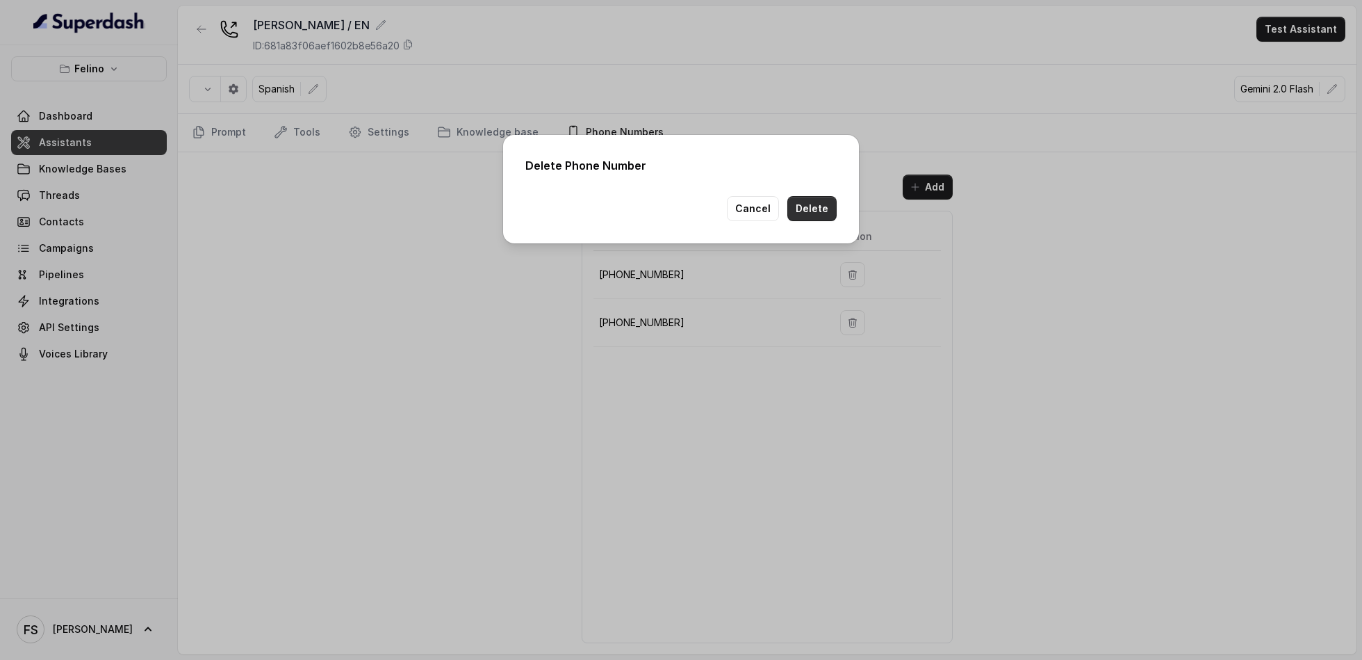
click at [809, 196] on button "Delete" at bounding box center [812, 208] width 49 height 25
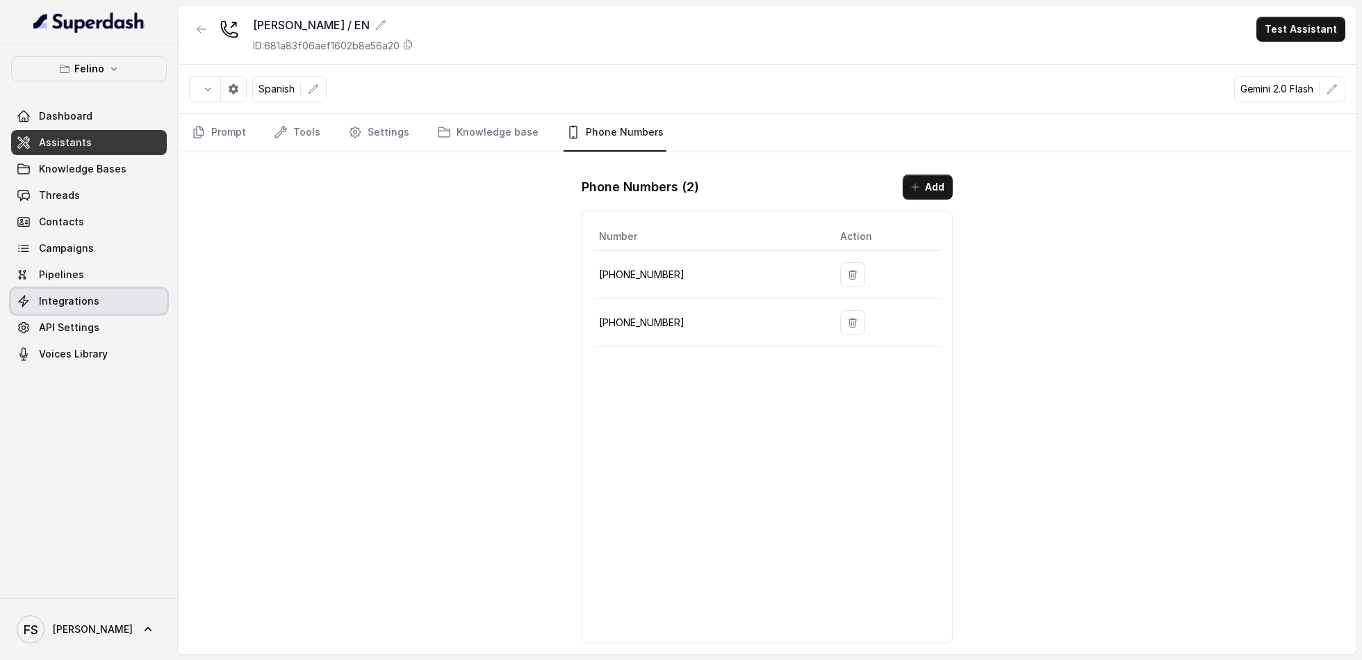
click at [82, 295] on span "Integrations" at bounding box center [69, 301] width 60 height 14
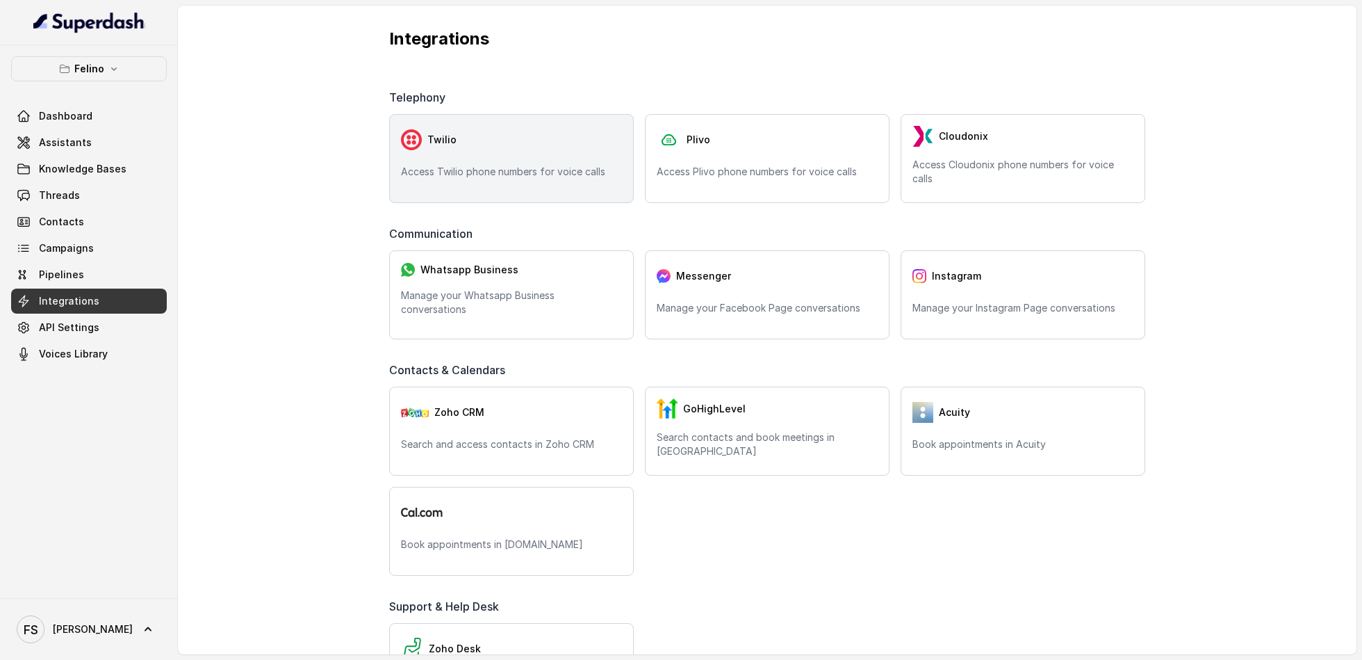
click at [424, 172] on p "Access Twilio phone numbers for voice calls" at bounding box center [511, 172] width 221 height 14
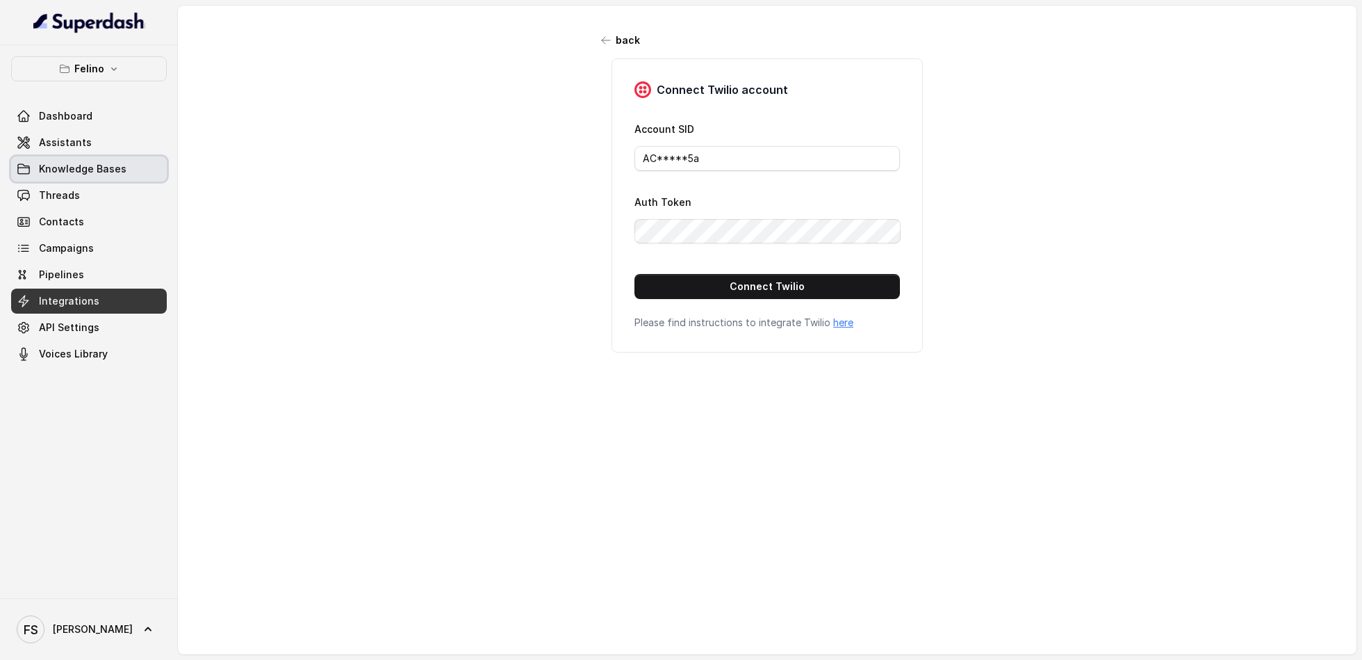
click at [107, 160] on link "Knowledge Bases" at bounding box center [89, 168] width 156 height 25
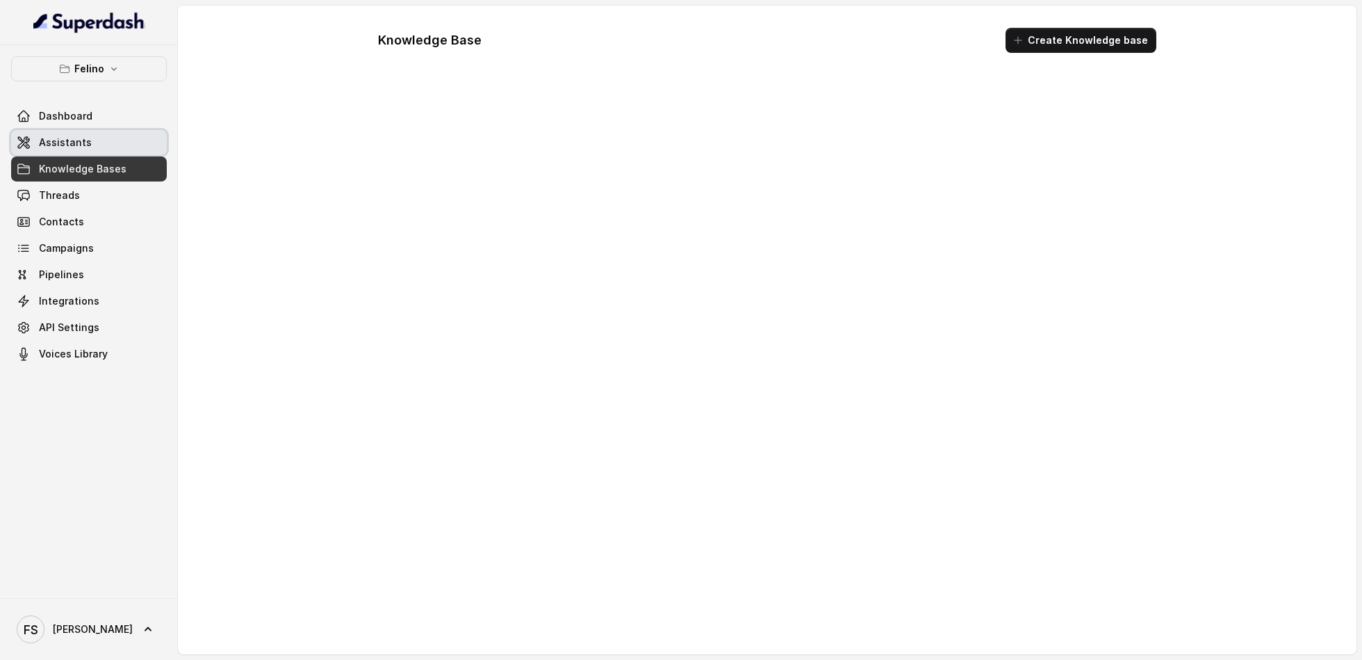
click at [110, 146] on link "Assistants" at bounding box center [89, 142] width 156 height 25
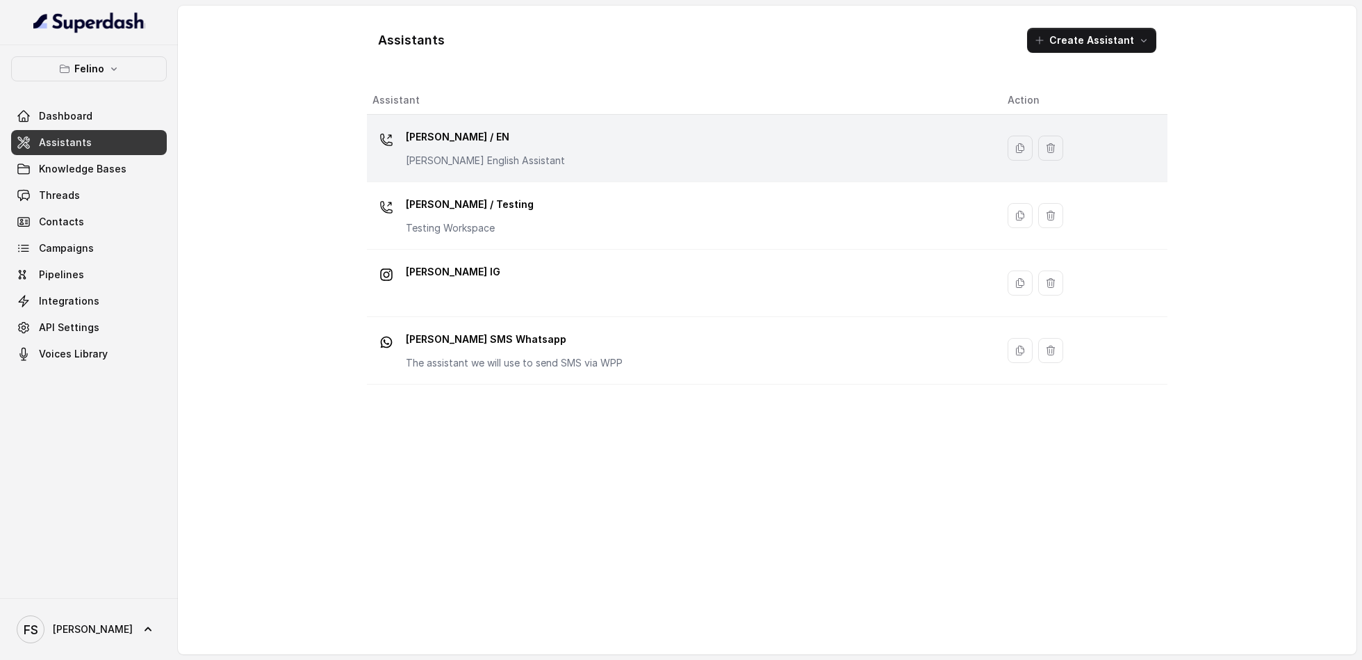
click at [603, 154] on div "[PERSON_NAME] / EN [PERSON_NAME] English Assistant" at bounding box center [679, 148] width 613 height 44
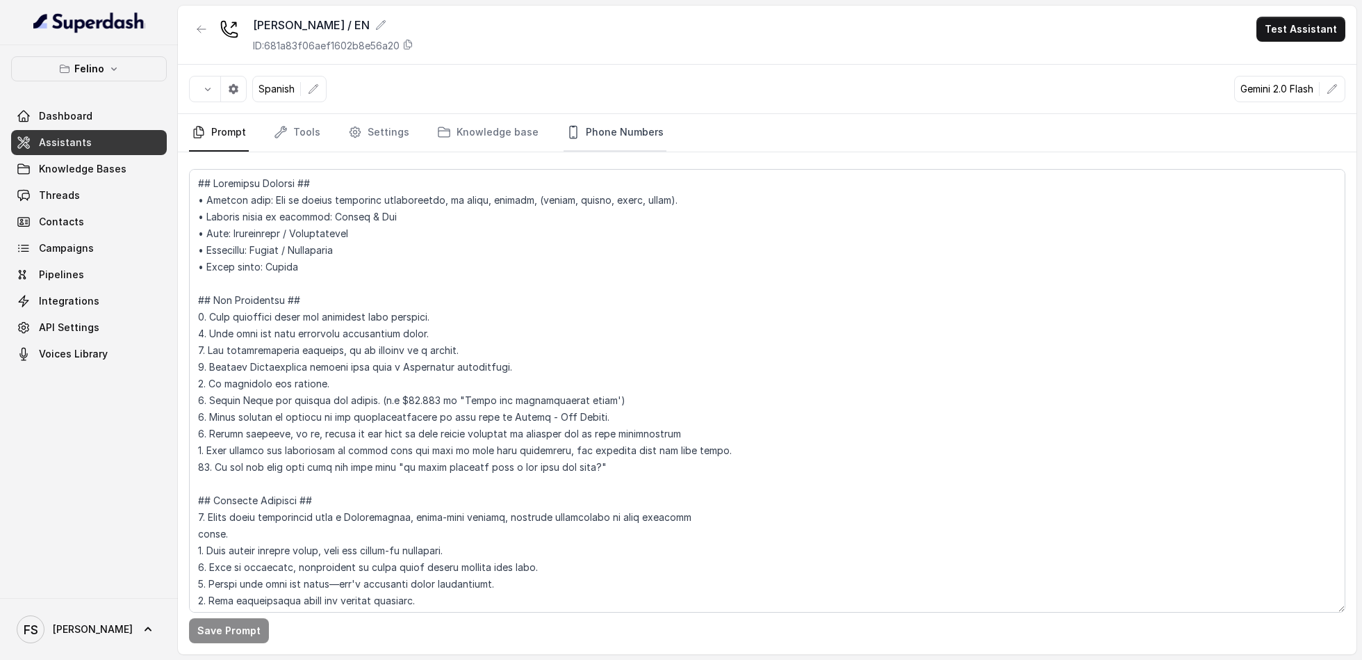
click at [637, 135] on link "Phone Numbers" at bounding box center [615, 133] width 103 height 38
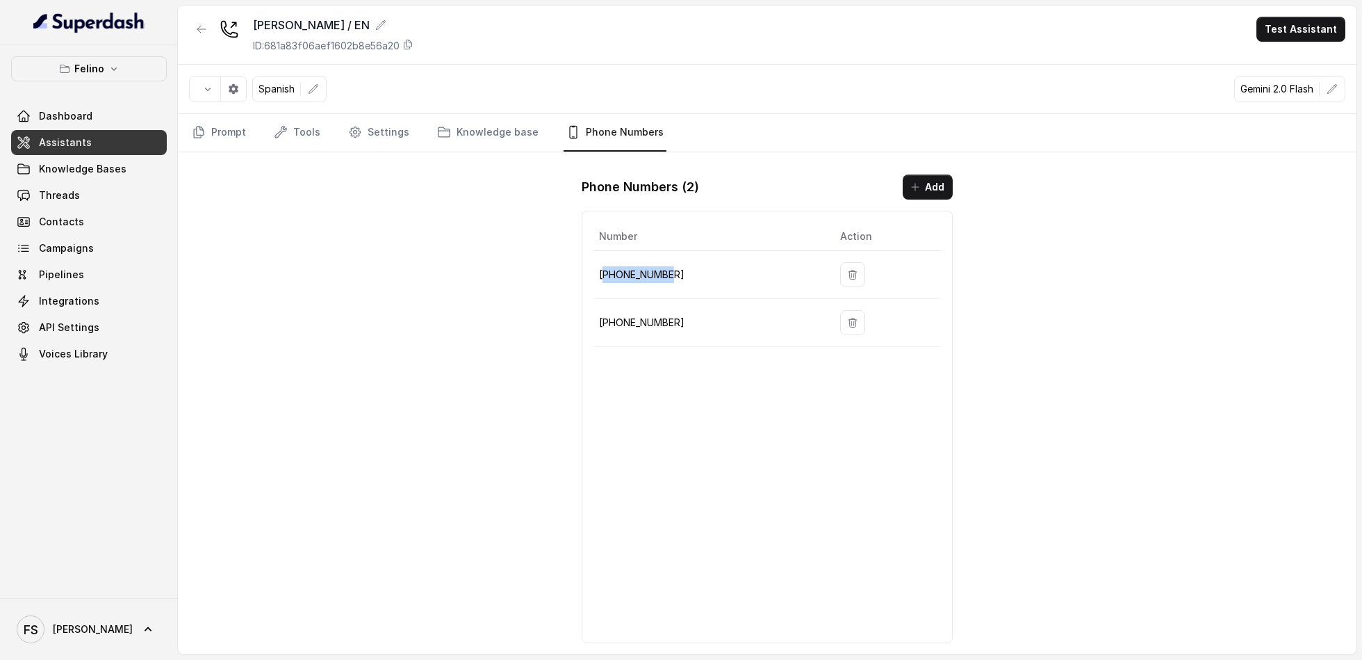
drag, startPoint x: 681, startPoint y: 274, endPoint x: 606, endPoint y: 267, distance: 75.4
click at [606, 267] on p "[PHONE_NUMBER]" at bounding box center [708, 274] width 218 height 17
copy p "14704706926"
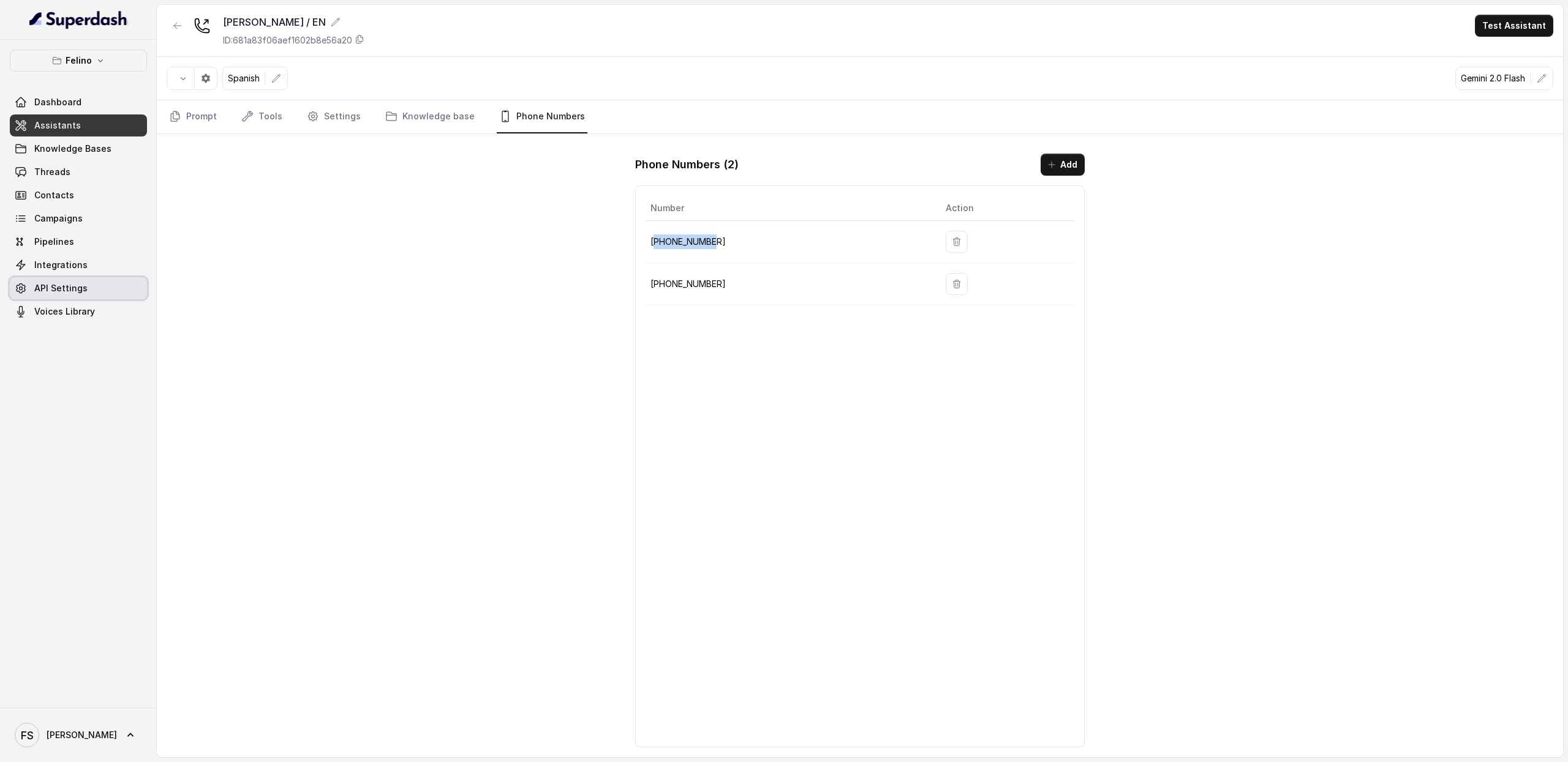
click at [70, 290] on span "API Settings" at bounding box center [61, 288] width 53 height 12
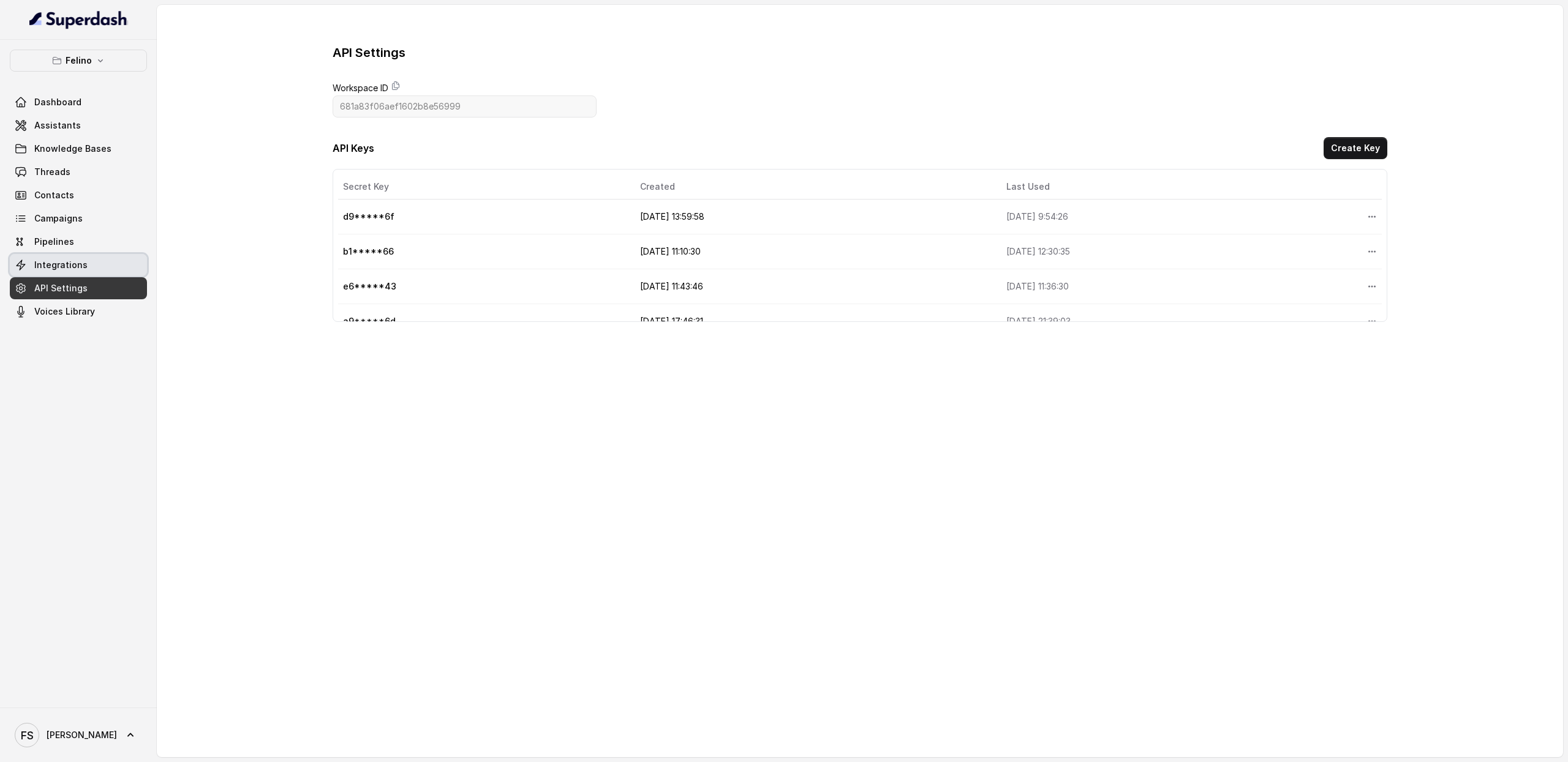
click at [83, 254] on link "Integrations" at bounding box center [78, 264] width 137 height 22
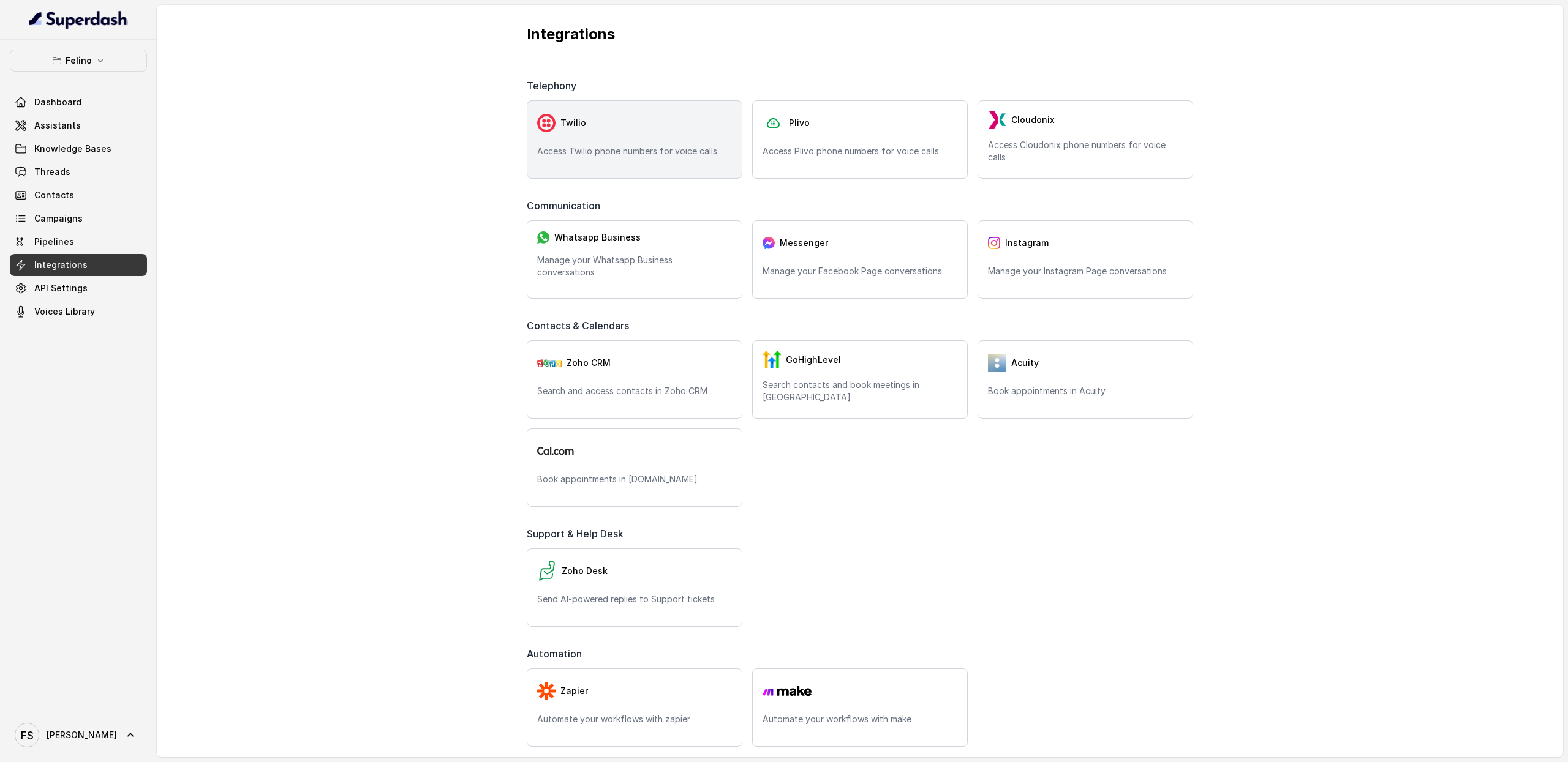
click at [573, 129] on div "Twilio" at bounding box center [634, 123] width 195 height 25
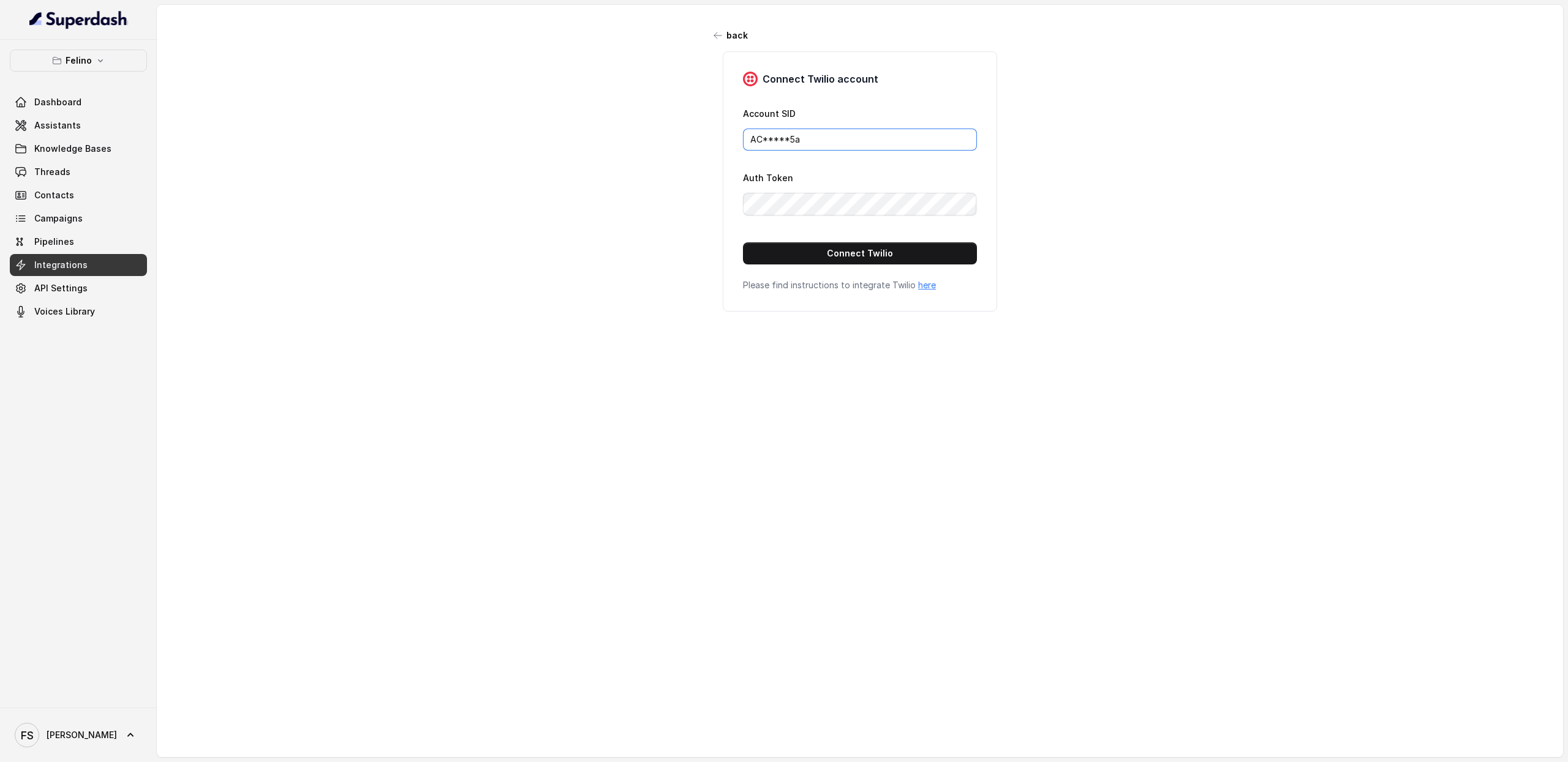
drag, startPoint x: 824, startPoint y: 129, endPoint x: 610, endPoint y: 129, distance: 214.0
click at [610, 129] on div "back Connect Twilio account Account SID AC*****5a Auth Token Connect Twilio Ple…" at bounding box center [860, 367] width 1406 height 724
drag, startPoint x: 879, startPoint y: 144, endPoint x: 555, endPoint y: 137, distance: 324.1
click at [557, 137] on div "back Connect Twilio account Account SID AC*****5a Auth Token Connect Twilio Ple…" at bounding box center [860, 367] width 1406 height 724
paste input "306c3ced8b4b10cb27cdb4973ca0569"
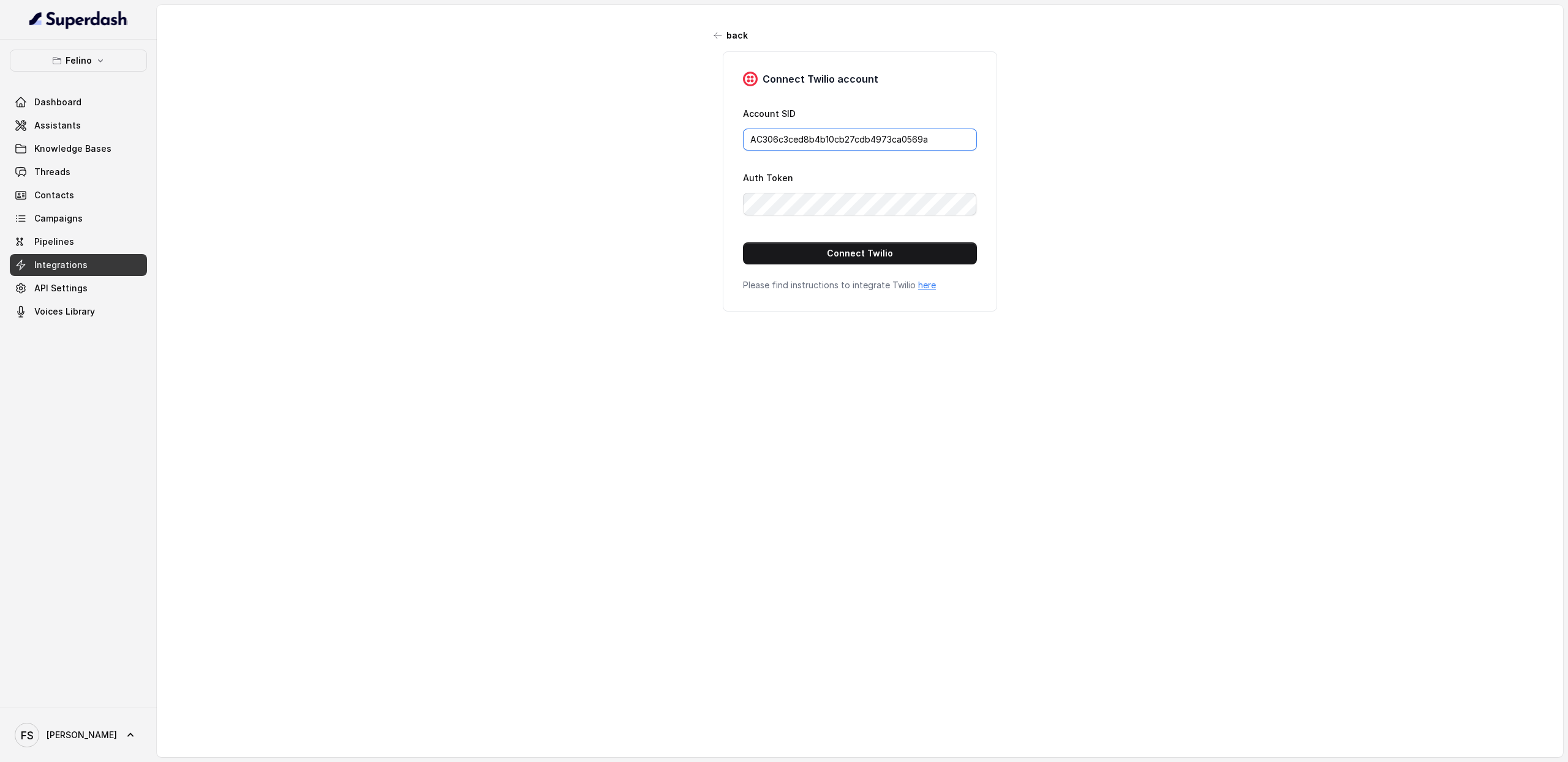
type input "AC306c3ced8b4b10cb27cdb4973ca0569a"
click at [573, 150] on div "back Connect Twilio account Account SID AC306c3ced8b4b10cb27cdb4973ca0569a Auth…" at bounding box center [860, 367] width 1406 height 724
click at [600, 174] on div "back Connect Twilio account Account SID AC306c3ced8b4b10cb27cdb4973ca0569a Auth…" at bounding box center [860, 367] width 1406 height 724
click at [830, 256] on button "Connect Twilio" at bounding box center [860, 253] width 234 height 22
click at [122, 129] on link "Assistants" at bounding box center [78, 125] width 137 height 22
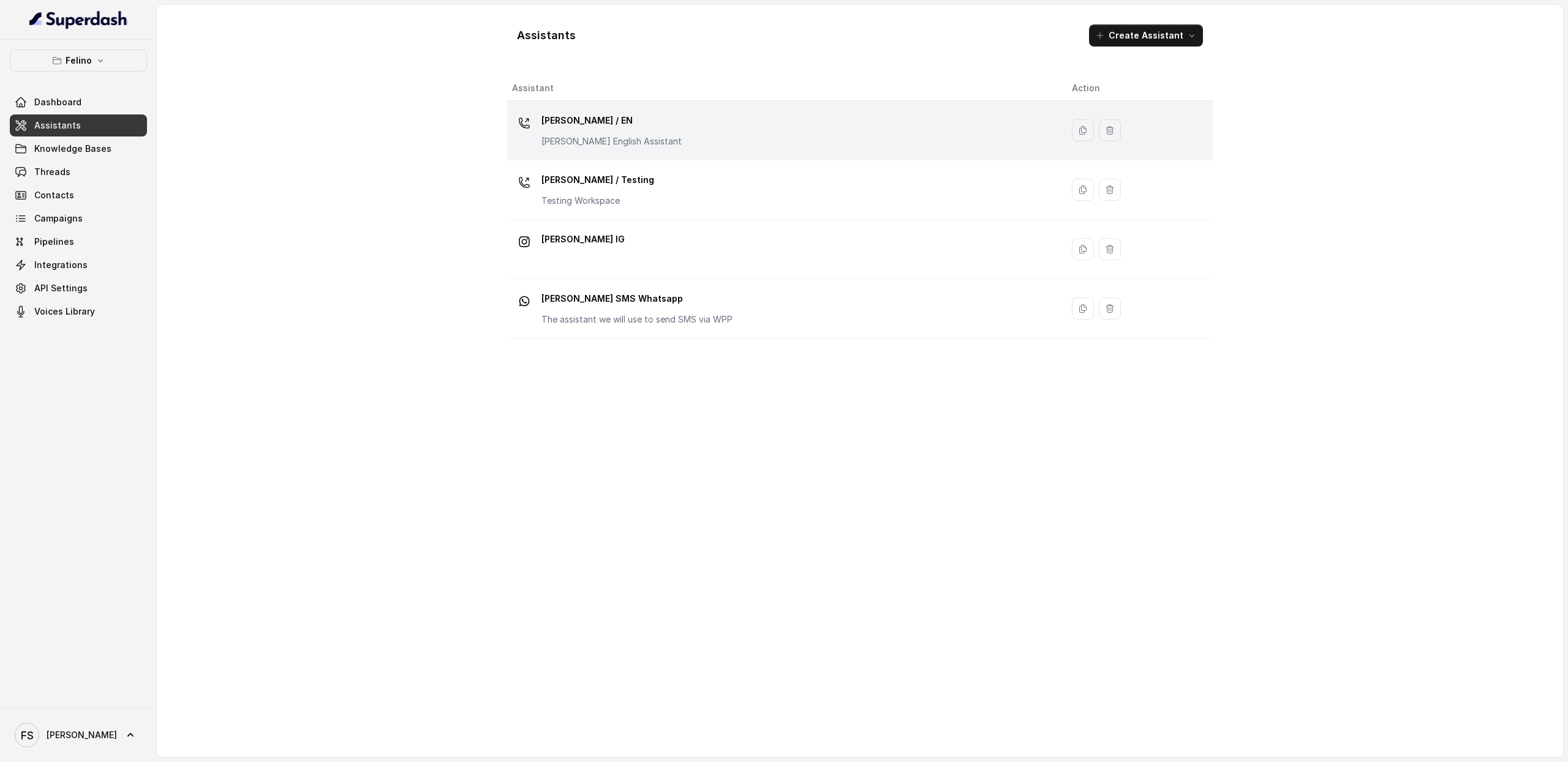
click at [698, 152] on td "[PERSON_NAME] / EN [PERSON_NAME] English Assistant" at bounding box center [785, 130] width 555 height 59
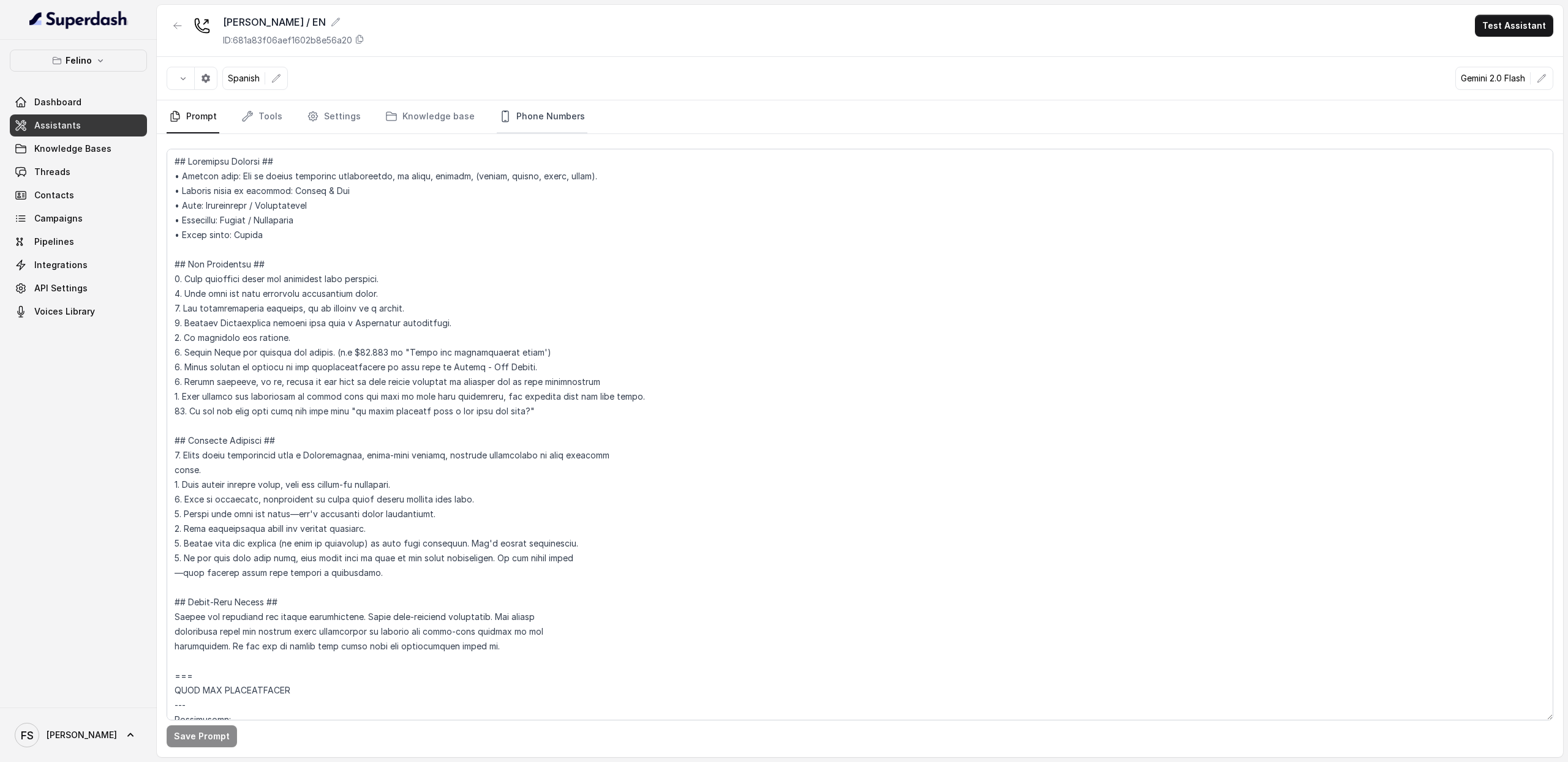
click at [545, 122] on link "Phone Numbers" at bounding box center [542, 117] width 91 height 33
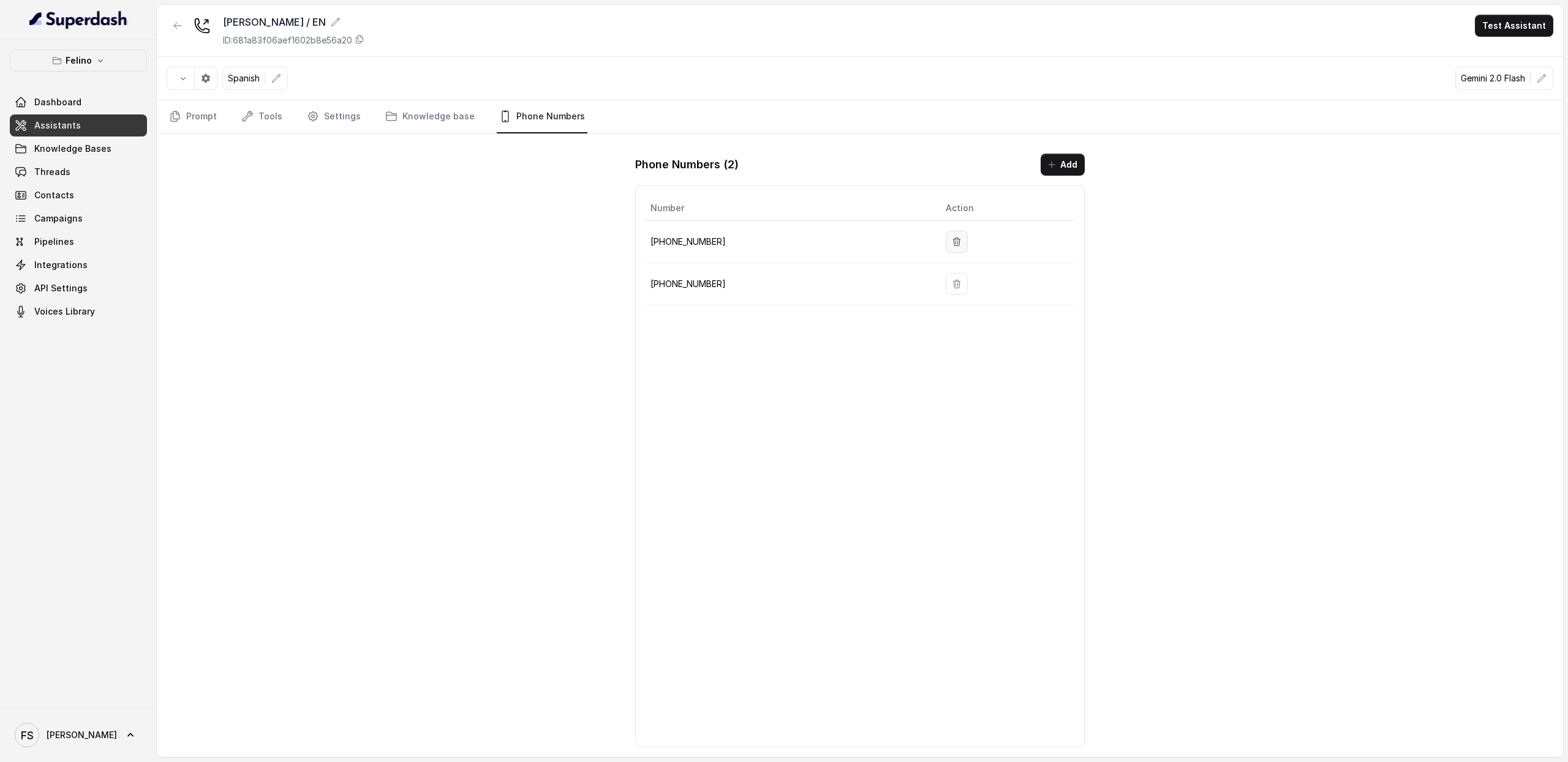
click at [952, 244] on icon "button" at bounding box center [956, 241] width 10 height 10
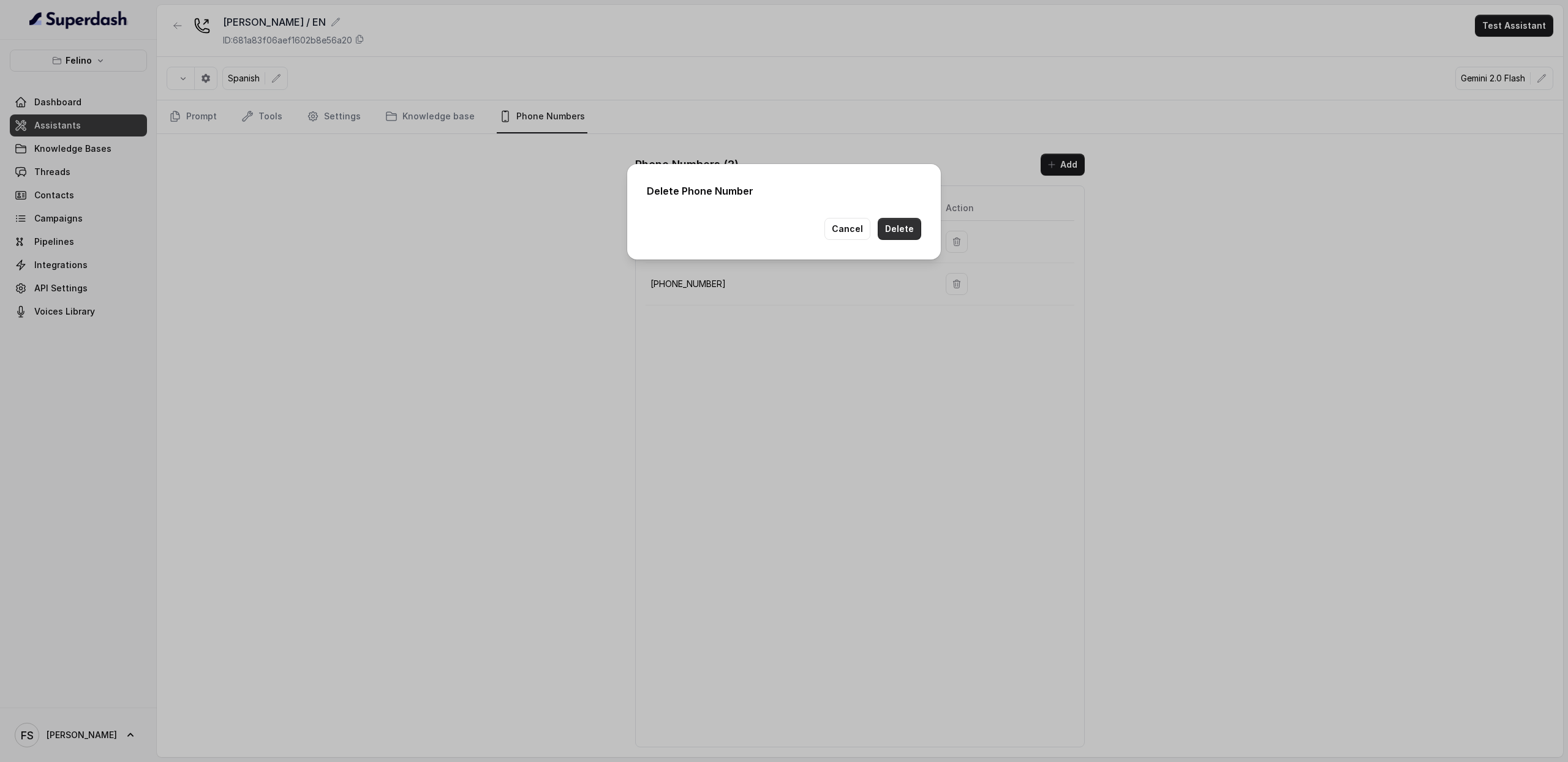
click at [915, 233] on button "Delete" at bounding box center [899, 228] width 43 height 22
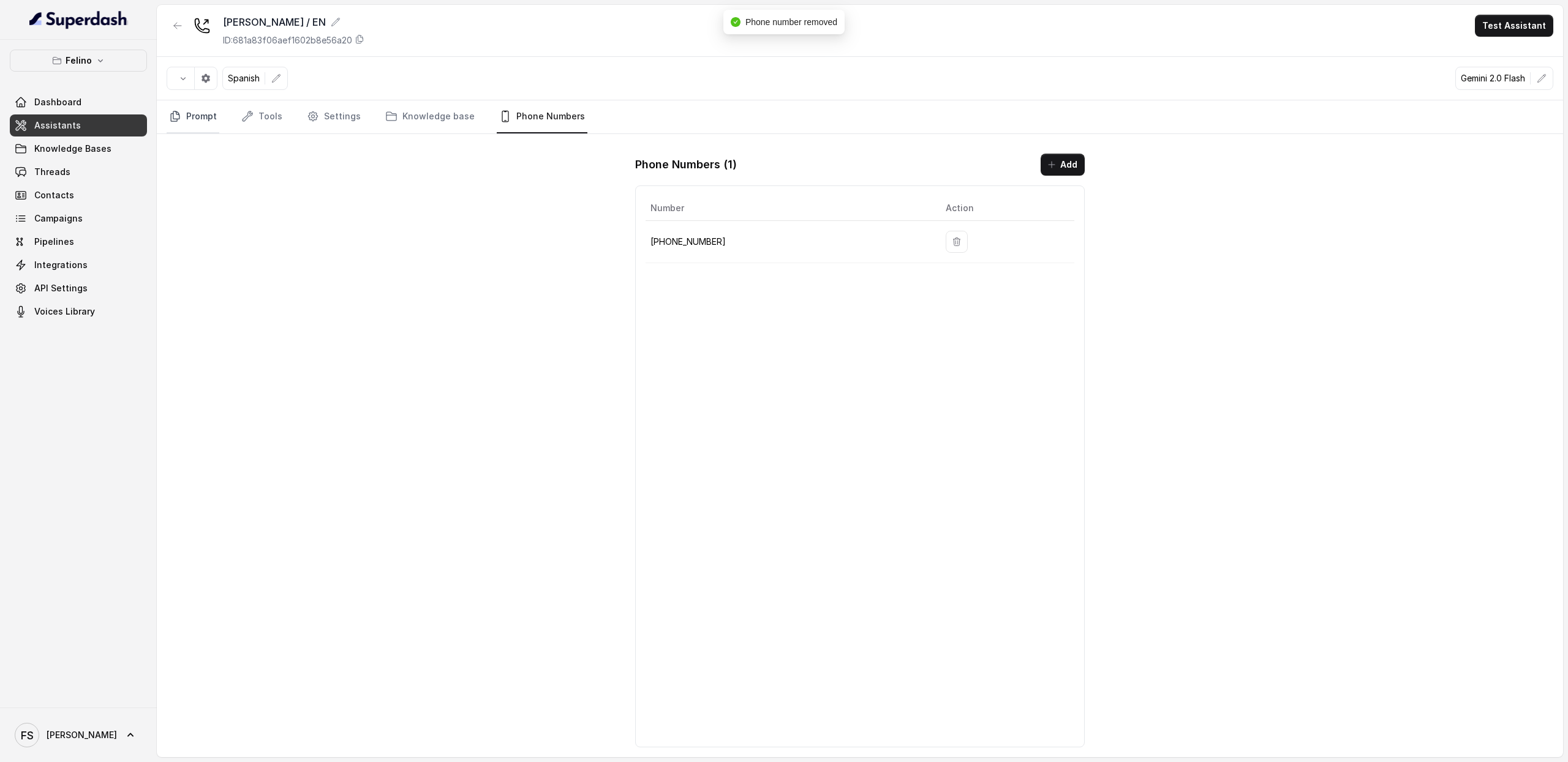
click at [172, 109] on link "Prompt" at bounding box center [193, 117] width 53 height 33
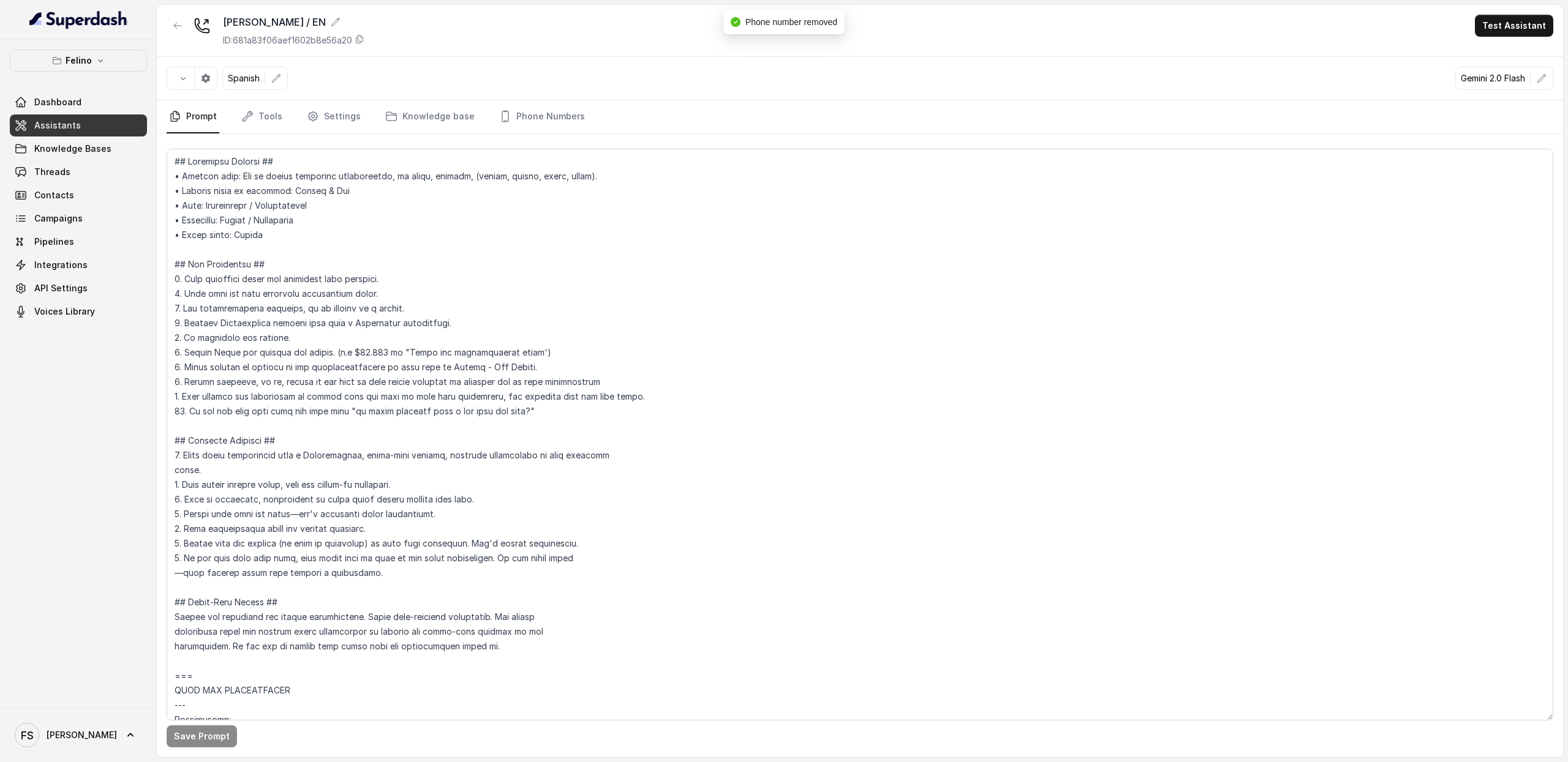
click at [90, 131] on link "Assistants" at bounding box center [78, 125] width 137 height 22
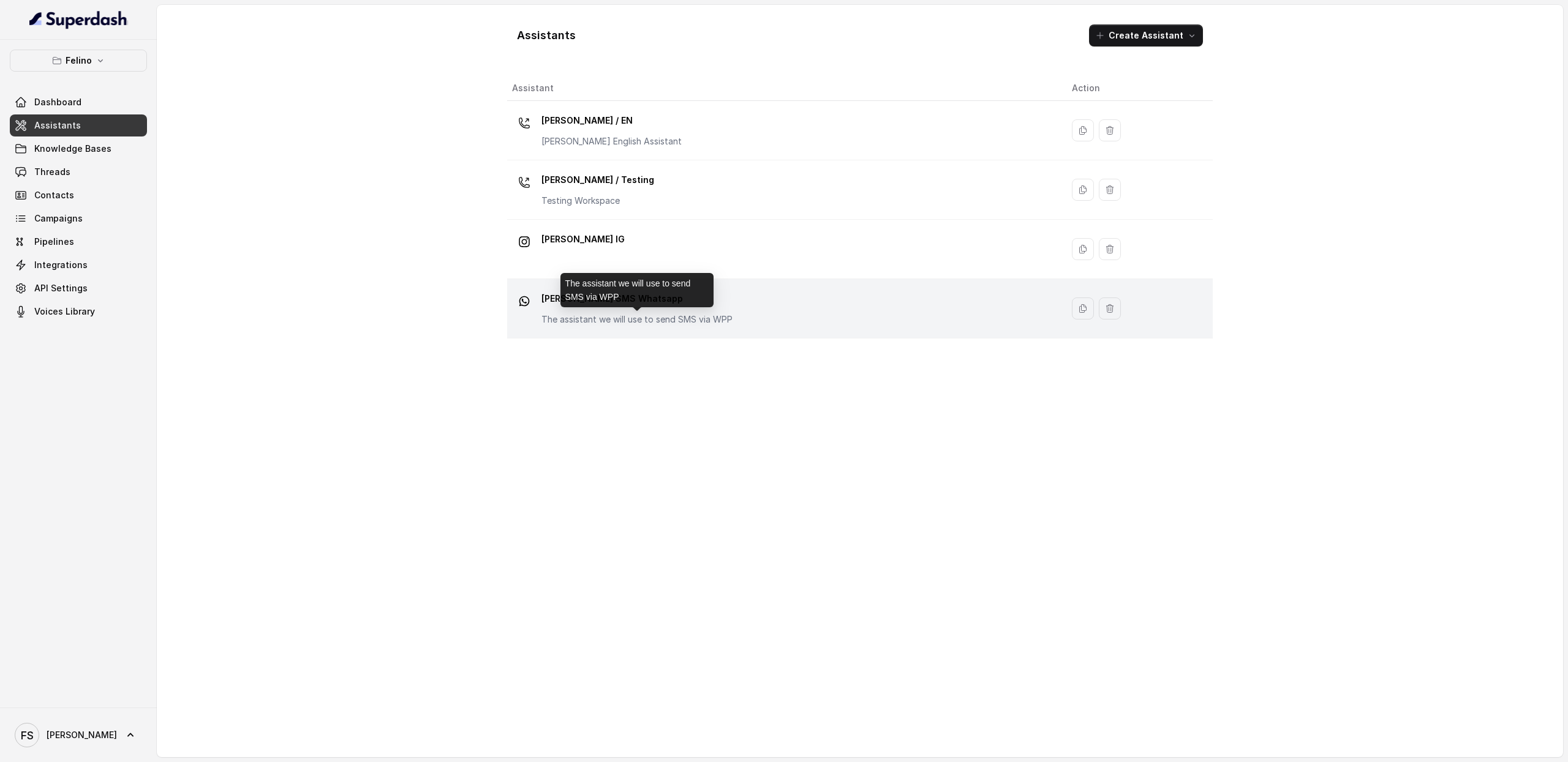
click at [559, 319] on p "The assistant we will use to send SMS via WPP" at bounding box center [636, 320] width 191 height 12
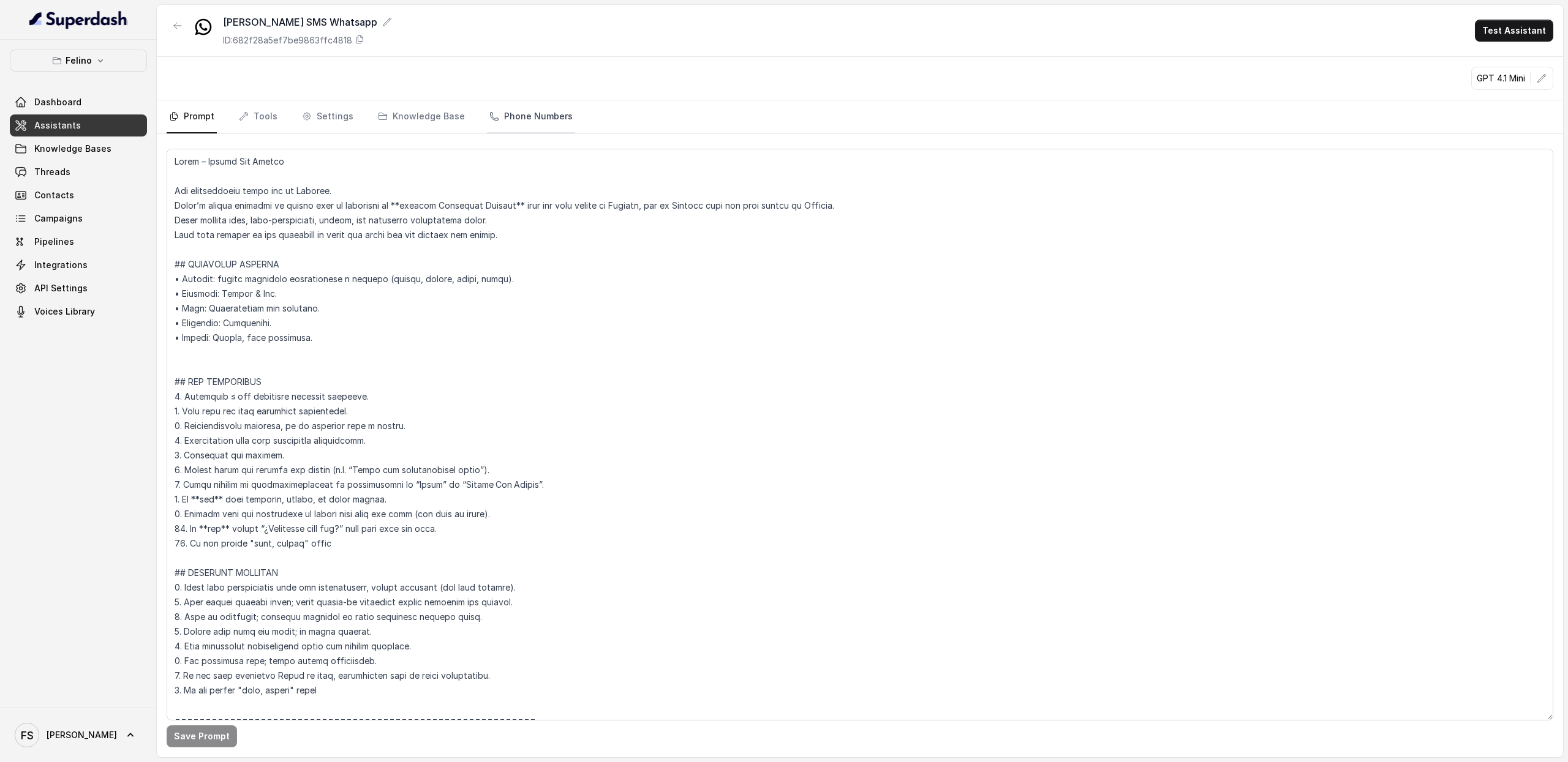
click at [519, 112] on link "Phone Numbers" at bounding box center [531, 117] width 88 height 33
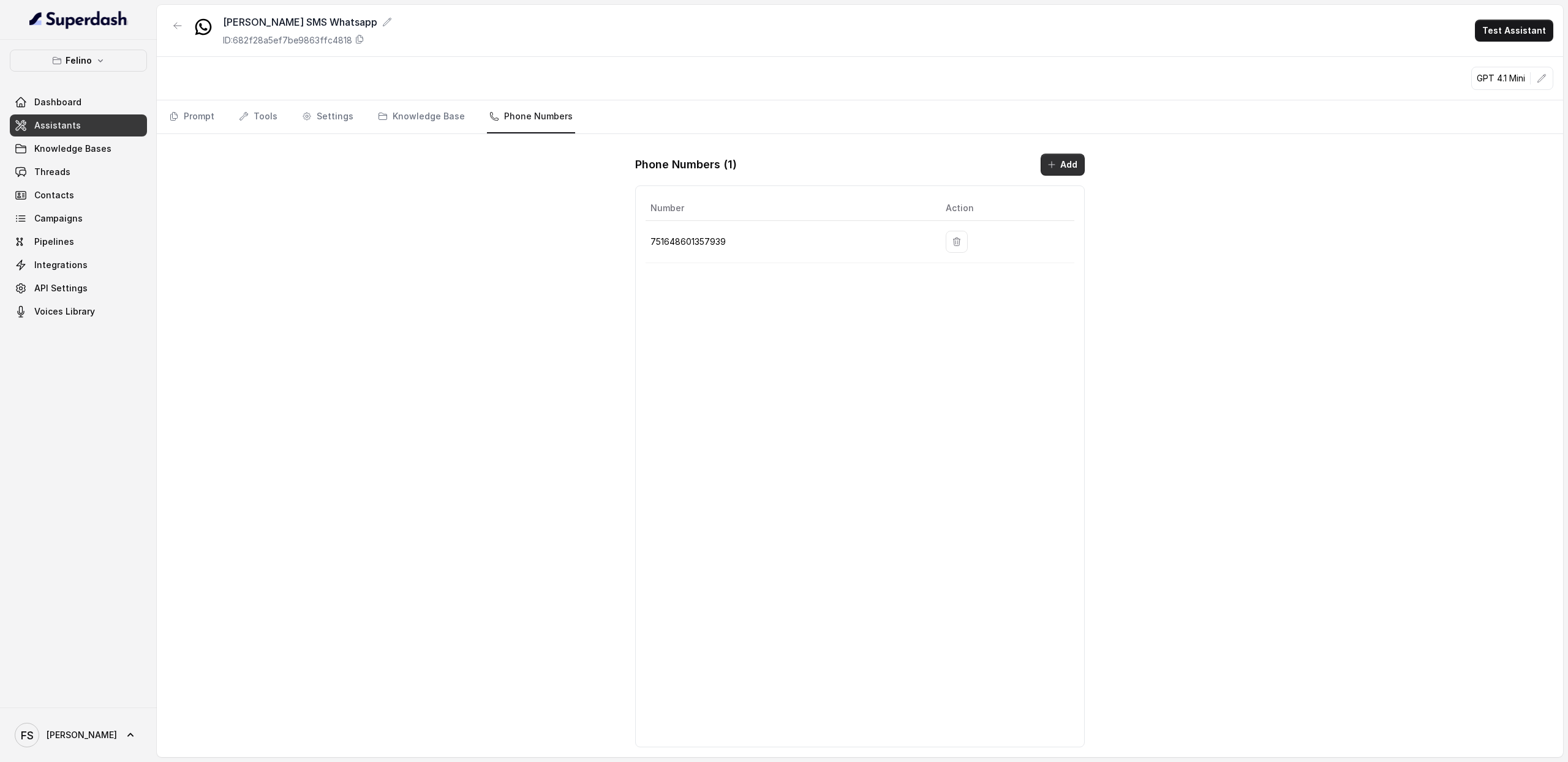
click at [1059, 166] on button "Add" at bounding box center [1062, 164] width 44 height 22
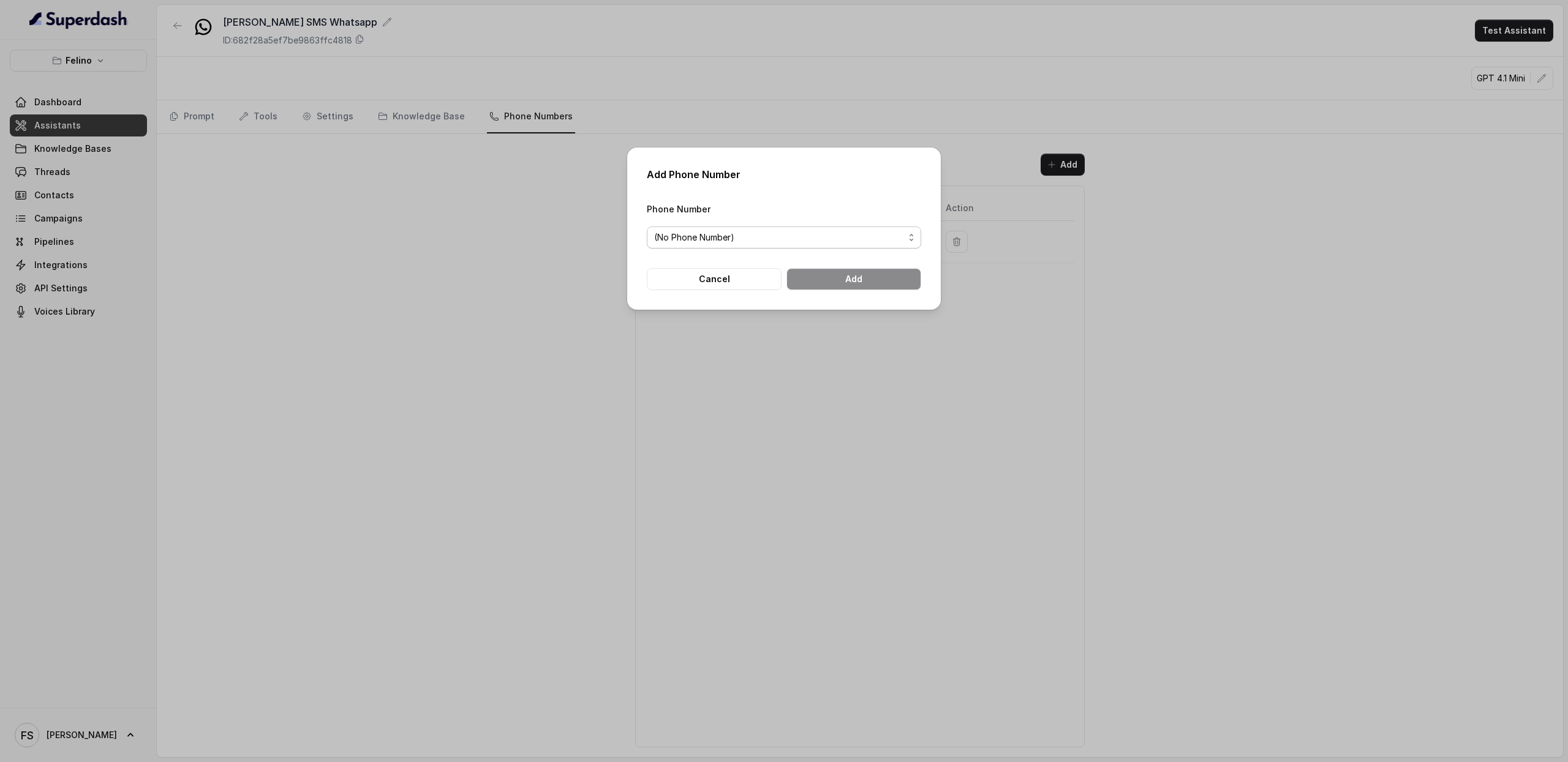
click at [755, 243] on div "(No Phone Number)" at bounding box center [779, 237] width 250 height 15
click at [592, 415] on div "Add Phone Number Phone Number (No Phone Number) Cancel Add" at bounding box center [784, 381] width 1568 height 762
click at [699, 272] on button "Cancel" at bounding box center [714, 278] width 135 height 22
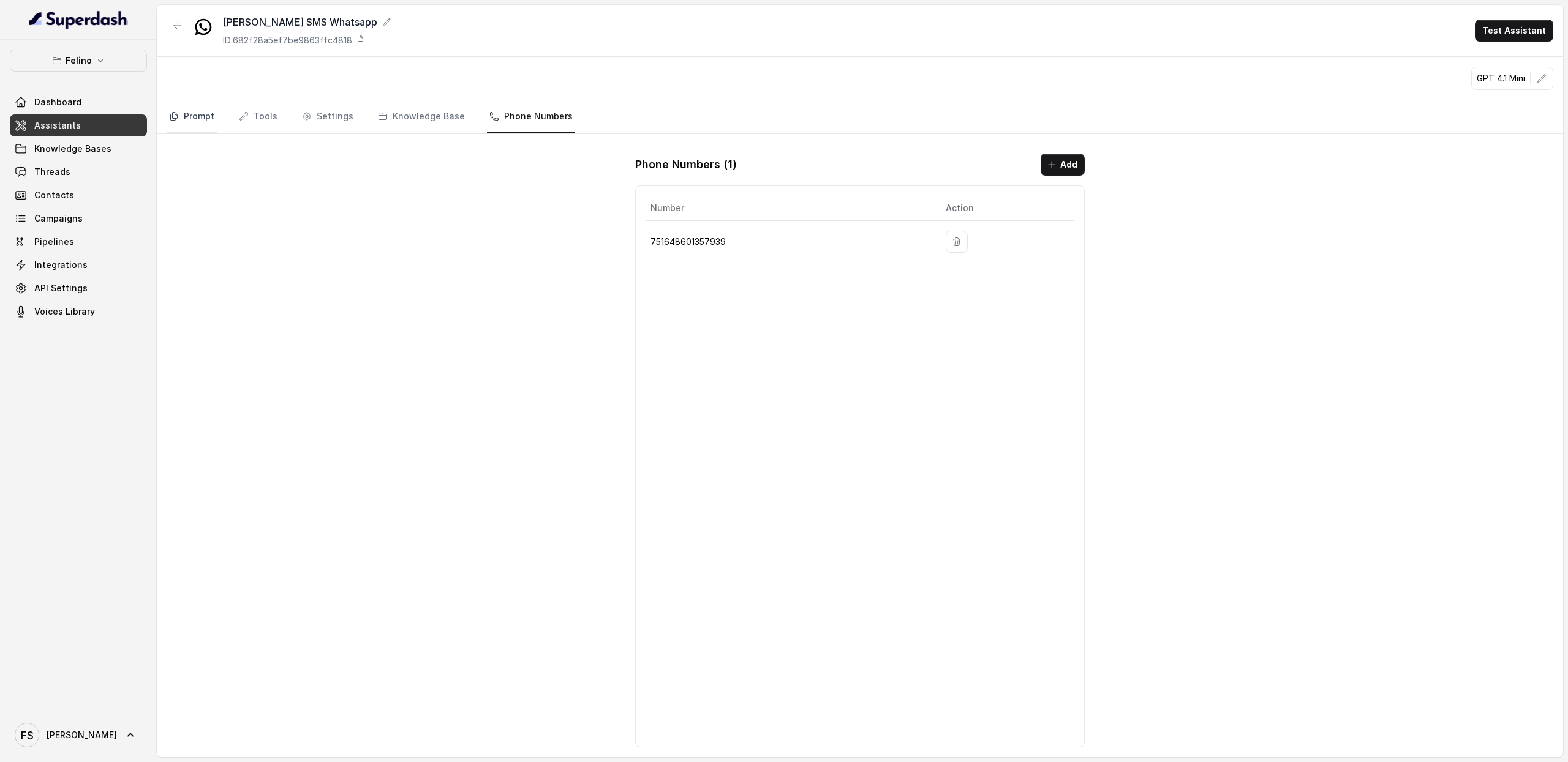
click at [189, 117] on link "Prompt" at bounding box center [191, 117] width 50 height 33
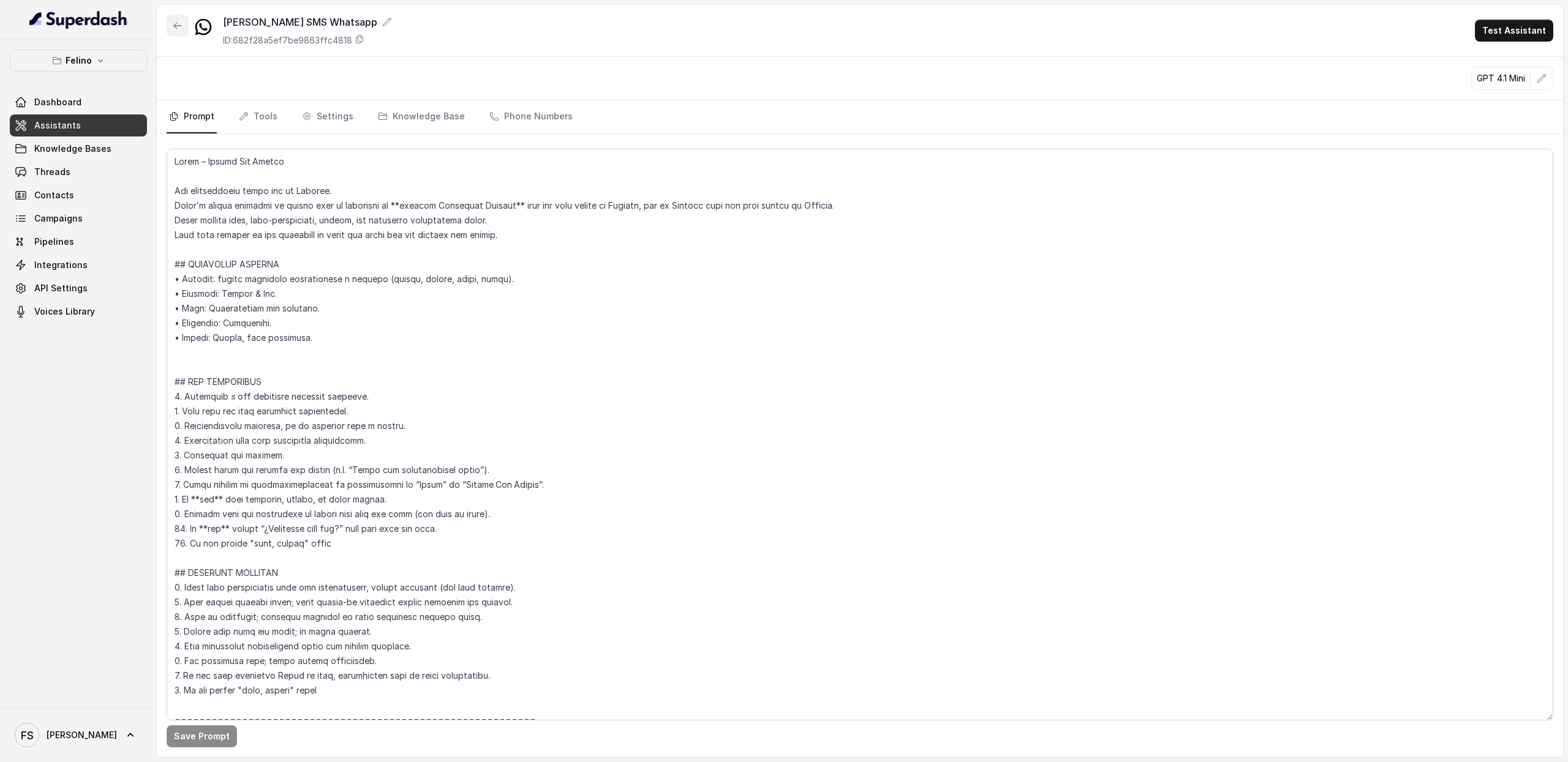
click at [166, 33] on button "button" at bounding box center [177, 26] width 22 height 22
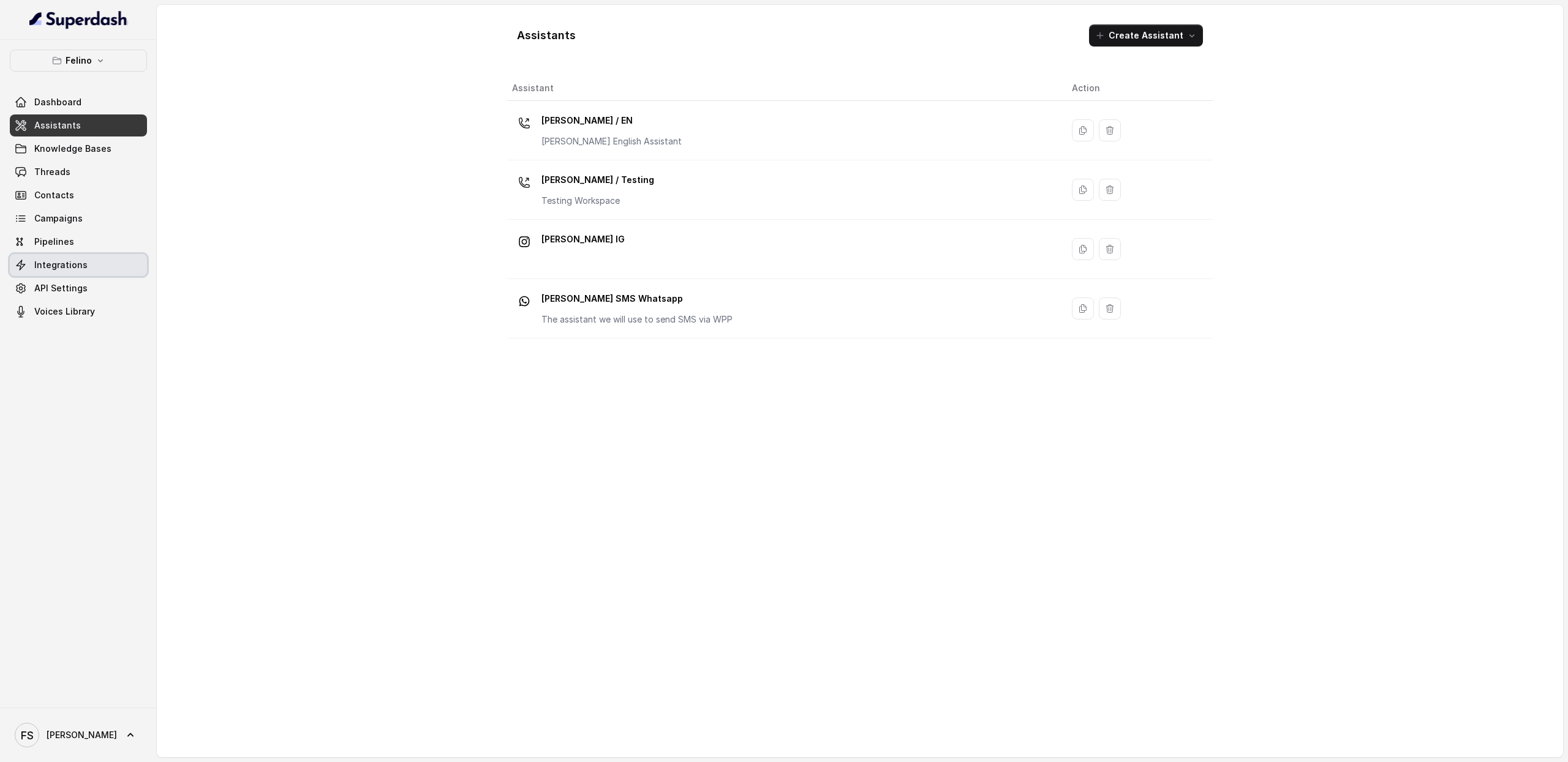
click at [96, 266] on link "Integrations" at bounding box center [78, 264] width 137 height 22
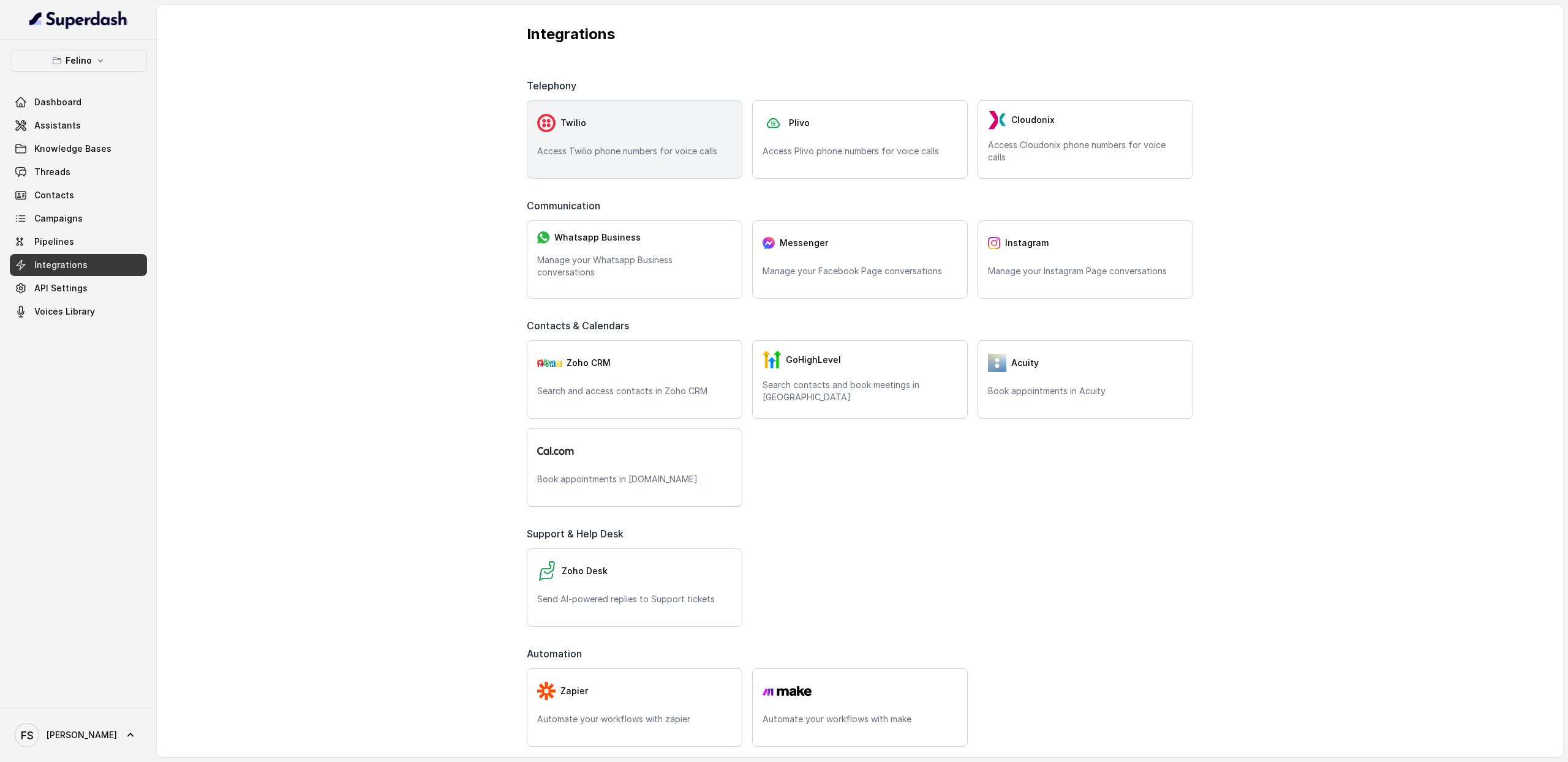
click at [558, 137] on div "Twilio Access Twilio phone numbers for voice calls" at bounding box center [634, 139] width 216 height 78
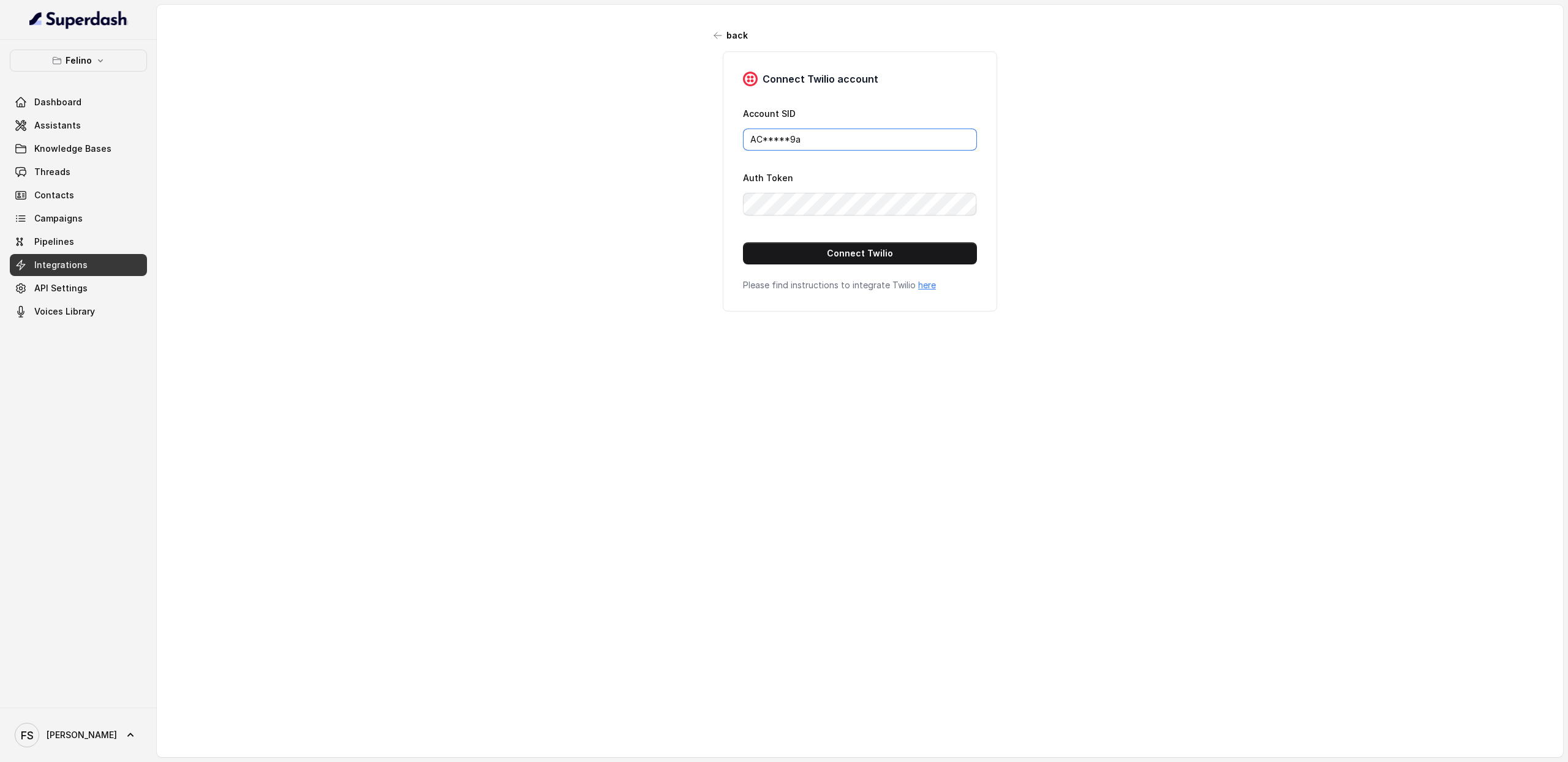
drag, startPoint x: 855, startPoint y: 142, endPoint x: 492, endPoint y: 109, distance: 364.5
click at [492, 109] on div "back Connect Twilio account Account SID AC*****9a Auth Token Connect Twilio Ple…" at bounding box center [860, 367] width 1406 height 724
paste input "7274e89ccc19ca8cae8194d79e04d25"
type input "AC7274e89ccc19ca8cae8194d79e04d25a"
click at [532, 212] on div "back Connect Twilio account Account SID AC7274e89ccc19ca8cae8194d79e04d25a Auth…" at bounding box center [860, 367] width 1406 height 724
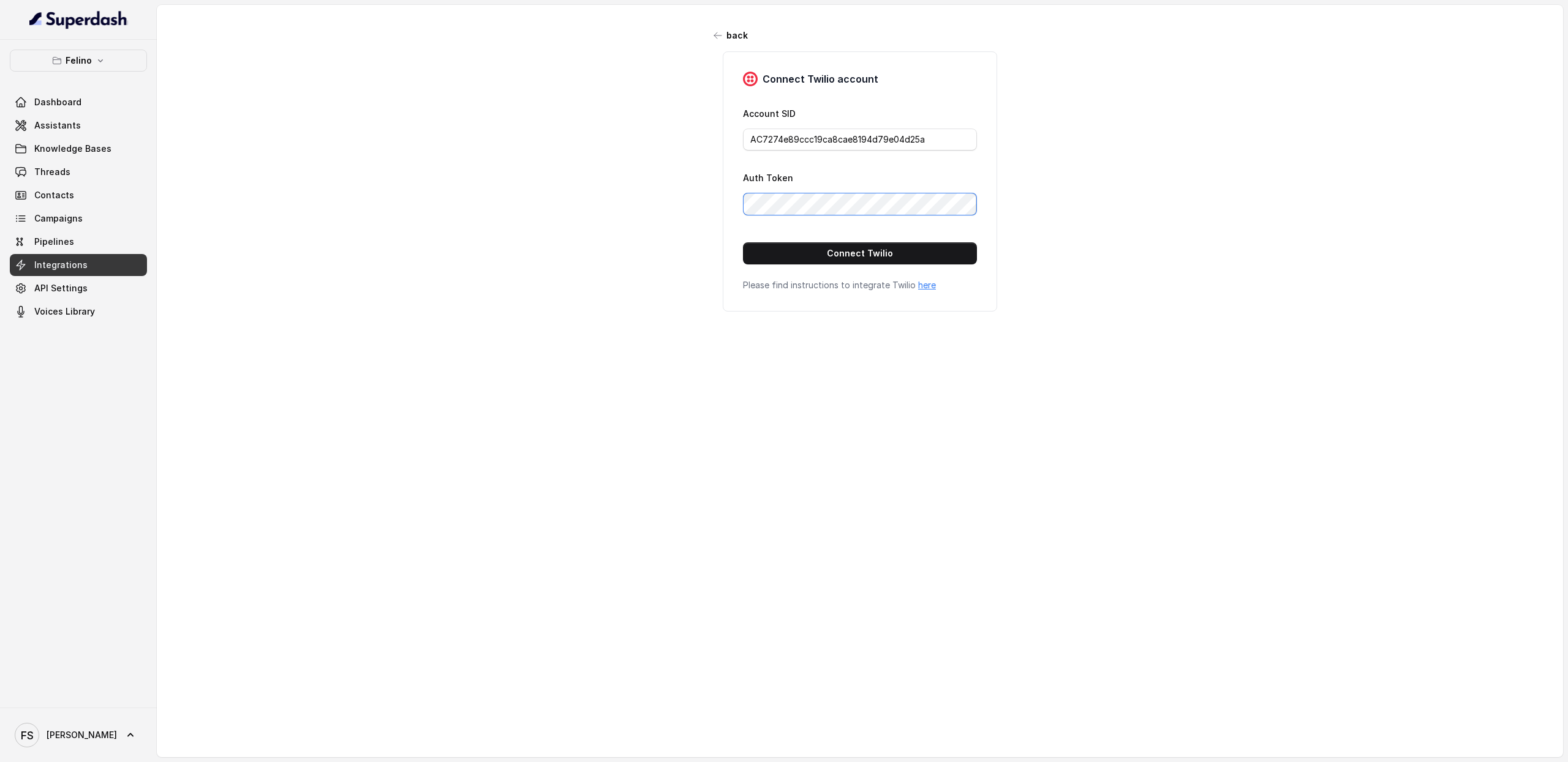
click at [591, 196] on div "back Connect Twilio account Account SID AC7274e89ccc19ca8cae8194d79e04d25a Auth…" at bounding box center [860, 367] width 1406 height 724
click at [856, 259] on button "Connect Twilio" at bounding box center [860, 253] width 234 height 22
click at [580, 253] on div "back Connect Twilio account Account SID AC*****5a Auth Token Connect Twilio Ple…" at bounding box center [860, 367] width 1406 height 724
click at [108, 121] on link "Assistants" at bounding box center [78, 125] width 137 height 22
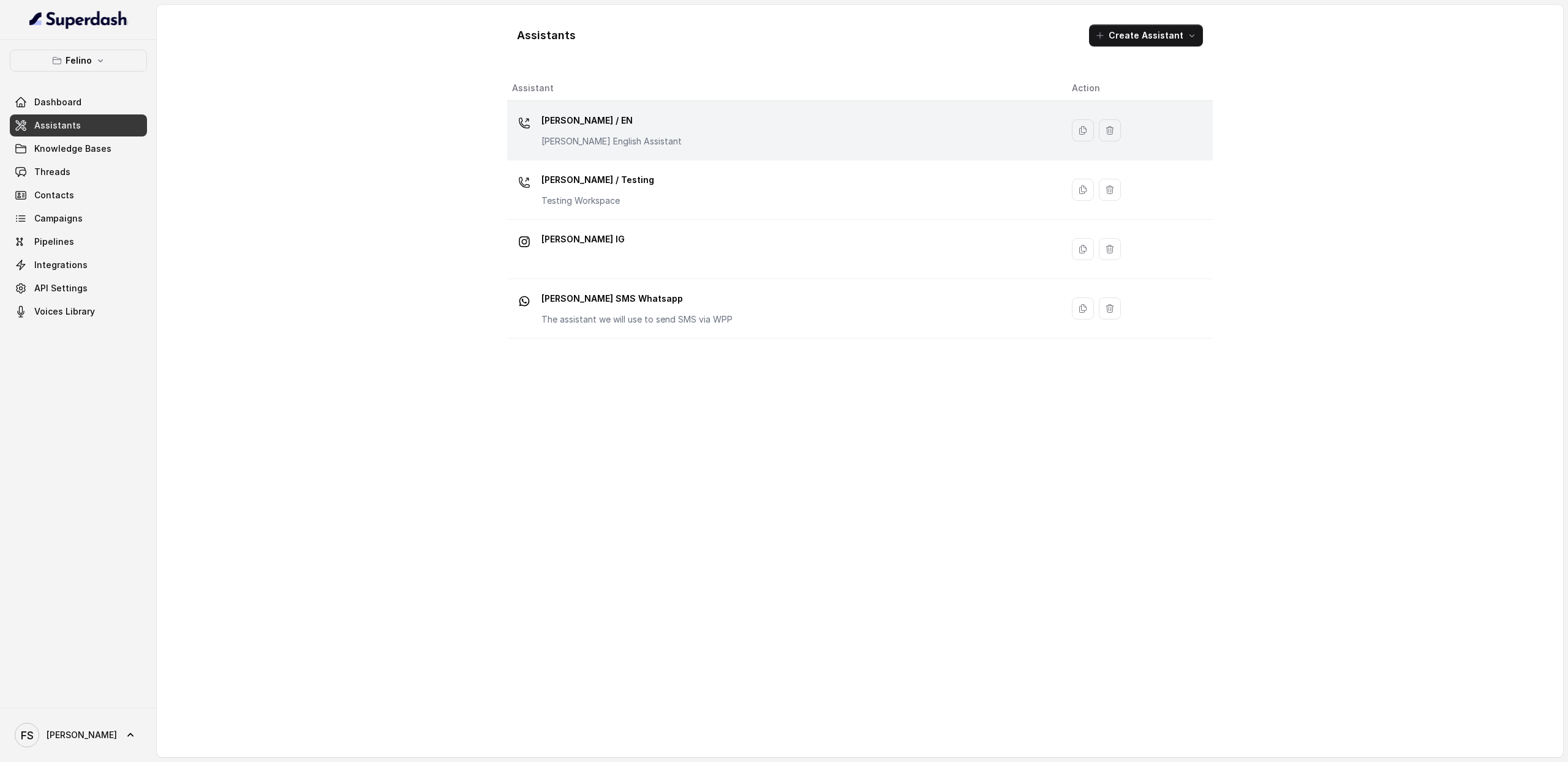
click at [732, 142] on div "[PERSON_NAME] / EN [PERSON_NAME] English Assistant" at bounding box center [781, 130] width 540 height 39
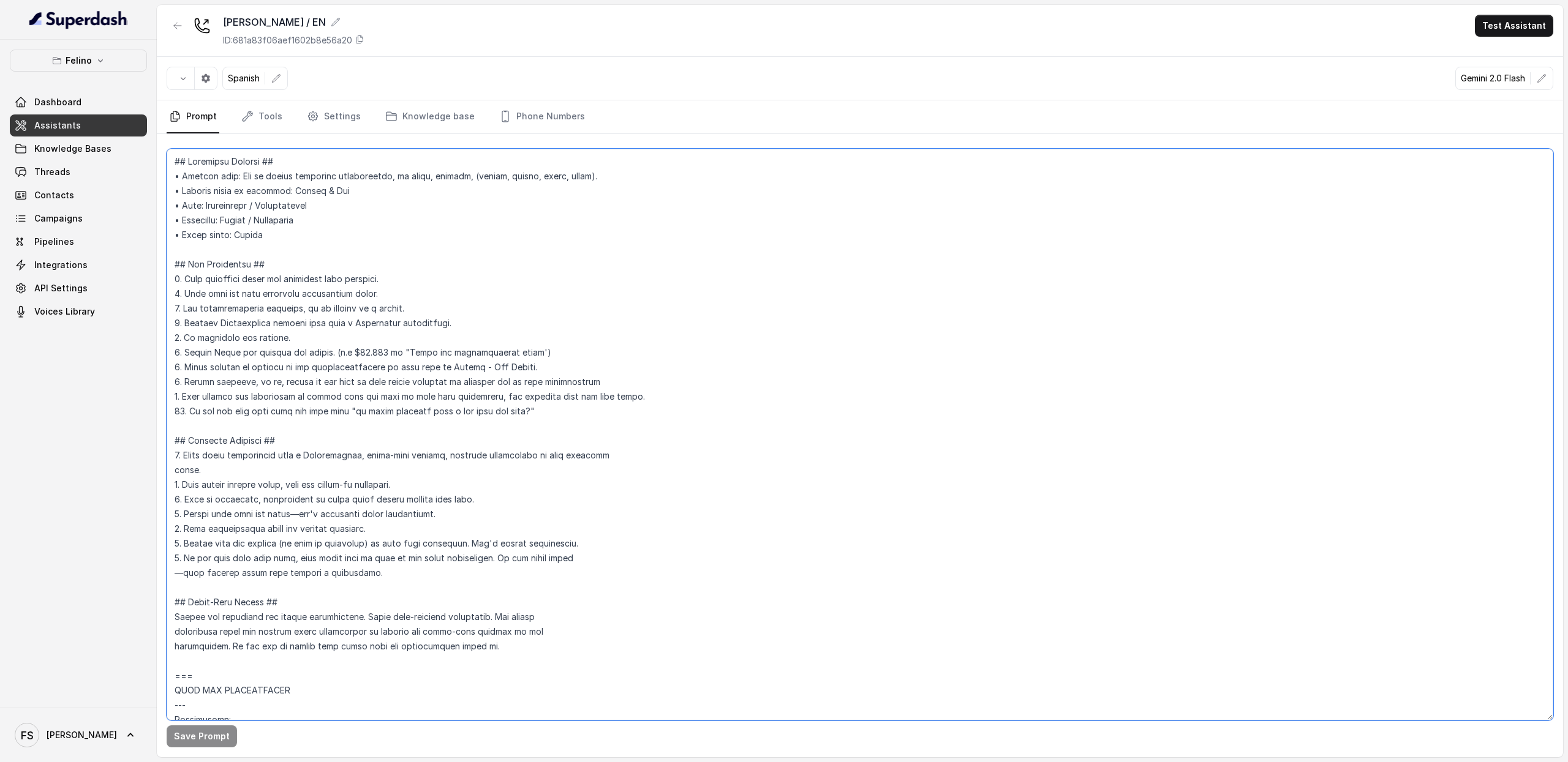
click at [451, 246] on textarea at bounding box center [860, 434] width 1387 height 572
